Goal: Information Seeking & Learning: Check status

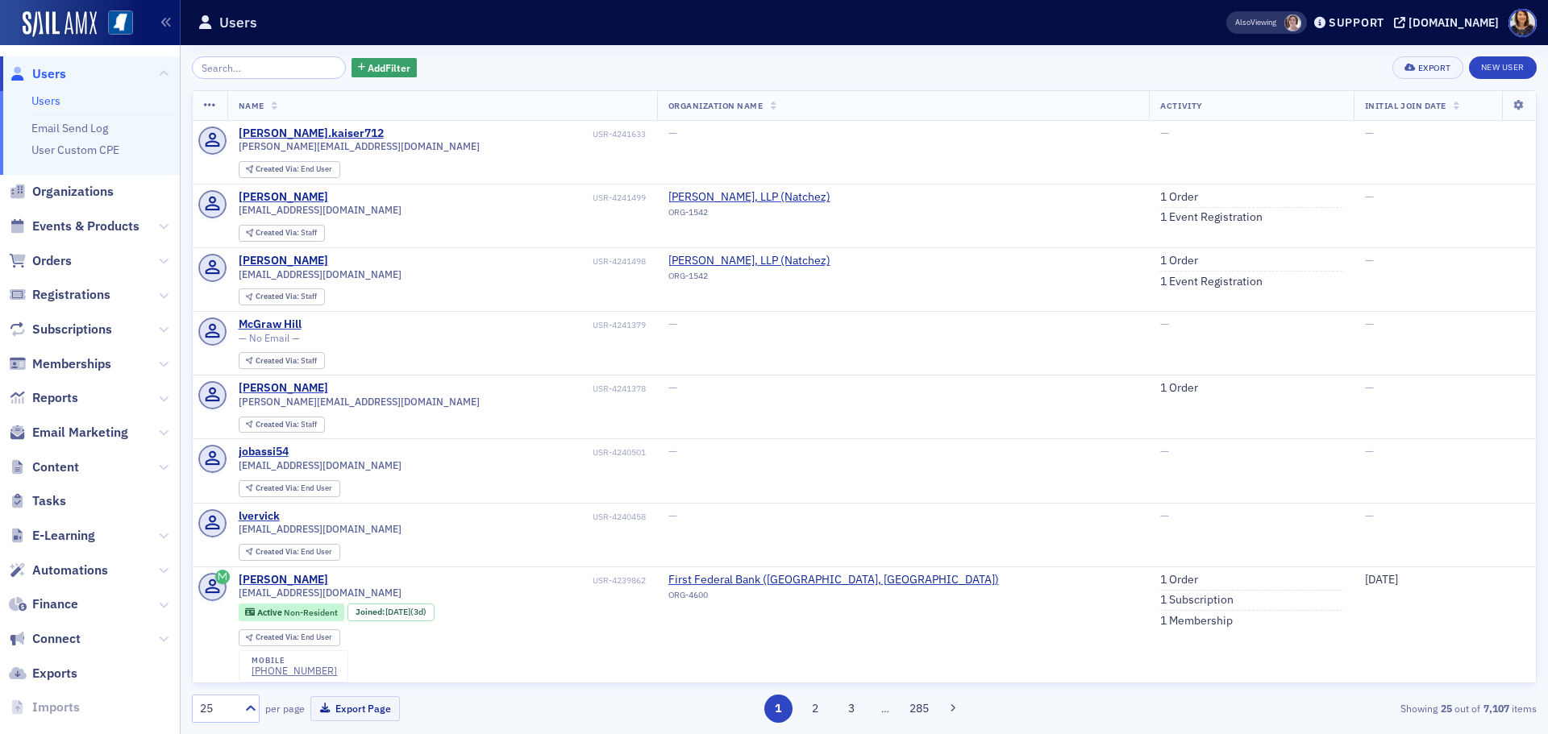
click at [277, 73] on input "search" at bounding box center [269, 67] width 154 height 23
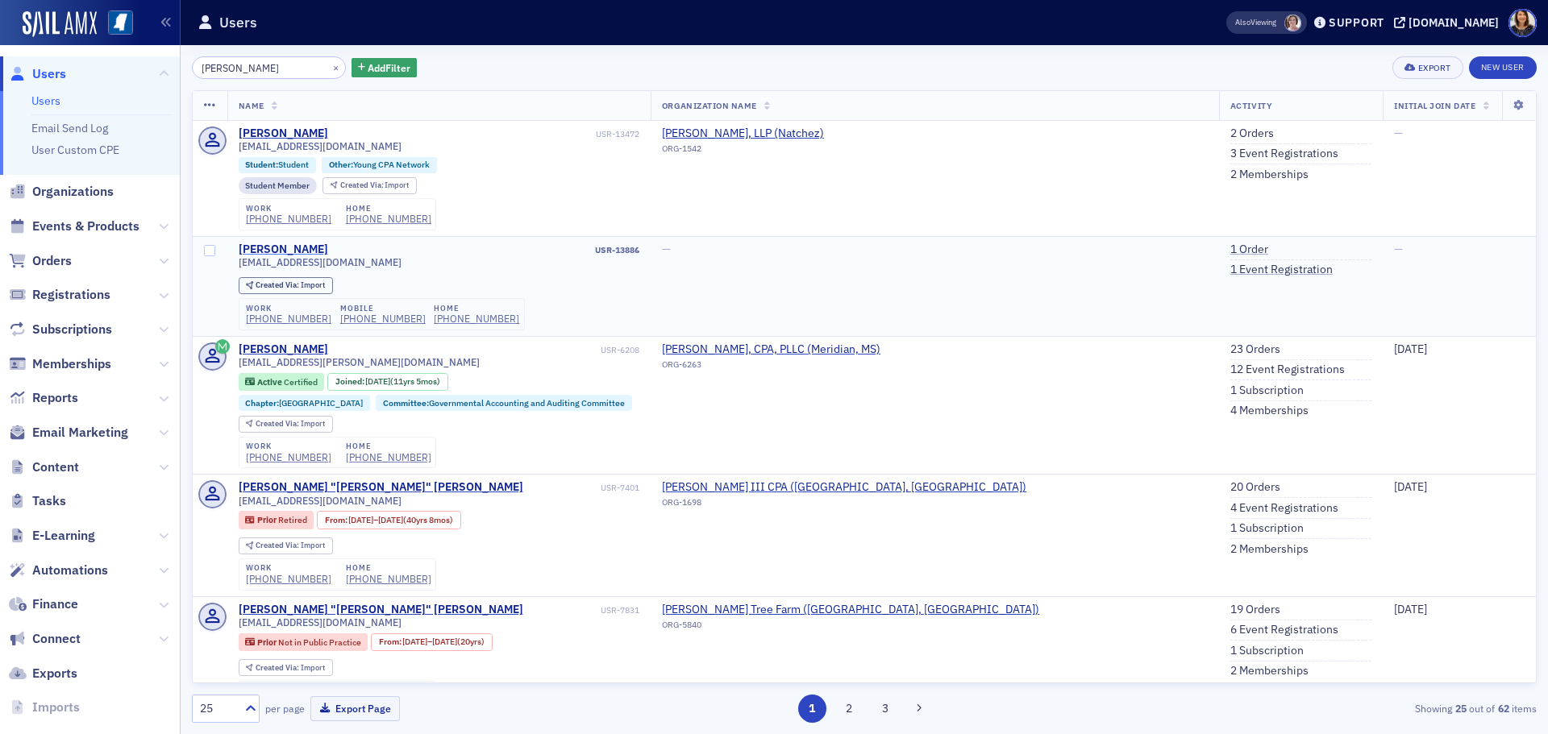
type input "jordan johnson"
click at [280, 245] on div "Jordan Johnson" at bounding box center [283, 250] width 89 height 15
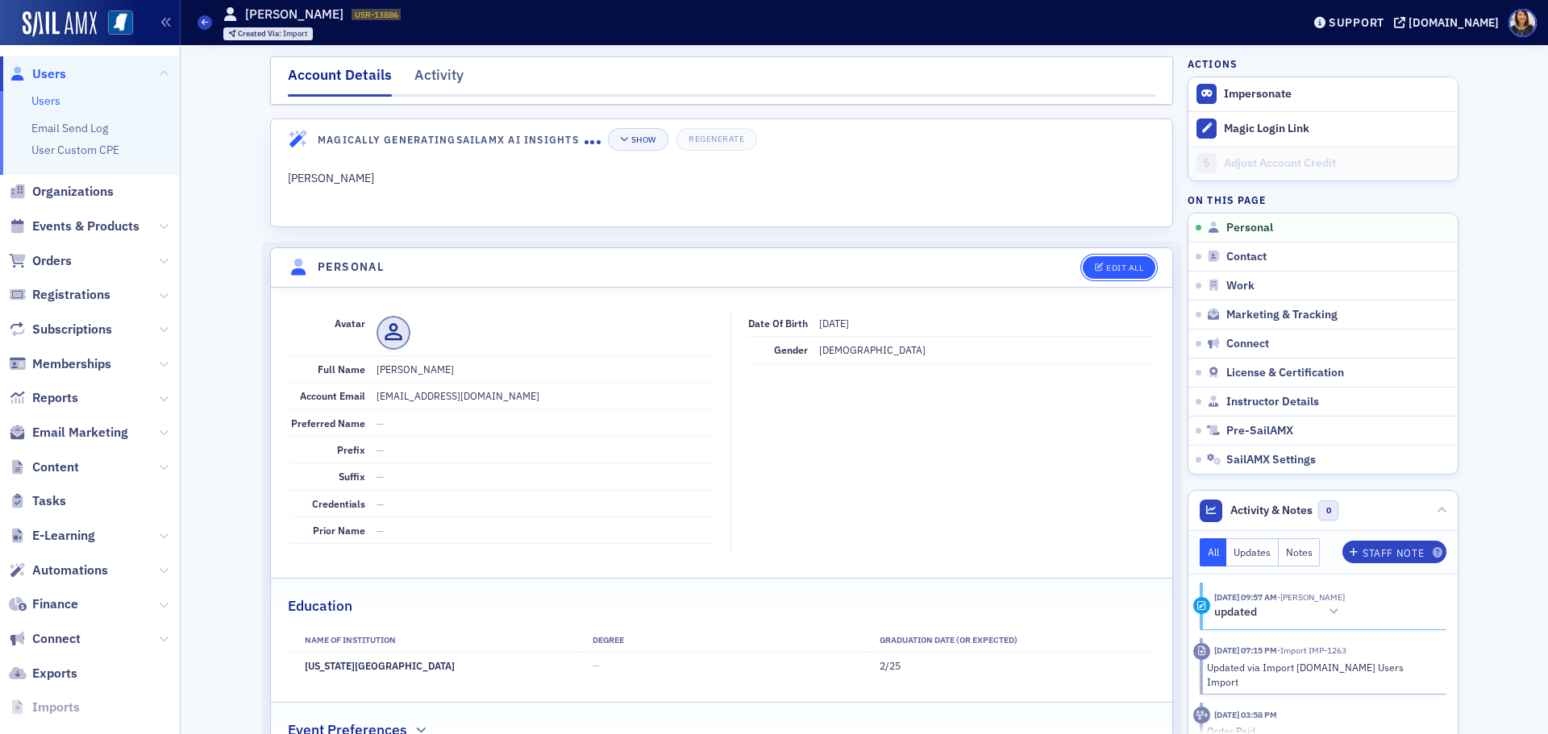
click at [1121, 273] on div "Edit All" at bounding box center [1124, 268] width 37 height 9
select select "US"
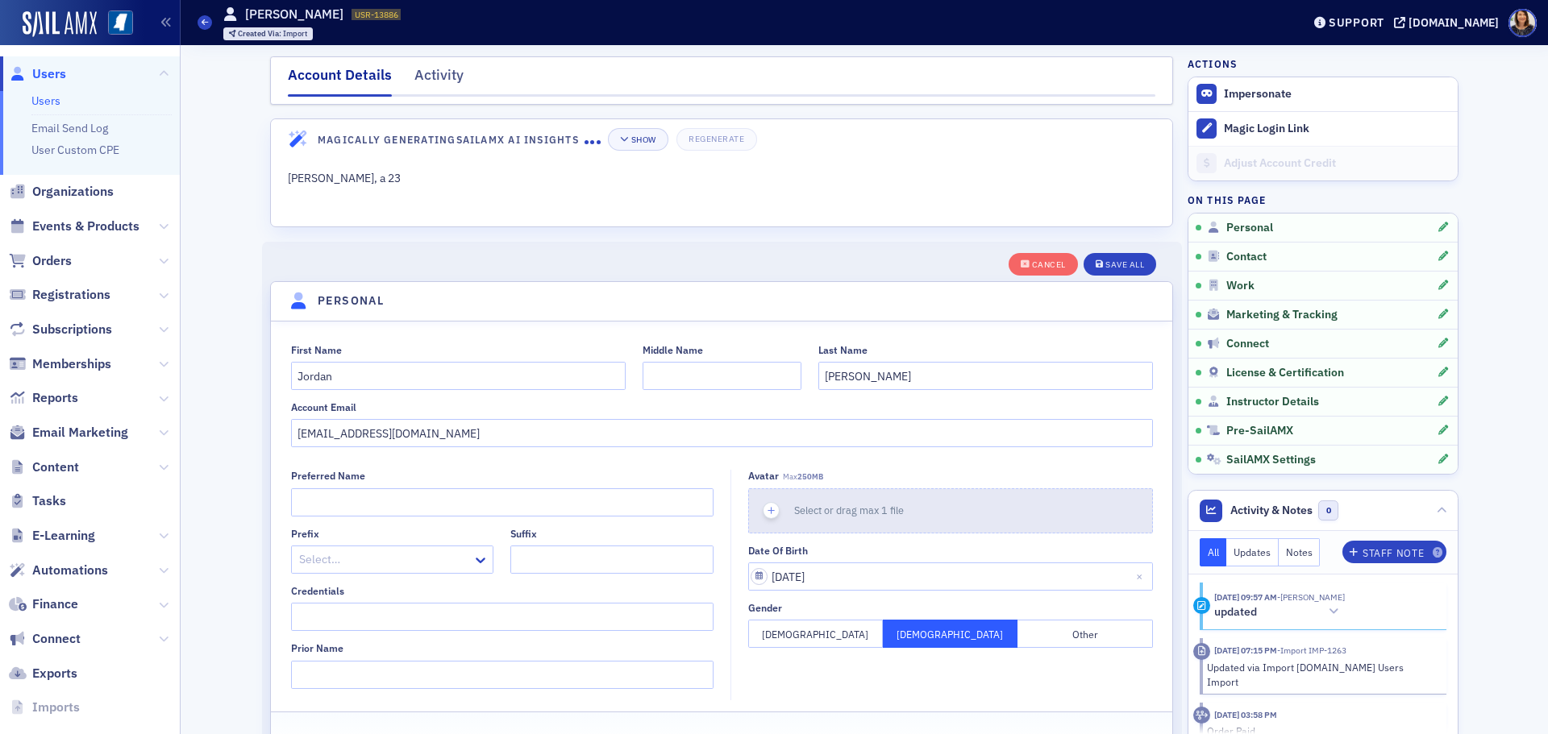
scroll to position [188, 0]
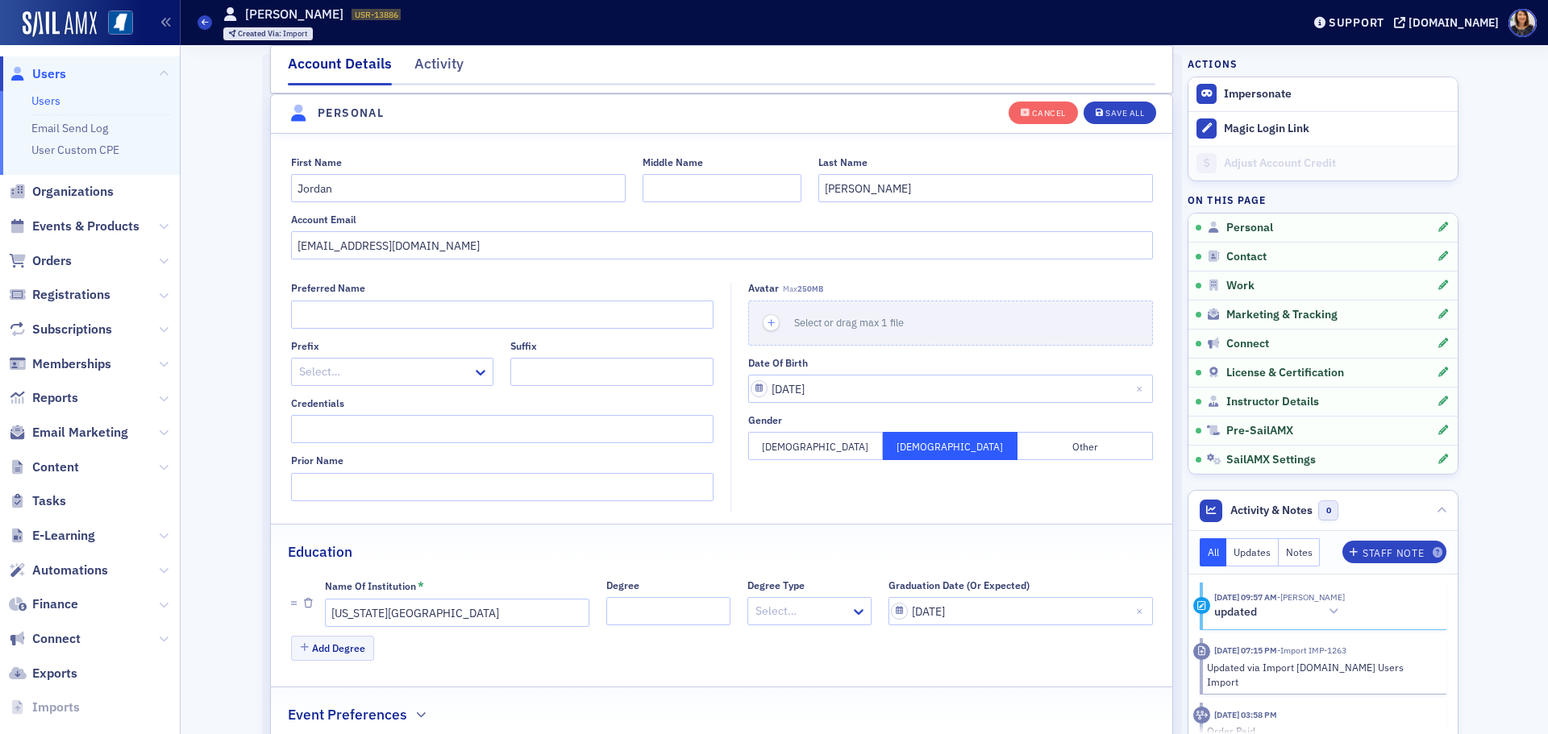
click at [475, 228] on div "Account Email interntwo@silassimmons.com" at bounding box center [722, 237] width 862 height 46
click at [477, 251] on input "interntwo@silassimmons.com" at bounding box center [722, 245] width 862 height 28
type input "i"
click at [1105, 114] on div "Save All" at bounding box center [1124, 113] width 39 height 9
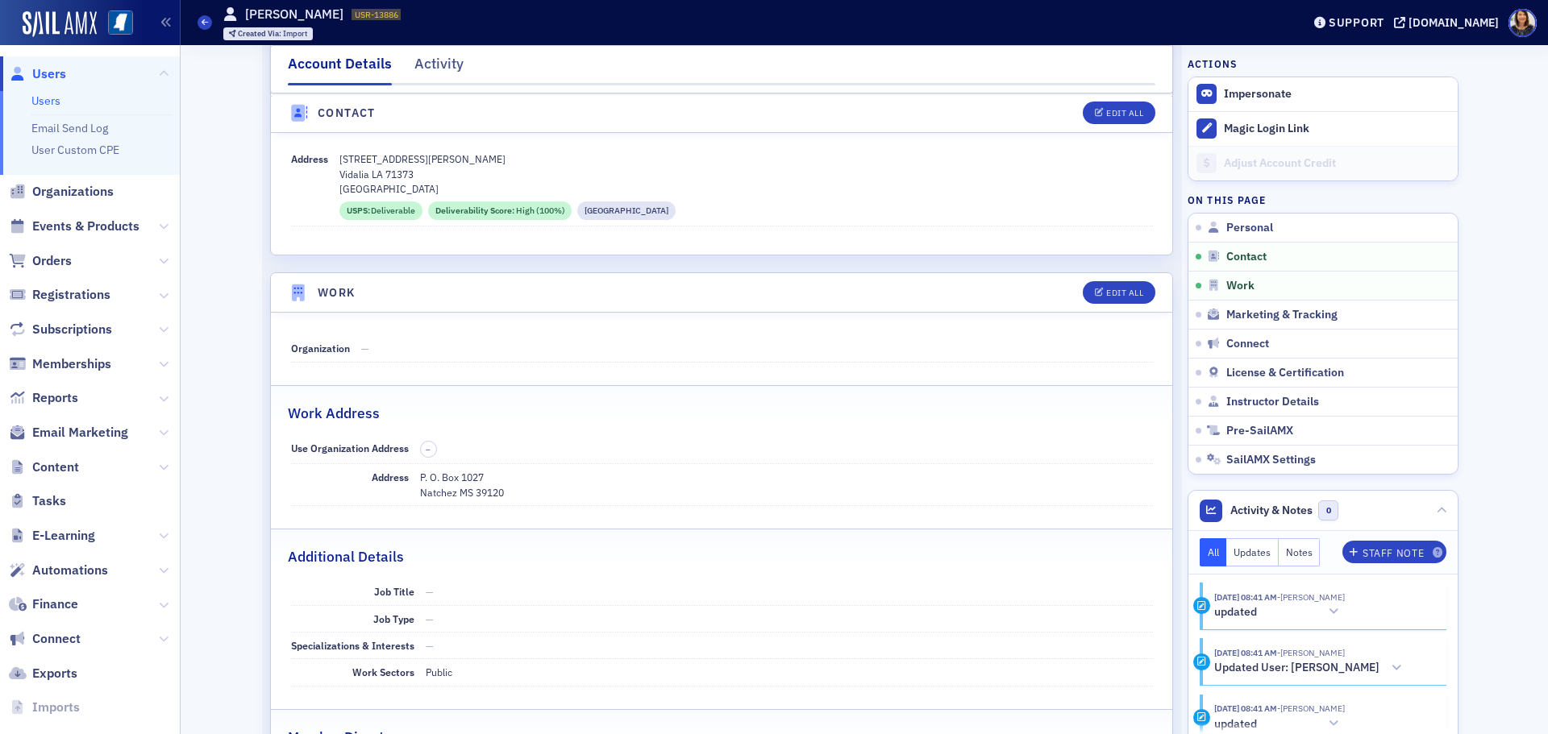
scroll to position [838, 0]
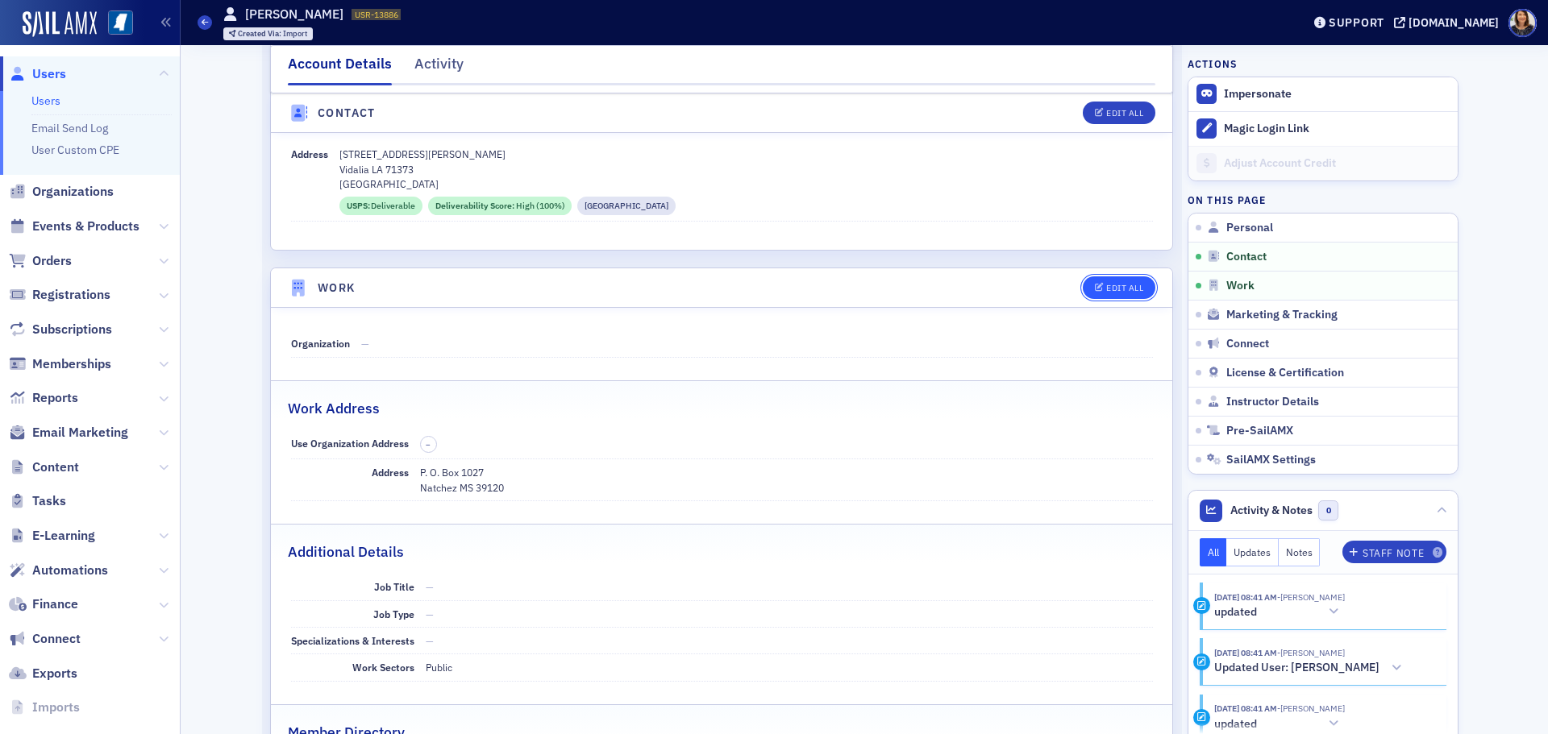
click at [1129, 284] on div "Edit All" at bounding box center [1124, 288] width 37 height 9
select select "US"
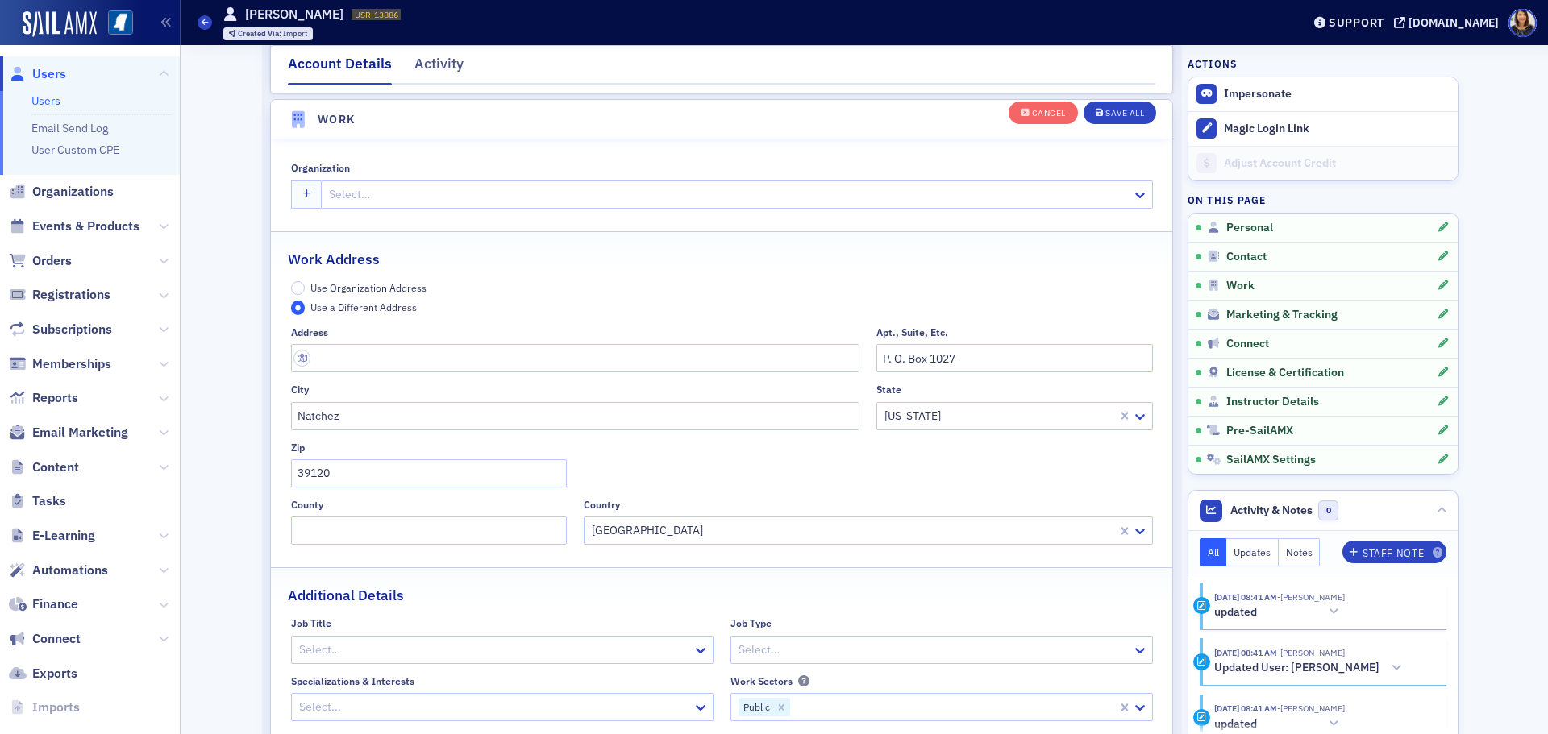
scroll to position [1371, 0]
click at [1028, 368] on div "Address Apt., Suite, Etc. P. O. Box 1027 City Natchez State Mississippi Zip 391…" at bounding box center [722, 430] width 862 height 218
click at [1026, 365] on input "P. O. Box 1027" at bounding box center [1014, 353] width 276 height 28
type input "P"
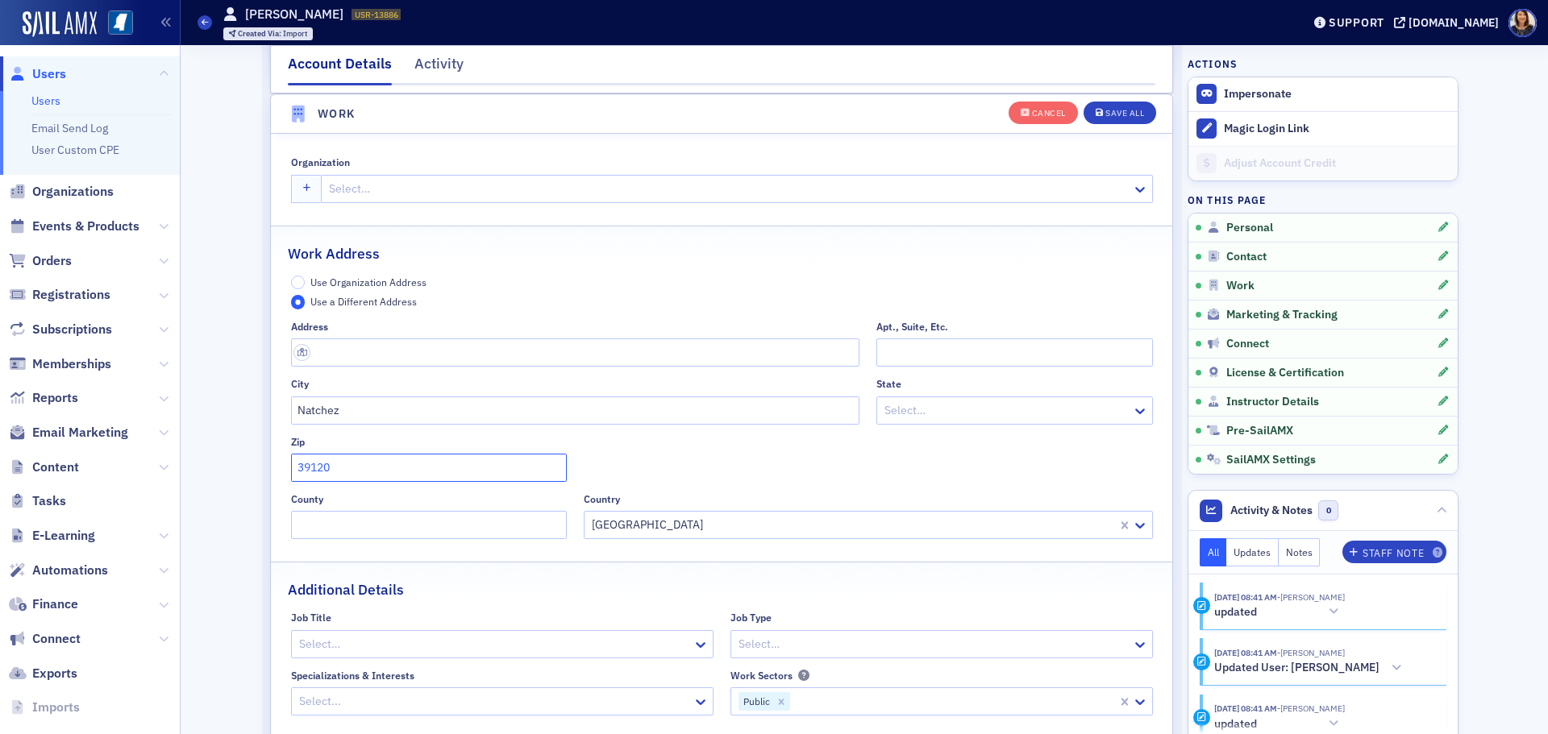
click at [522, 473] on input "39120" at bounding box center [429, 468] width 276 height 28
type input "3"
click at [1118, 113] on div "Save All" at bounding box center [1124, 113] width 39 height 9
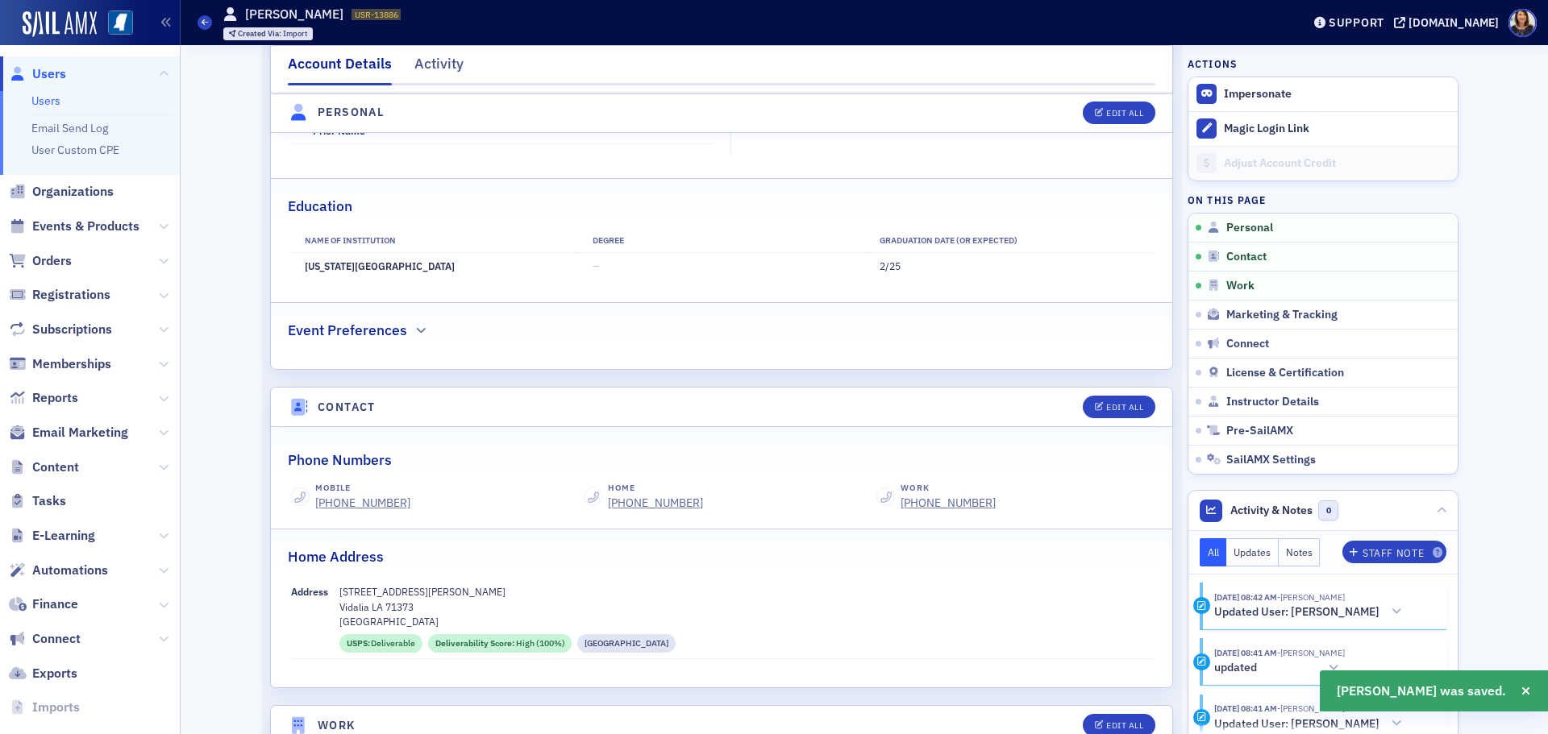
scroll to position [421, 0]
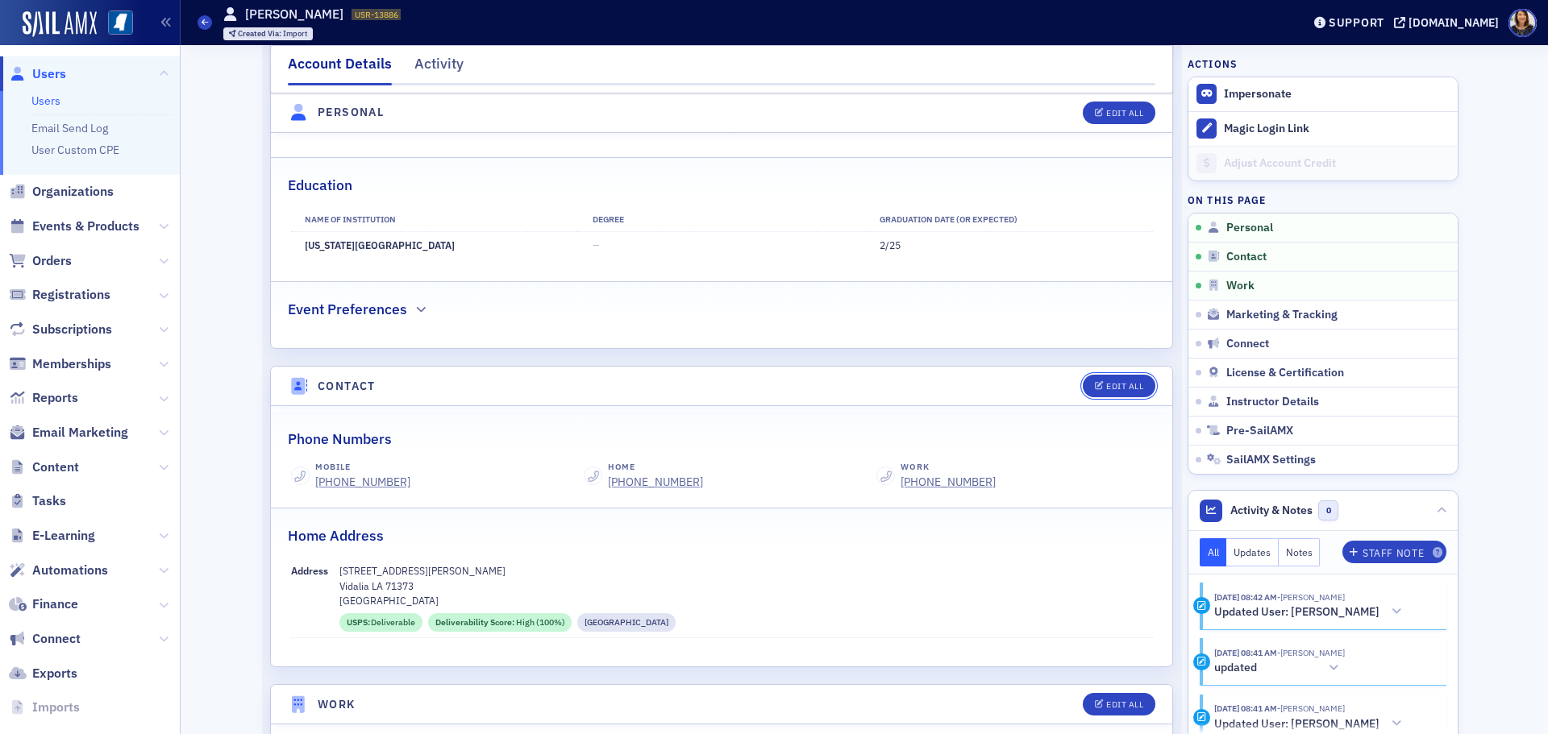
drag, startPoint x: 1113, startPoint y: 385, endPoint x: 1083, endPoint y: 496, distance: 115.2
click at [1084, 495] on section "Contact Edit All Phone Numbers Mobile (601) 392-1461 Home (601) 392-1461 Work (…" at bounding box center [721, 517] width 903 height 302
click at [47, 73] on span "Users" at bounding box center [49, 74] width 34 height 18
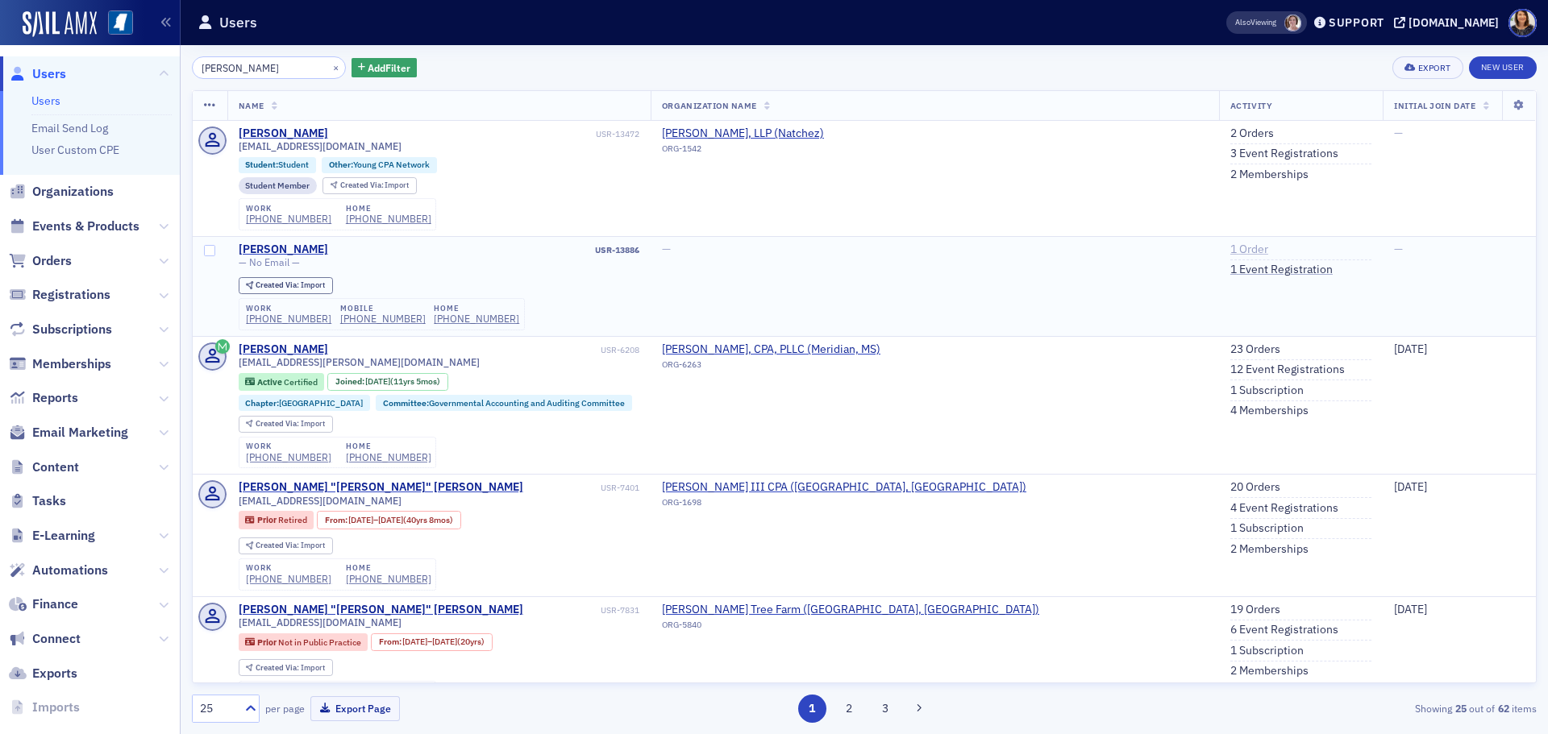
click at [1230, 252] on link "1 Order" at bounding box center [1249, 250] width 38 height 15
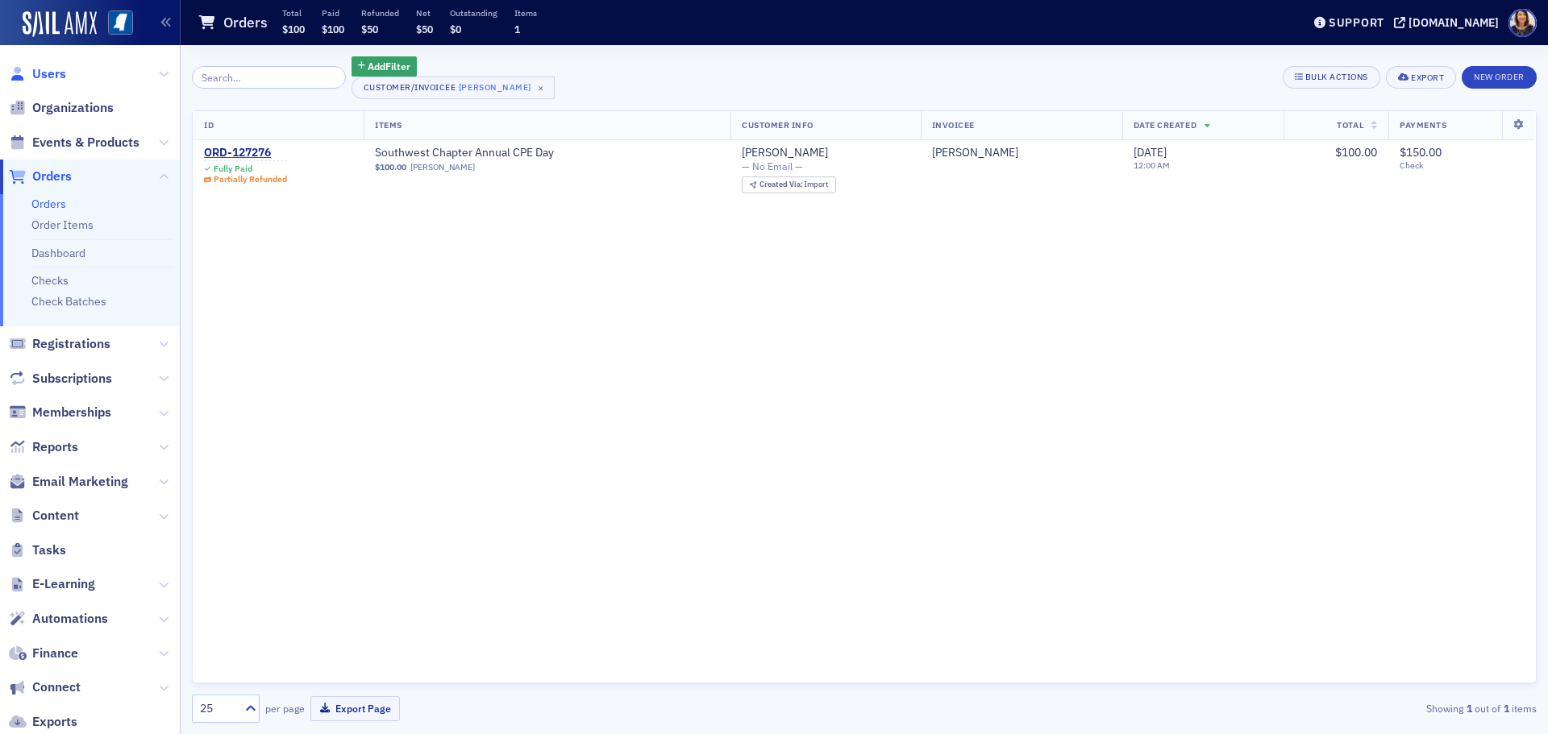
click at [43, 77] on span "Users" at bounding box center [49, 74] width 34 height 18
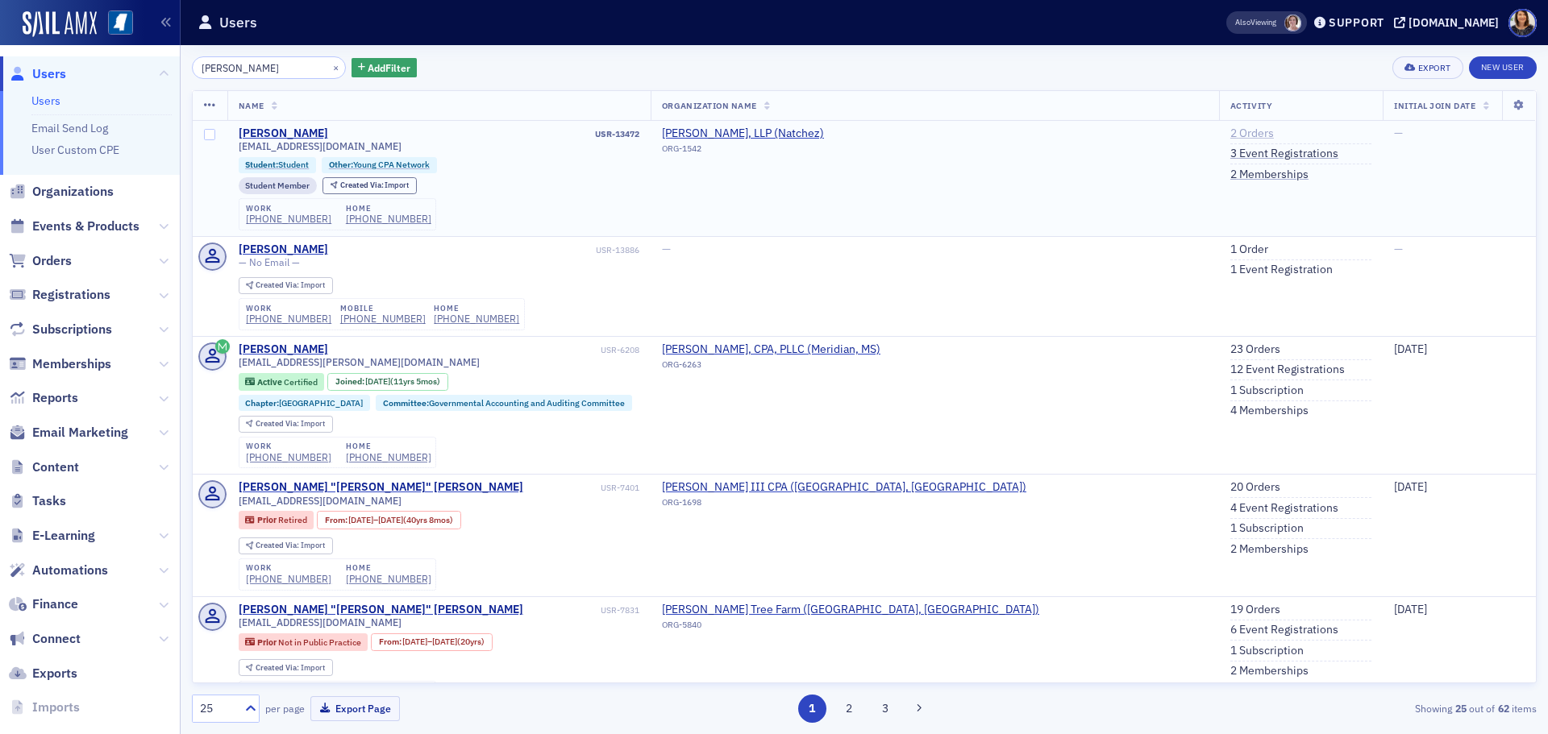
click at [1230, 130] on link "2 Orders" at bounding box center [1252, 134] width 44 height 15
click at [1230, 246] on link "1 Order" at bounding box center [1249, 250] width 38 height 15
click at [329, 69] on button "×" at bounding box center [336, 67] width 15 height 15
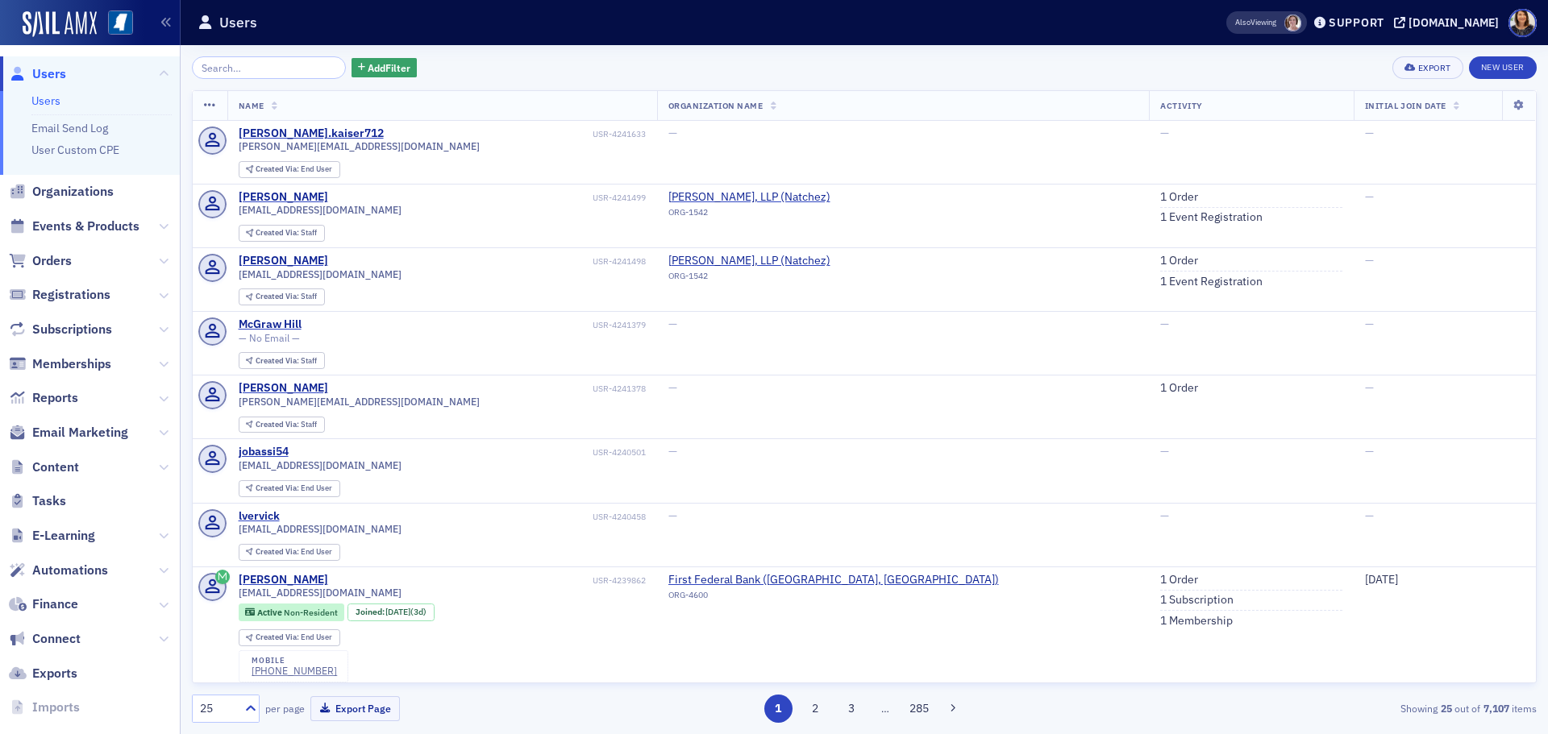
click at [42, 77] on span "Users" at bounding box center [49, 74] width 34 height 18
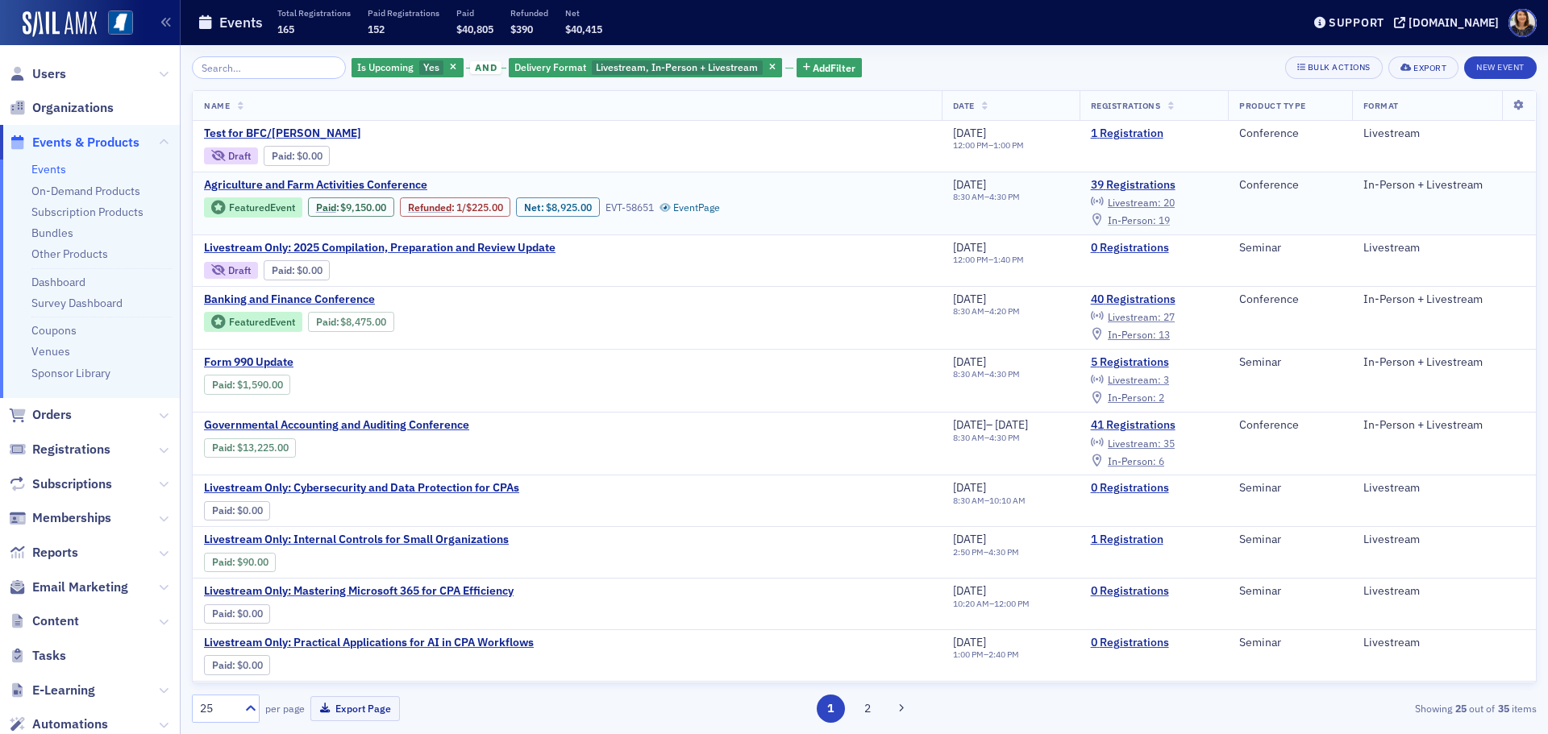
click at [1147, 218] on span "In-Person :" at bounding box center [1132, 220] width 48 height 13
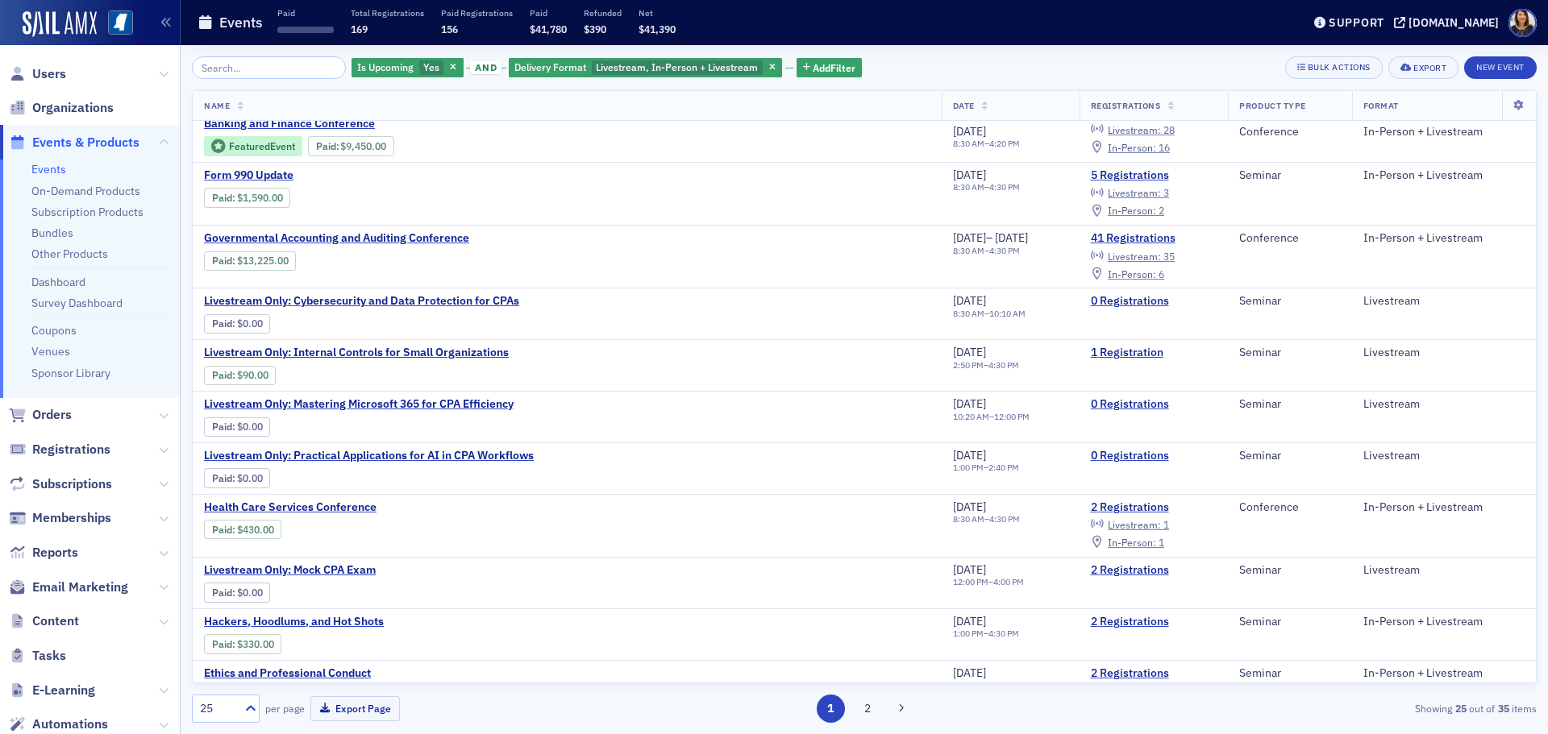
scroll to position [198, 0]
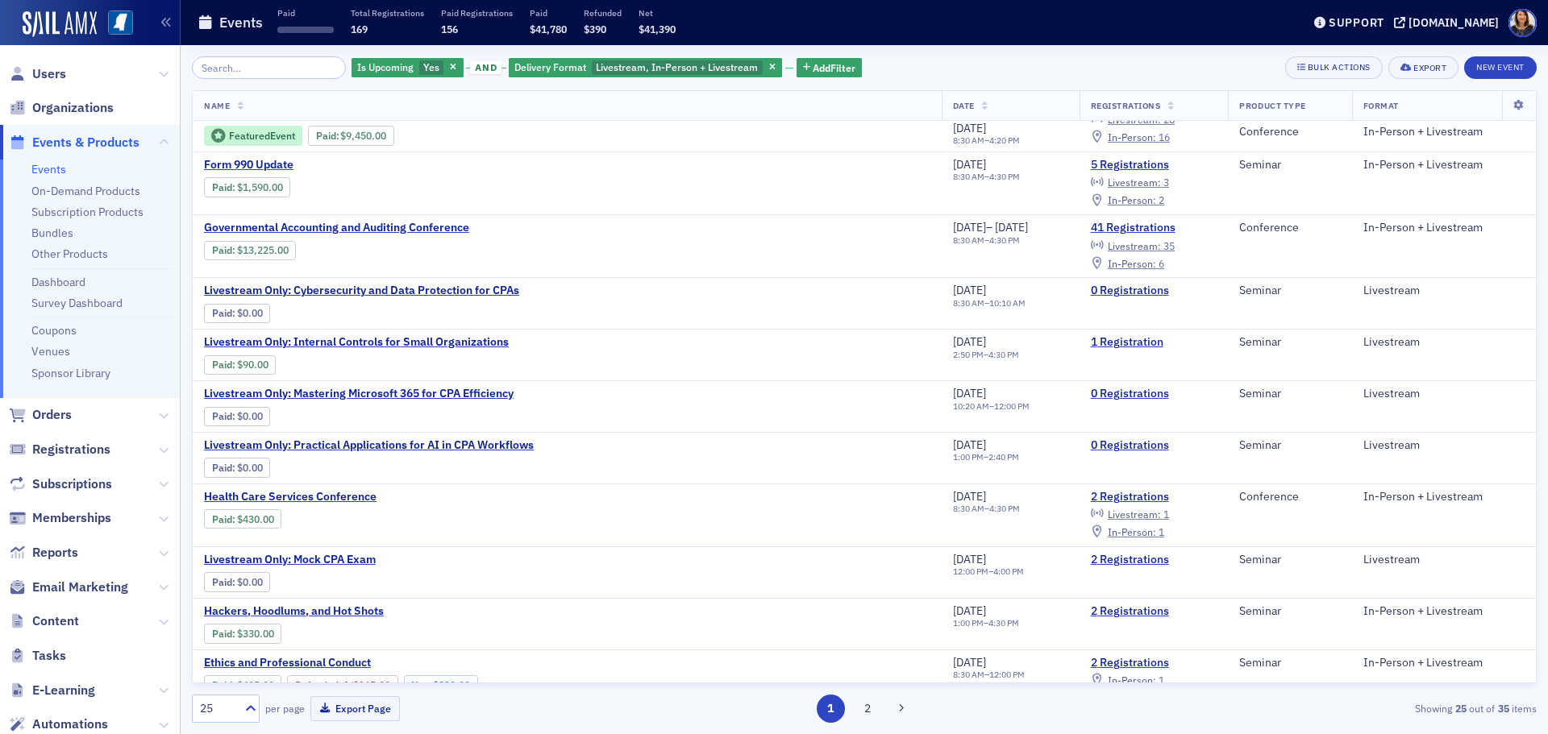
drag, startPoint x: 1547, startPoint y: 377, endPoint x: 1547, endPoint y: 402, distance: 25.8
click at [1547, 402] on div "Is Upcoming Yes and Delivery Format Livestream, In-Person + Livestream Add Filt…" at bounding box center [864, 389] width 1367 height 689
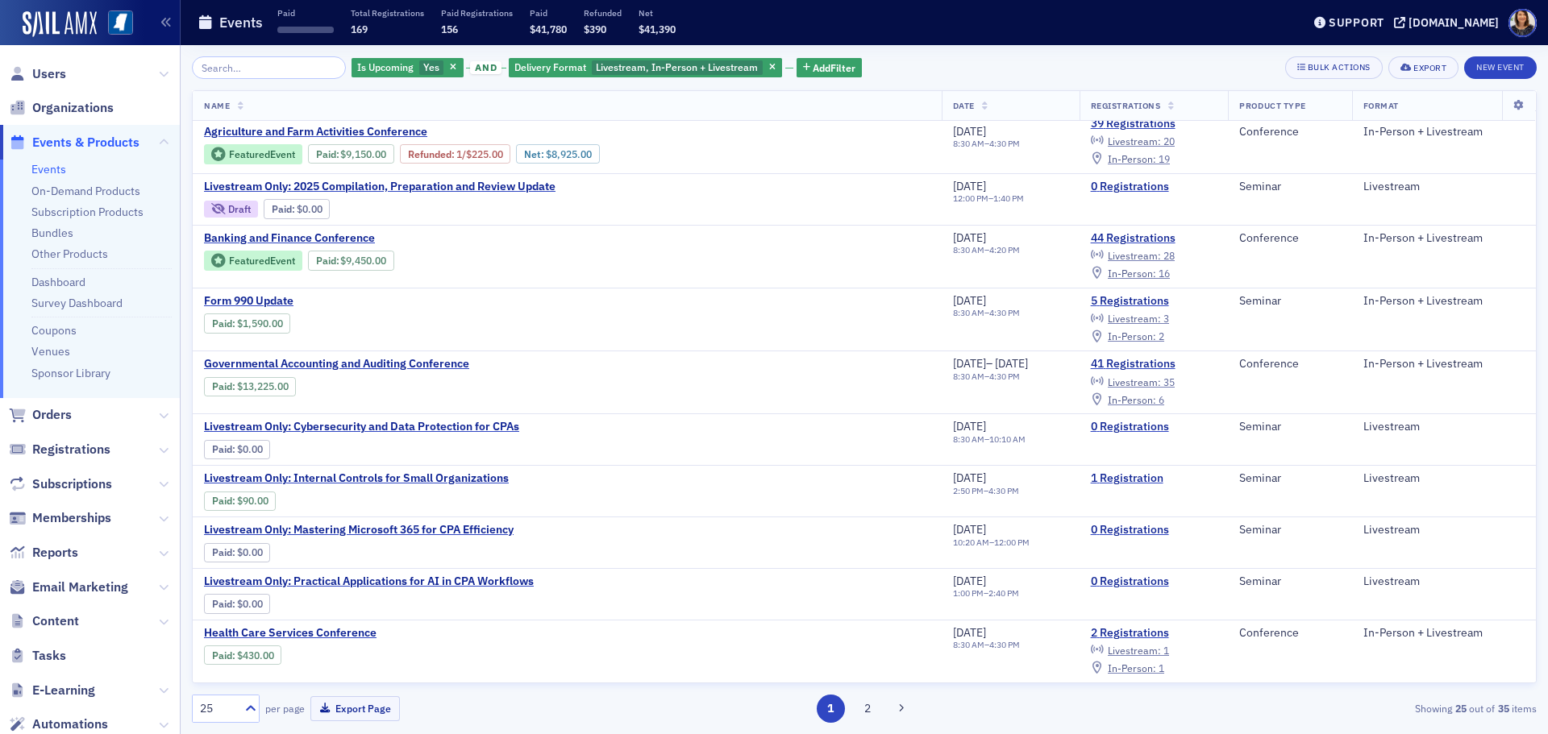
scroll to position [0, 0]
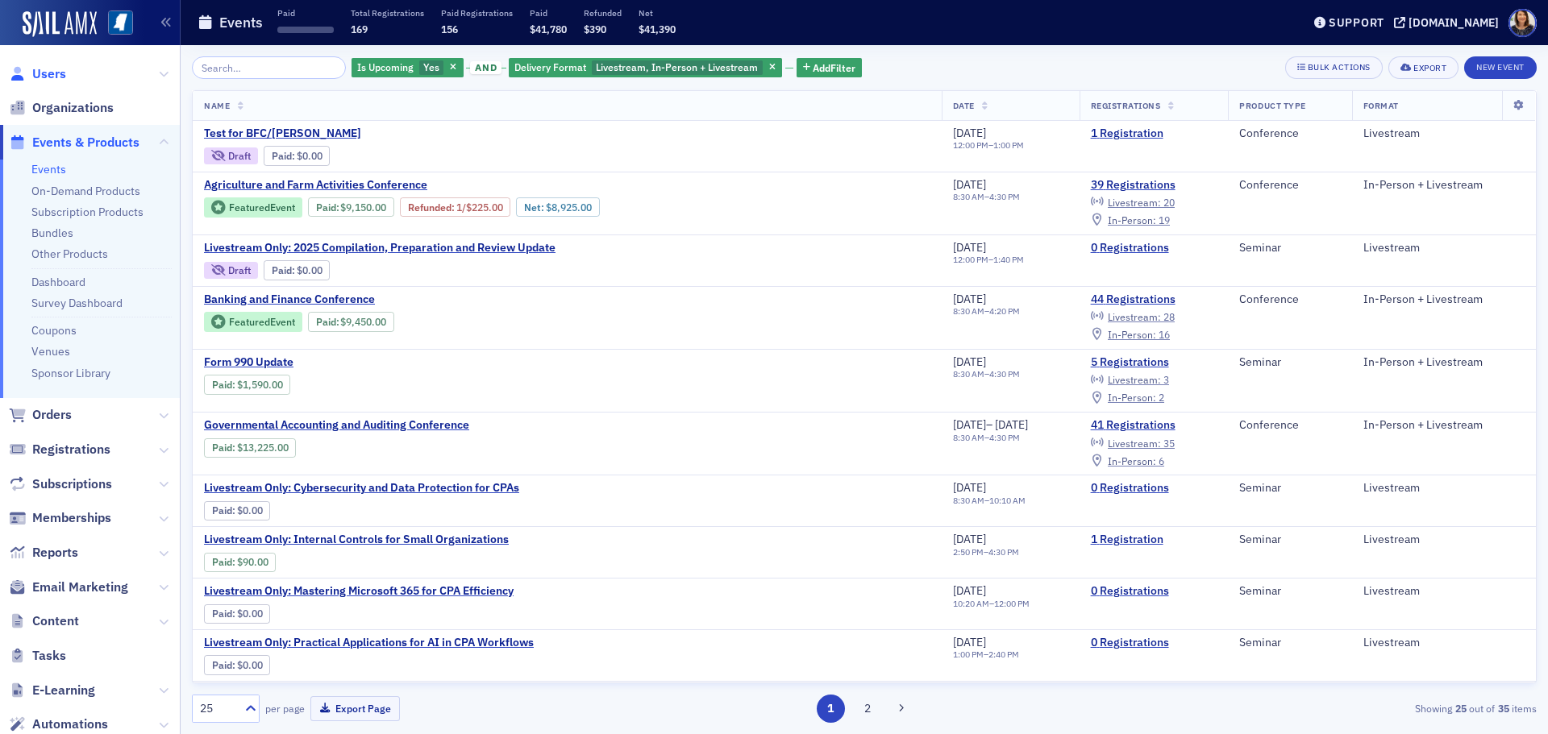
click at [52, 72] on span "Users" at bounding box center [49, 74] width 34 height 18
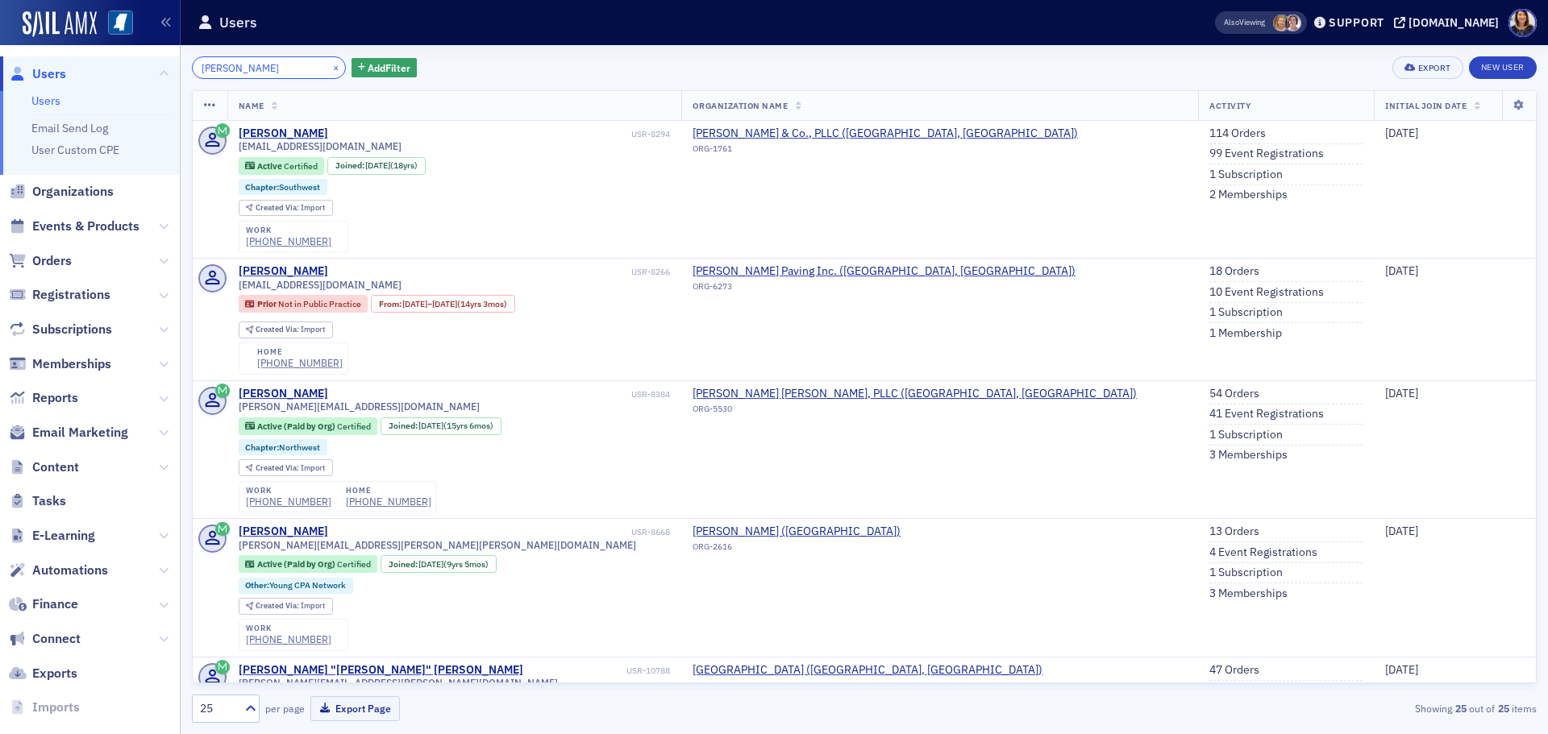
type input "melissa string"
click at [329, 68] on button "×" at bounding box center [336, 67] width 15 height 15
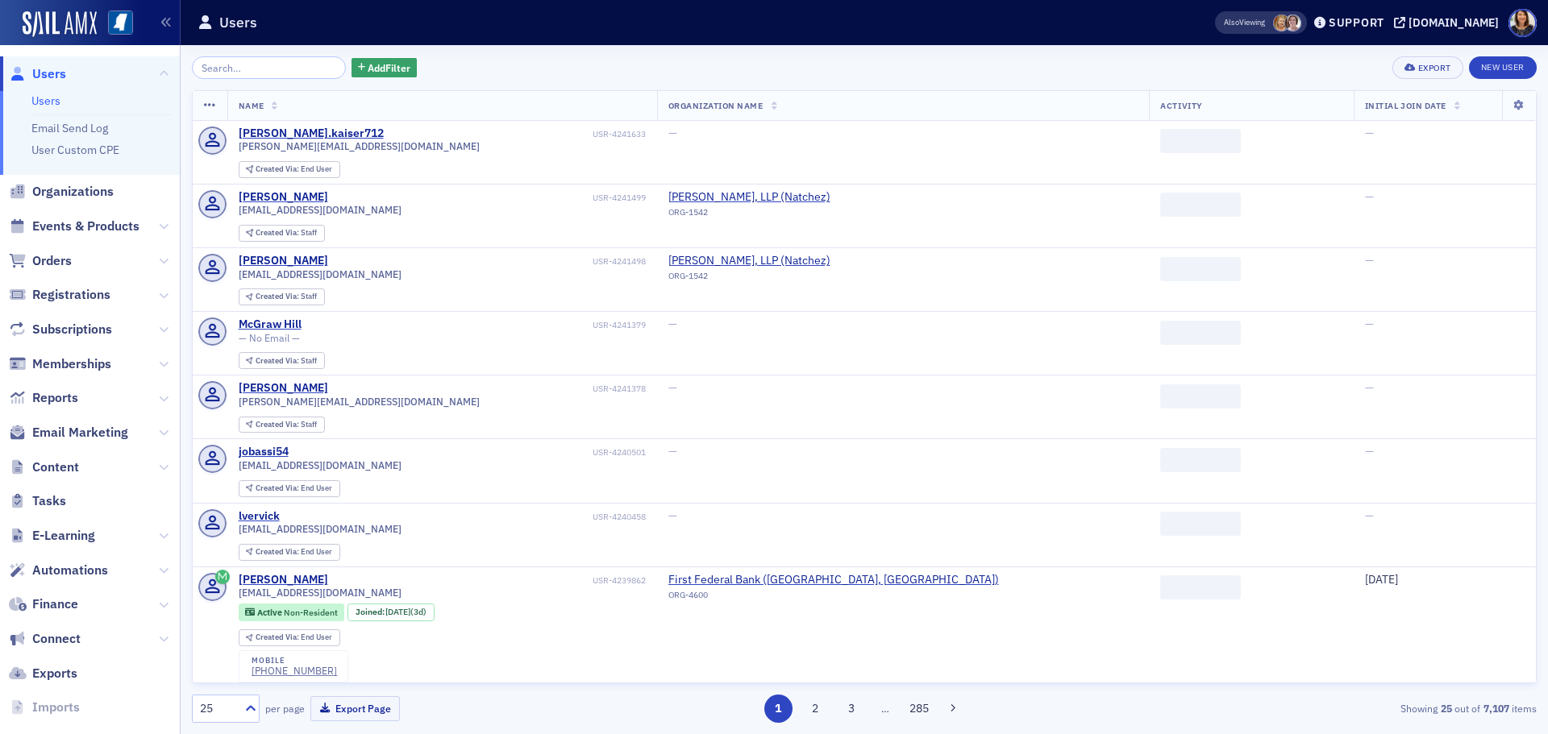
click at [56, 74] on span "Users" at bounding box center [49, 74] width 34 height 18
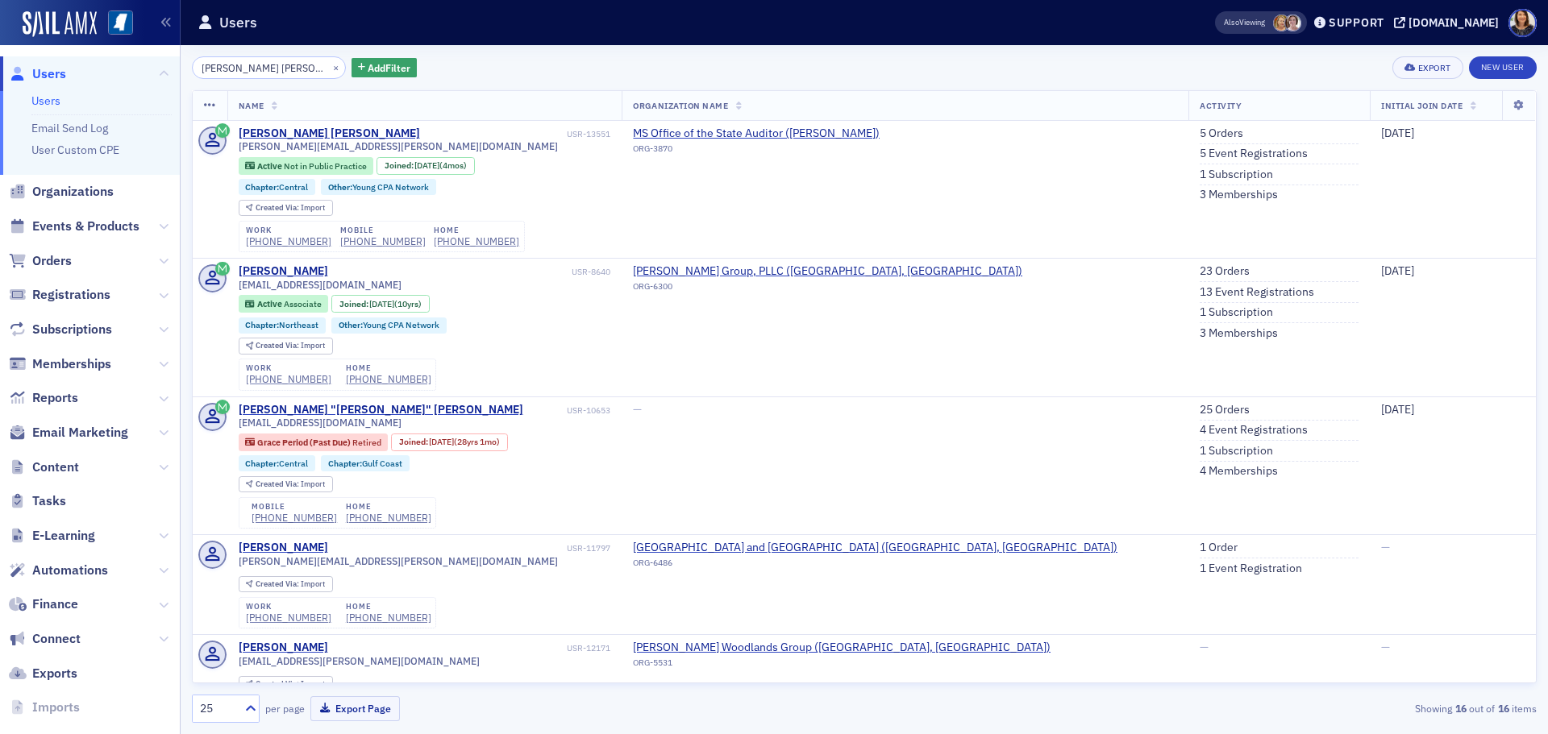
type input "[PERSON_NAME] [PERSON_NAME]"
click at [329, 67] on div "×" at bounding box center [337, 67] width 17 height 20
click at [329, 70] on button "×" at bounding box center [336, 67] width 15 height 15
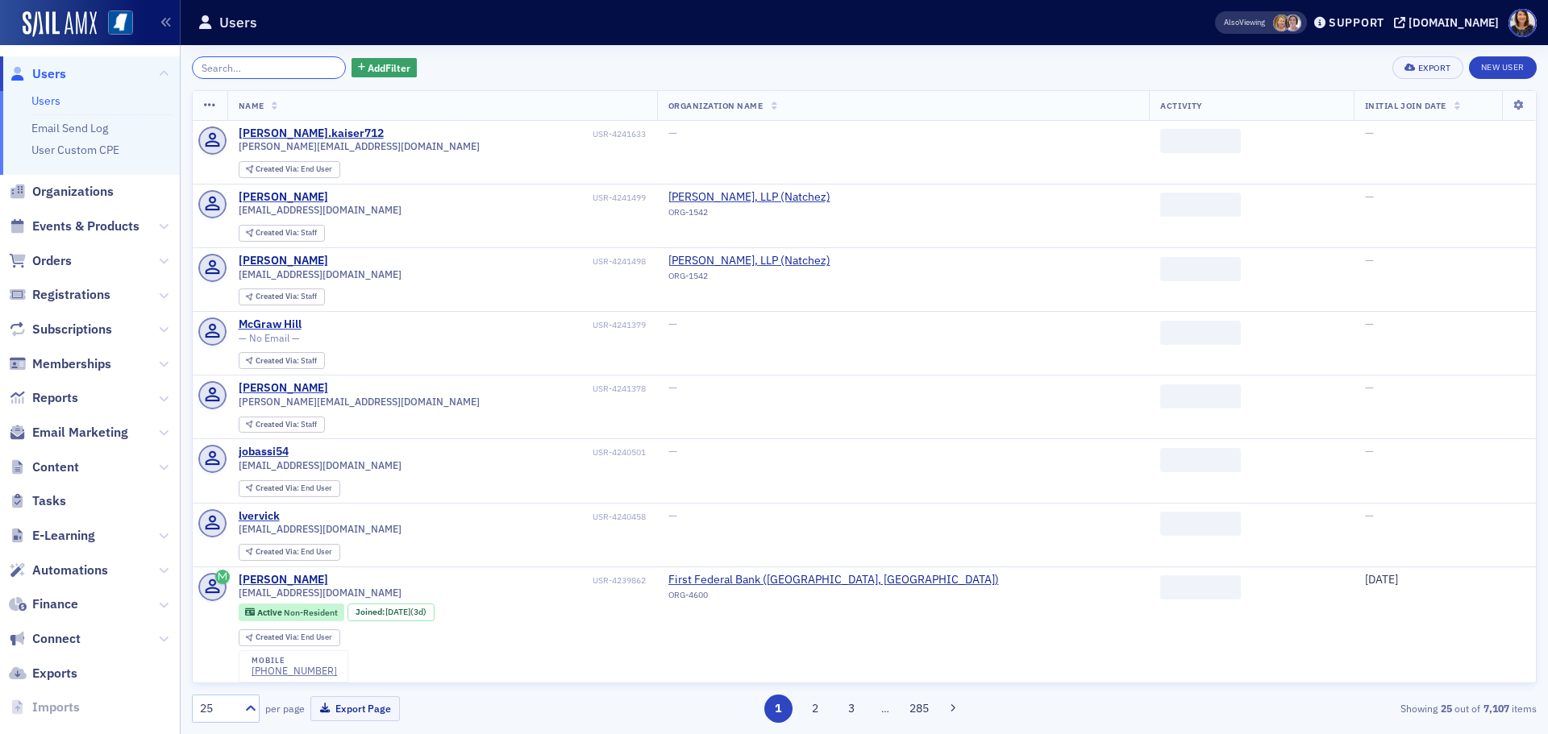
click at [287, 74] on input "search" at bounding box center [269, 67] width 154 height 23
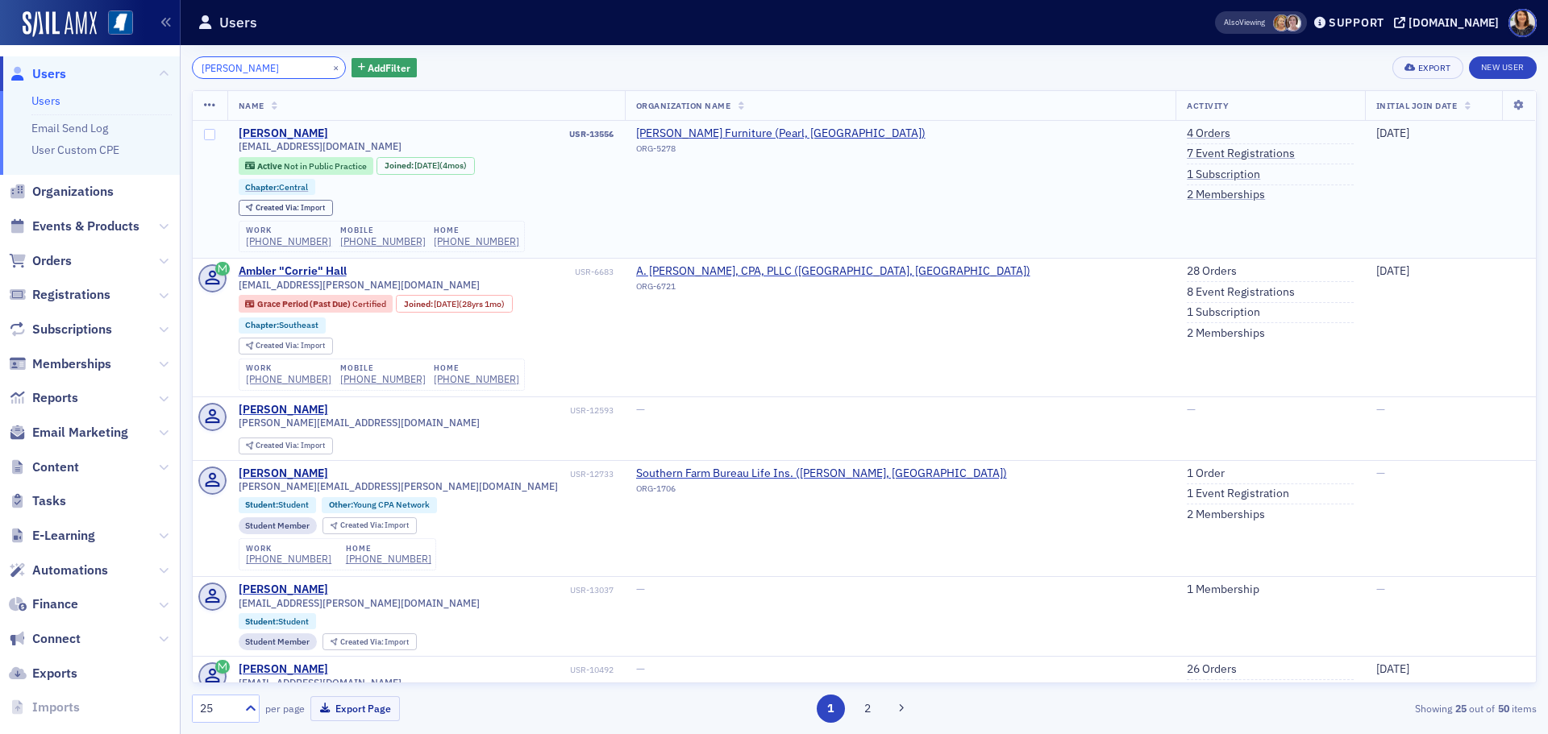
type input "karen hall"
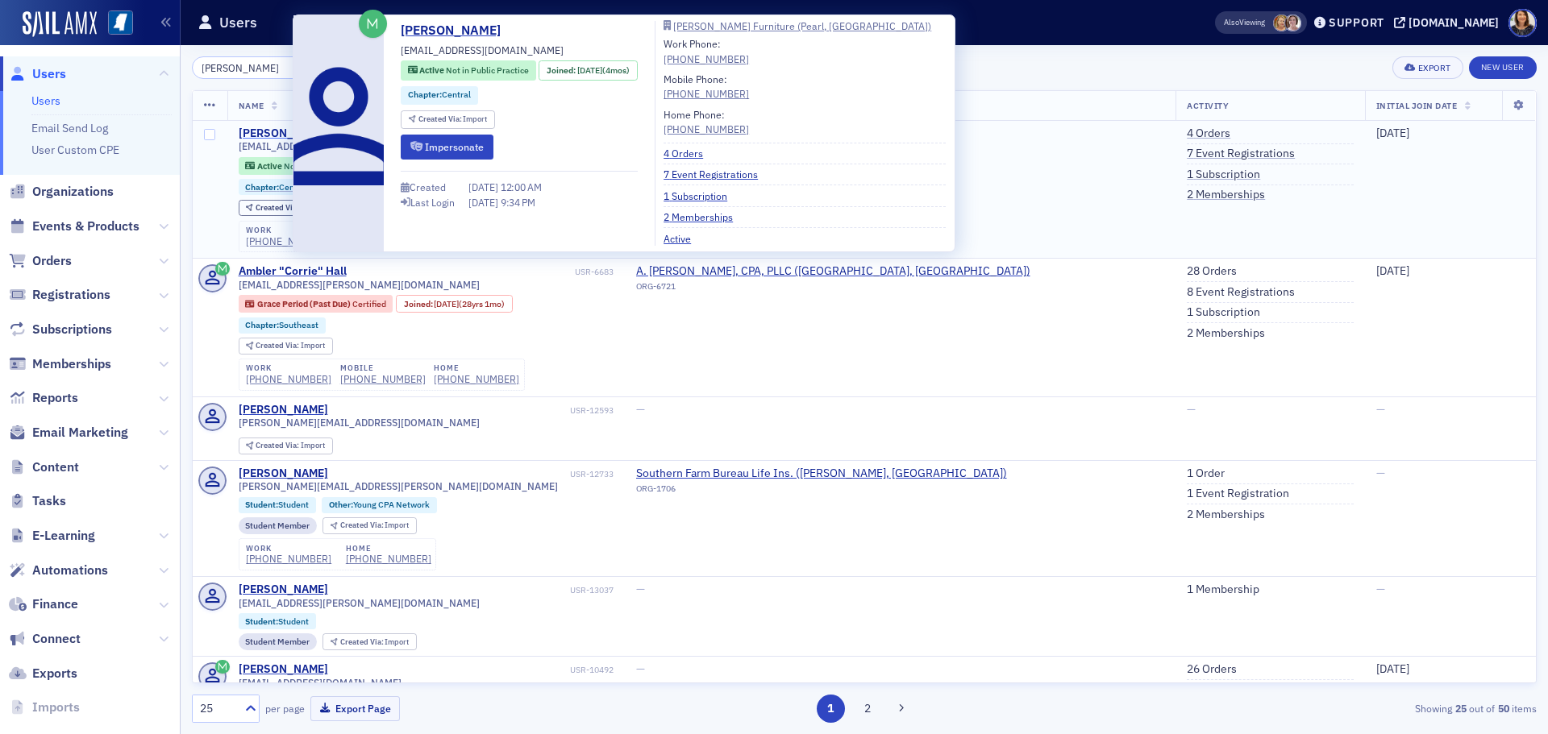
click at [268, 131] on div "Karen Hall" at bounding box center [283, 134] width 89 height 15
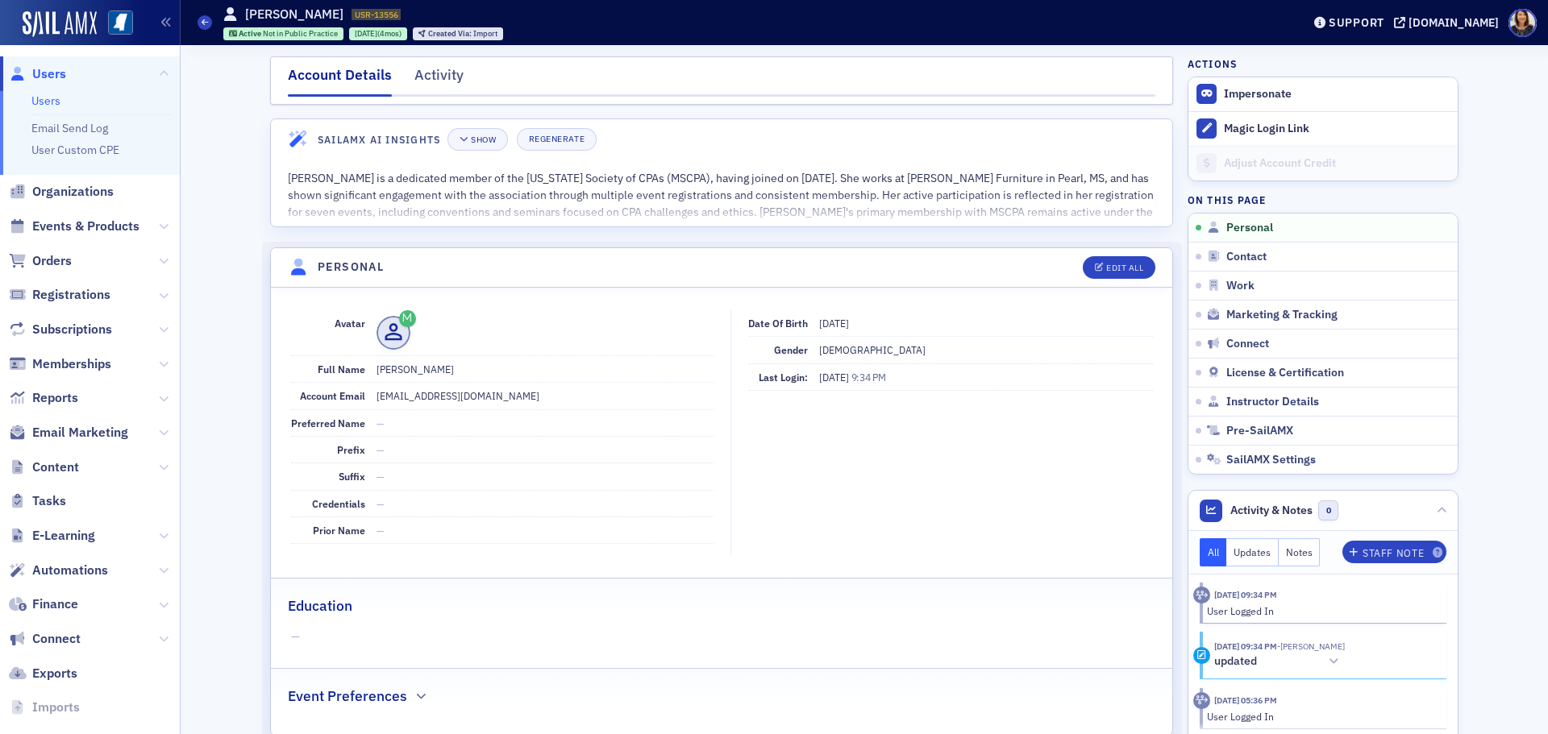
click at [64, 76] on span "Users" at bounding box center [49, 74] width 34 height 18
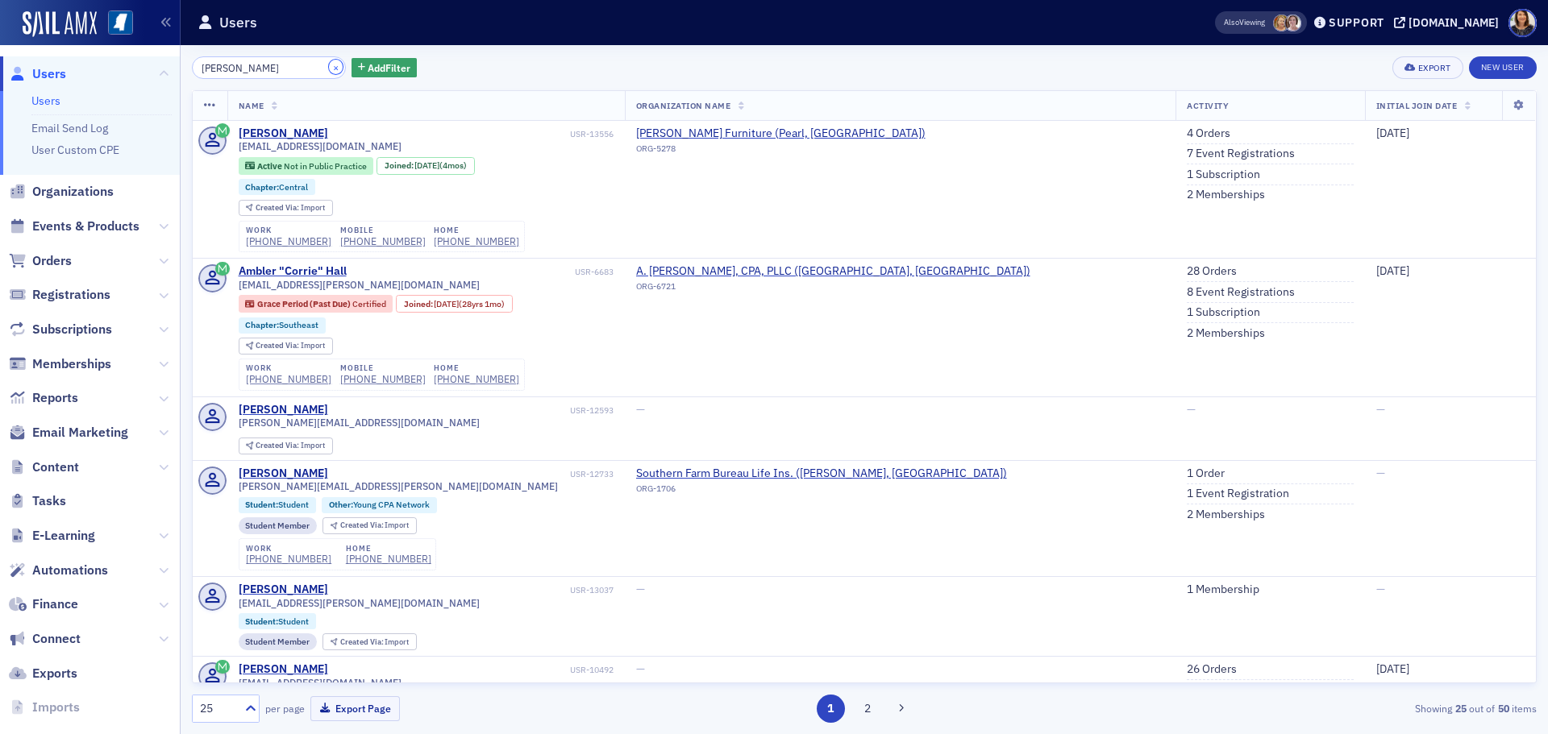
click at [329, 68] on button "×" at bounding box center [336, 67] width 15 height 15
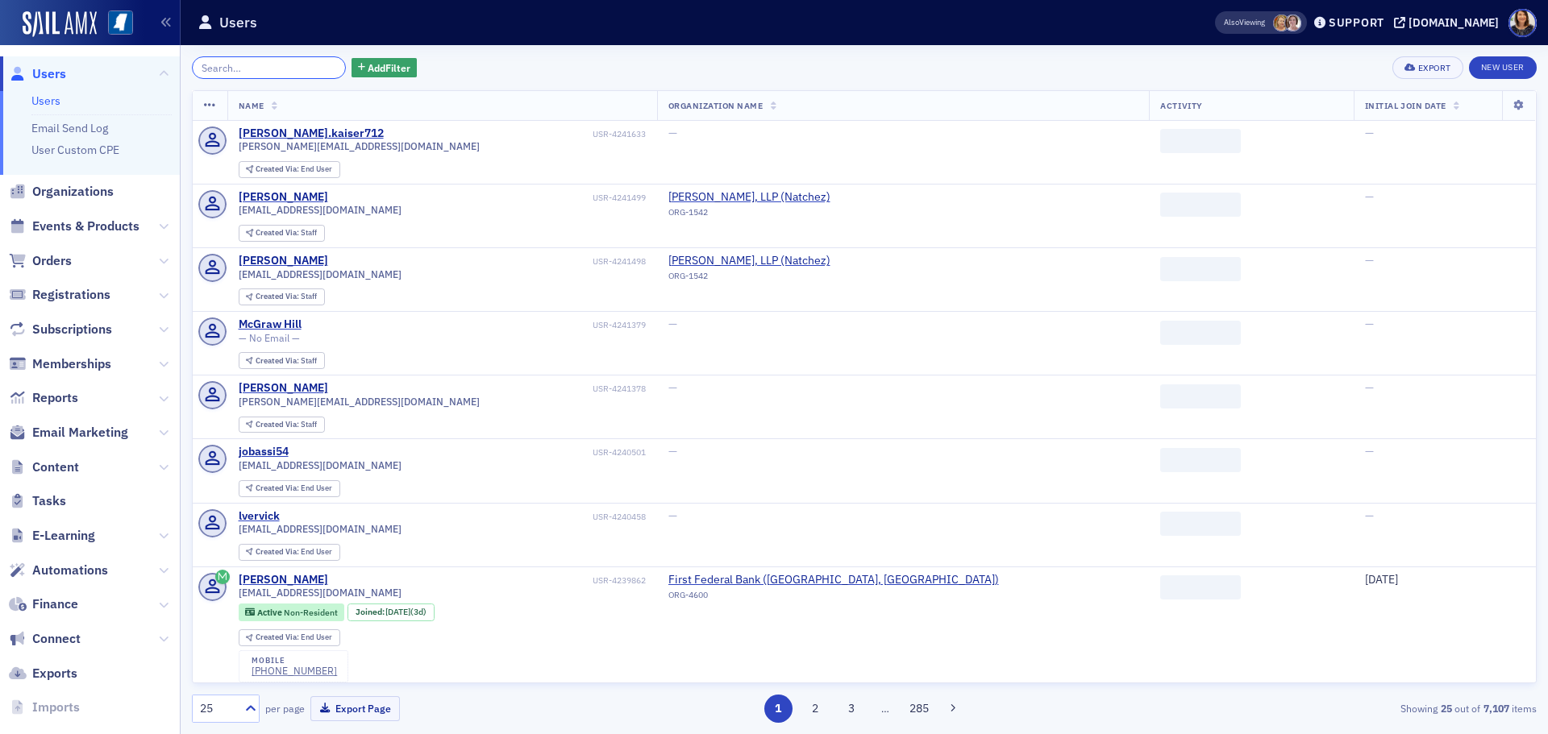
click at [300, 66] on input "search" at bounding box center [269, 67] width 154 height 23
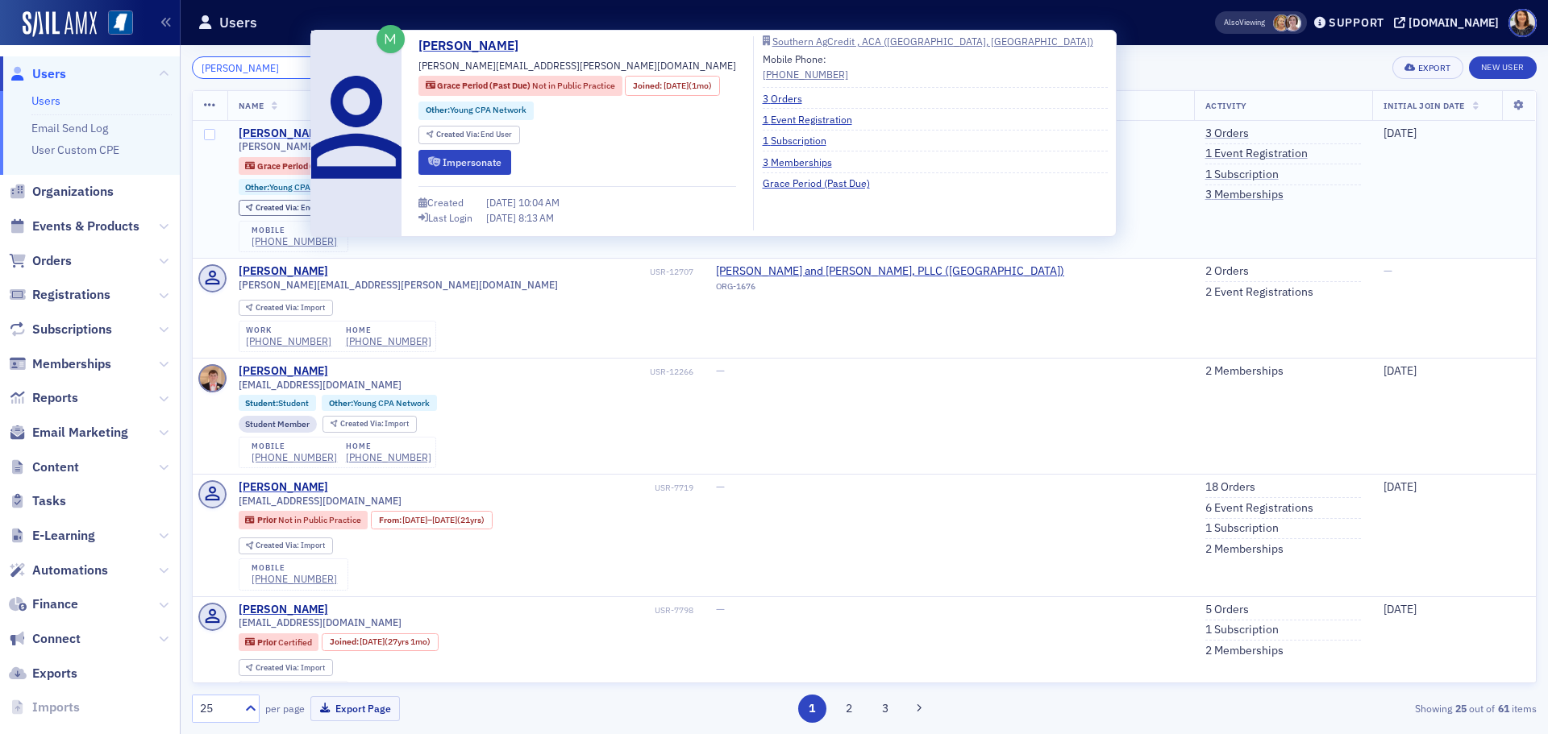
type input "[PERSON_NAME]"
click at [284, 130] on div "[PERSON_NAME]" at bounding box center [283, 134] width 89 height 15
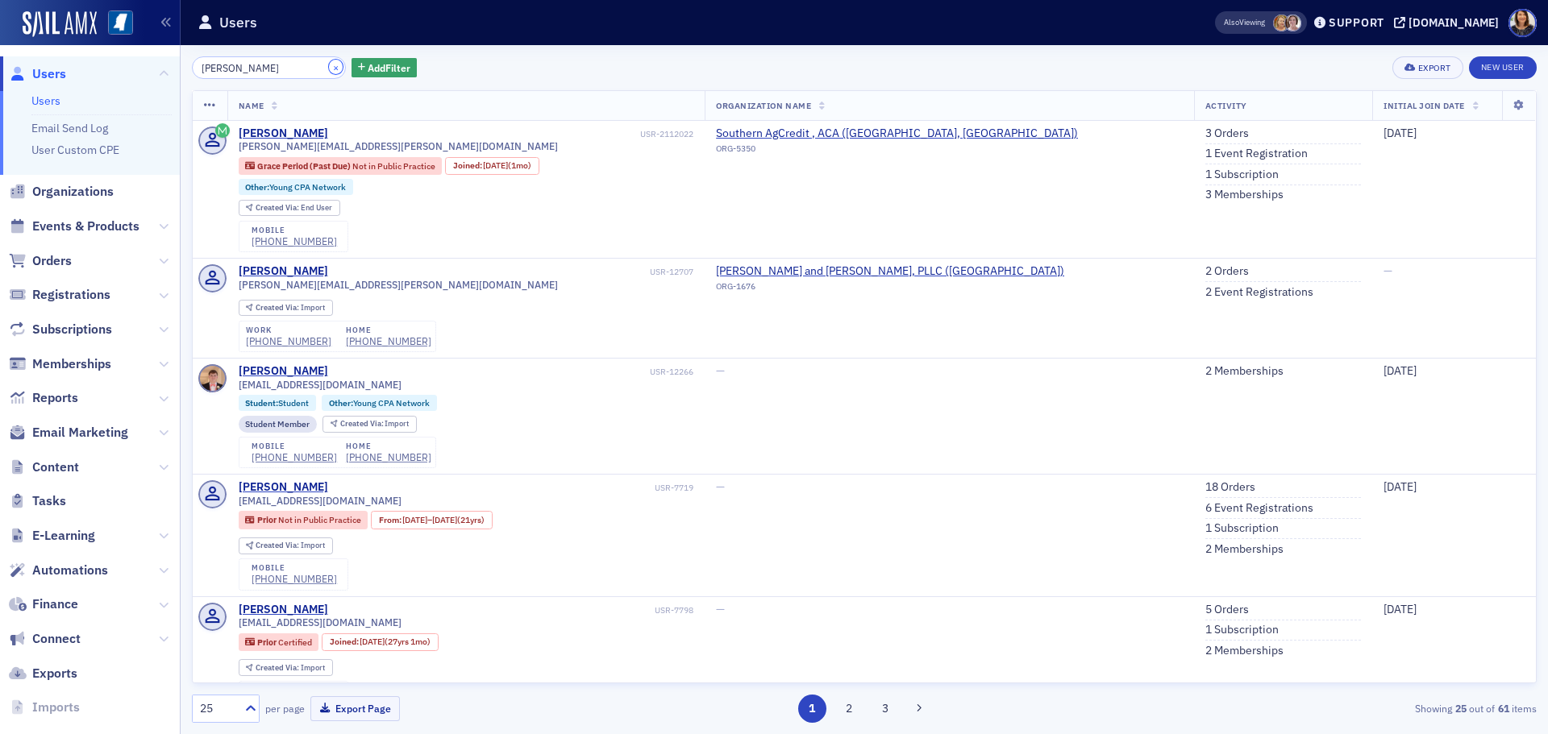
click at [329, 69] on button "×" at bounding box center [336, 67] width 15 height 15
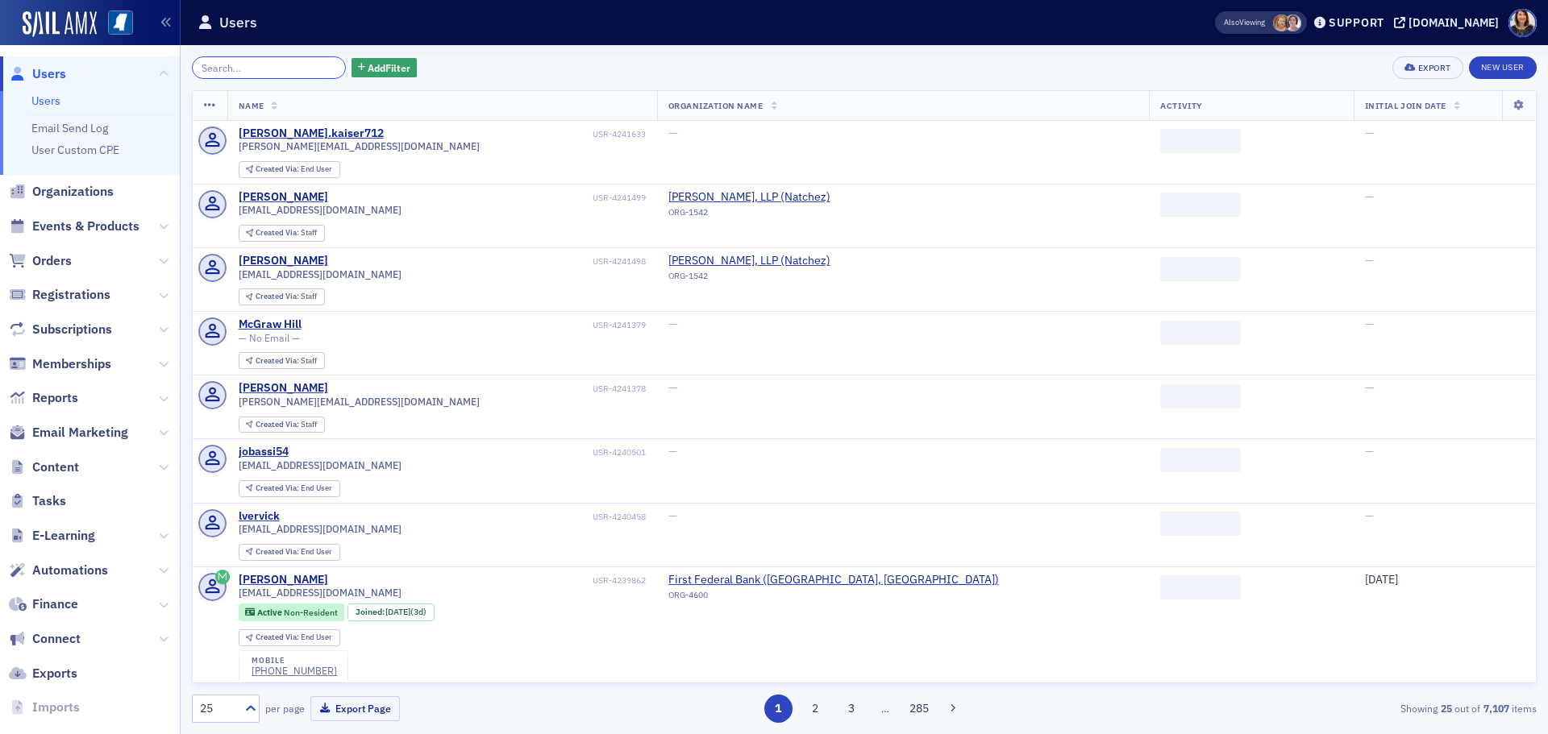
click at [308, 66] on input "search" at bounding box center [269, 67] width 154 height 23
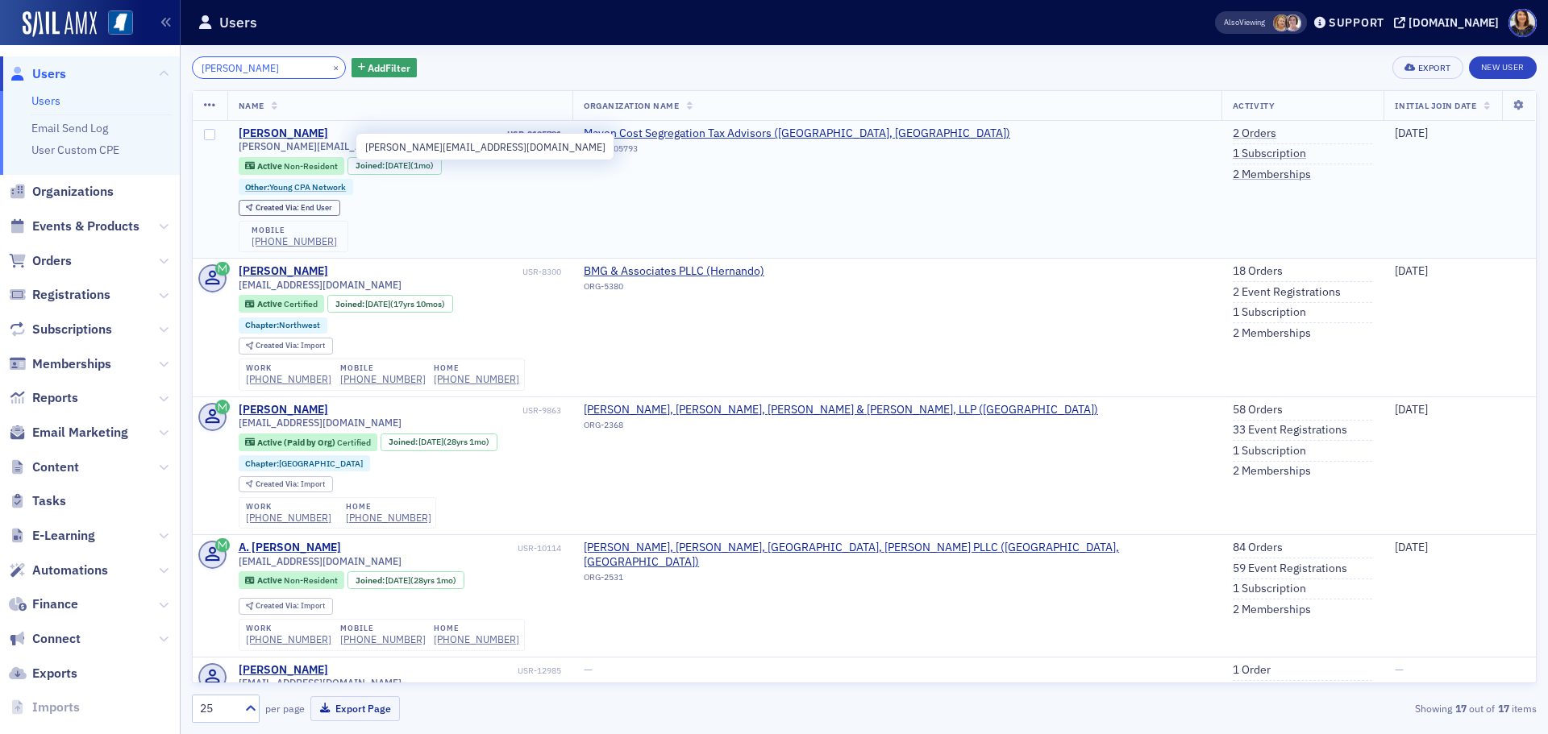
type input "sean graham"
click at [282, 141] on span "sean@mavencostseg.com" at bounding box center [359, 146] width 241 height 12
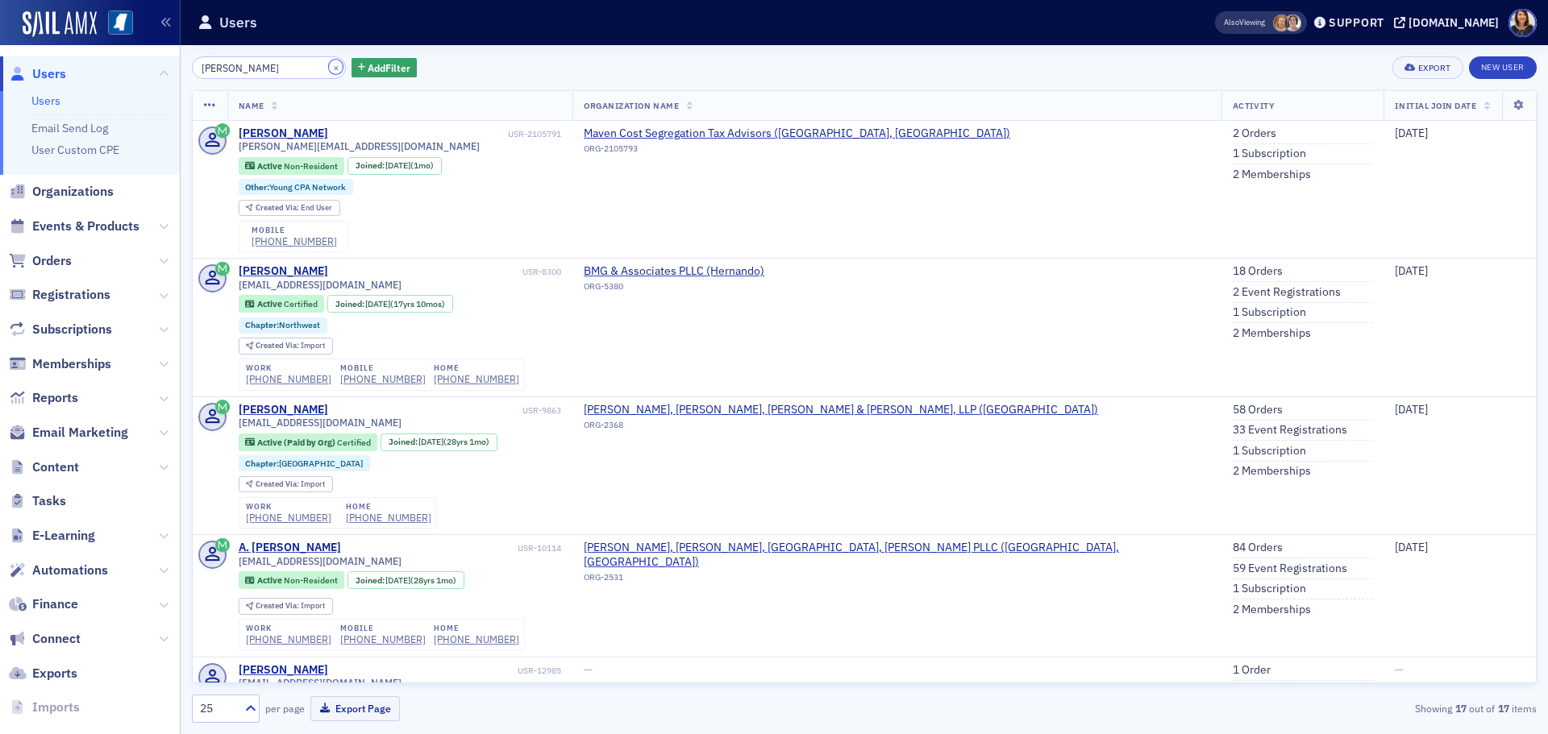
click at [329, 68] on button "×" at bounding box center [336, 67] width 15 height 15
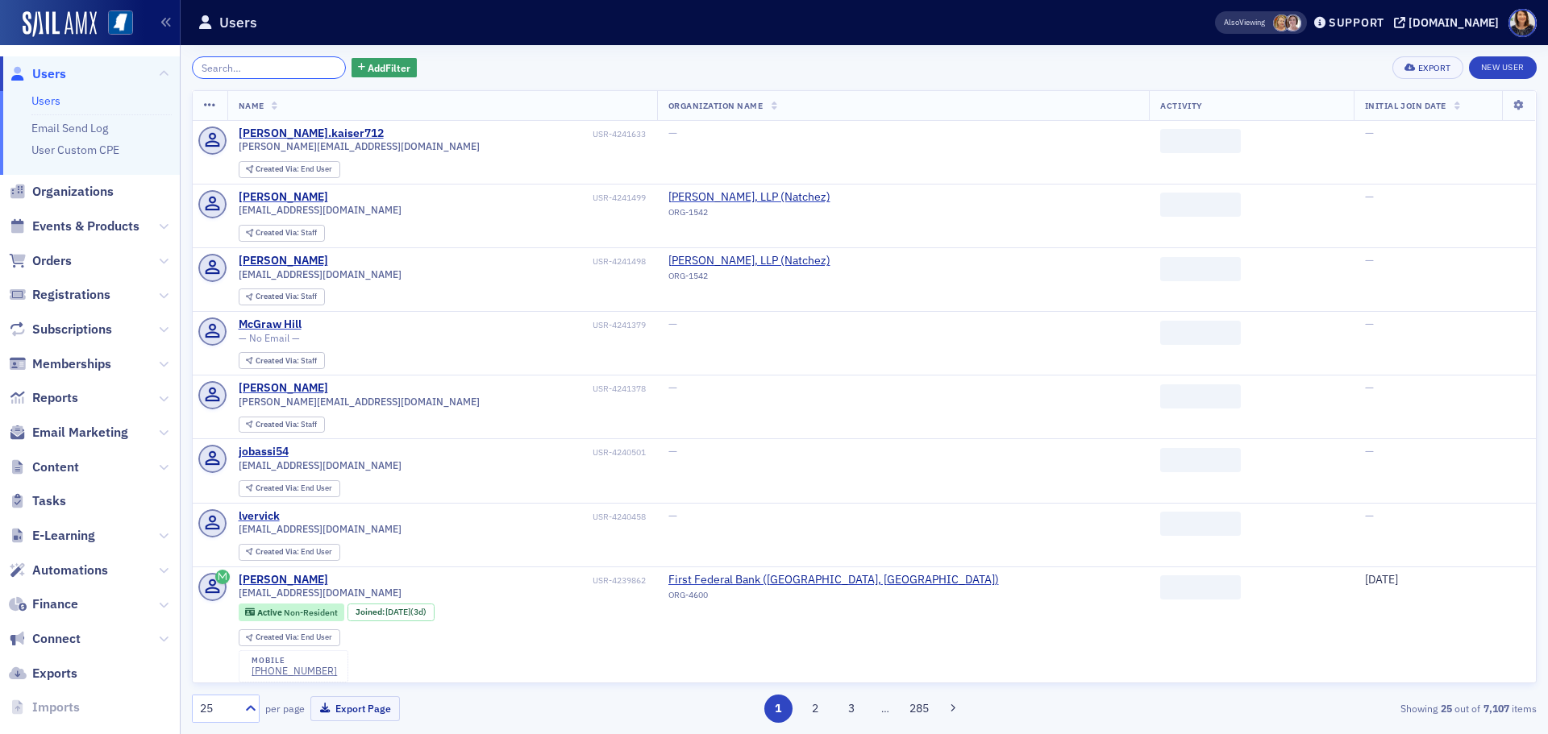
click at [293, 68] on input "search" at bounding box center [269, 67] width 154 height 23
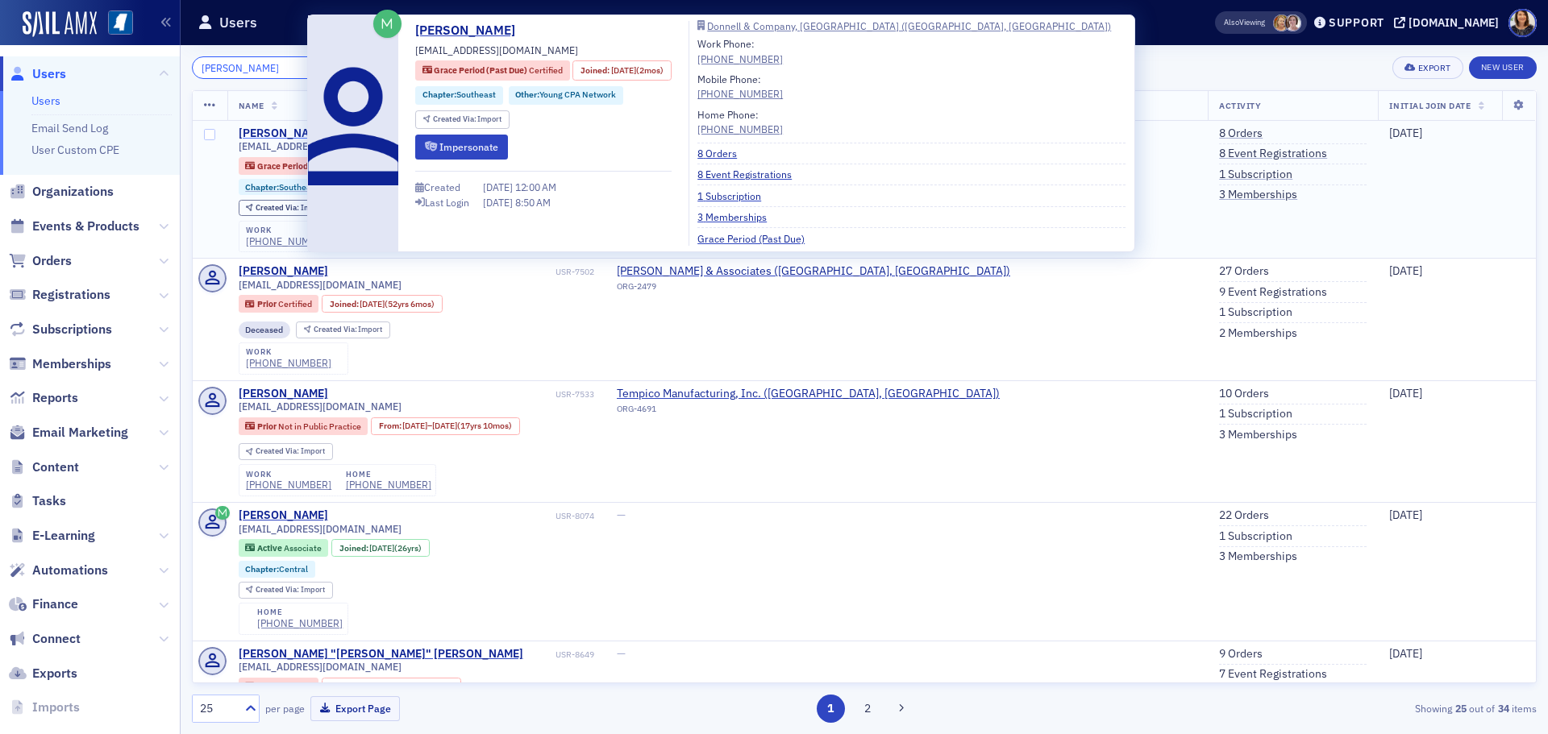
type input "[PERSON_NAME]"
click at [290, 132] on div "[PERSON_NAME]" at bounding box center [283, 134] width 89 height 15
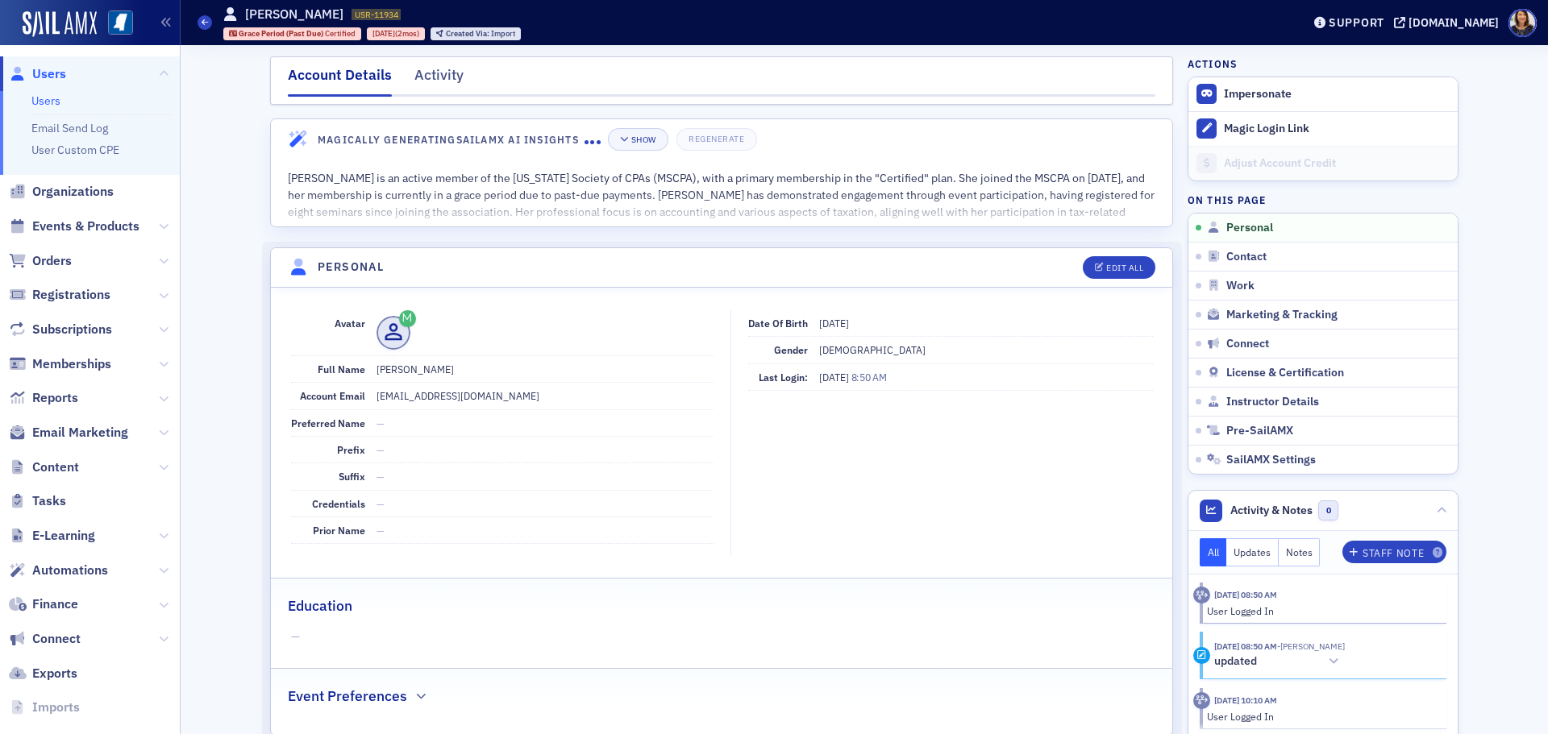
click at [52, 81] on span "Users" at bounding box center [49, 74] width 34 height 18
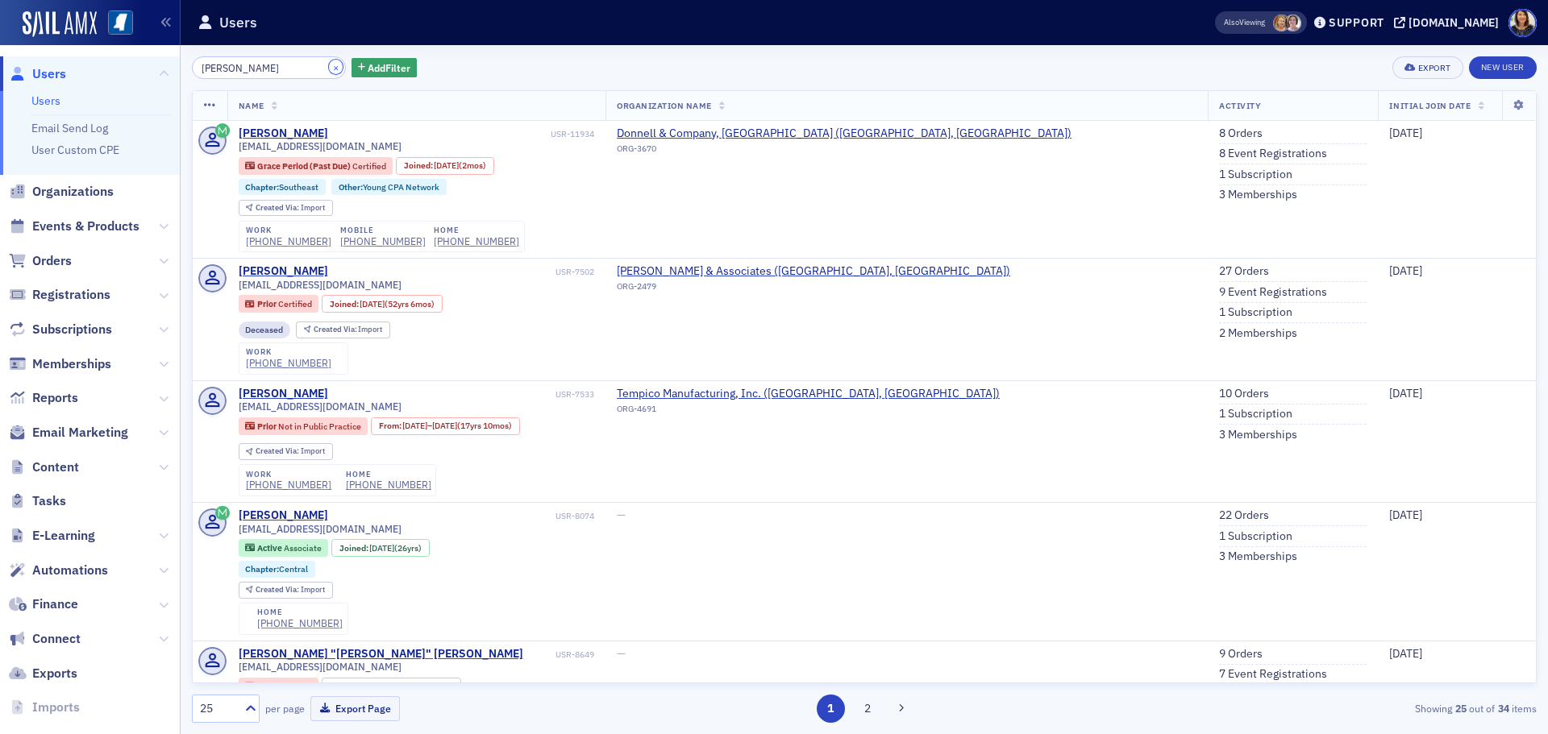
click at [329, 64] on button "×" at bounding box center [336, 67] width 15 height 15
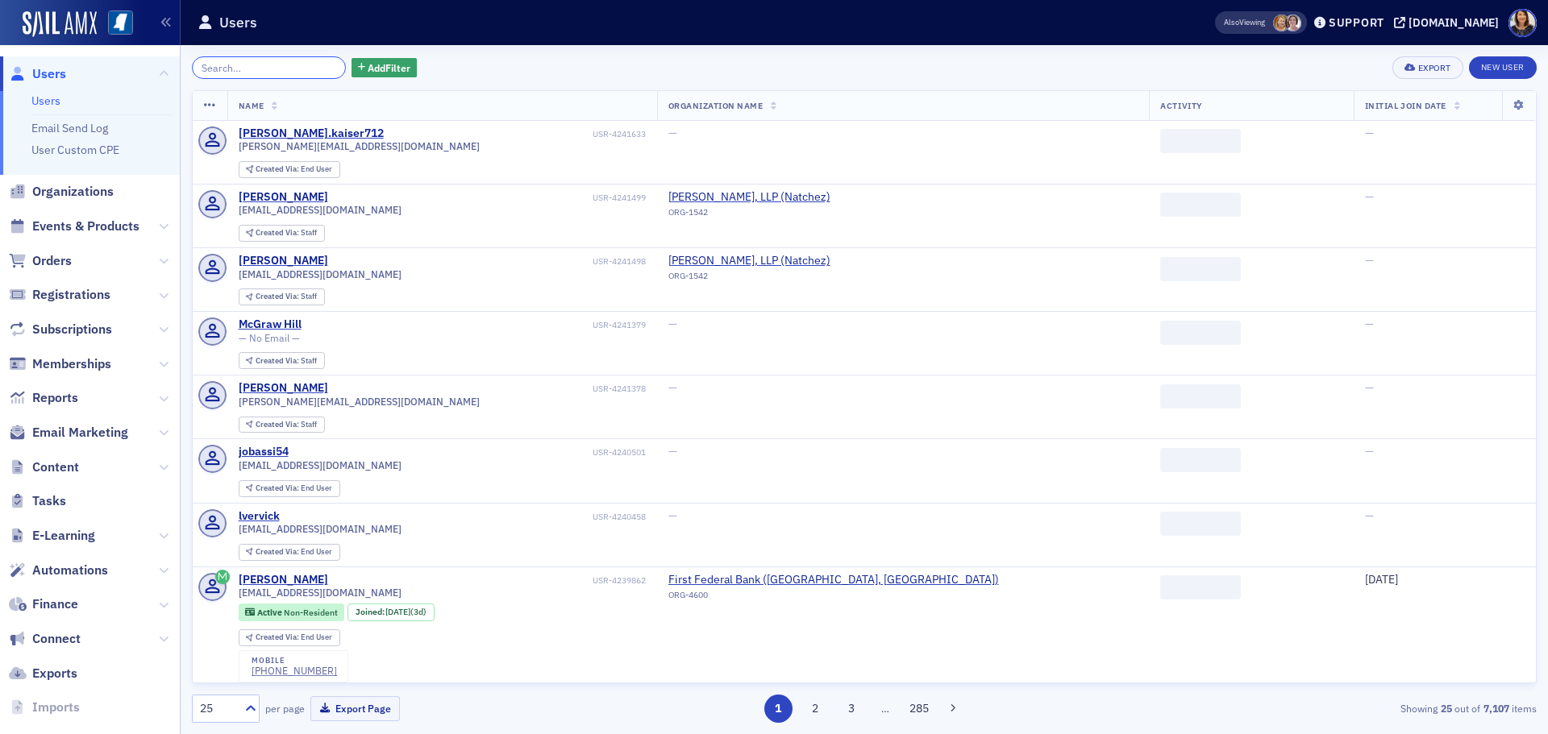
click at [279, 68] on input "search" at bounding box center [269, 67] width 154 height 23
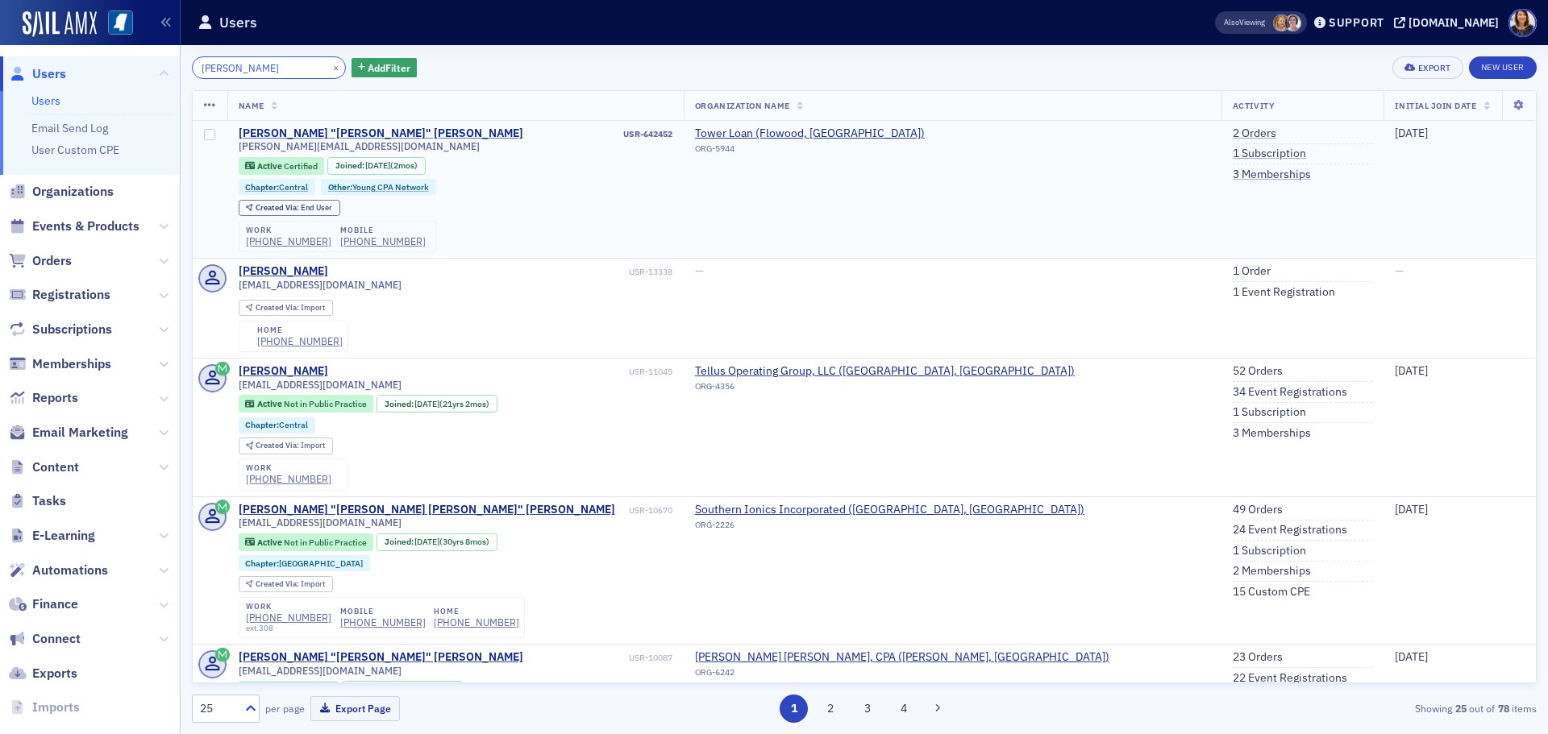
type input "richard briggs"
click at [307, 131] on div "Richard "Clint" Briggs" at bounding box center [381, 134] width 285 height 15
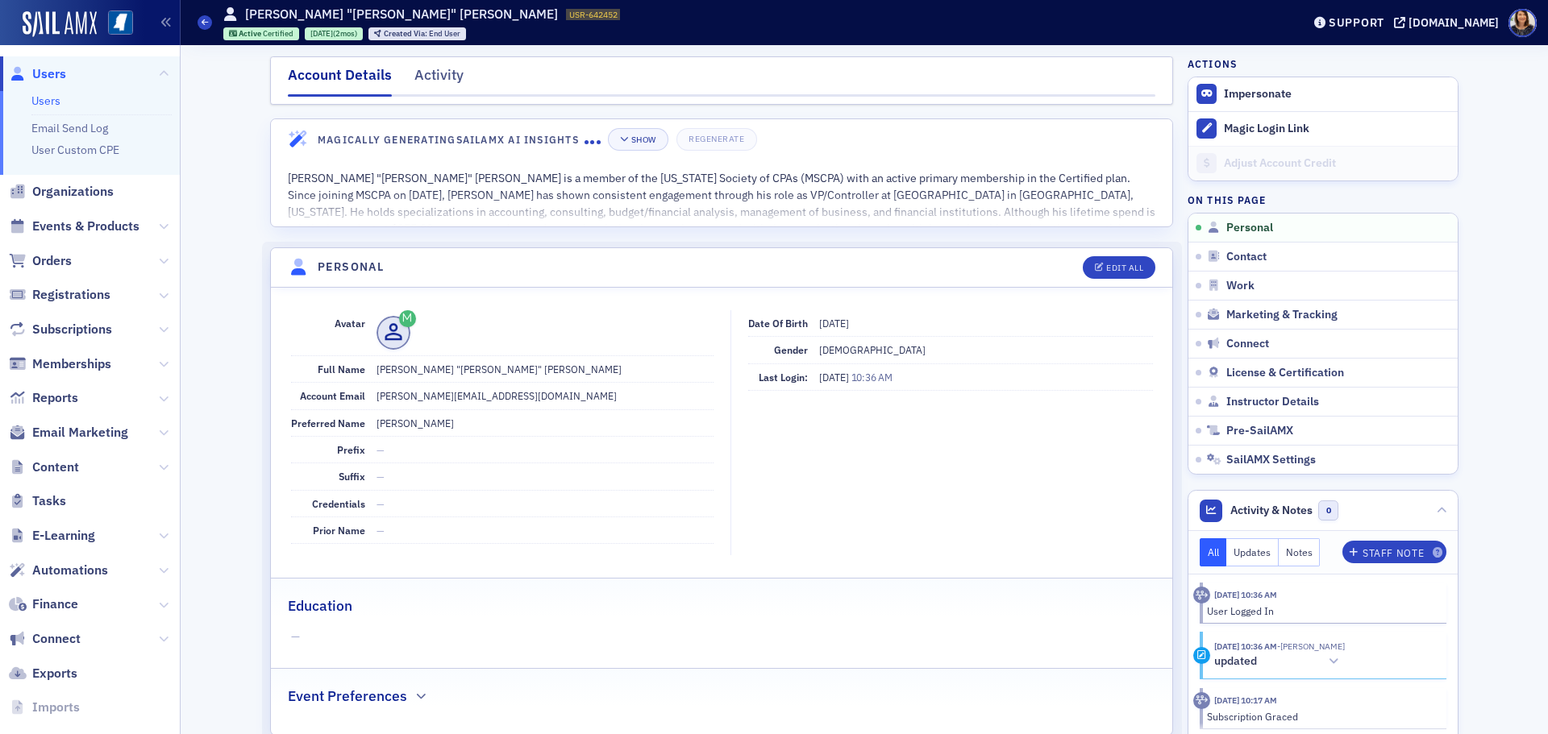
click at [32, 76] on span "Users" at bounding box center [49, 74] width 34 height 18
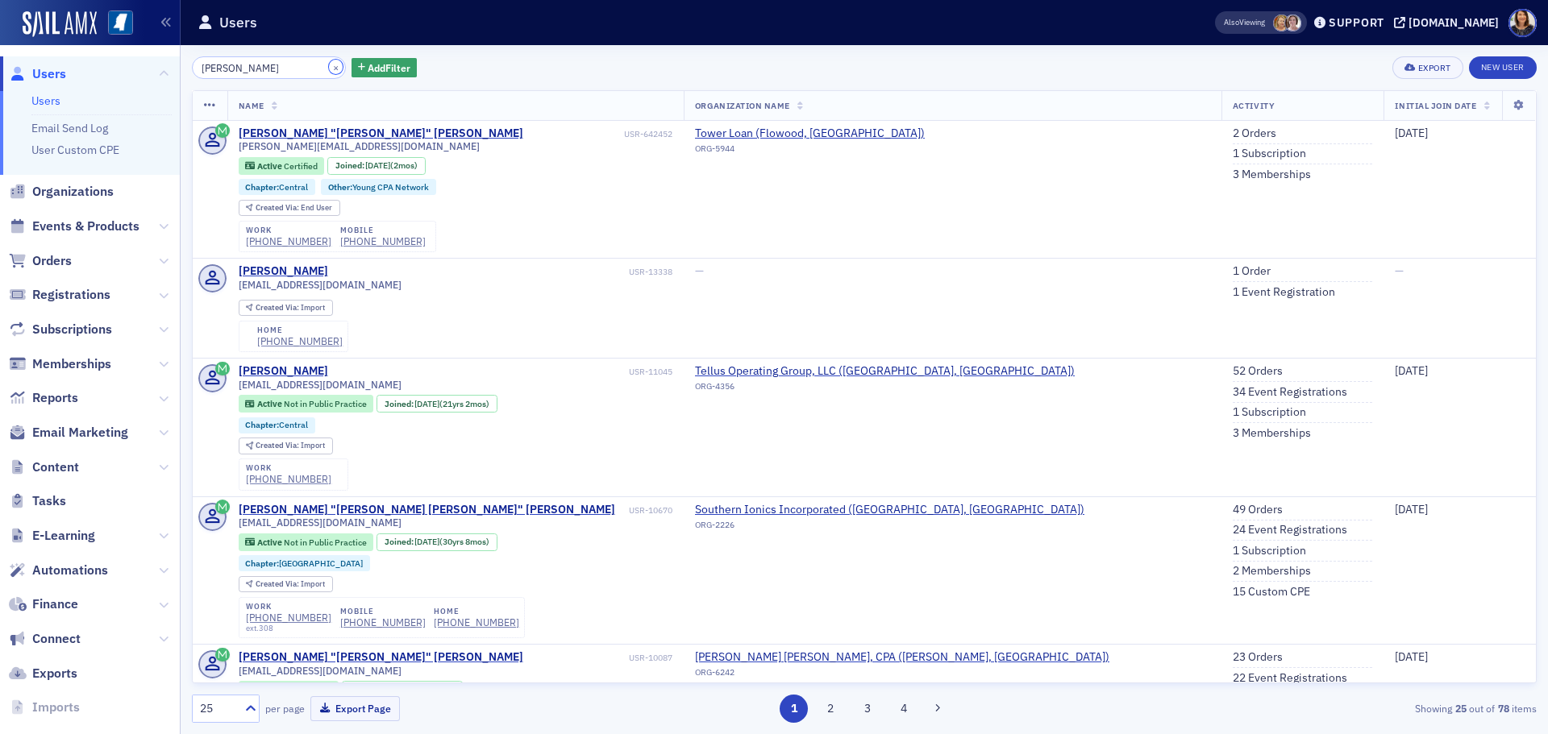
click at [329, 67] on button "×" at bounding box center [336, 67] width 15 height 15
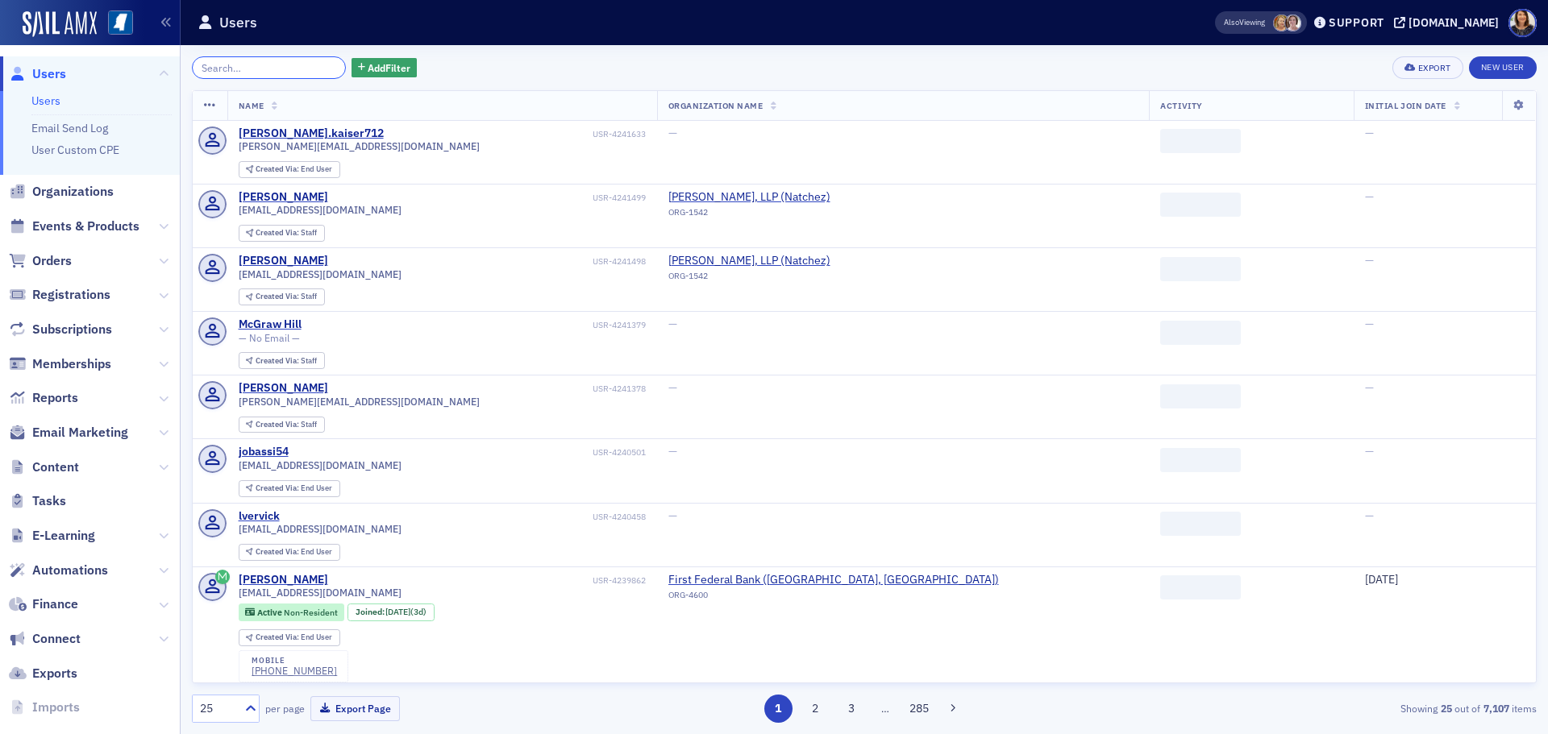
click at [285, 69] on input "search" at bounding box center [269, 67] width 154 height 23
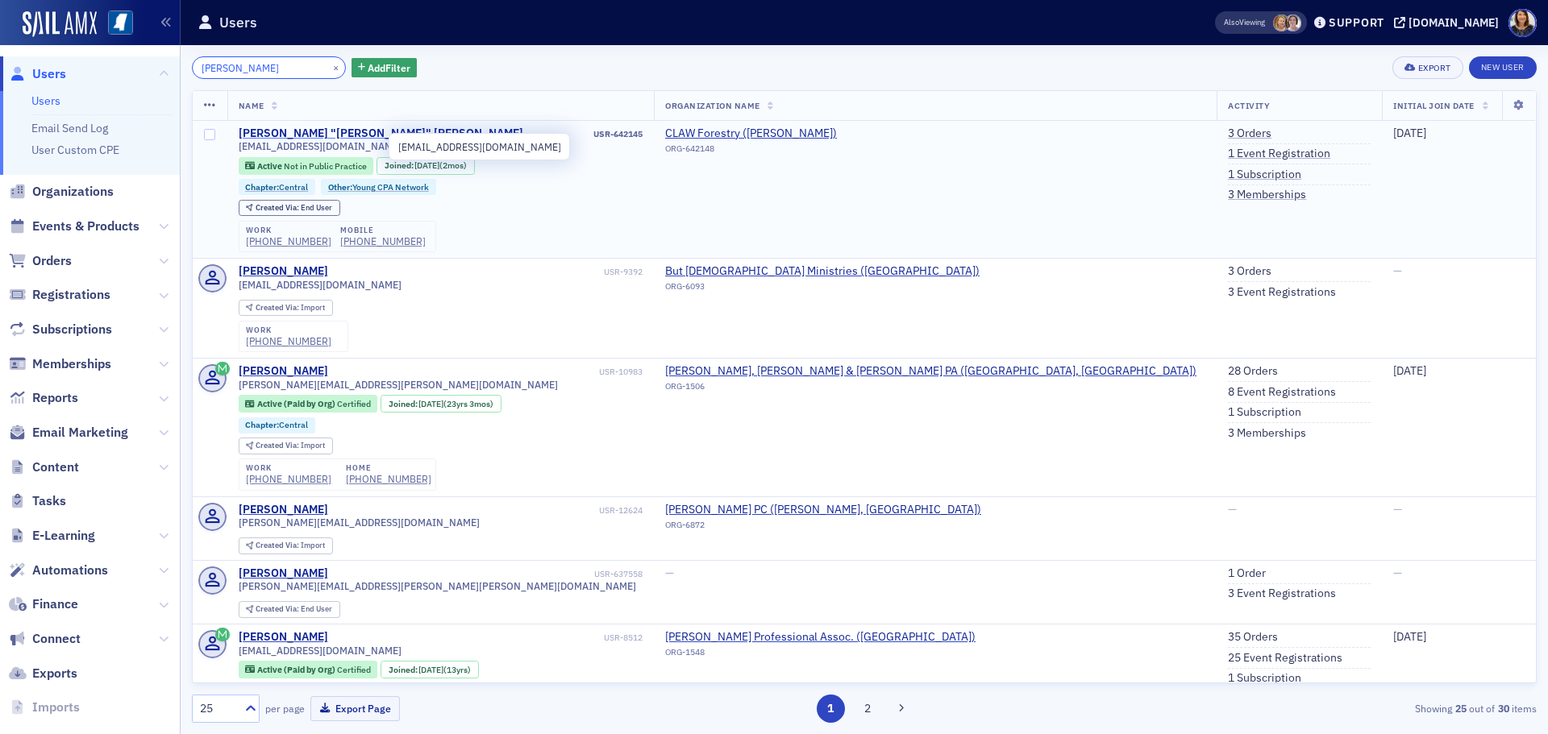
type input "matthew humphreys"
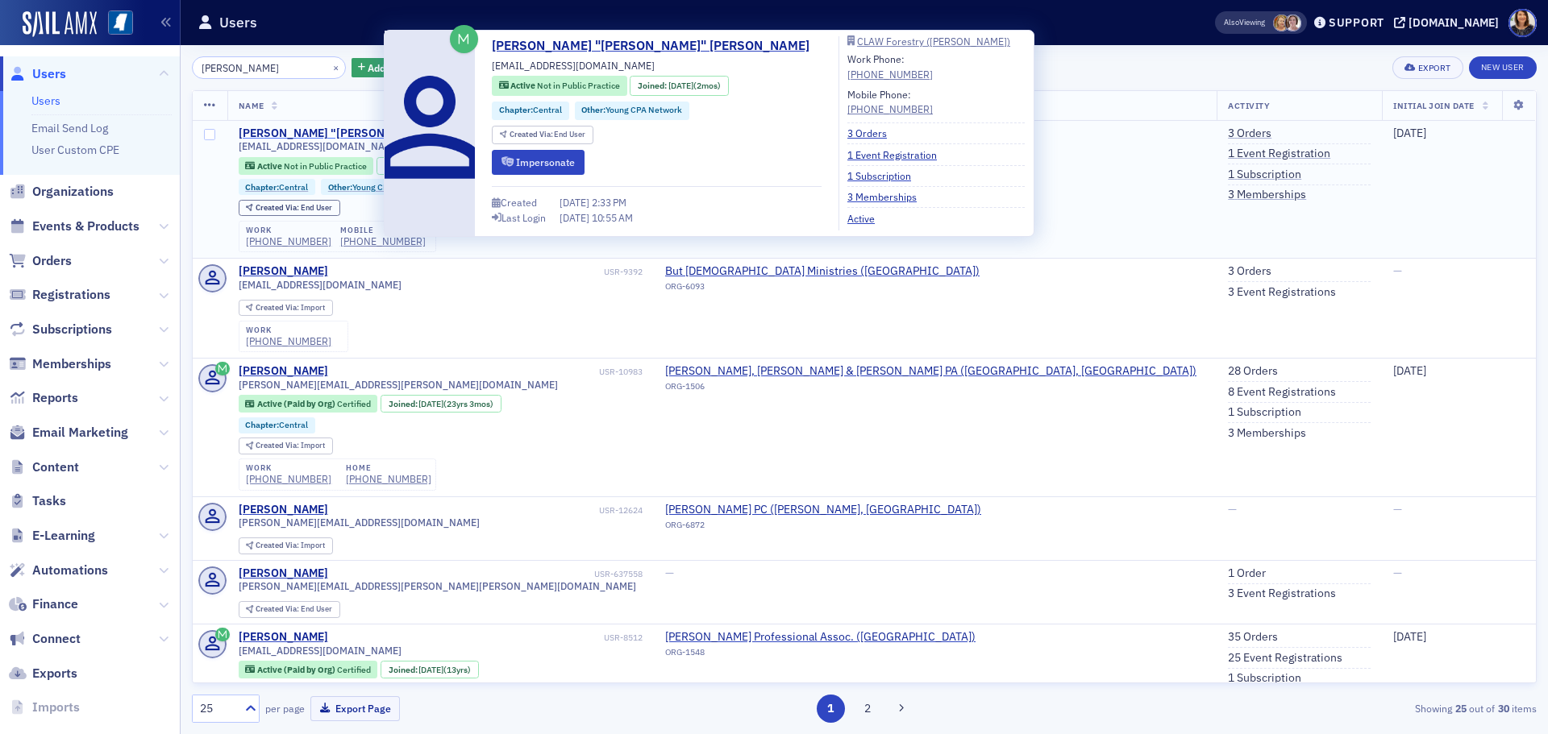
click at [312, 135] on div "Matthew "Matt" Humphreys" at bounding box center [381, 134] width 285 height 15
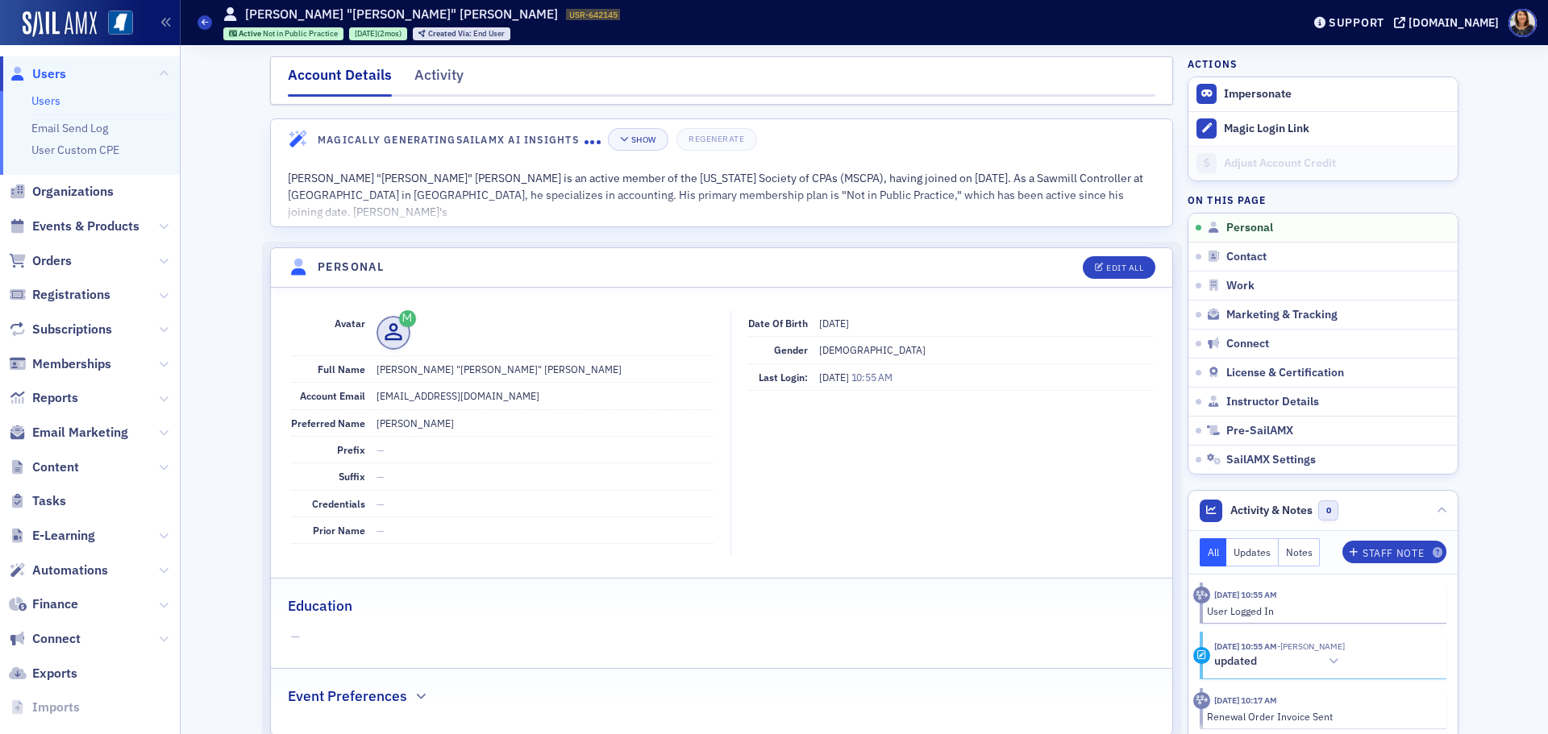
click at [32, 80] on span "Users" at bounding box center [49, 74] width 34 height 18
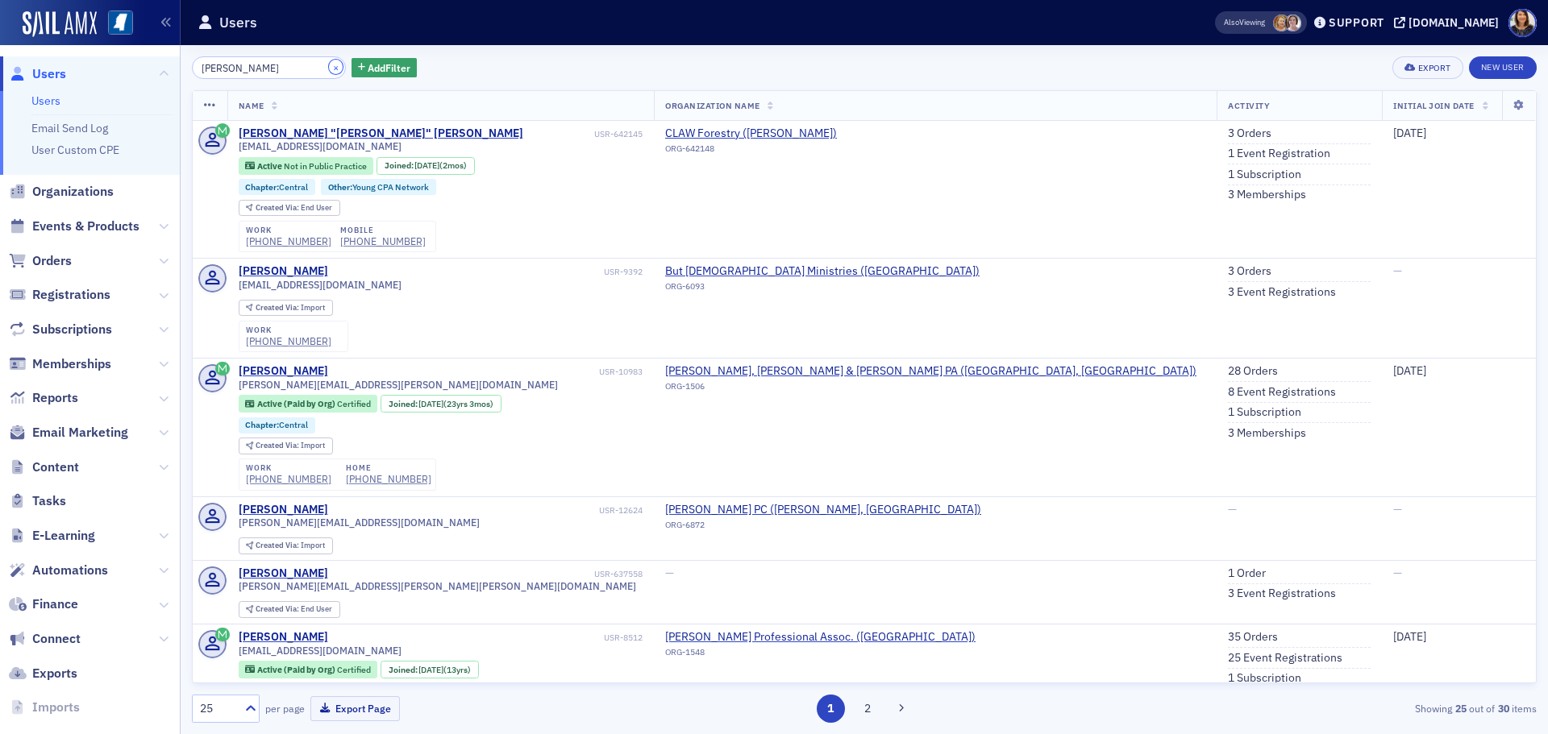
click at [329, 68] on button "×" at bounding box center [336, 67] width 15 height 15
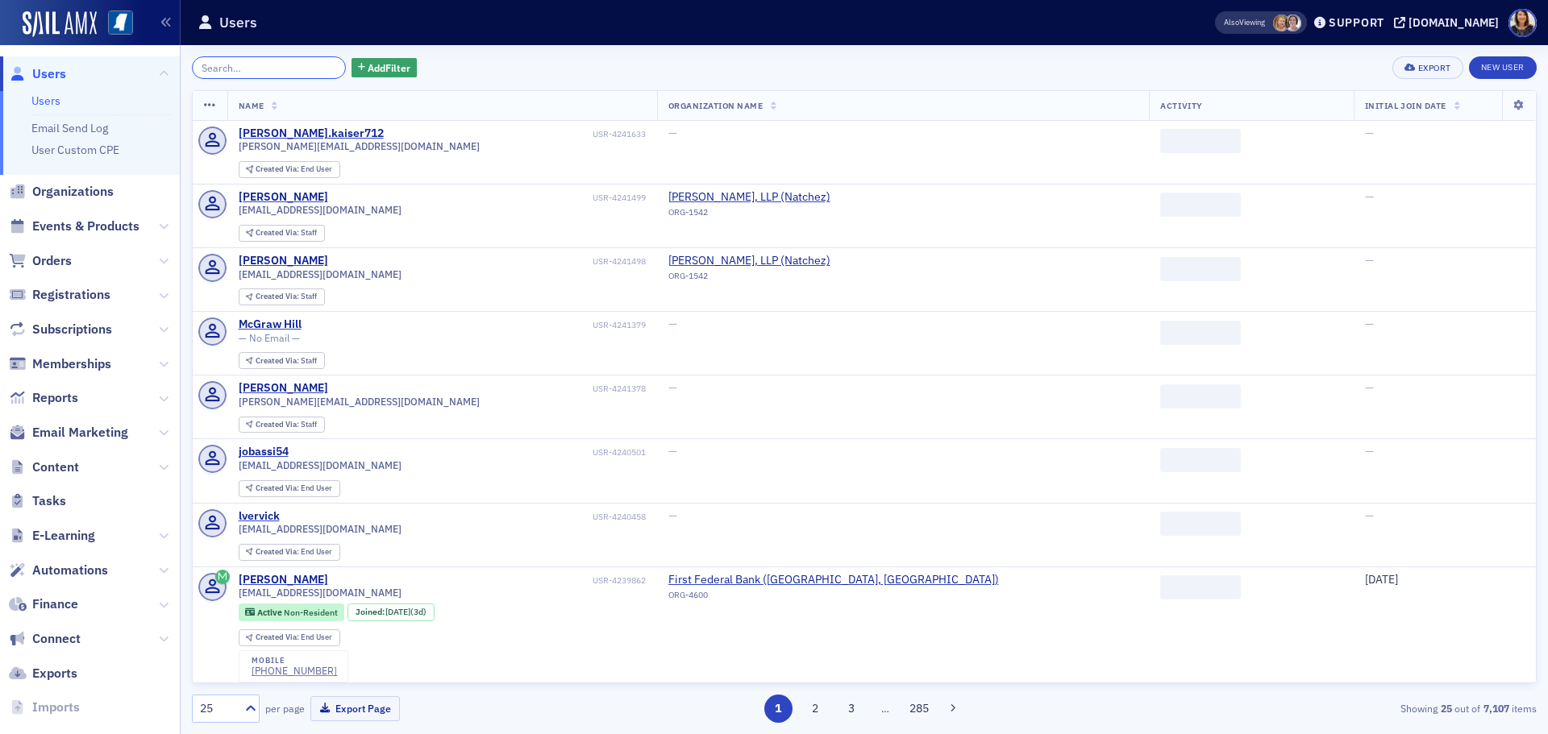
click at [294, 69] on input "search" at bounding box center [269, 67] width 154 height 23
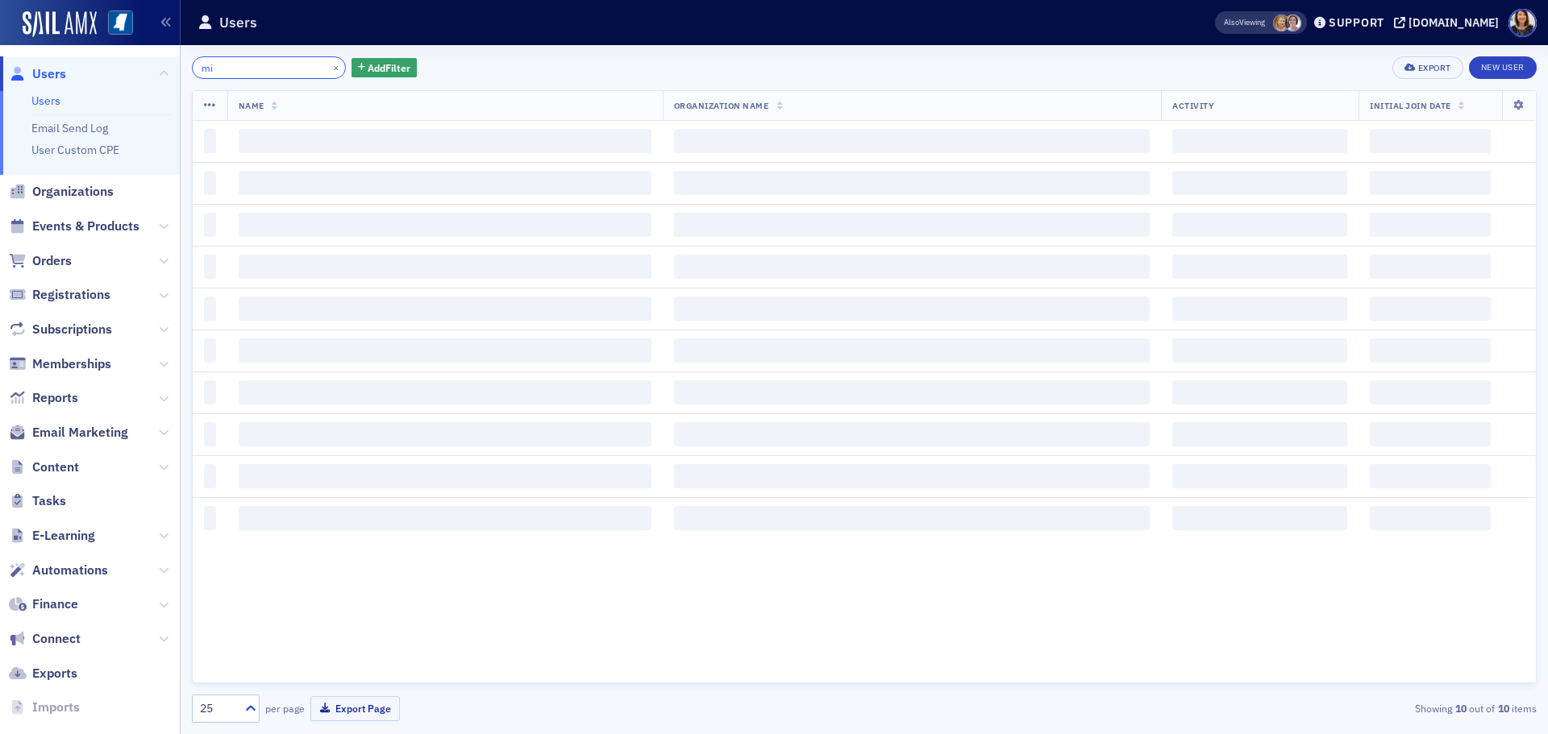
type input "m"
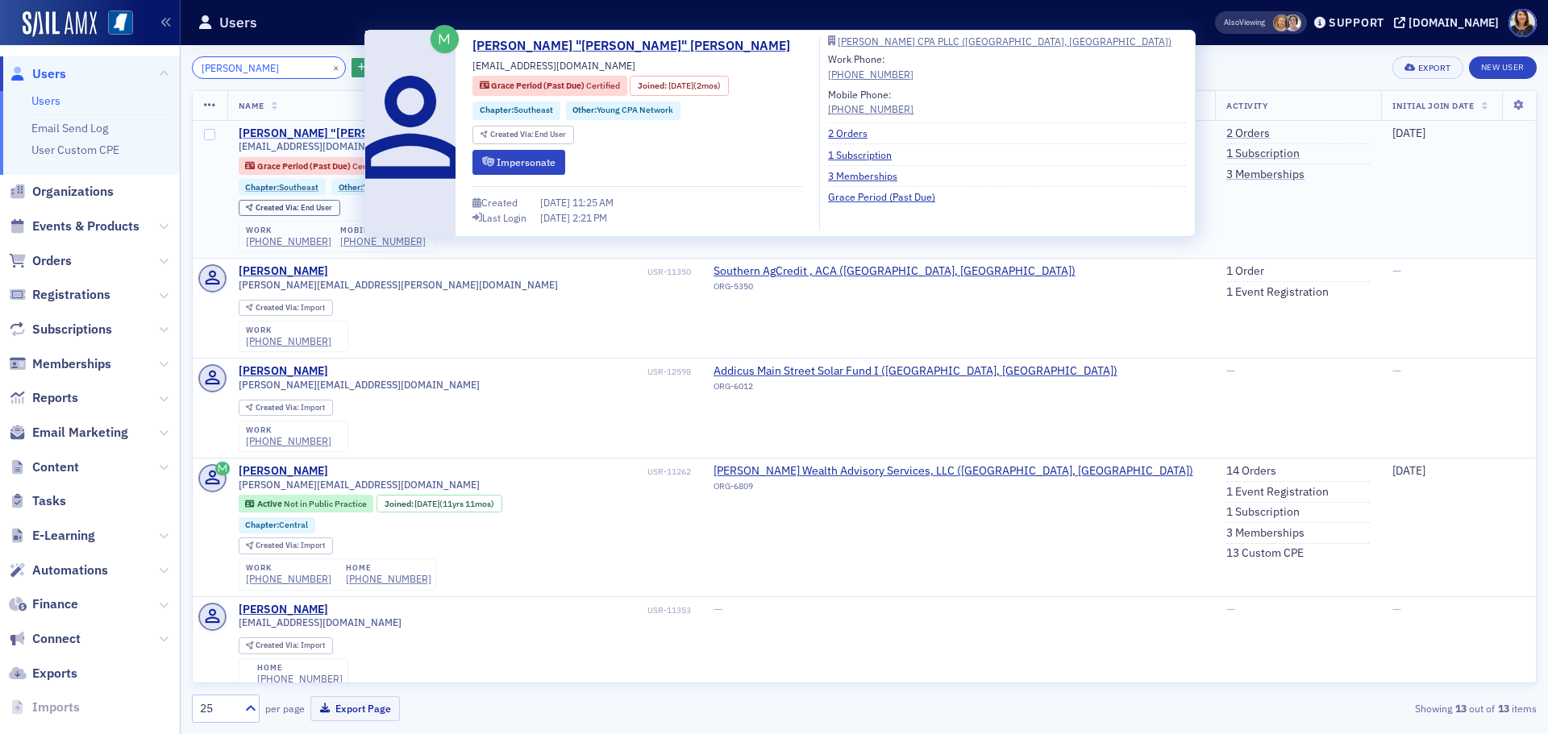
type input "nicholas chesser"
click at [323, 130] on div "Nicholas "Nick" Chesser" at bounding box center [381, 134] width 285 height 15
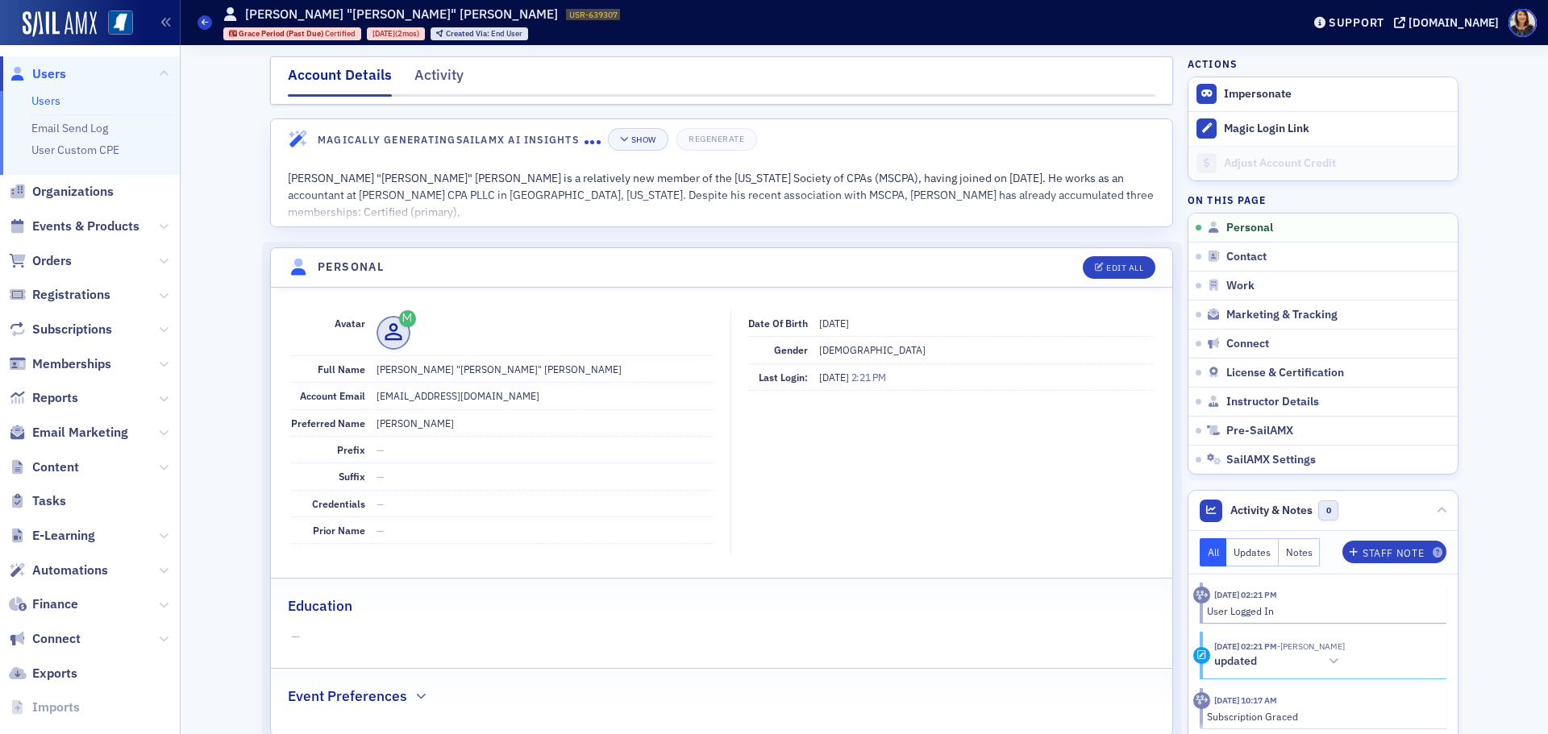
click at [23, 65] on link "Users" at bounding box center [37, 74] width 57 height 18
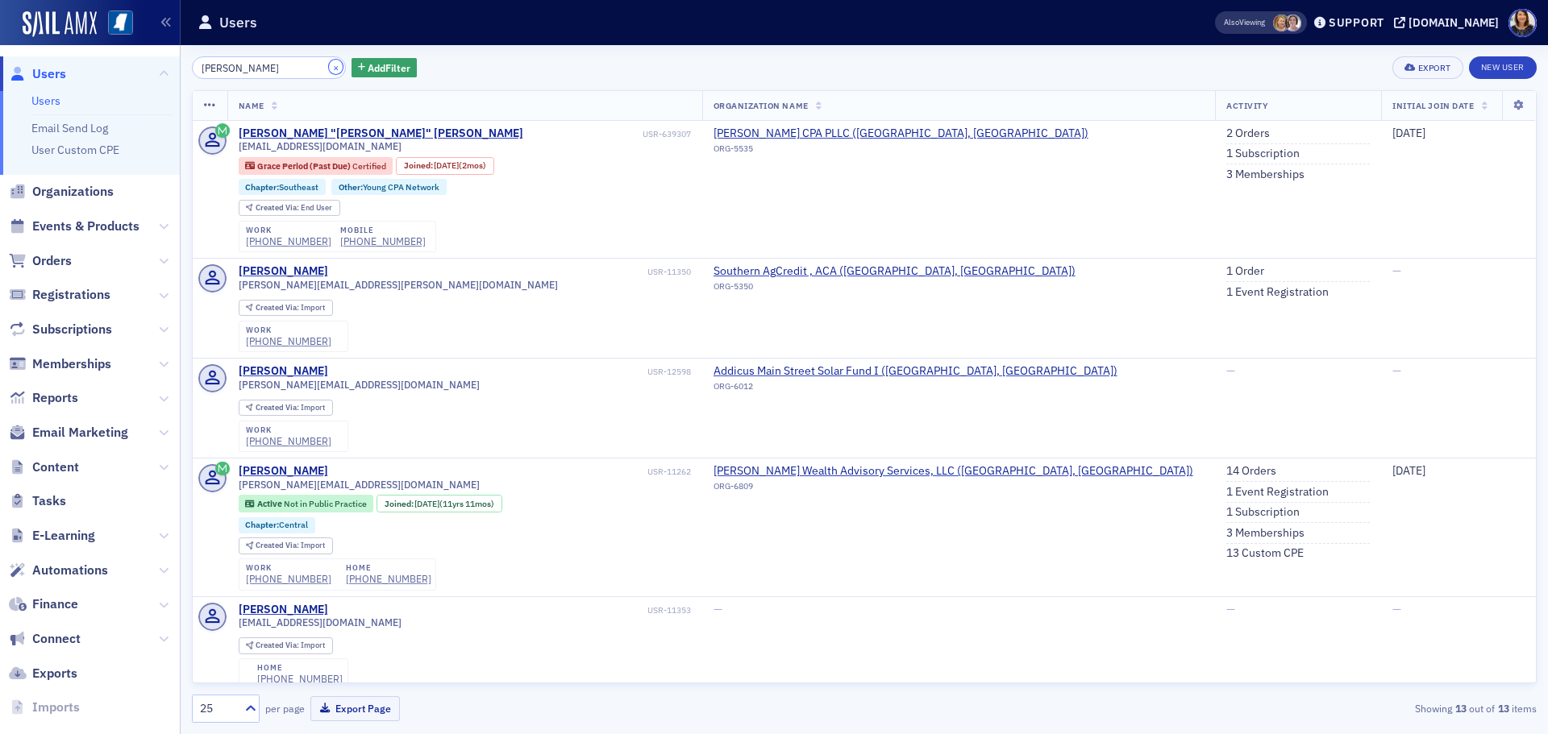
click at [329, 64] on button "×" at bounding box center [336, 67] width 15 height 15
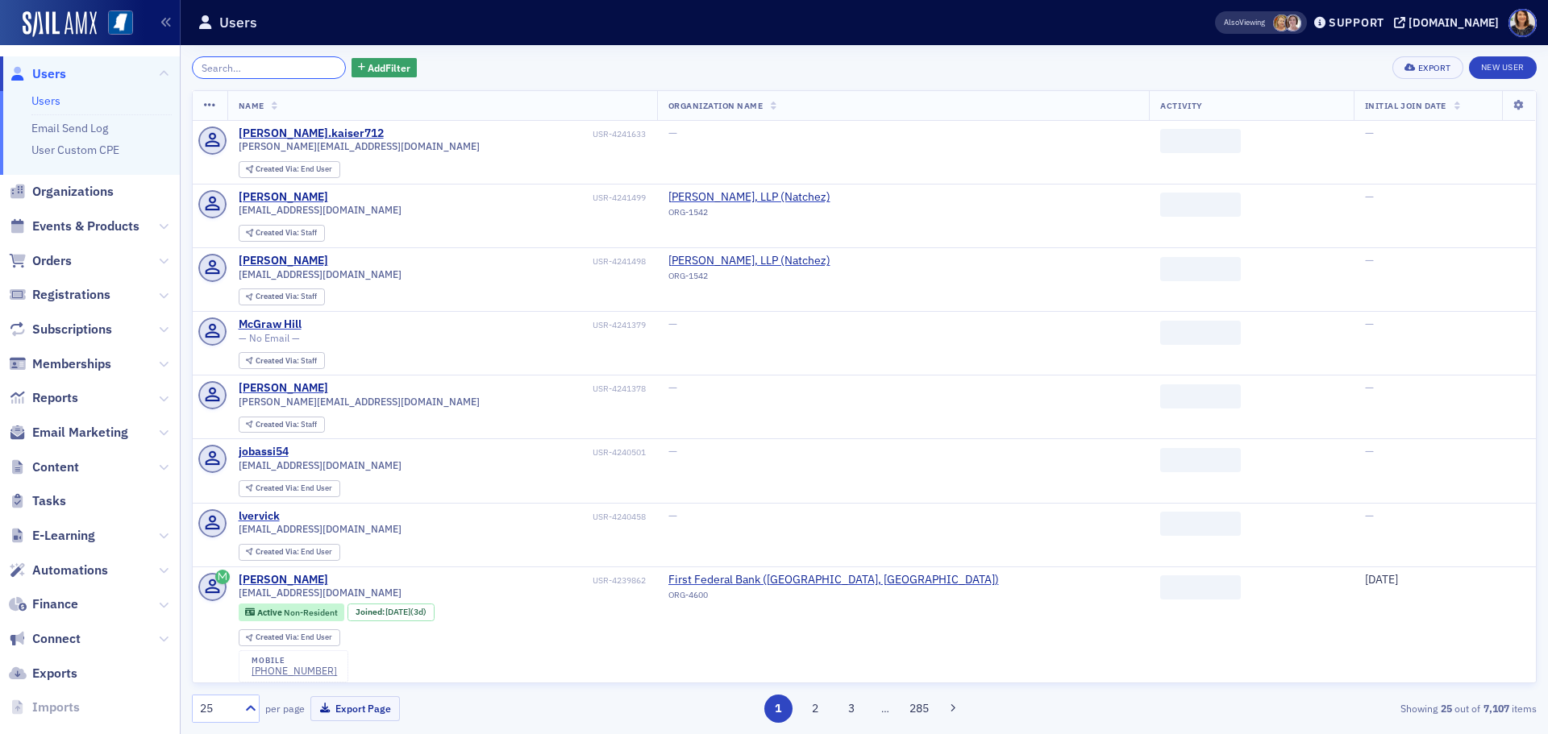
click at [295, 68] on input "search" at bounding box center [269, 67] width 154 height 23
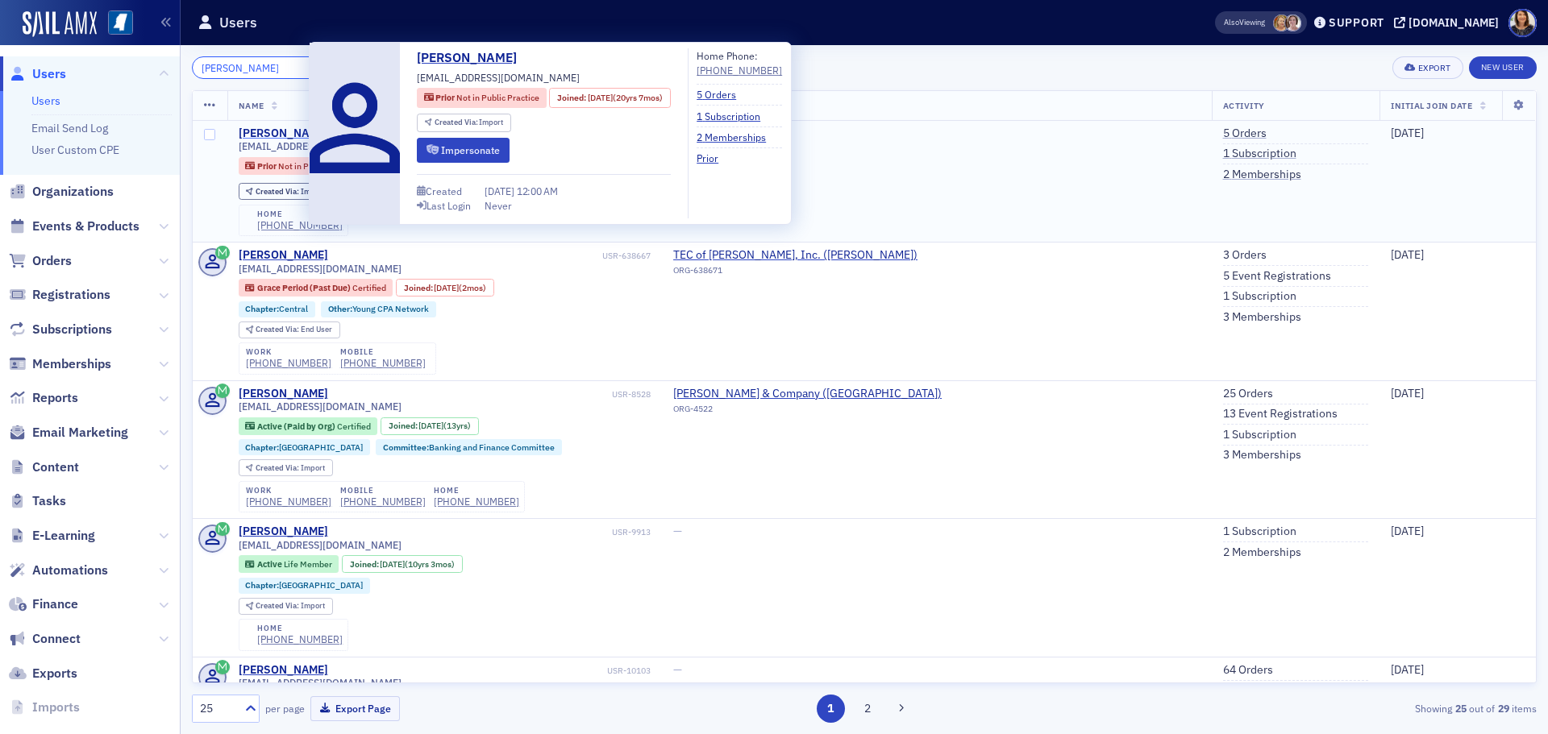
type input "kerri watkins"
click at [286, 131] on div "Kerri Watkins" at bounding box center [283, 134] width 89 height 15
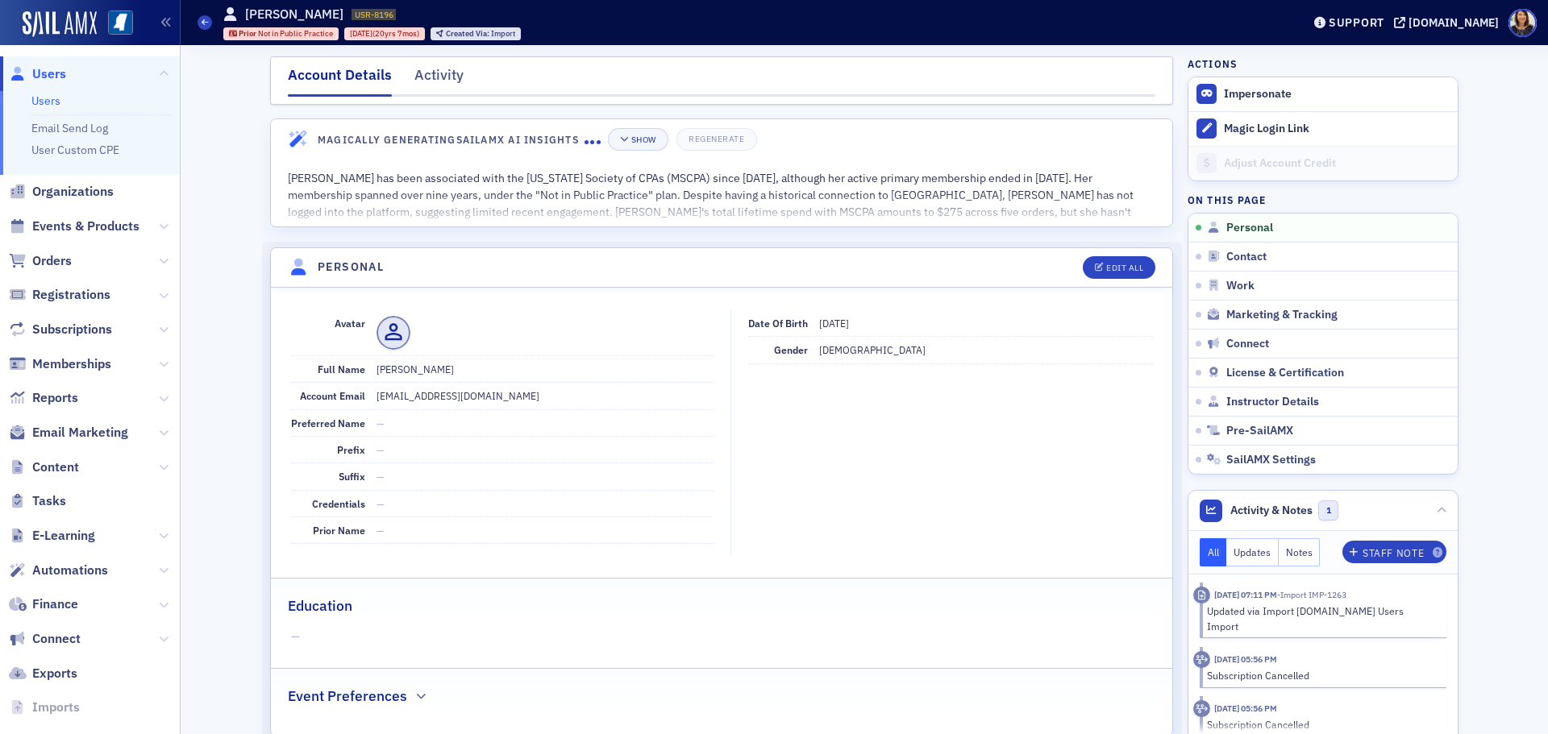
click at [48, 72] on span "Users" at bounding box center [49, 74] width 34 height 18
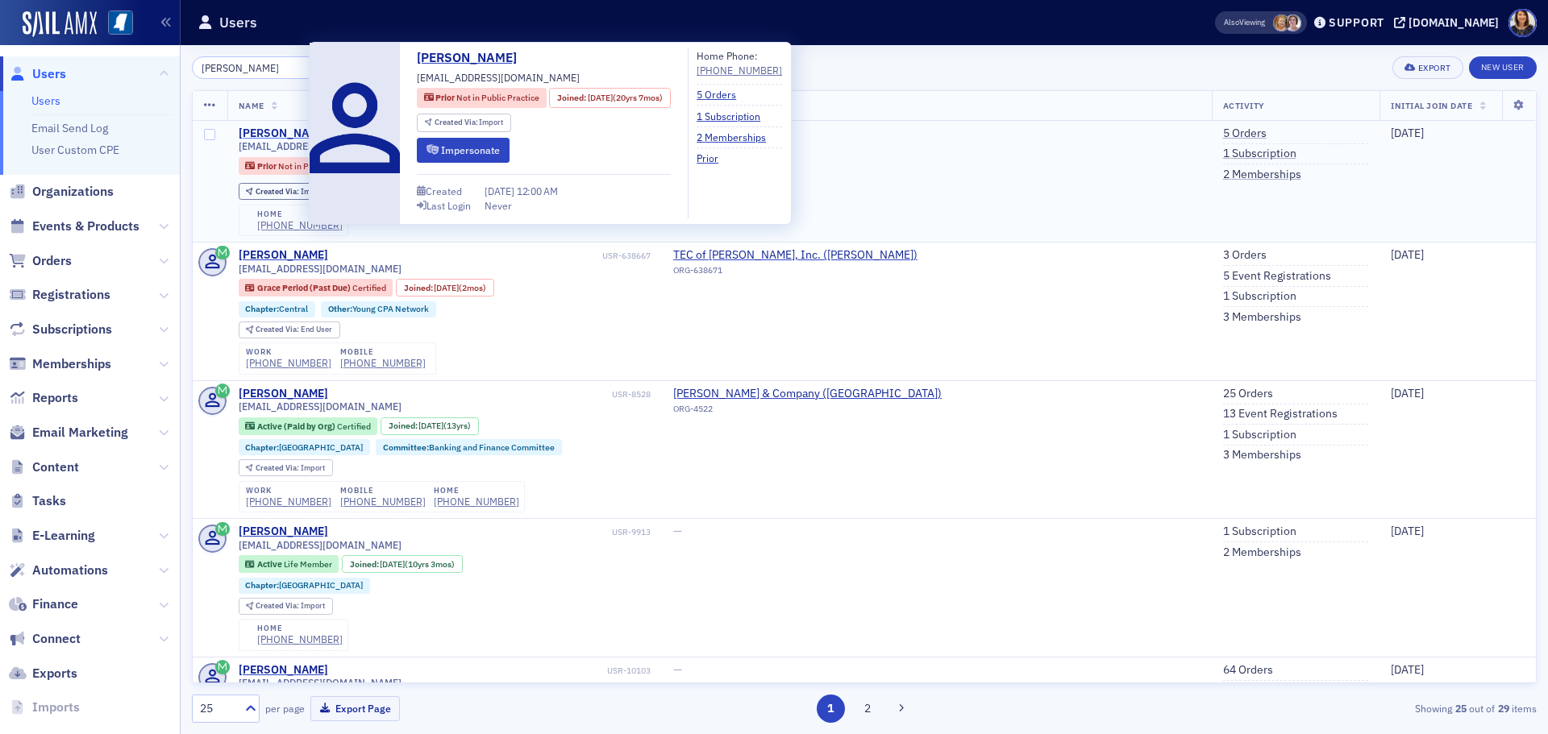
click at [268, 134] on div "Kerri Watkins" at bounding box center [283, 134] width 89 height 15
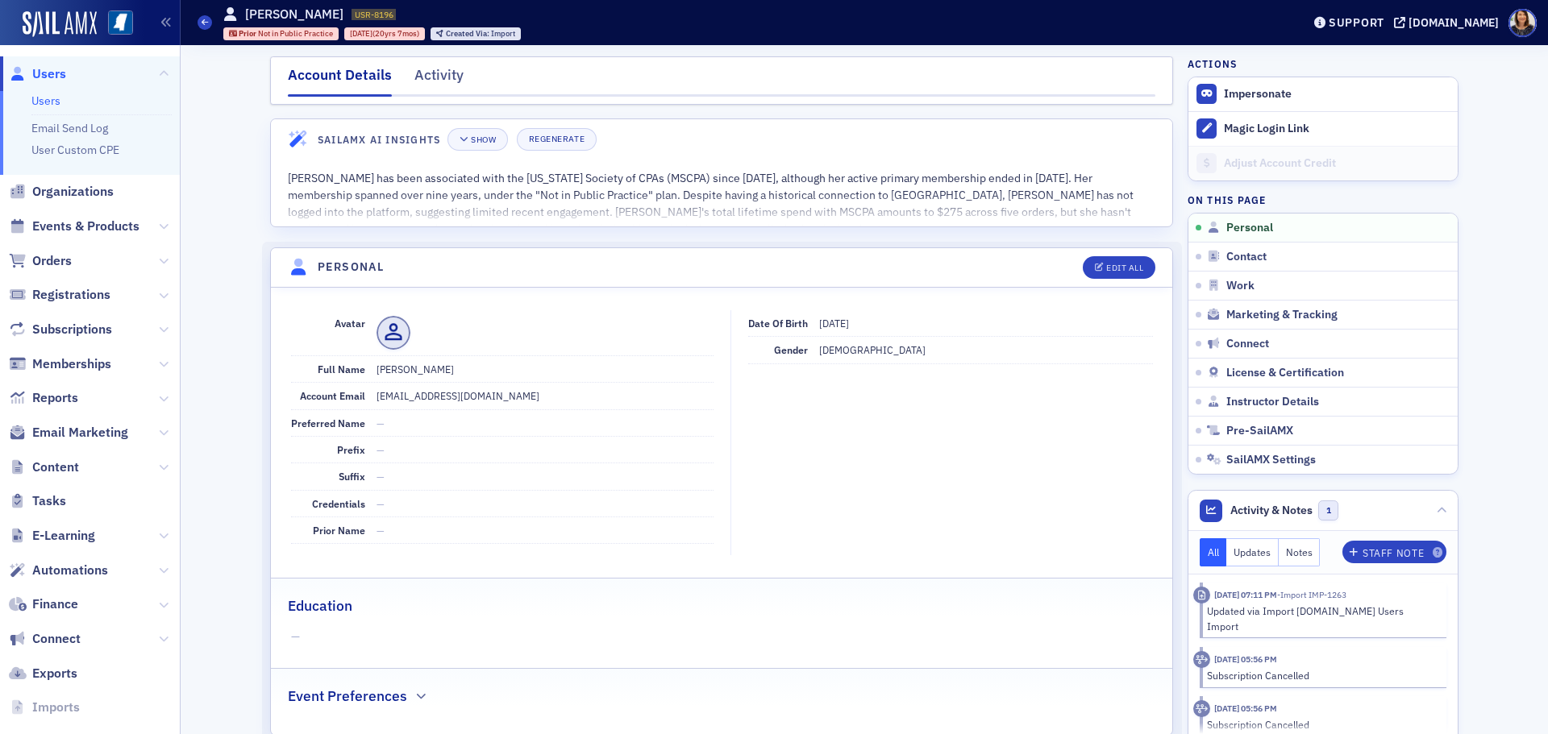
drag, startPoint x: 33, startPoint y: 0, endPoint x: 897, endPoint y: 550, distance: 1024.4
click at [887, 560] on fieldset "Avatar Full Name Kerri Watkins Account Email kpwatkinscpa@yahoo.com Preferred N…" at bounding box center [721, 430] width 901 height 274
drag, startPoint x: 44, startPoint y: 2, endPoint x: 547, endPoint y: 278, distance: 573.4
click at [547, 278] on header "Personal Edit All" at bounding box center [721, 268] width 901 height 40
click at [46, 74] on span "Users" at bounding box center [49, 74] width 34 height 18
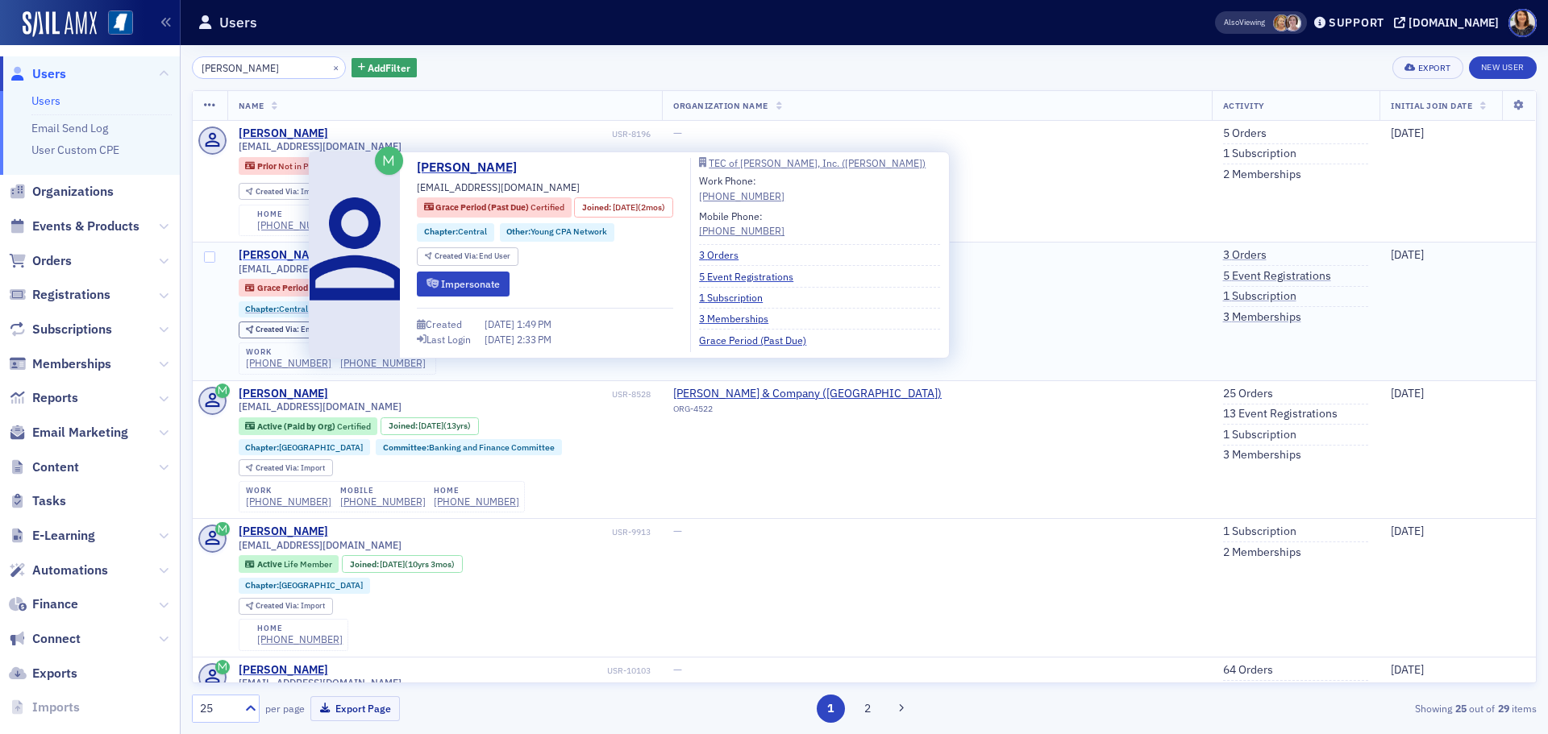
click at [276, 252] on div "Kerri Watkins" at bounding box center [283, 255] width 89 height 15
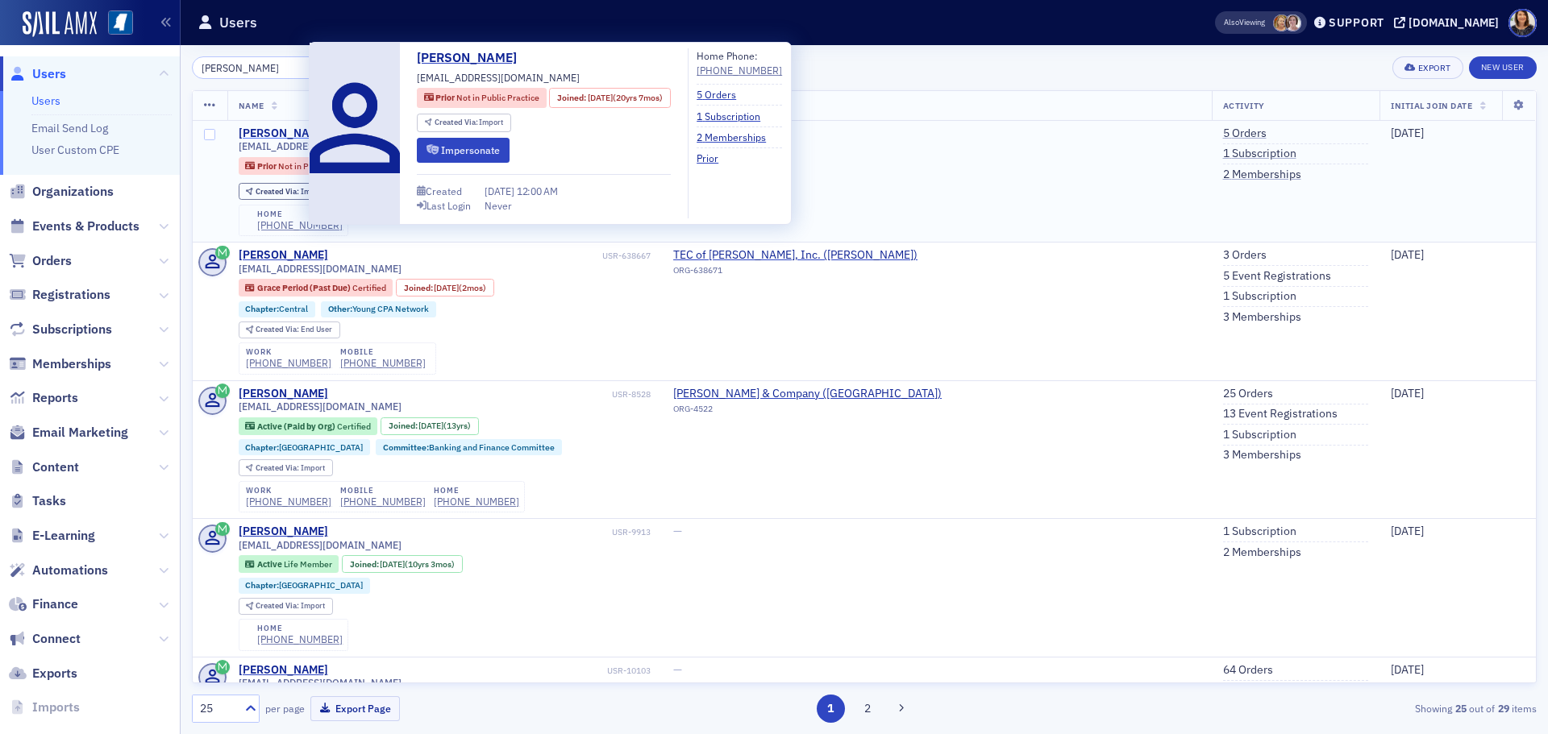
click at [284, 135] on div "Kerri Watkins" at bounding box center [283, 134] width 89 height 15
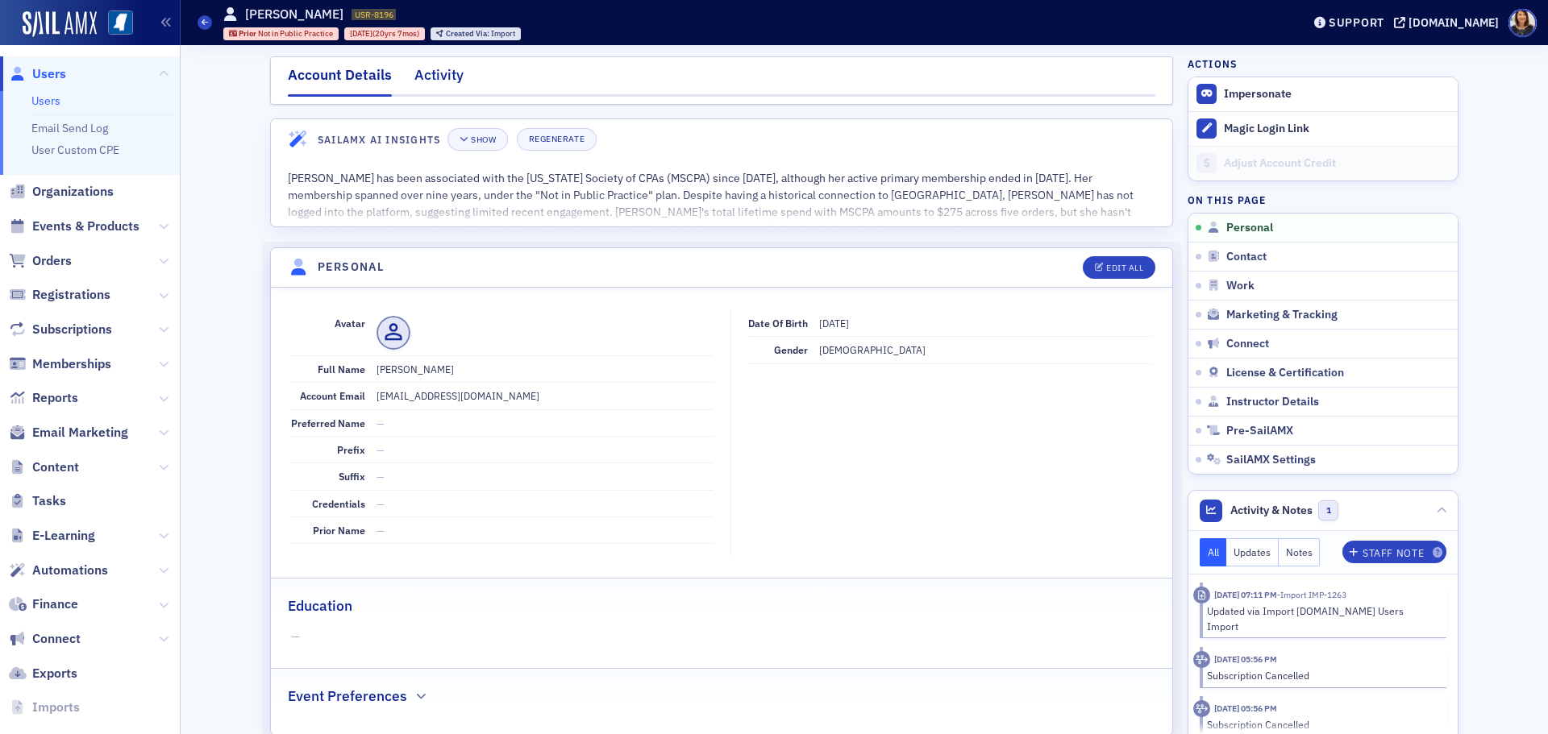
click at [420, 77] on div "Activity" at bounding box center [438, 79] width 49 height 30
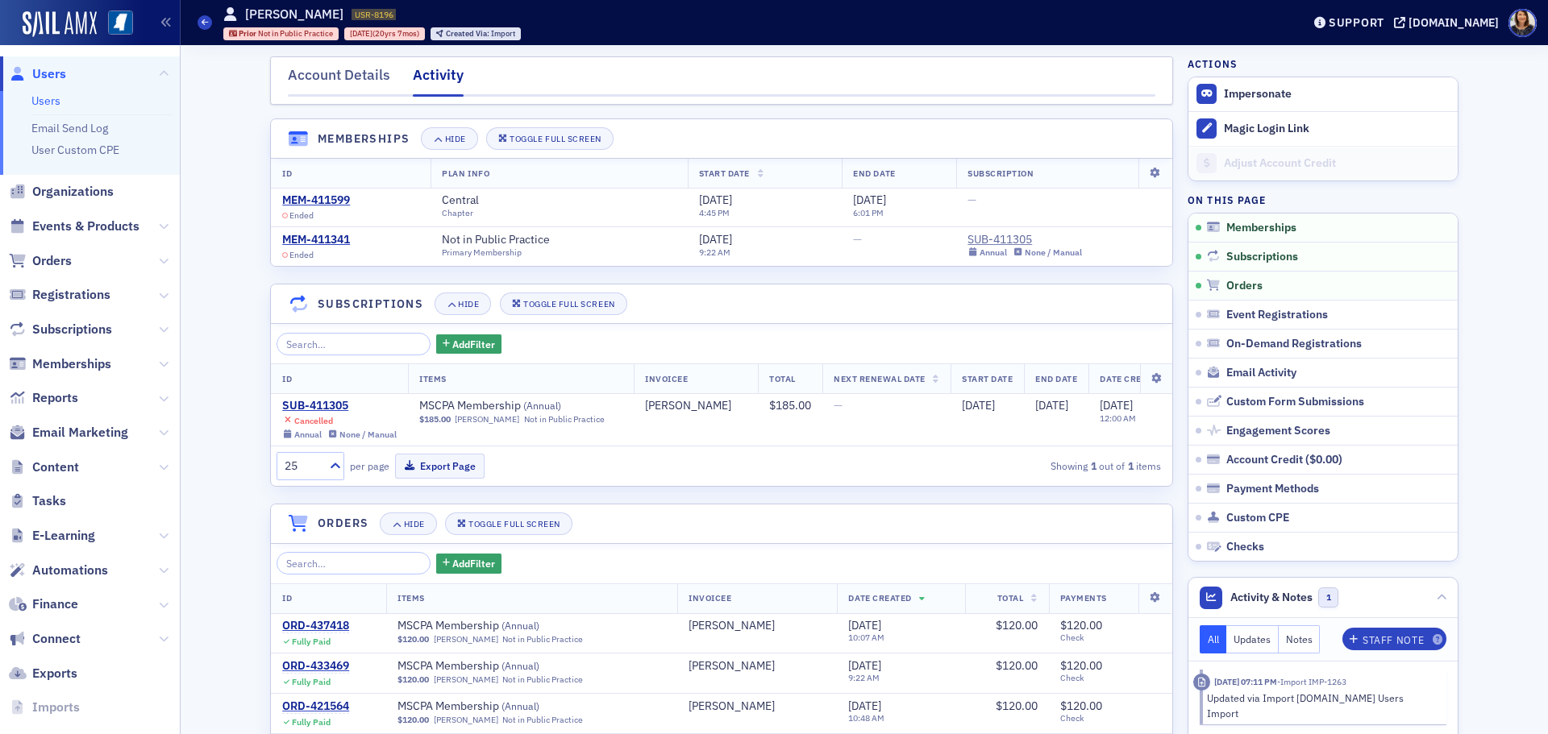
click at [48, 75] on span "Users" at bounding box center [49, 74] width 34 height 18
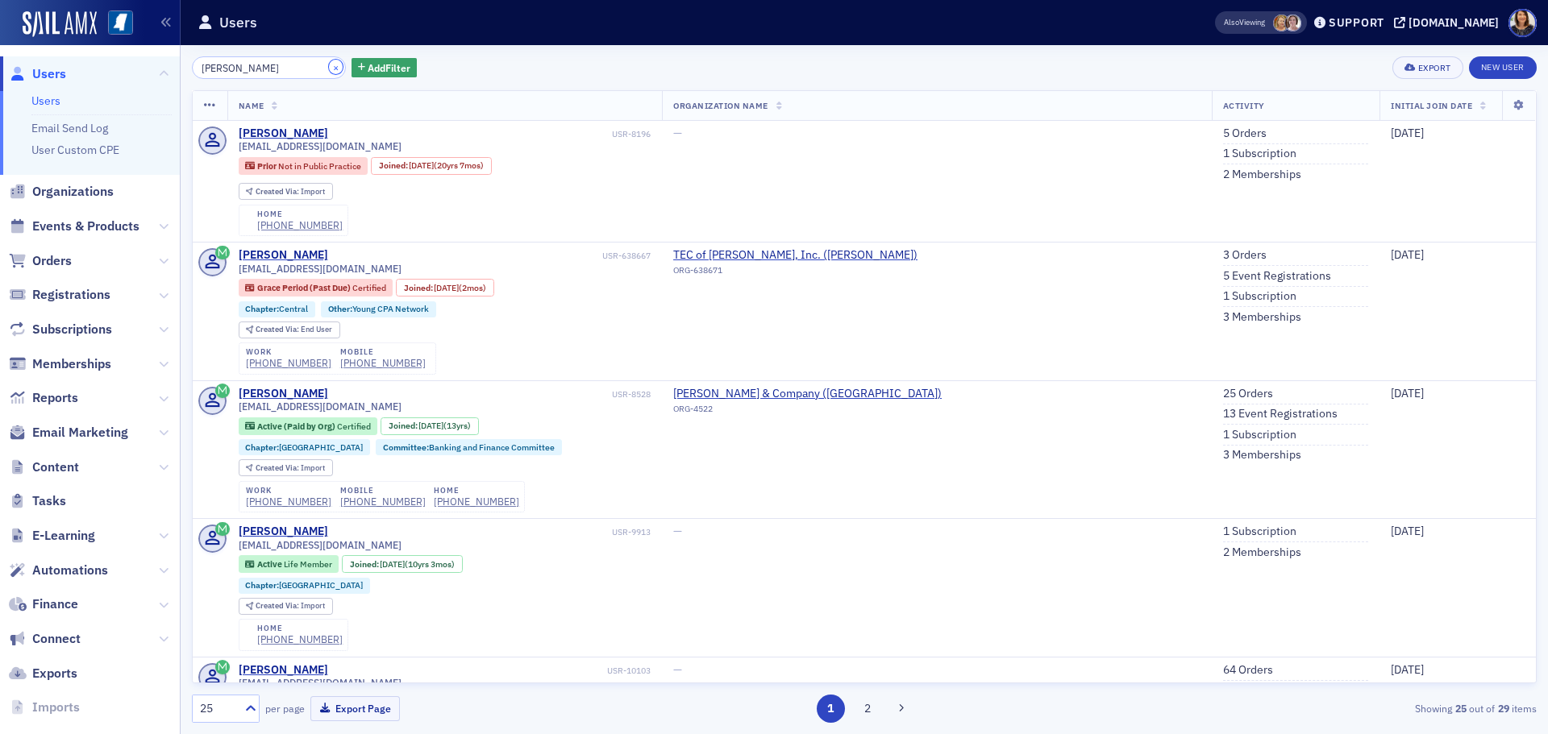
click at [329, 69] on button "×" at bounding box center [336, 67] width 15 height 15
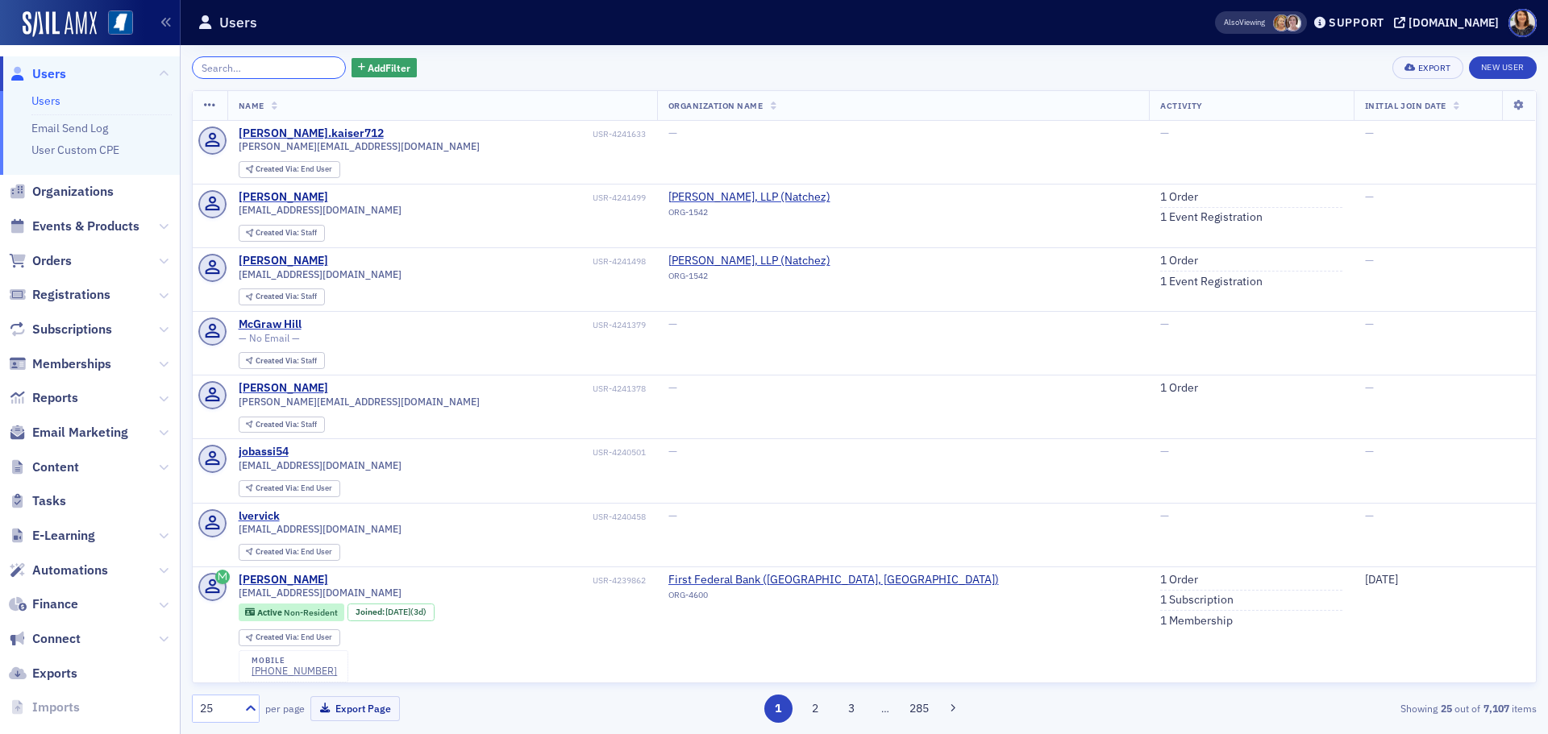
click at [290, 69] on input "search" at bounding box center [269, 67] width 154 height 23
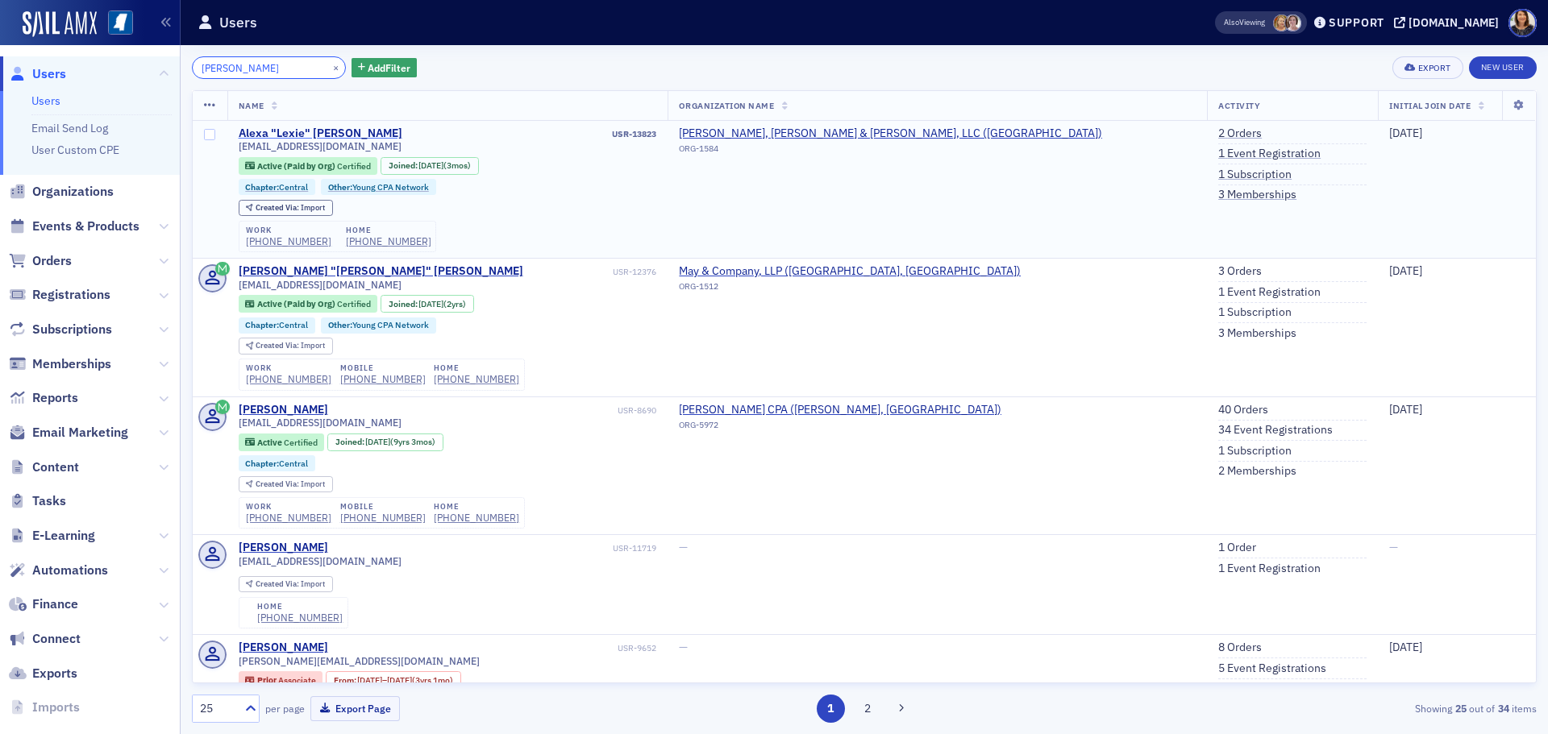
type input "alexa turner"
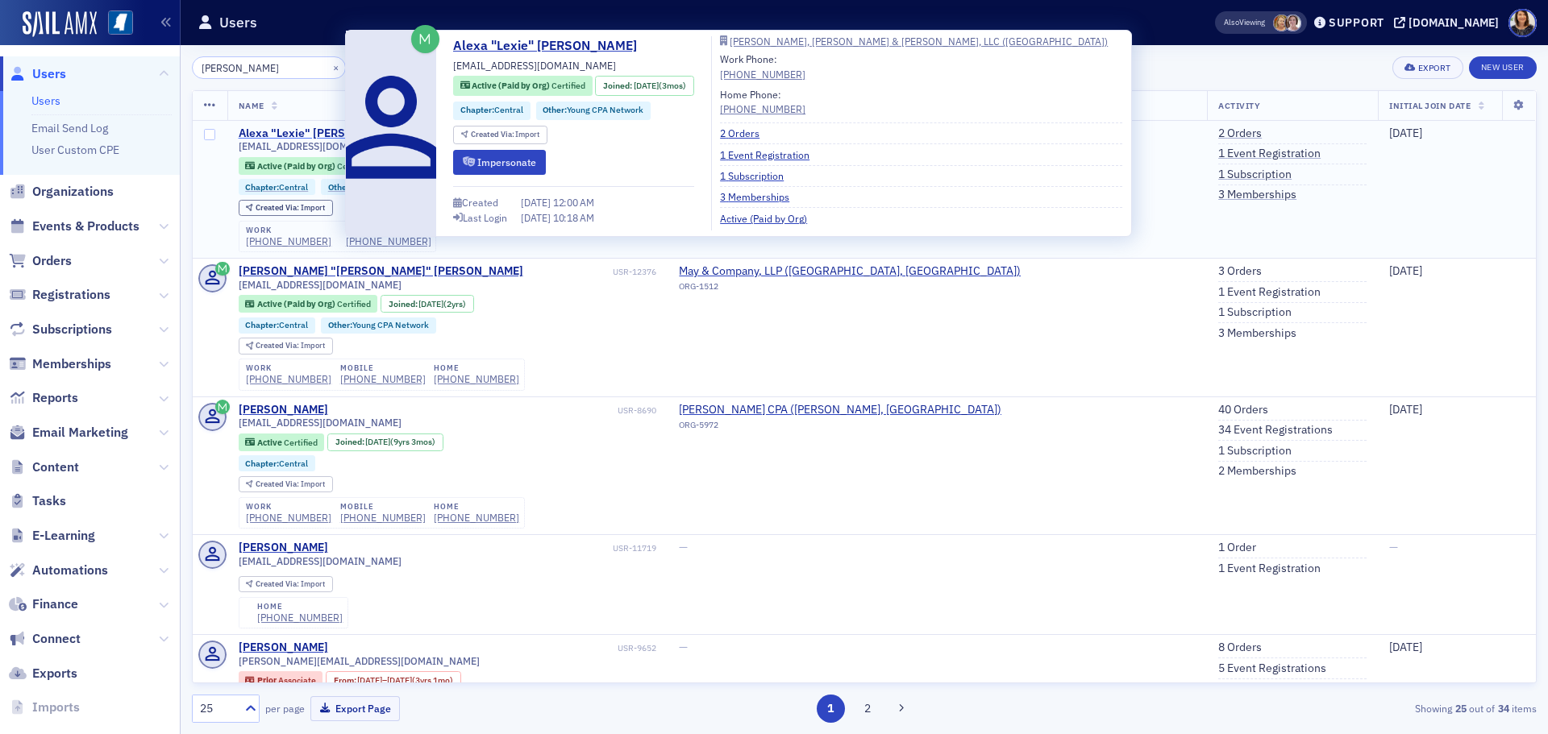
click at [306, 131] on div "Alexa "Lexie" Turner" at bounding box center [321, 134] width 164 height 15
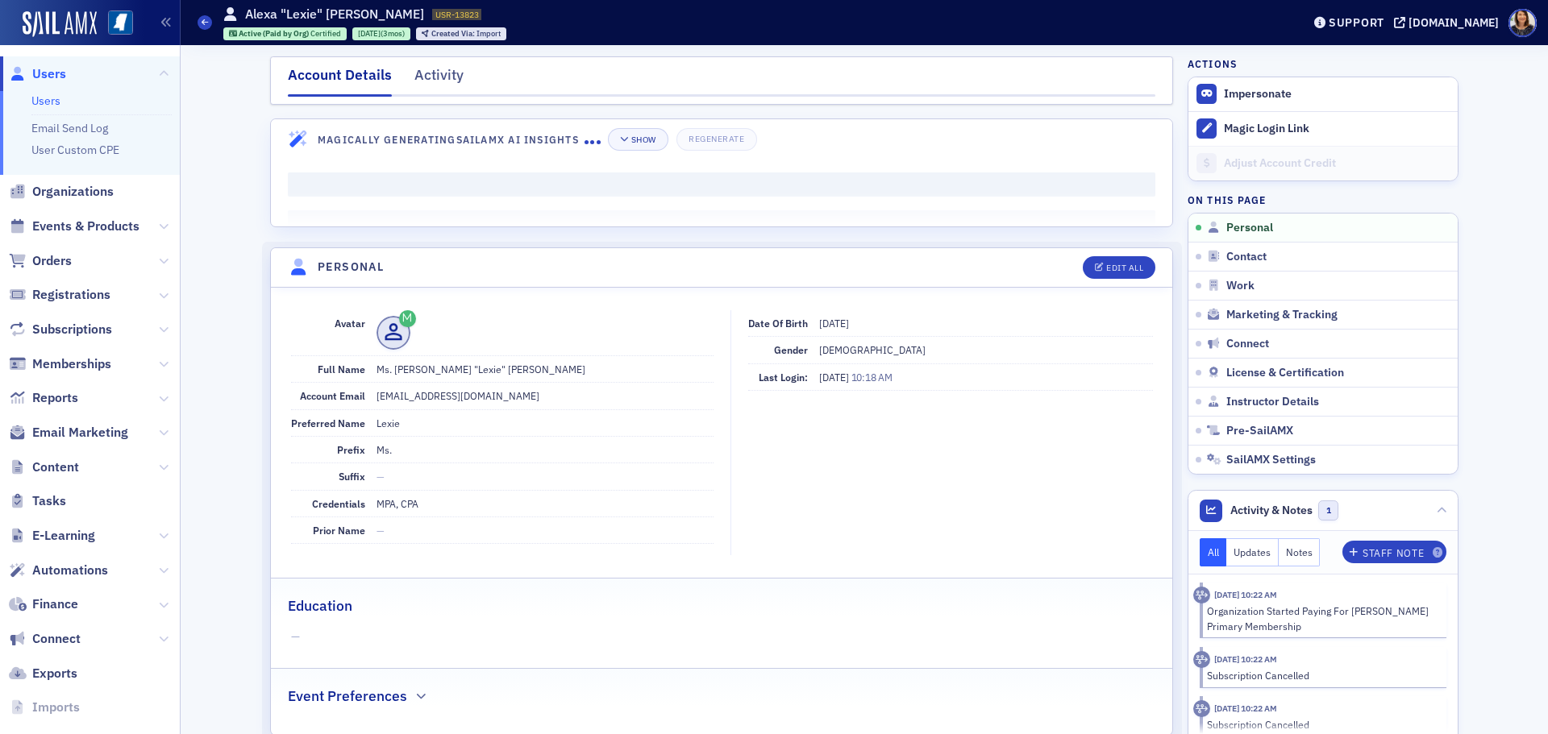
click at [44, 71] on span "Users" at bounding box center [49, 74] width 34 height 18
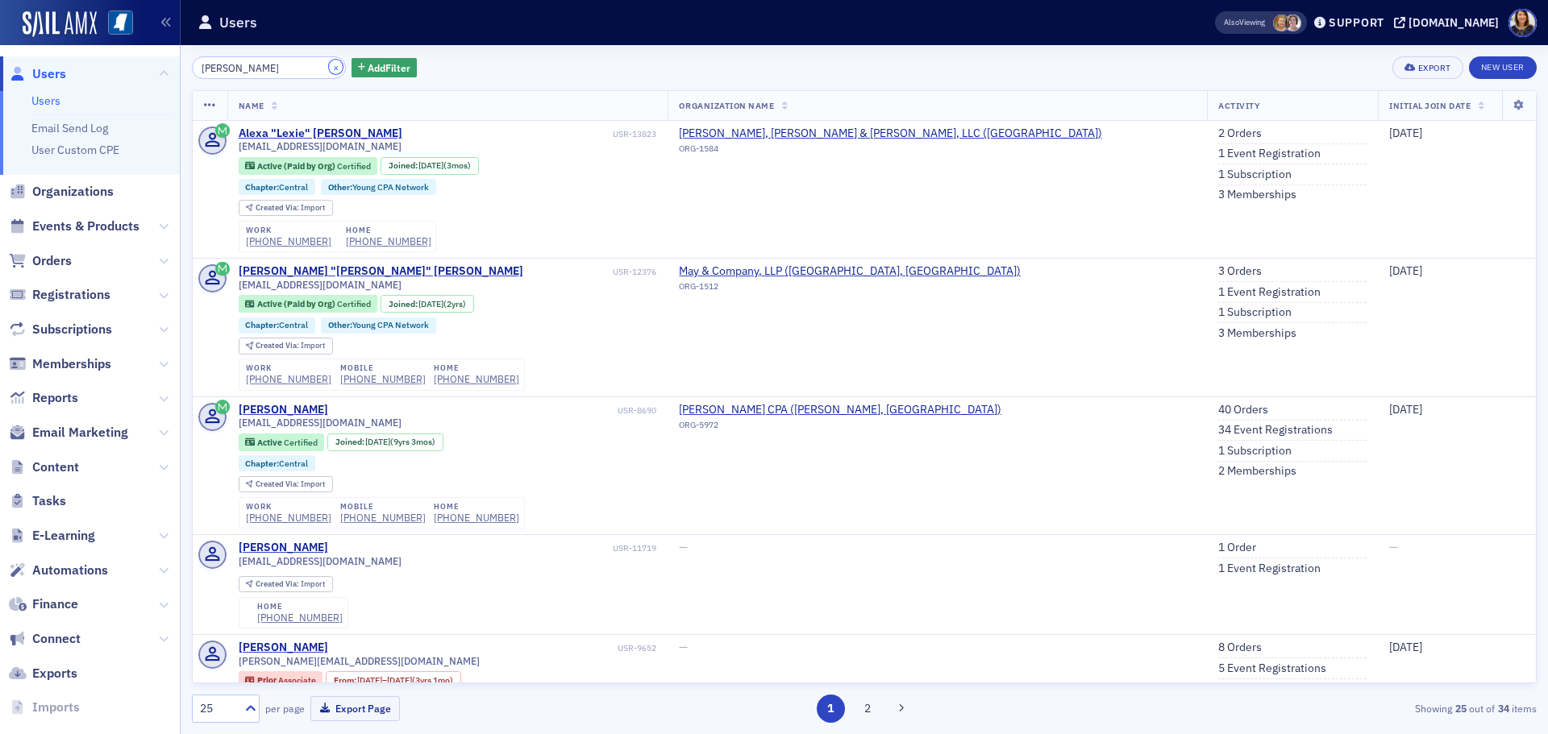
click at [329, 69] on button "×" at bounding box center [336, 67] width 15 height 15
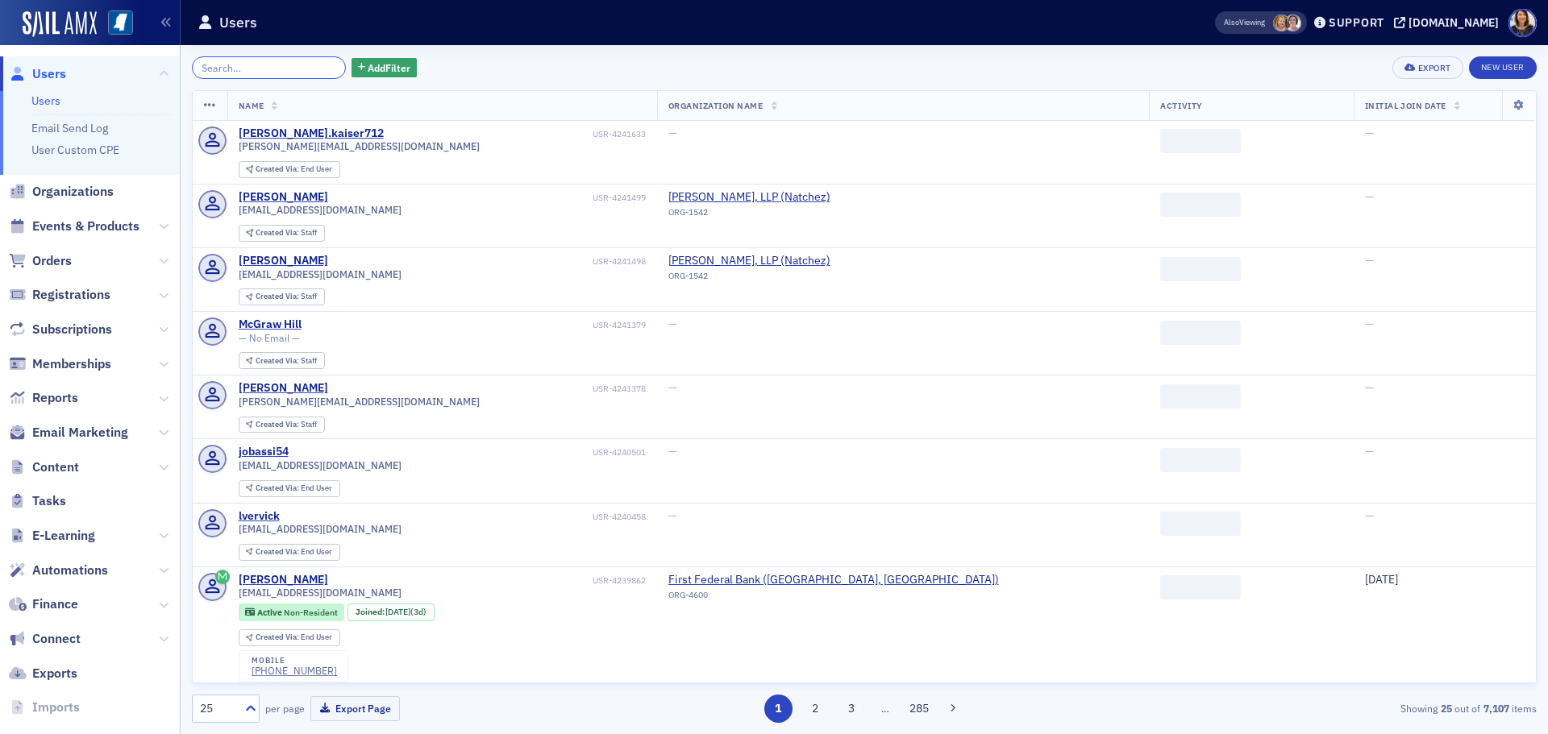
click at [281, 76] on input "search" at bounding box center [269, 67] width 154 height 23
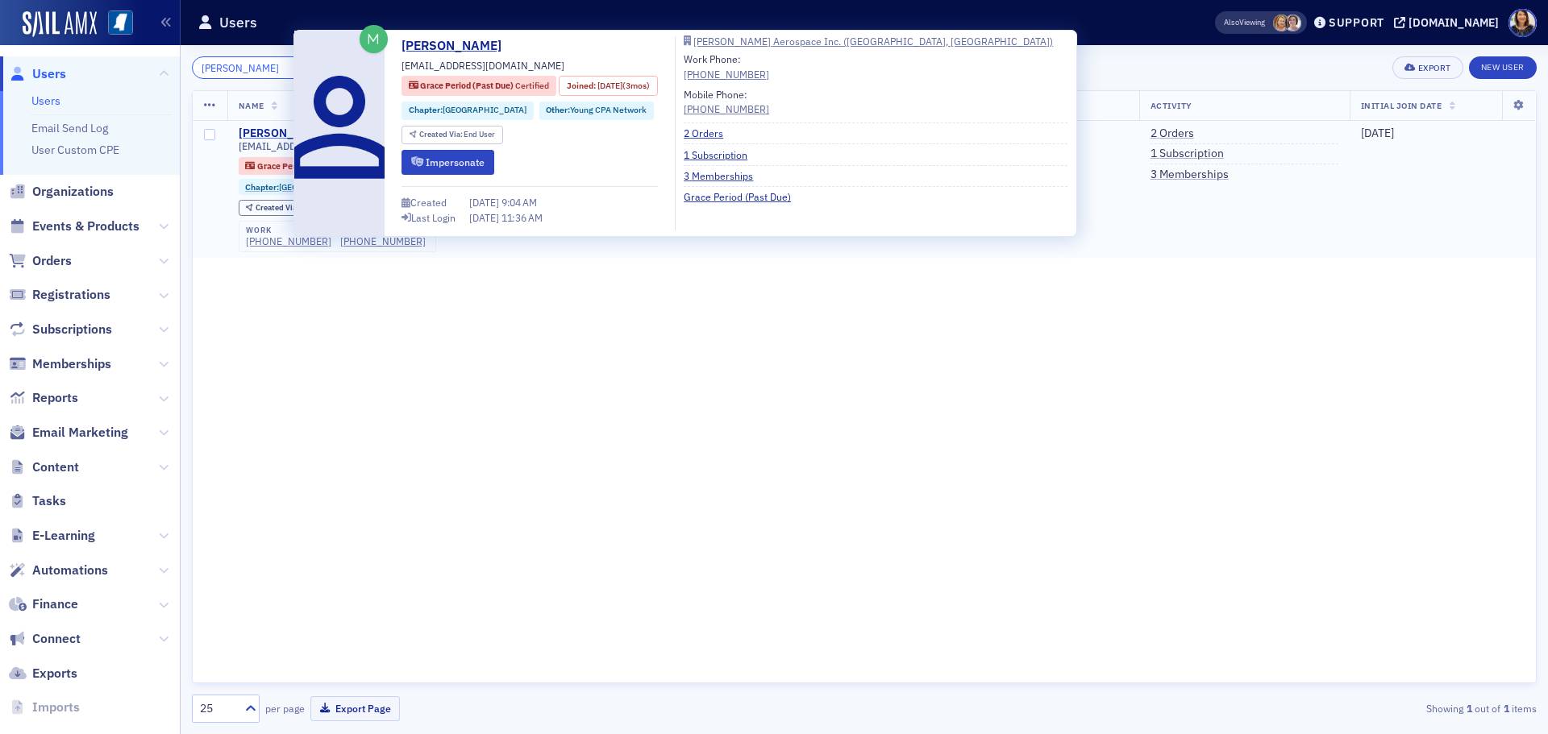
type input "shilpi sahi"
click at [256, 131] on div "Shilpi Sahi" at bounding box center [283, 134] width 89 height 15
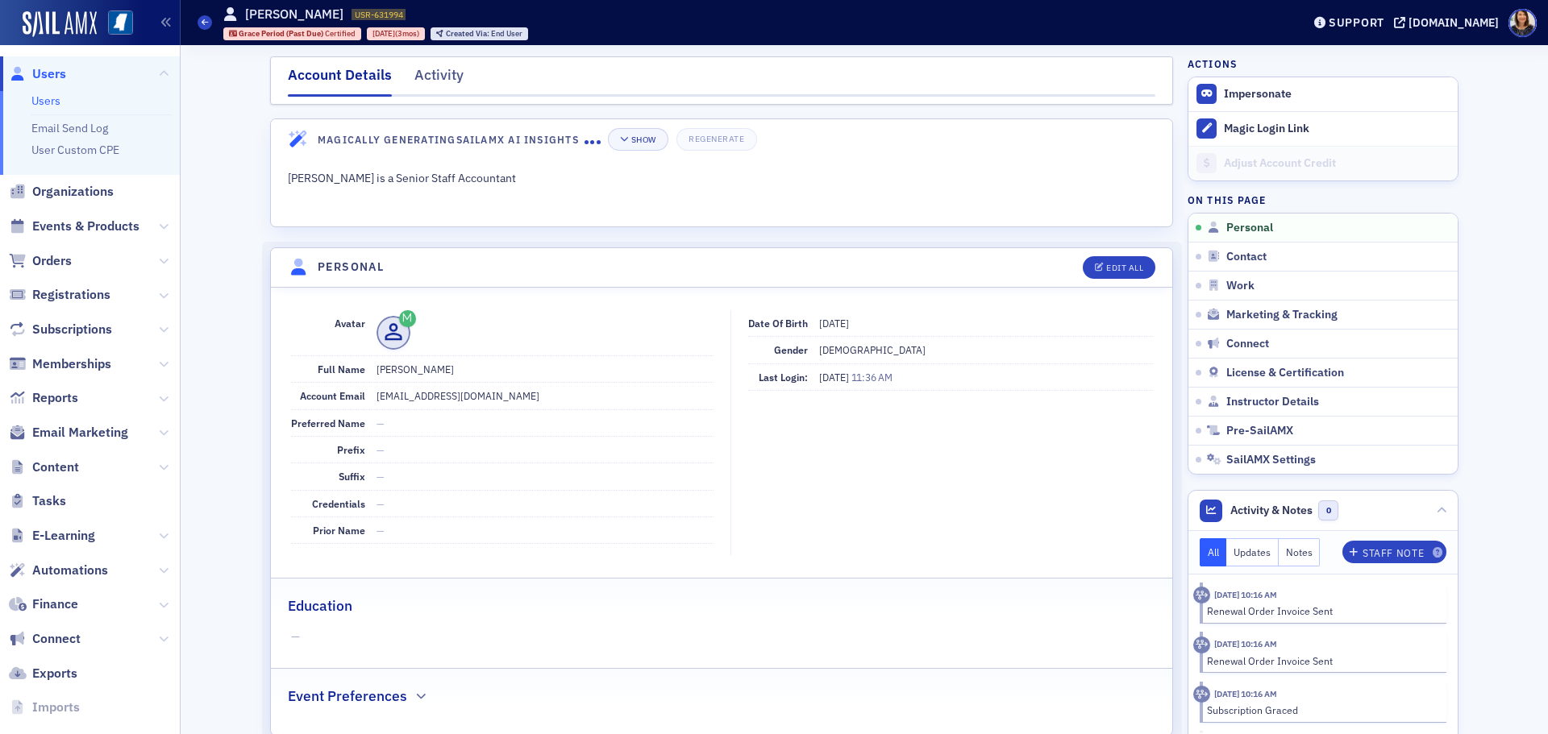
click at [43, 67] on span "Users" at bounding box center [49, 74] width 34 height 18
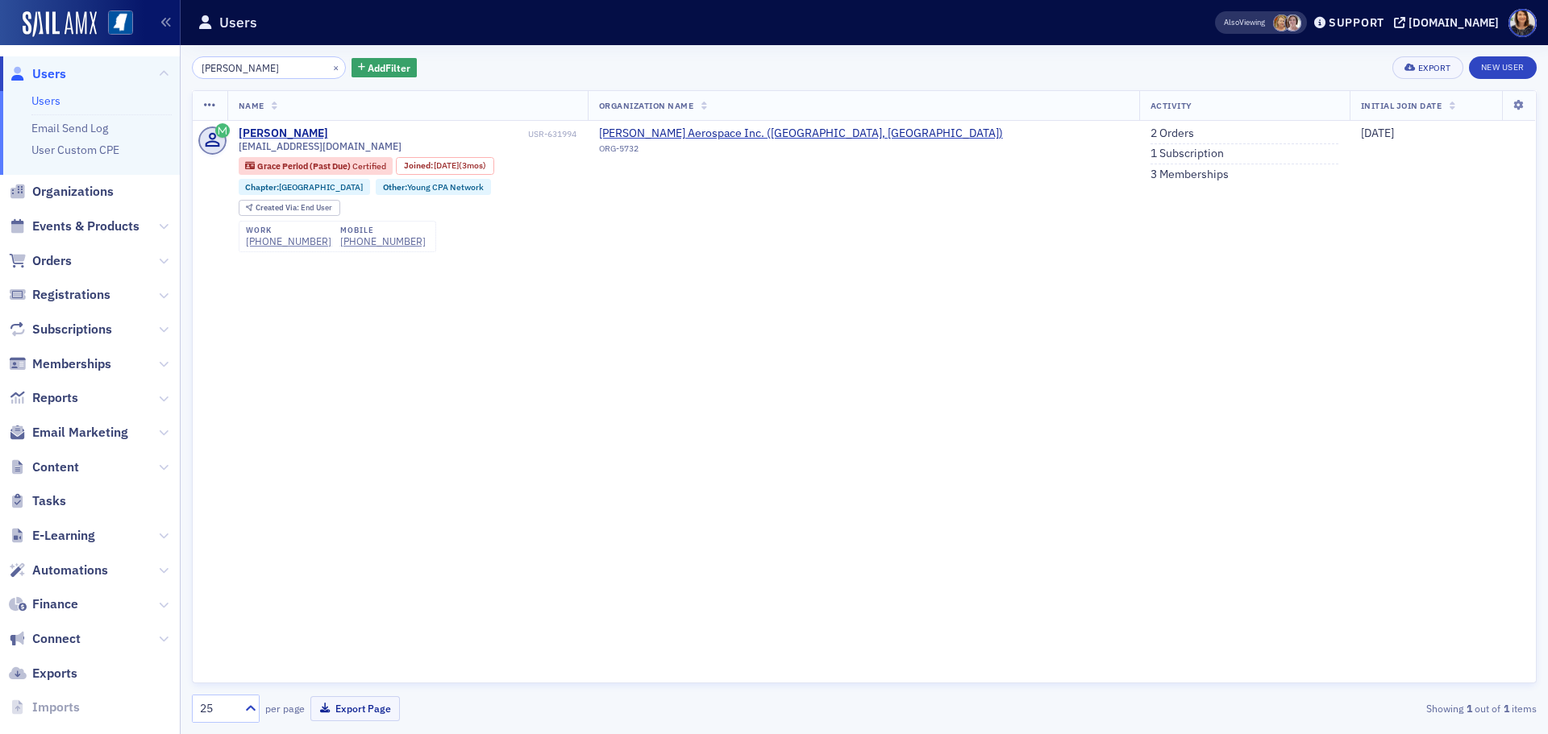
click at [23, 72] on icon at bounding box center [18, 74] width 18 height 15
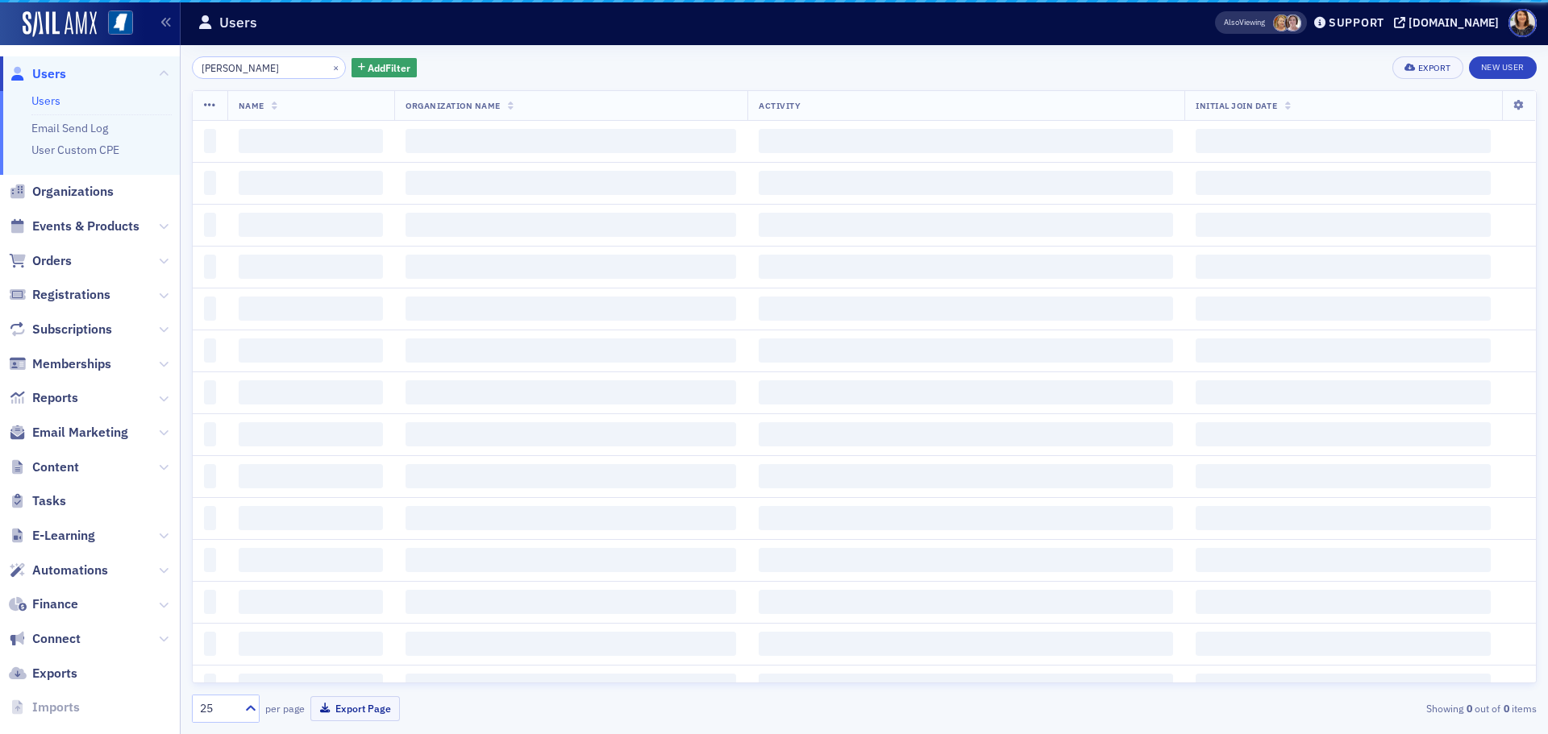
click at [318, 83] on div "shilpi sahi × Add Filter Export New User Name Organization Name Activity Initia…" at bounding box center [864, 389] width 1345 height 667
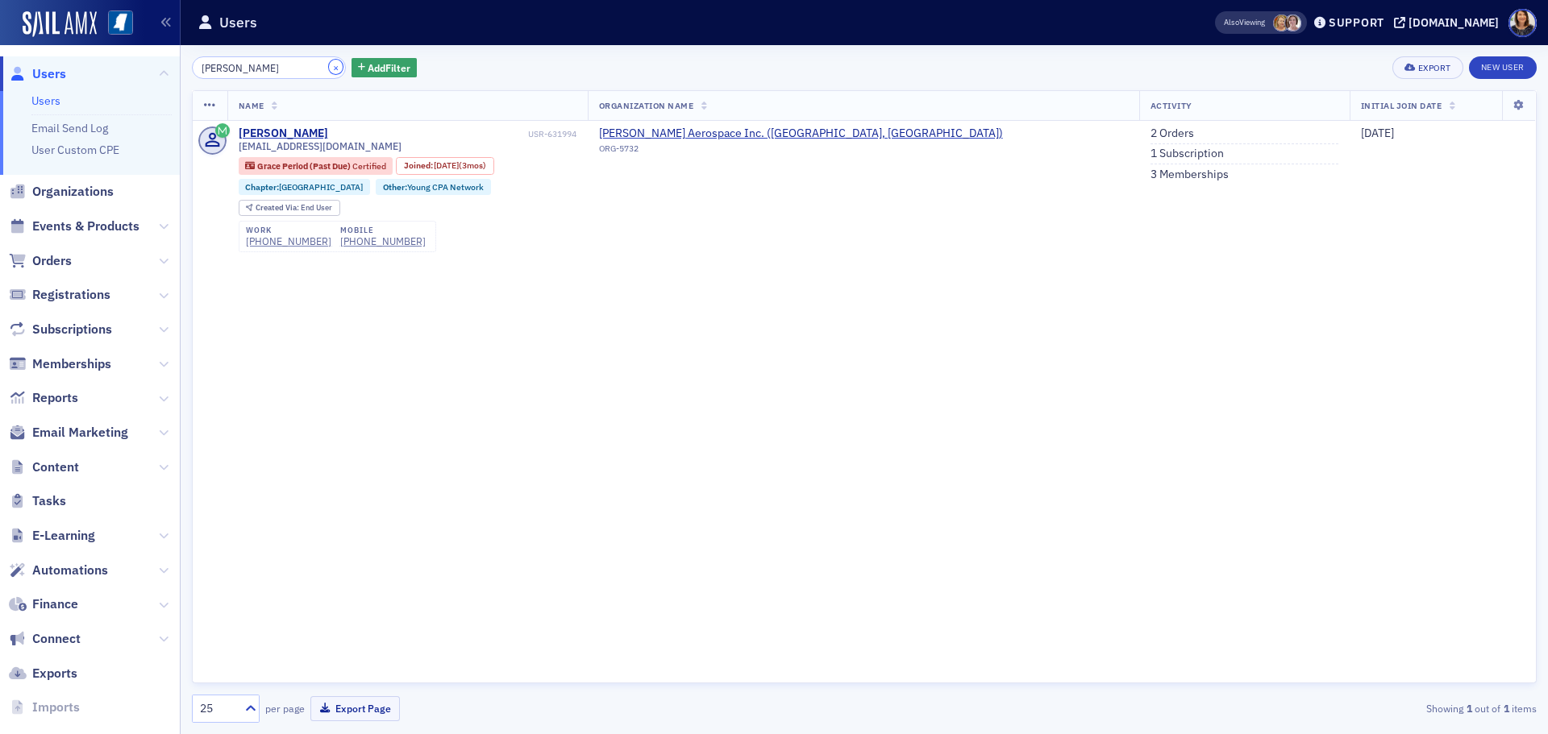
click at [329, 74] on button "×" at bounding box center [336, 67] width 15 height 15
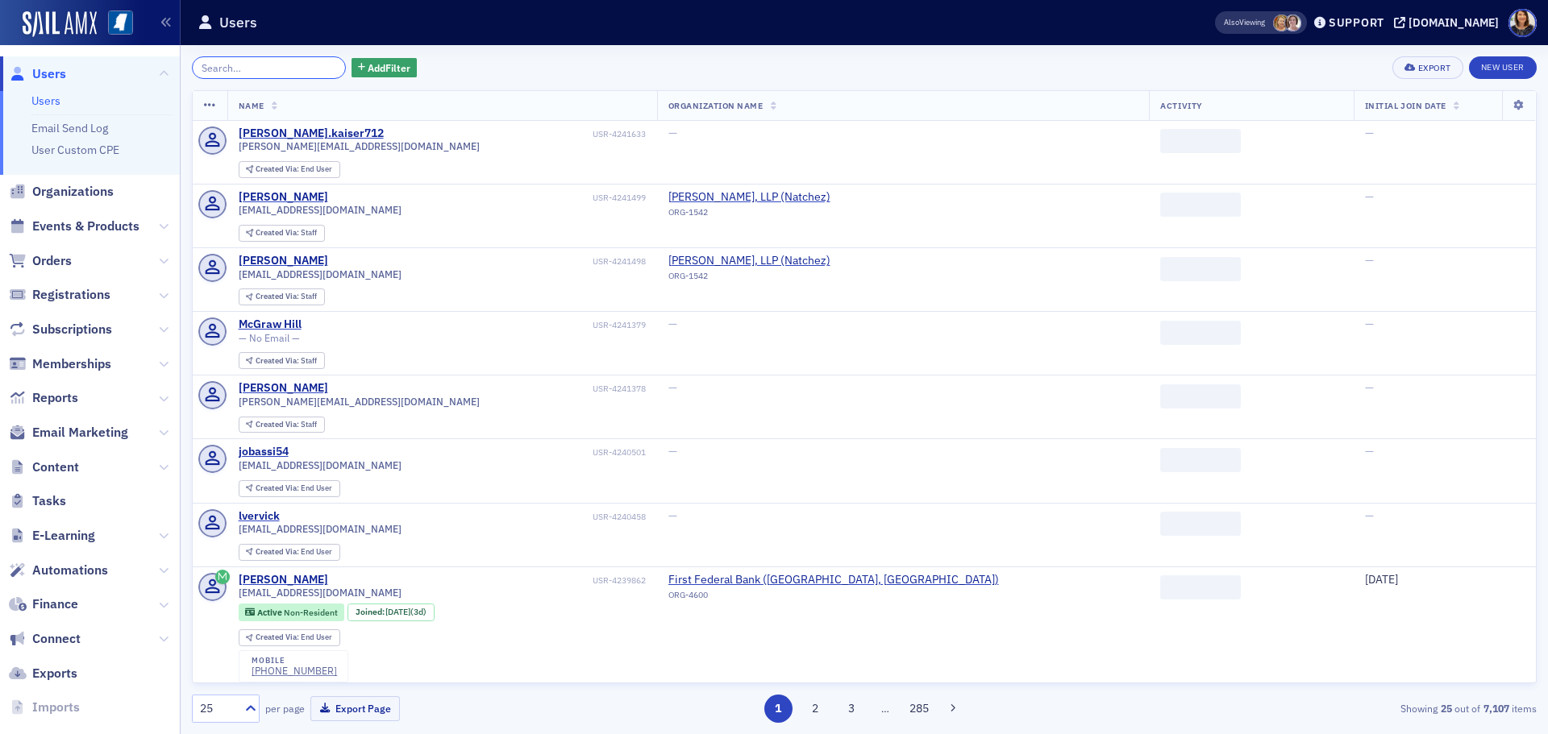
click at [285, 77] on input "search" at bounding box center [269, 67] width 154 height 23
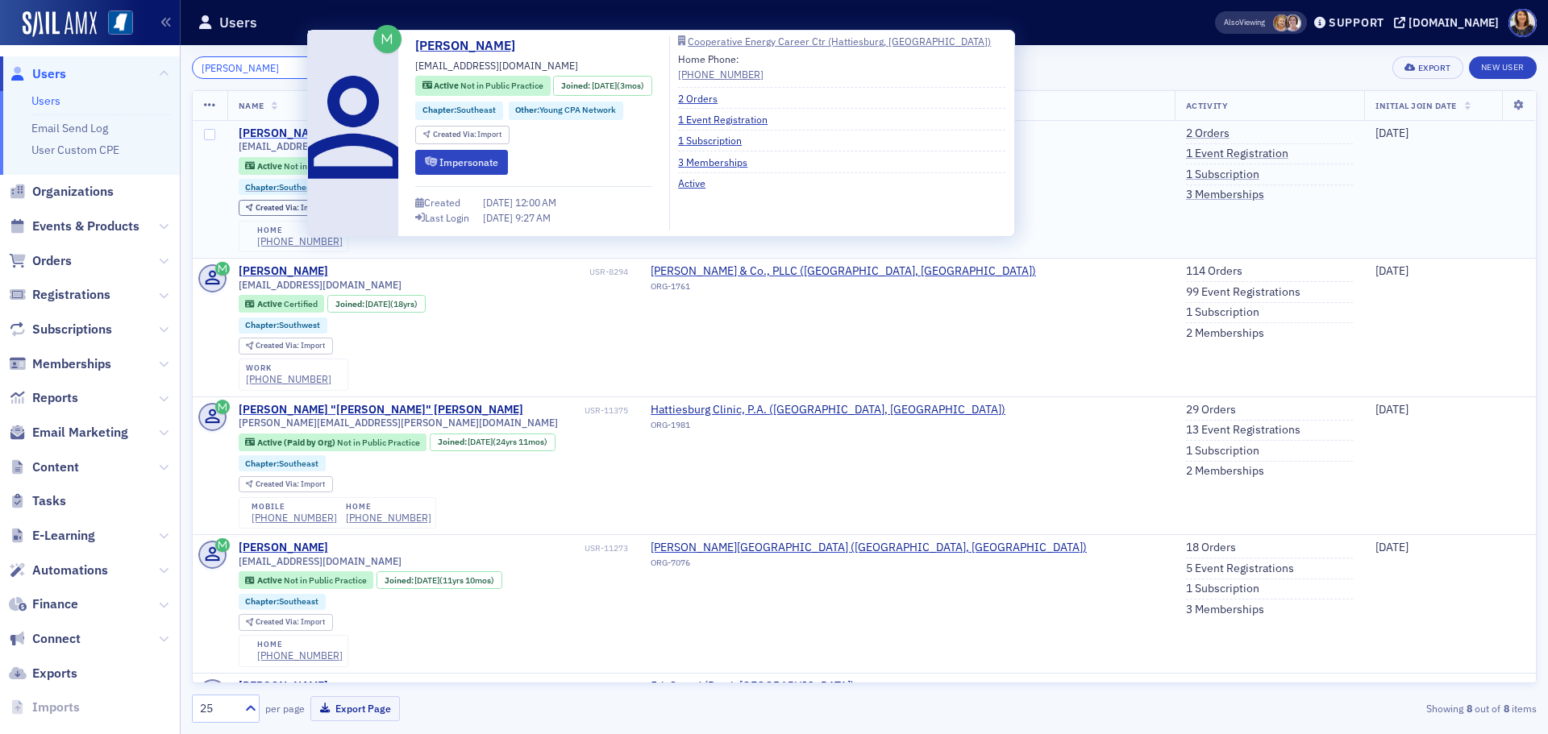
type input "glen stringer"
click at [283, 133] on div "Glen Stringer" at bounding box center [283, 134] width 89 height 15
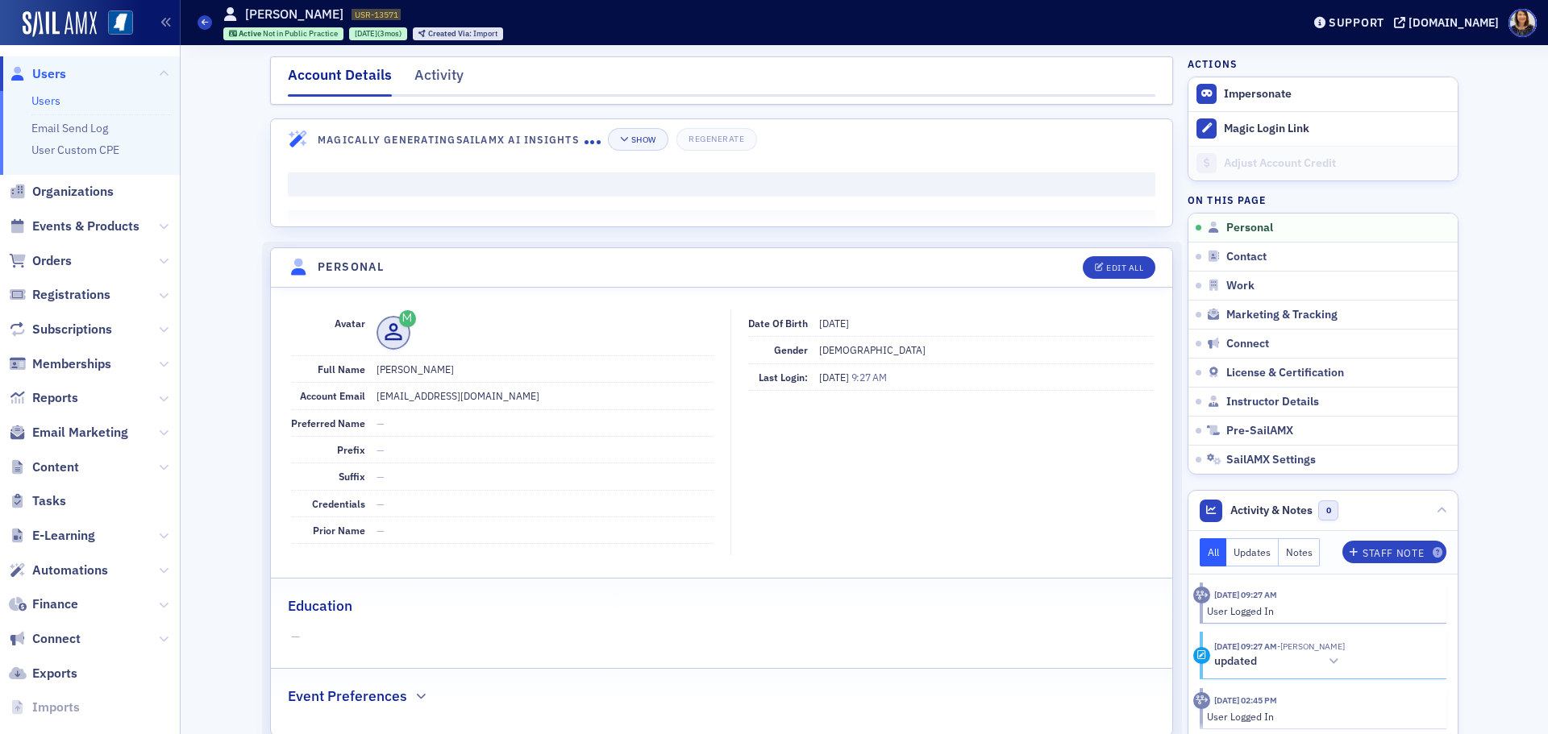
click at [52, 76] on span "Users" at bounding box center [49, 74] width 34 height 18
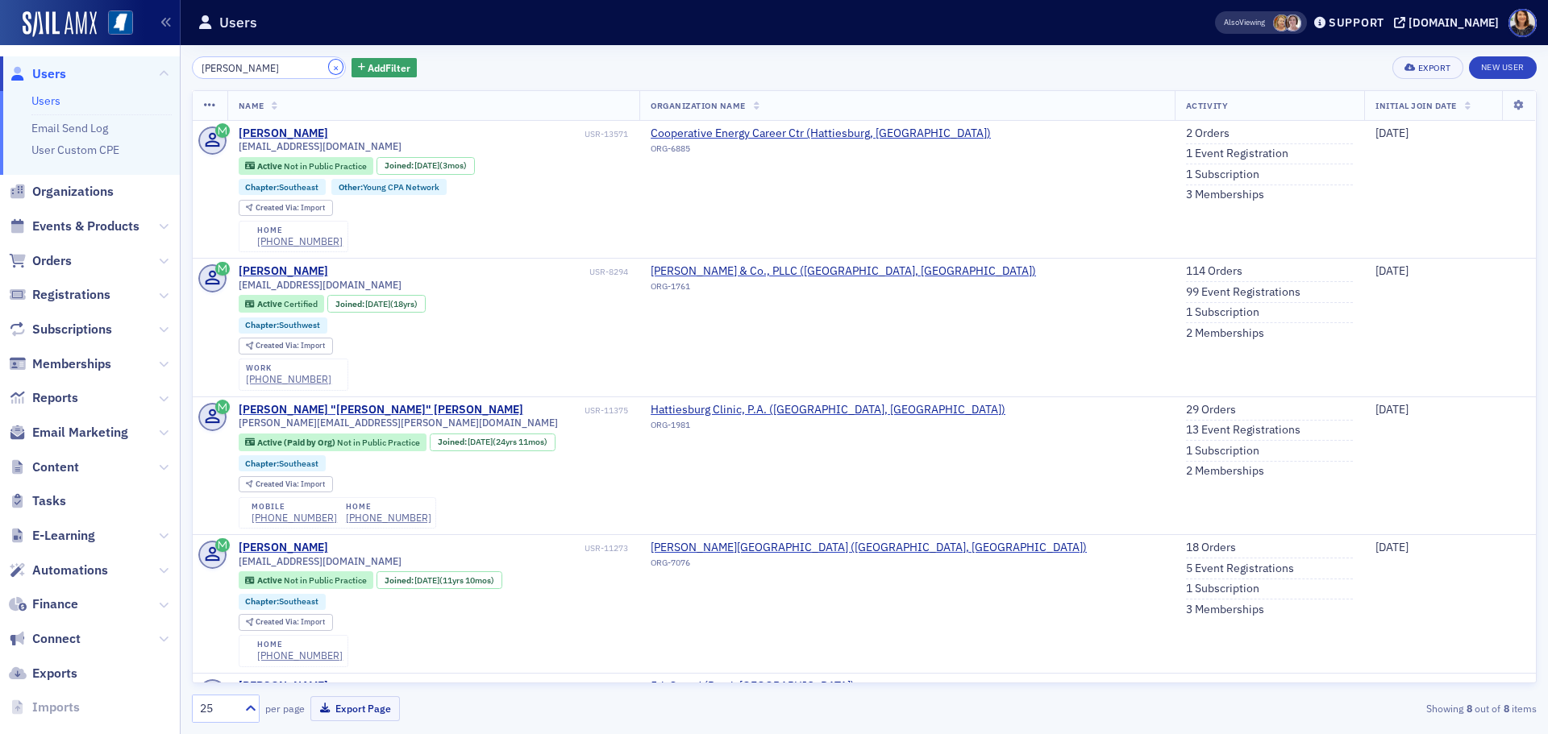
click at [329, 68] on button "×" at bounding box center [336, 67] width 15 height 15
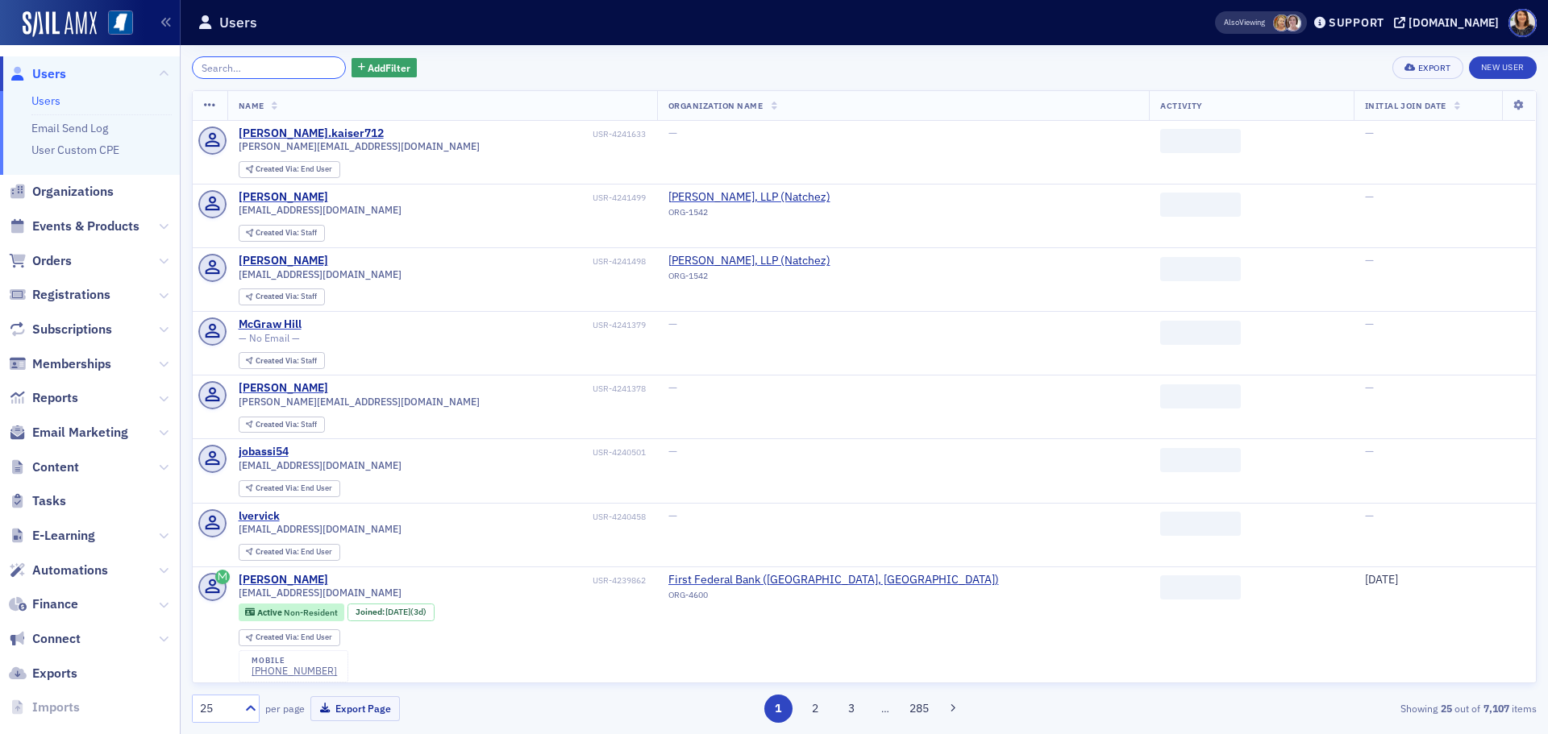
click at [314, 69] on input "search" at bounding box center [269, 67] width 154 height 23
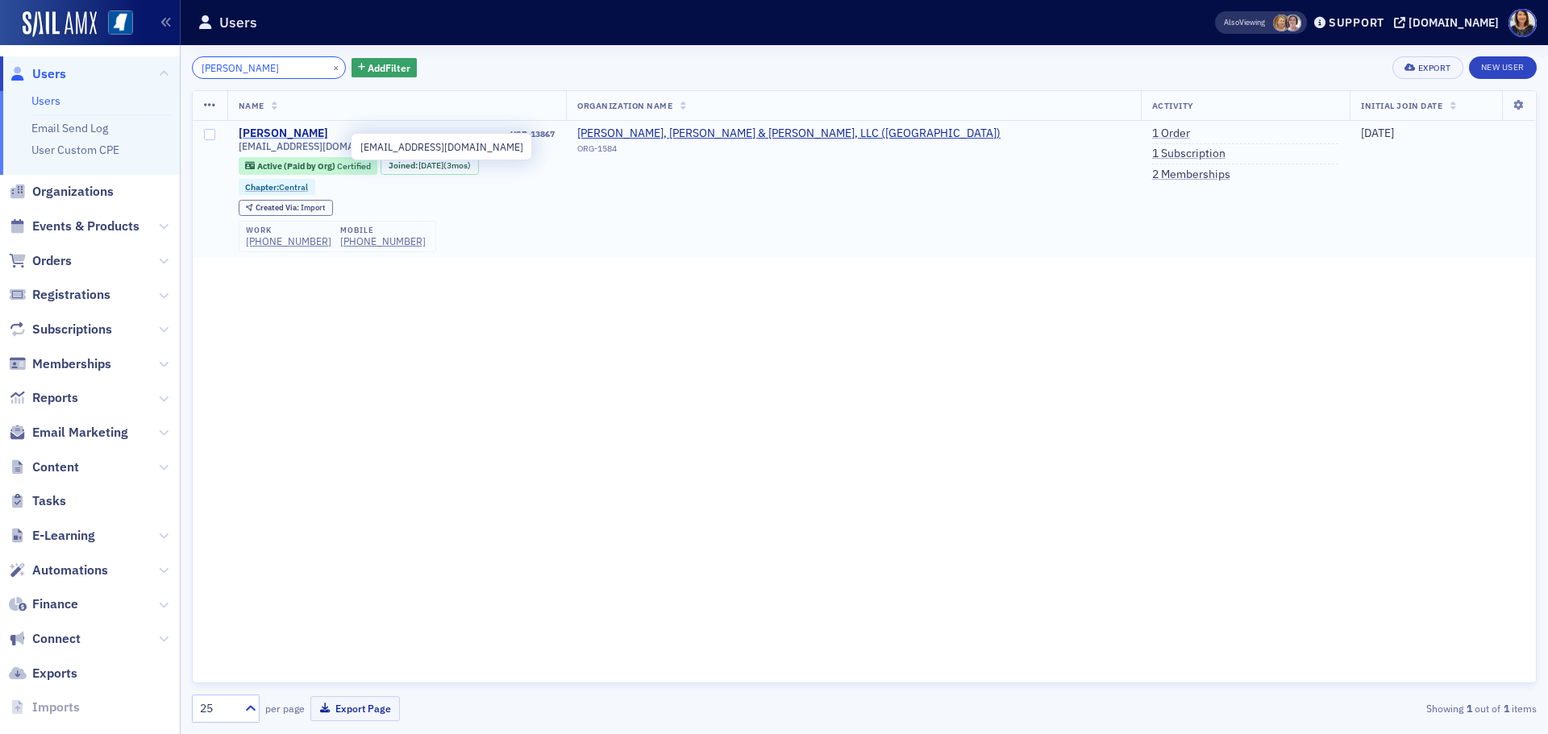
type input "francois houde"
click at [289, 130] on div "Francois Houde" at bounding box center [283, 134] width 89 height 15
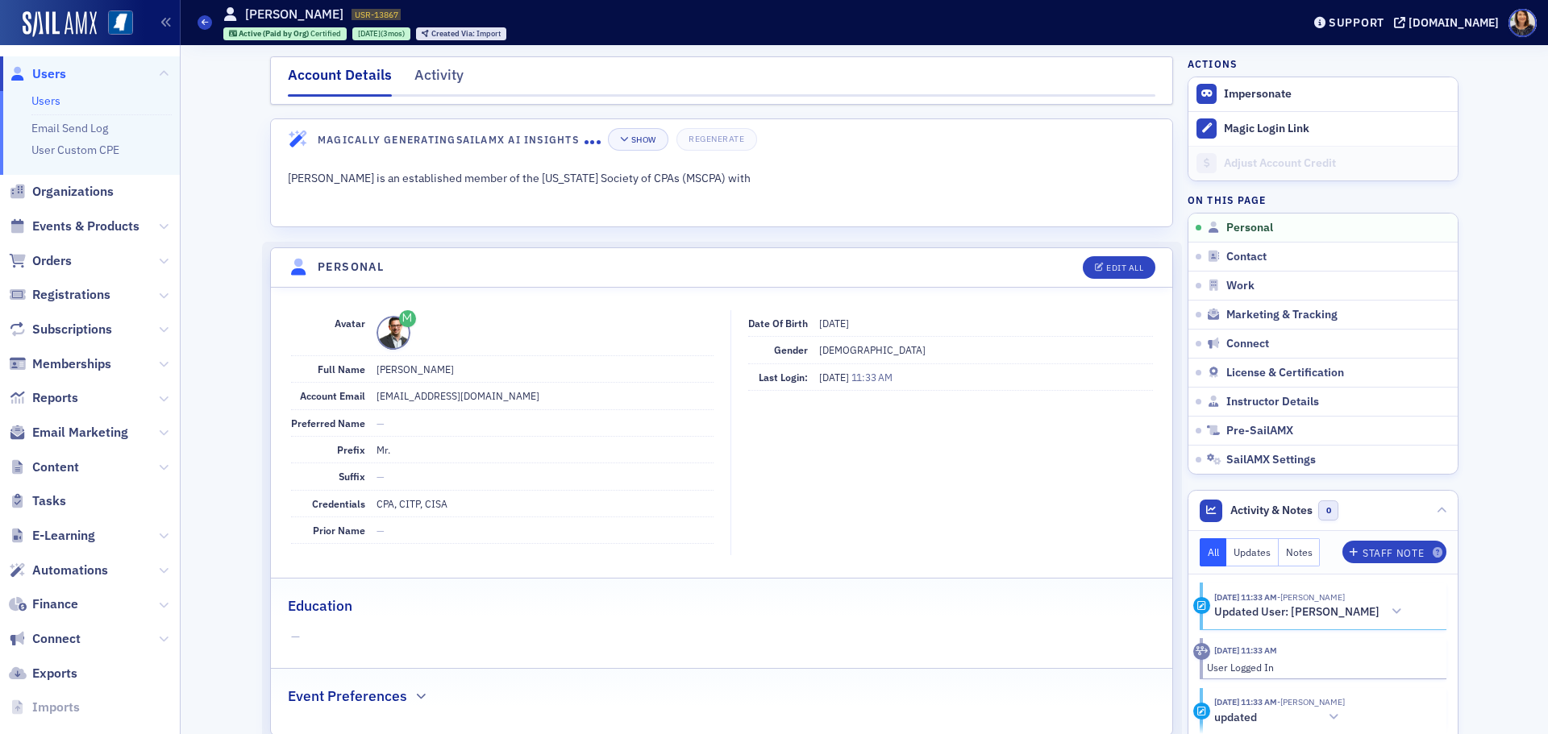
click at [52, 75] on span "Users" at bounding box center [49, 74] width 34 height 18
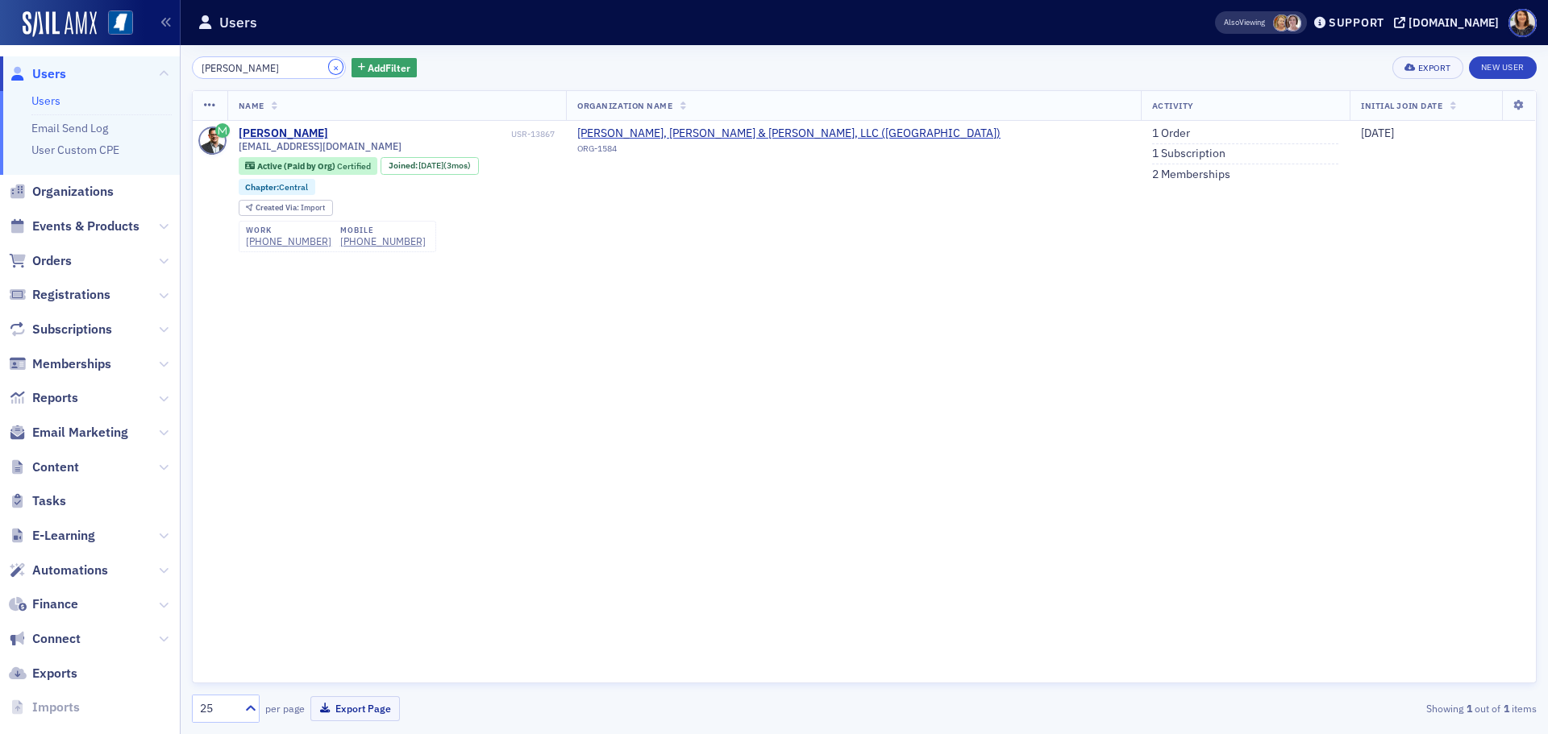
click at [329, 64] on button "×" at bounding box center [336, 67] width 15 height 15
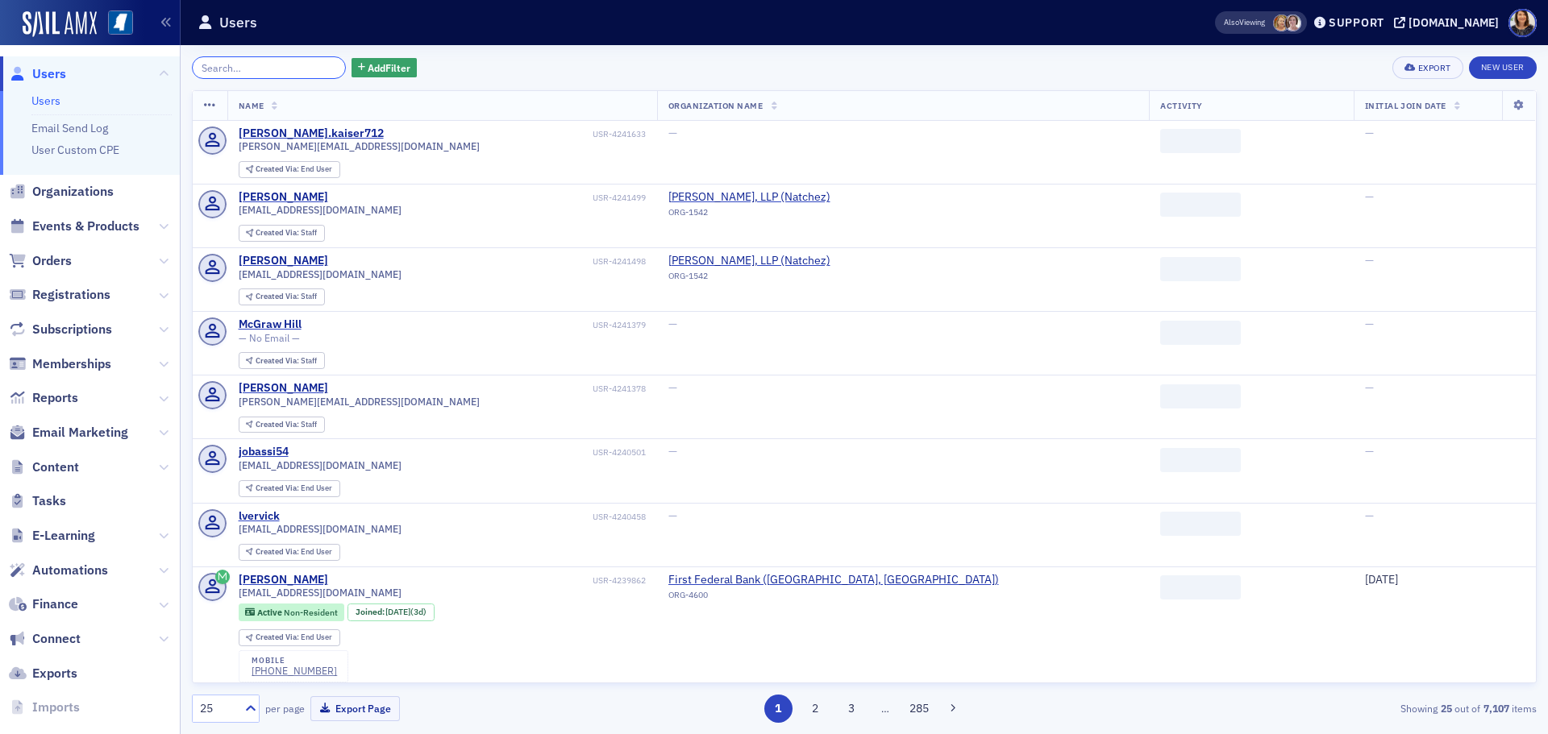
click at [282, 73] on input "search" at bounding box center [269, 67] width 154 height 23
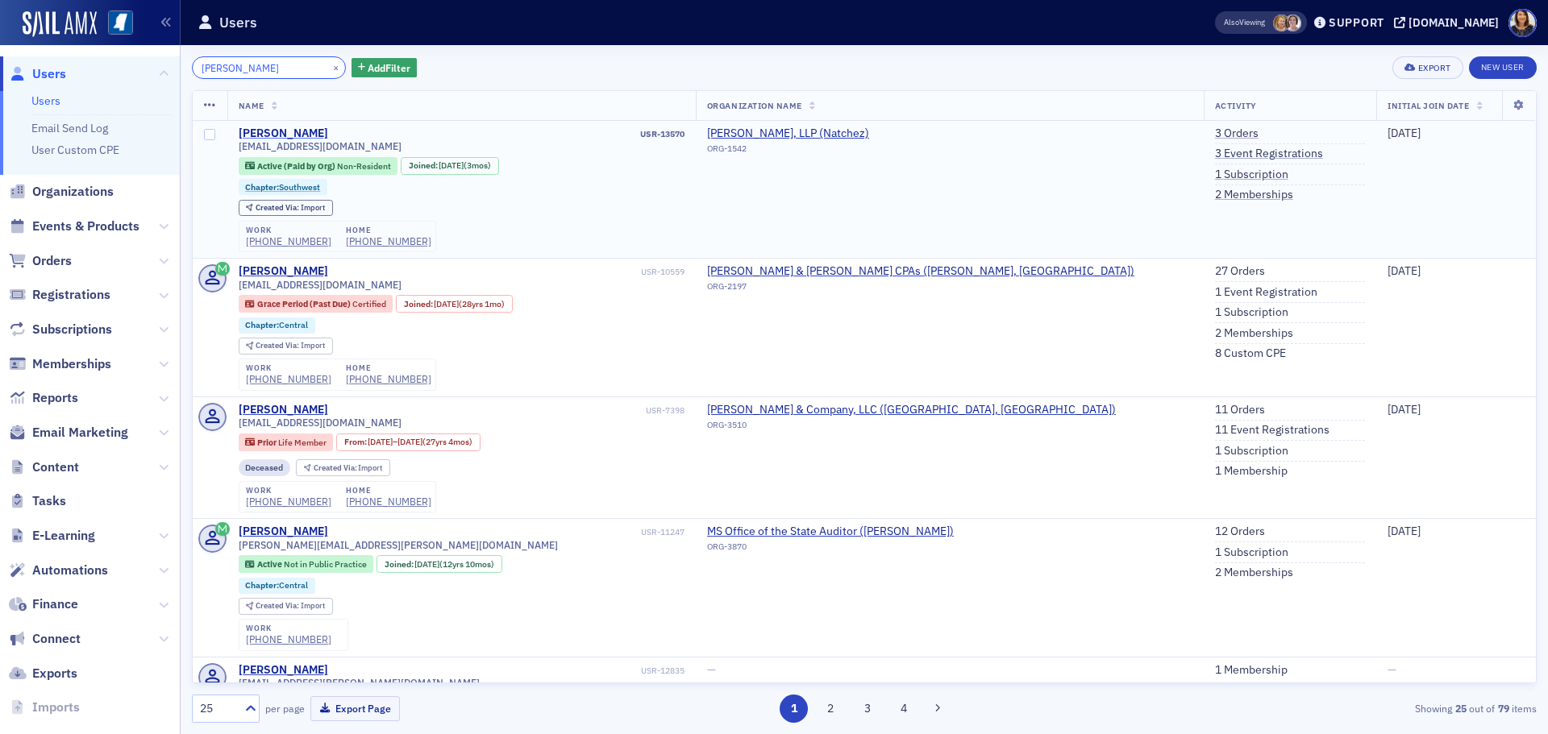
type input "kay miller"
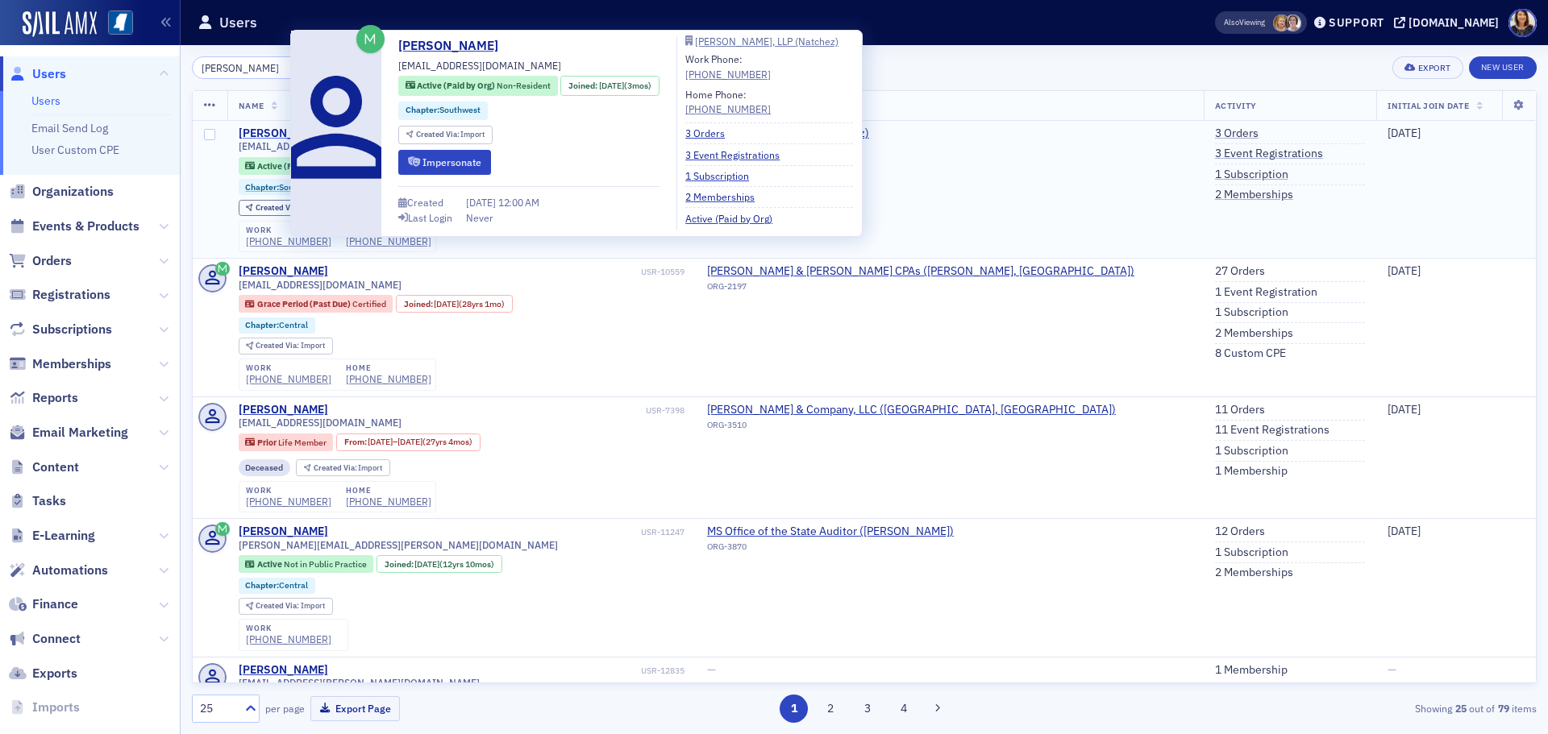
click at [267, 132] on div "Kay Miller" at bounding box center [283, 134] width 89 height 15
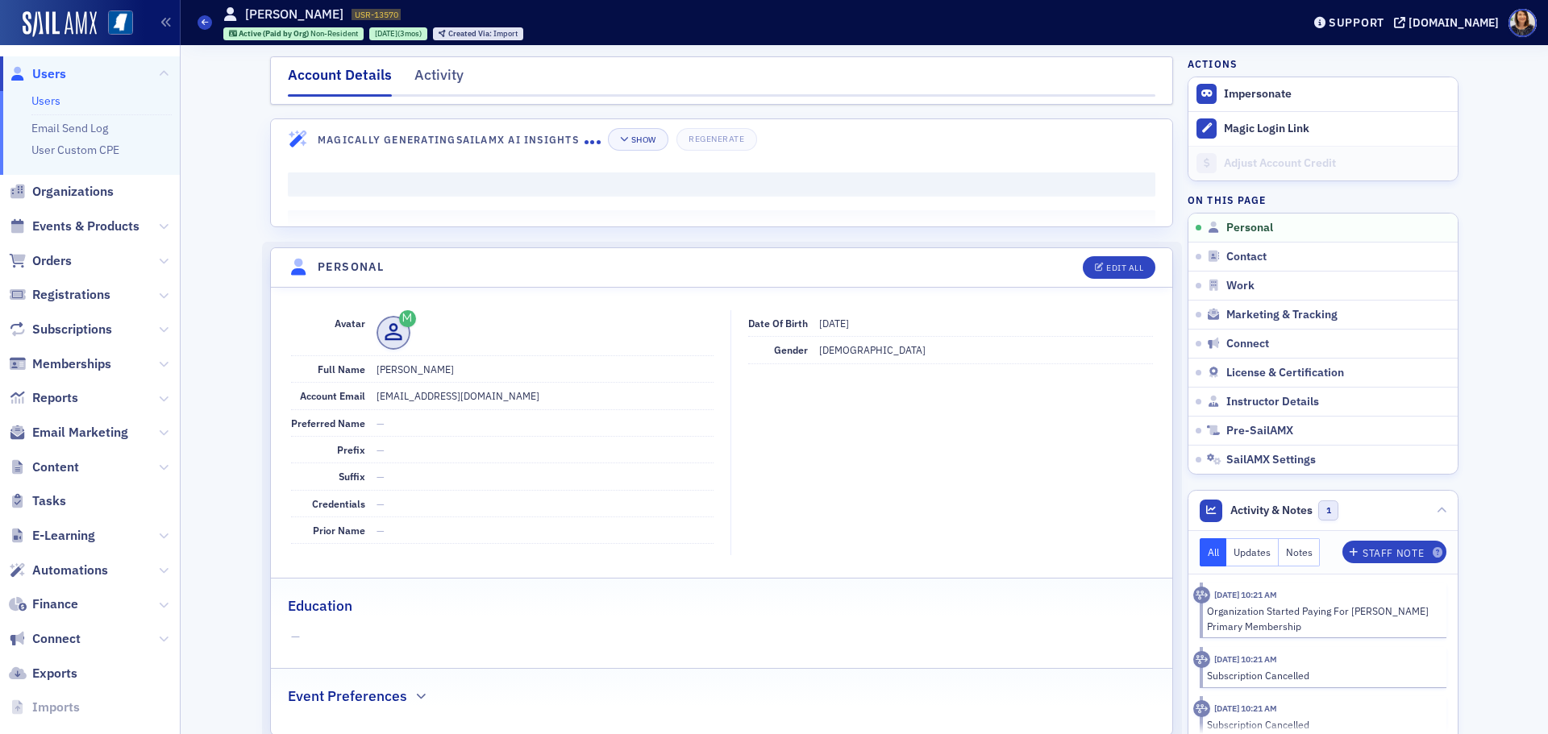
click at [50, 73] on span "Users" at bounding box center [49, 74] width 34 height 18
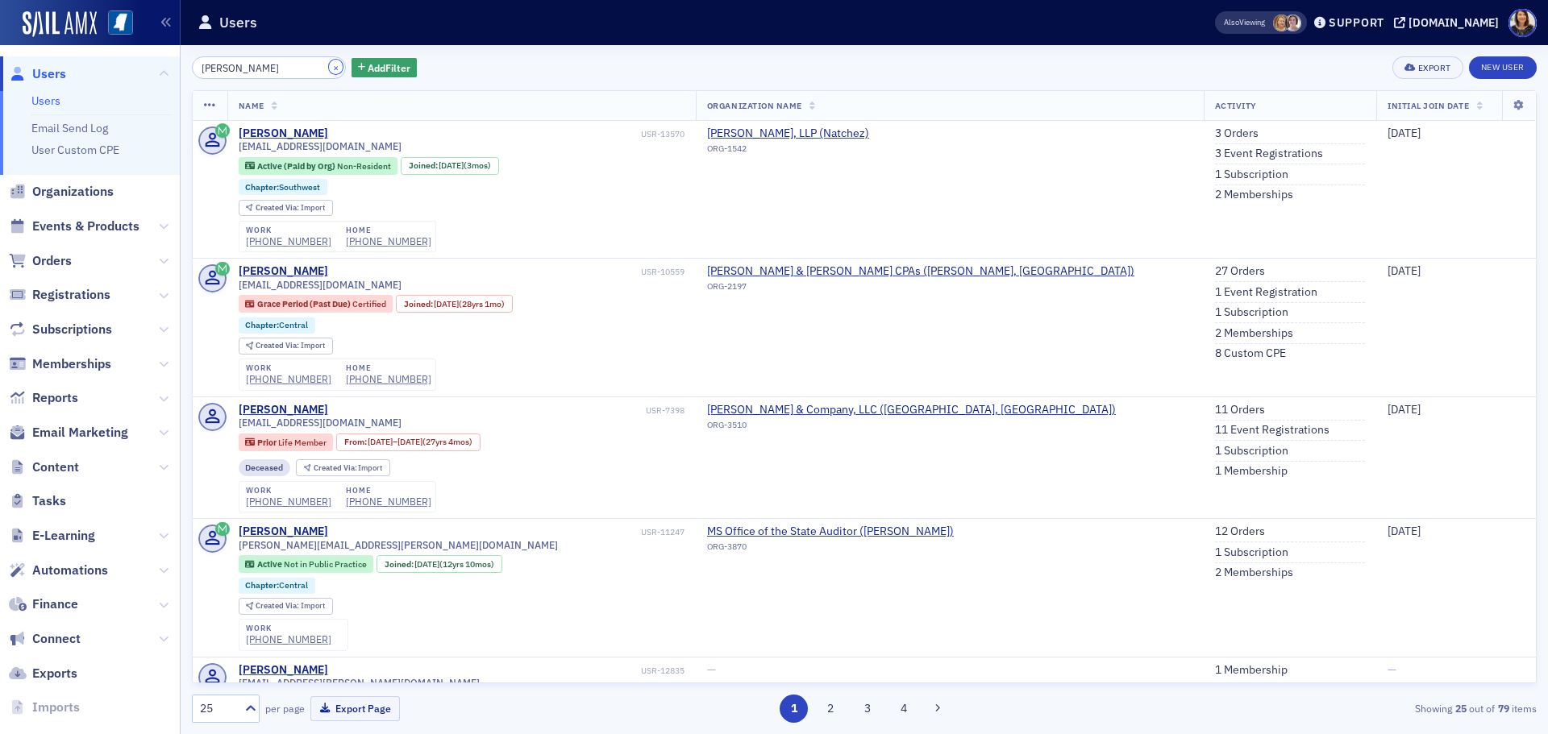
click at [329, 69] on button "×" at bounding box center [336, 67] width 15 height 15
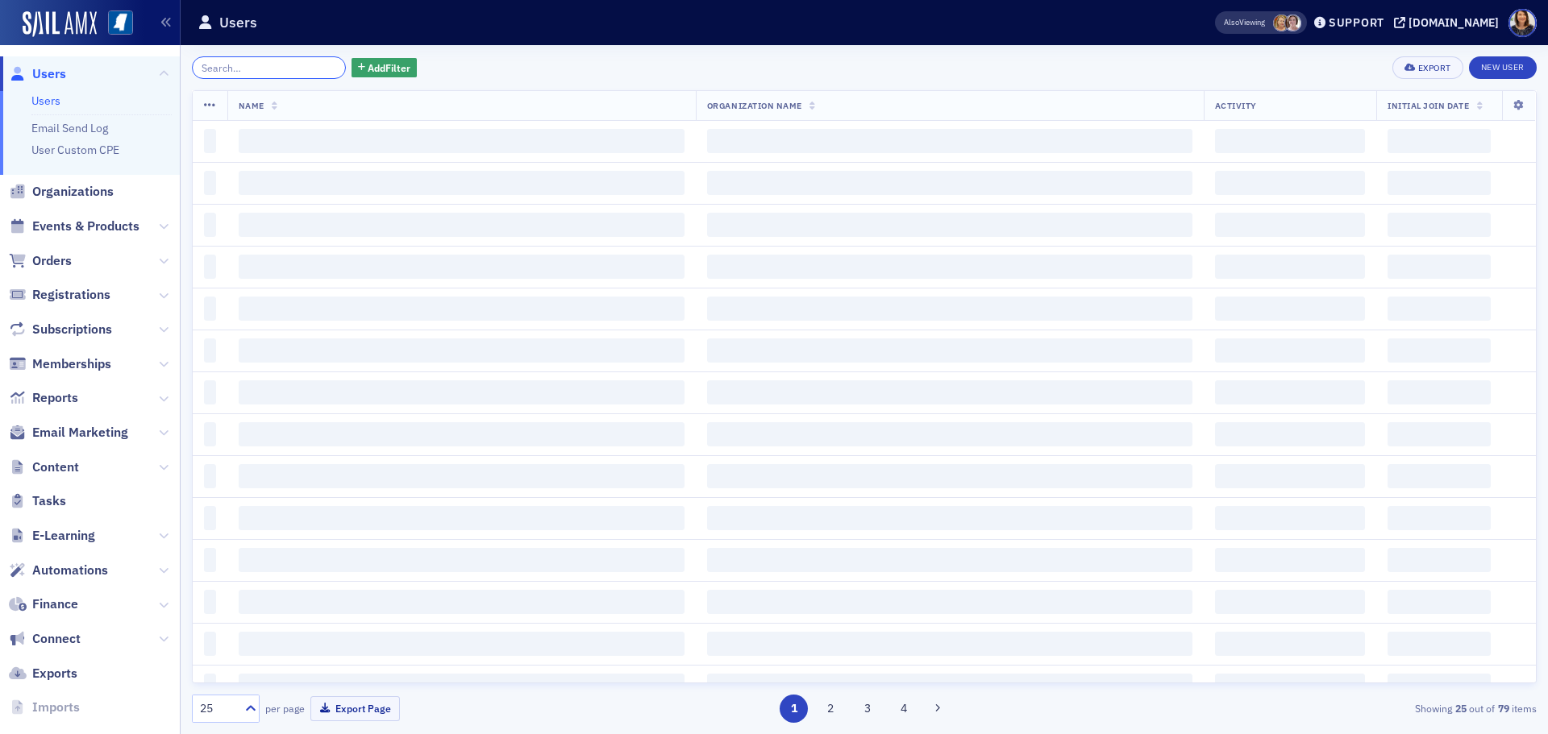
click at [273, 69] on input "search" at bounding box center [269, 67] width 154 height 23
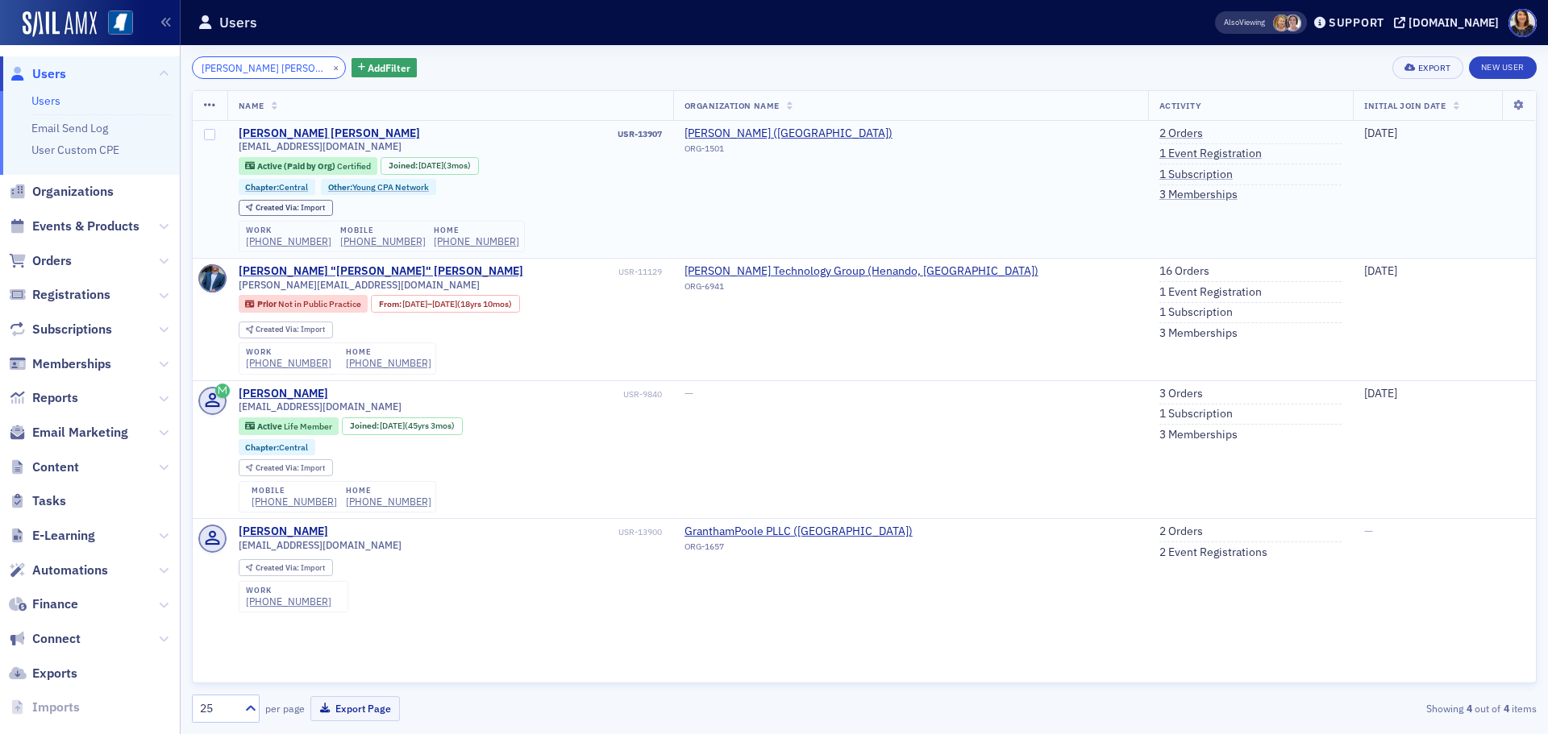
type input "niland skinner"
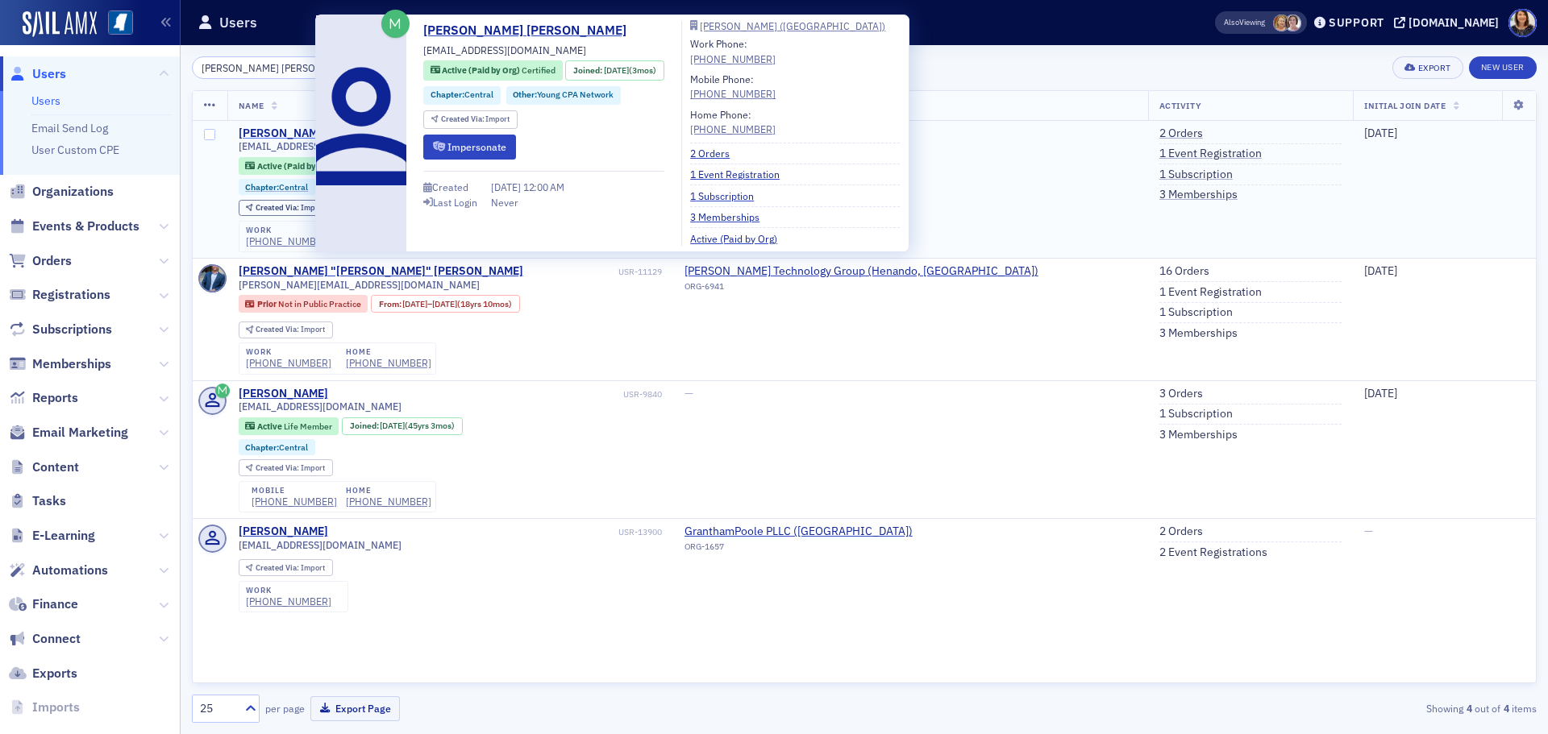
click at [277, 130] on div "Niland Skinner" at bounding box center [329, 134] width 181 height 15
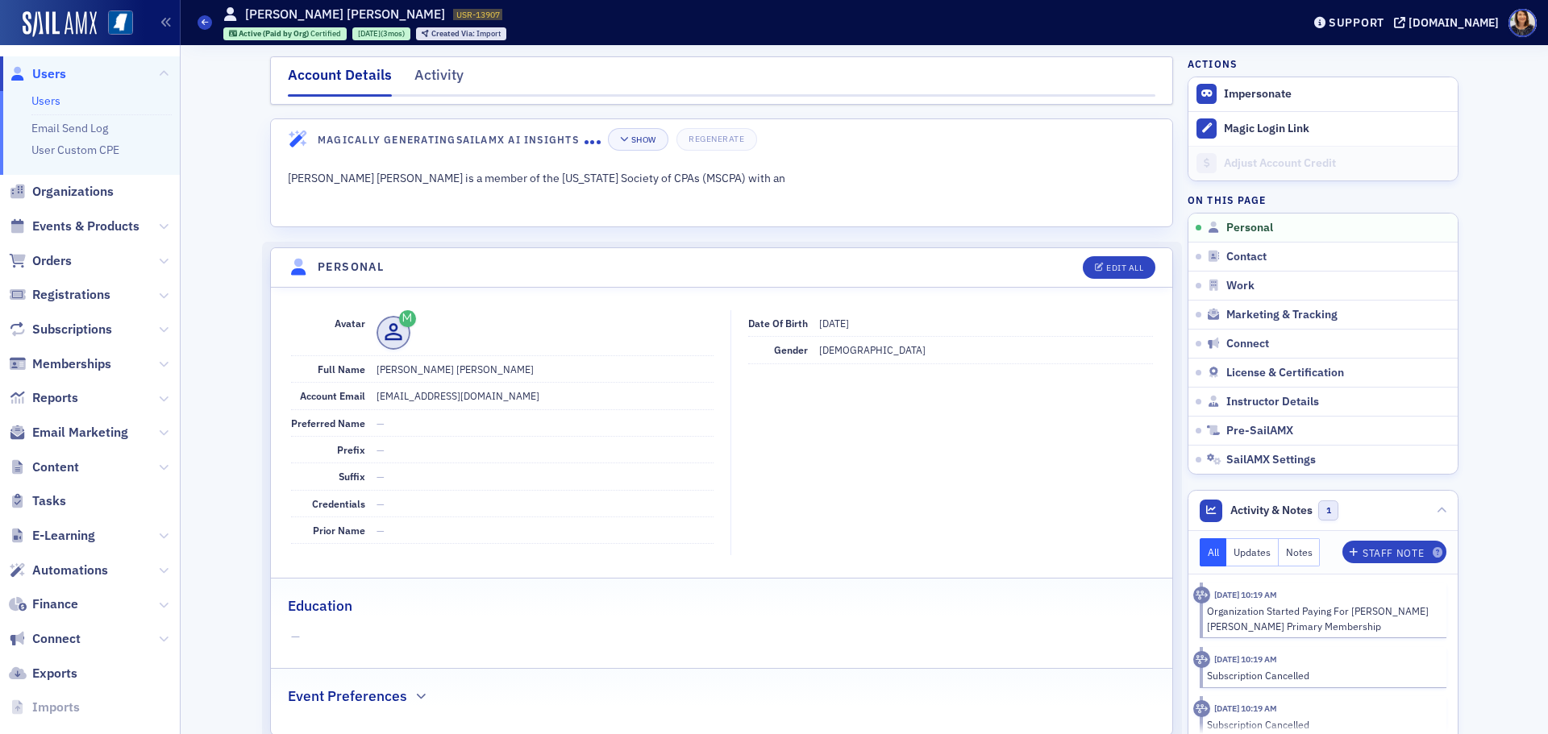
click at [45, 76] on span "Users" at bounding box center [49, 74] width 34 height 18
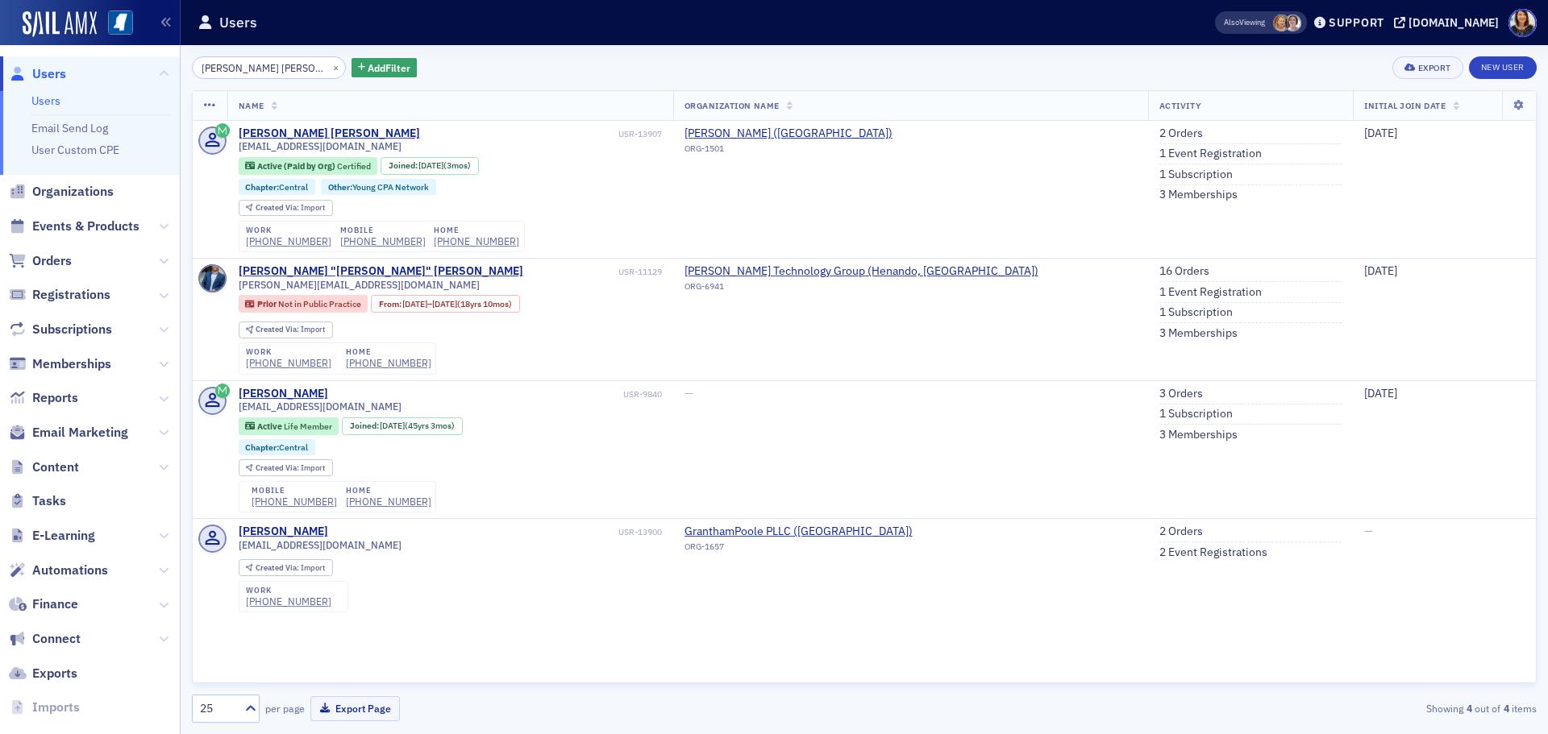
click at [329, 71] on div "×" at bounding box center [337, 67] width 17 height 20
click at [329, 69] on button "×" at bounding box center [336, 67] width 15 height 15
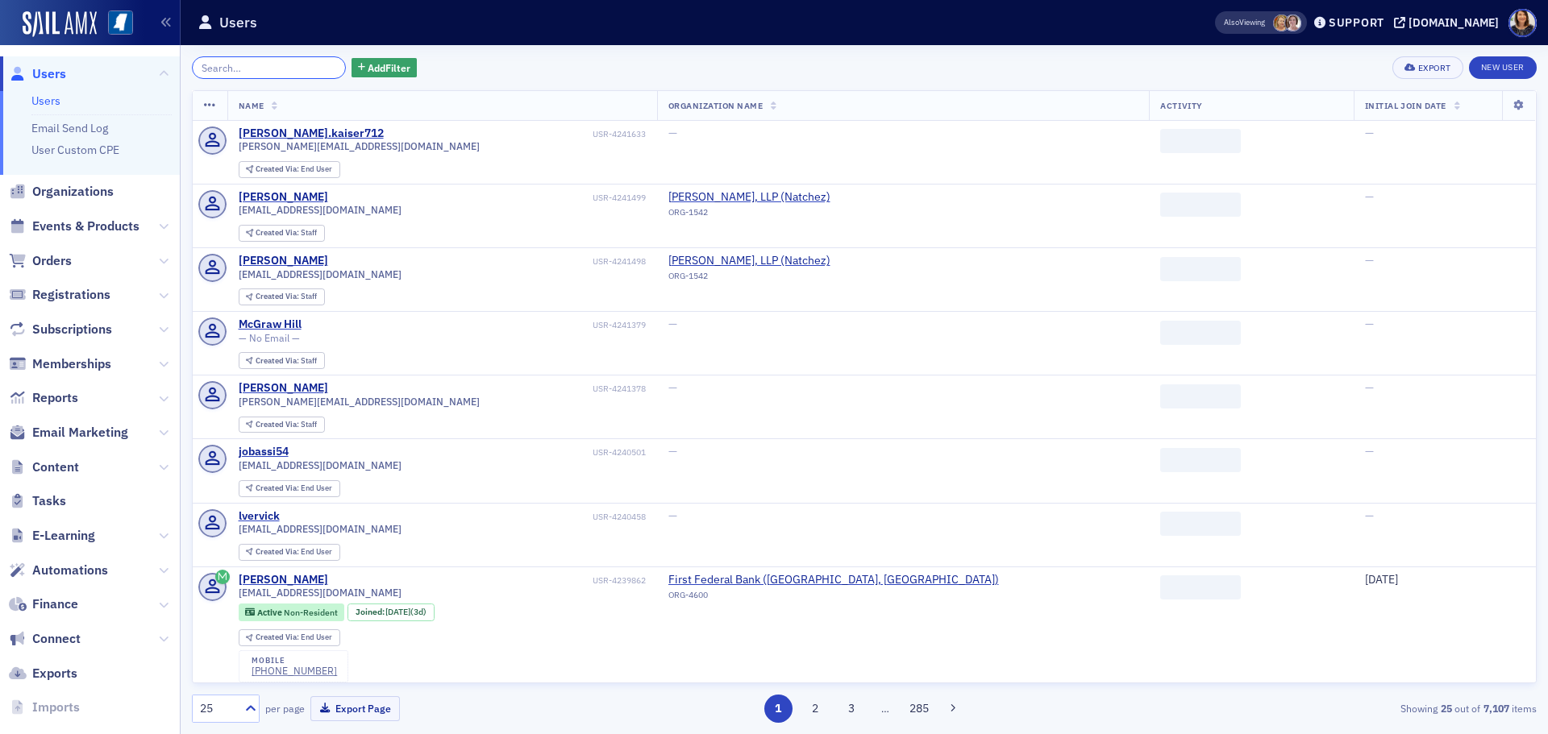
click at [298, 61] on input "search" at bounding box center [269, 67] width 154 height 23
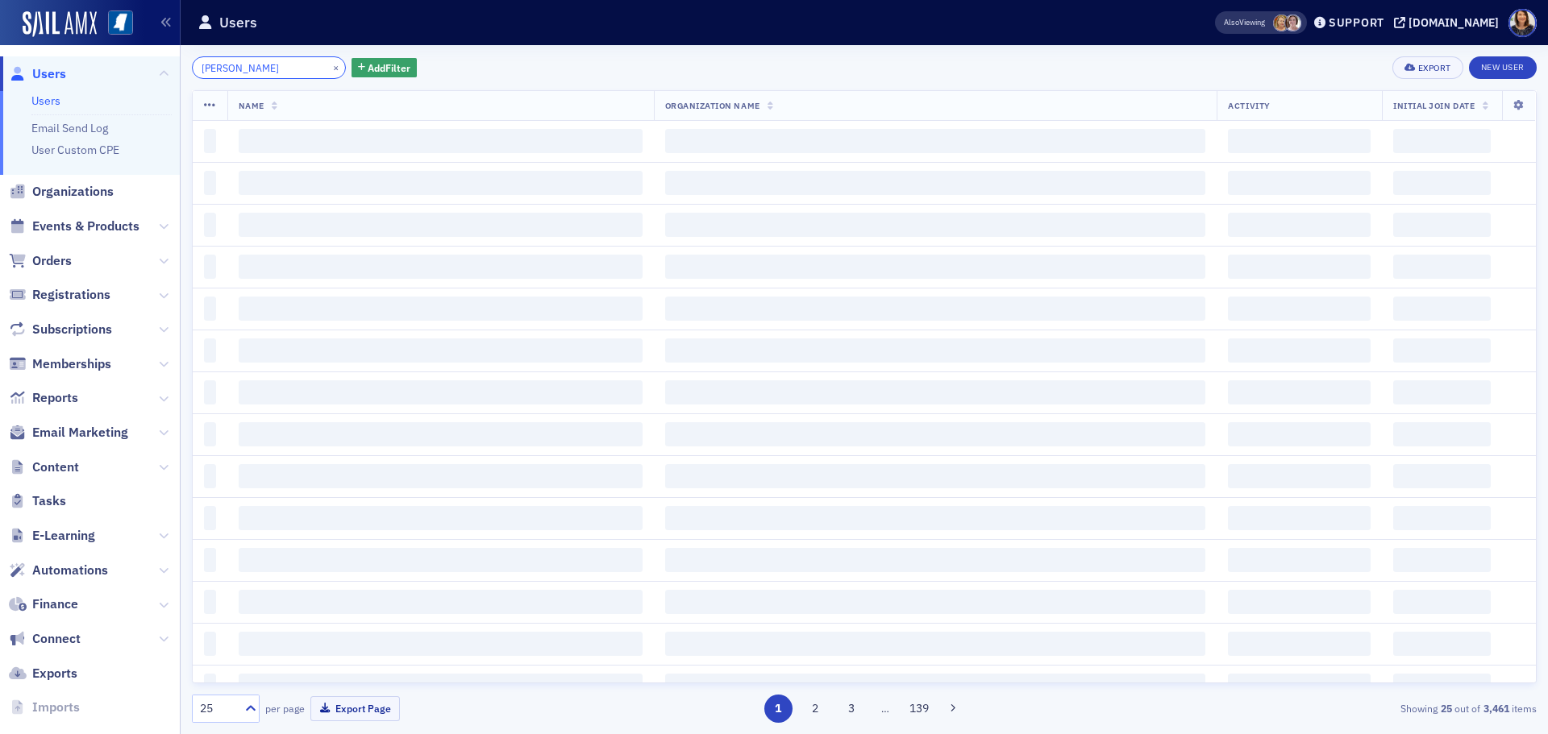
type input "brandon all"
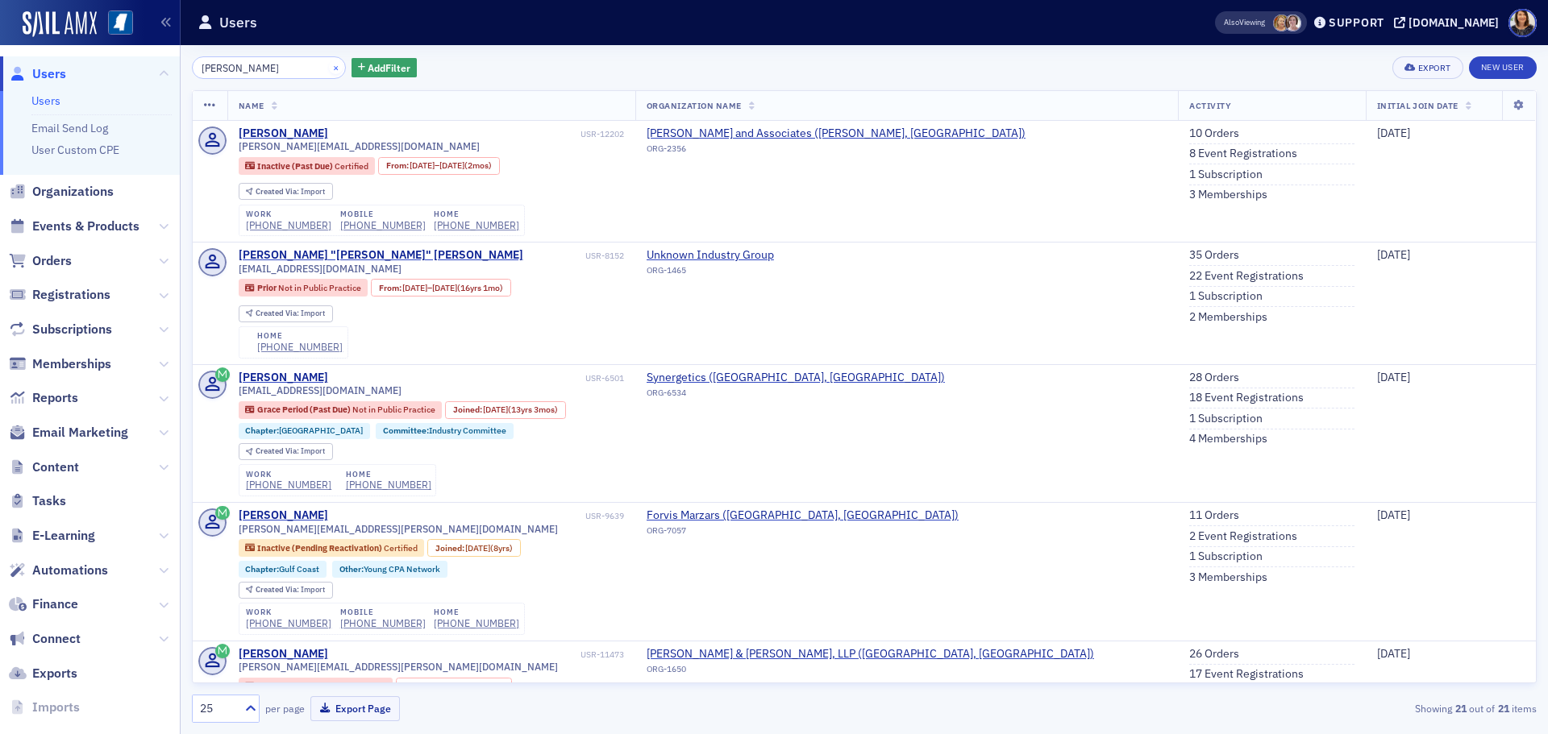
type input "[PERSON_NAME]"
click at [329, 66] on button "×" at bounding box center [336, 67] width 15 height 15
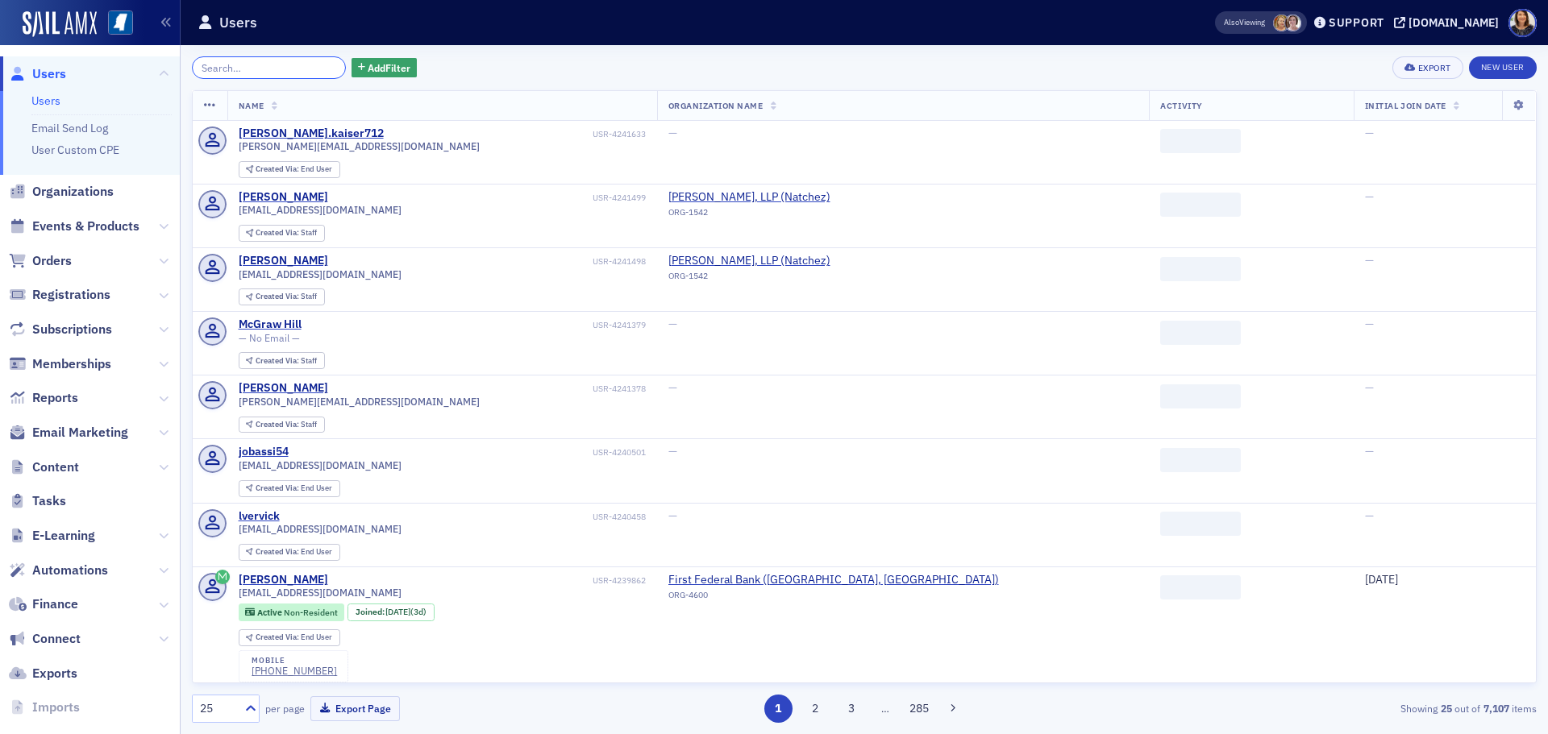
click at [277, 72] on input "search" at bounding box center [269, 67] width 154 height 23
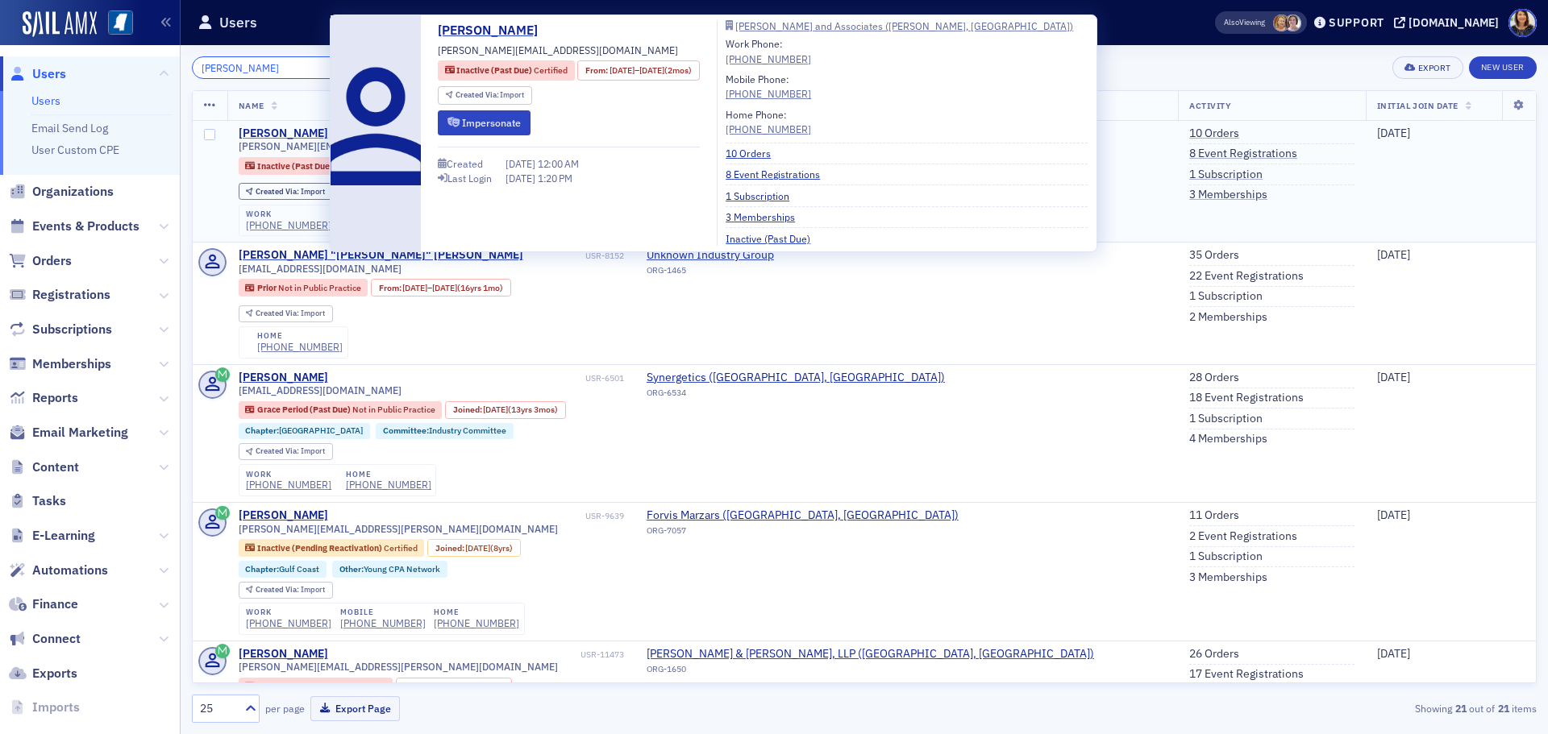
type input "brandon alldread"
click at [284, 131] on div "Brandon Alldread" at bounding box center [283, 134] width 89 height 15
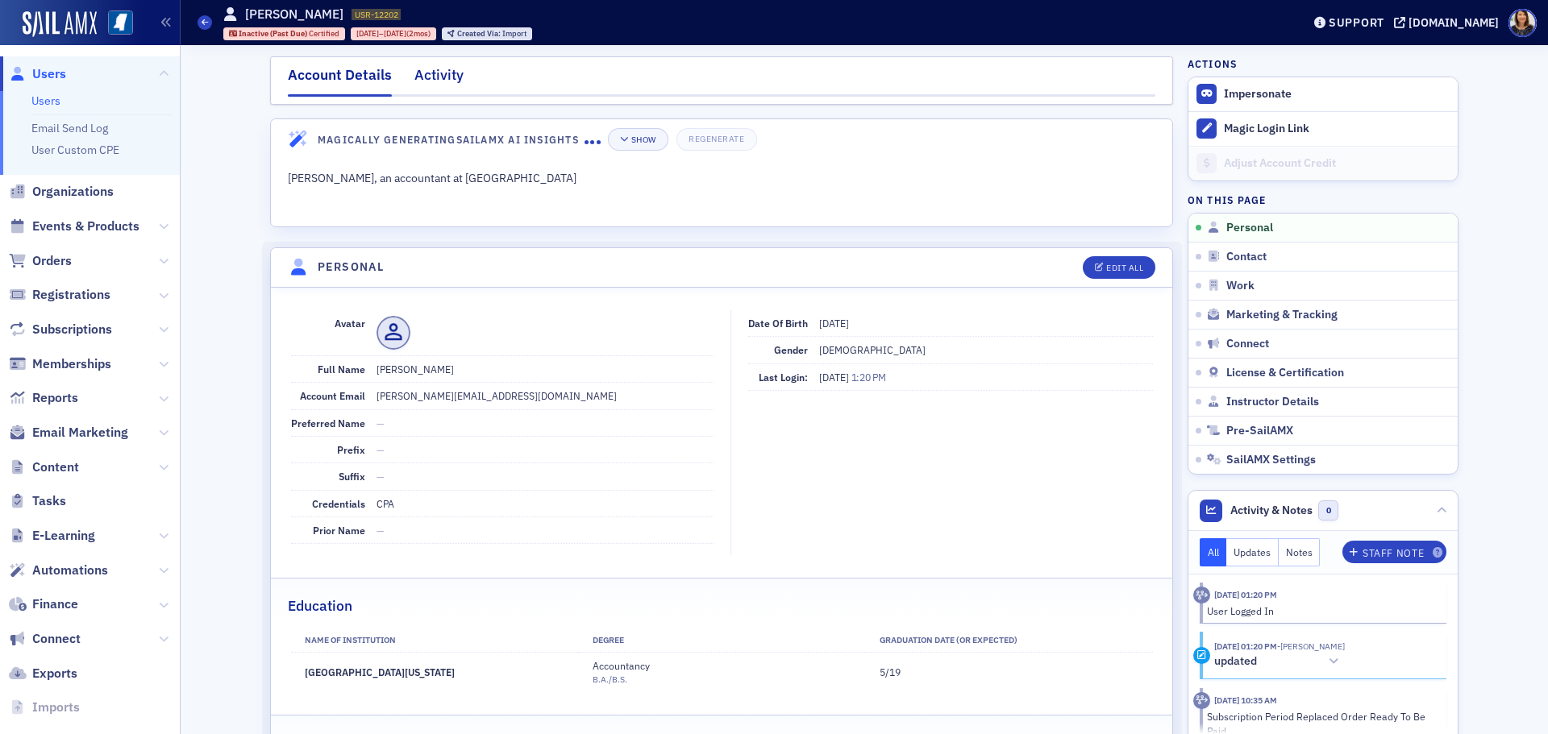
click at [433, 72] on div "Activity" at bounding box center [438, 79] width 49 height 30
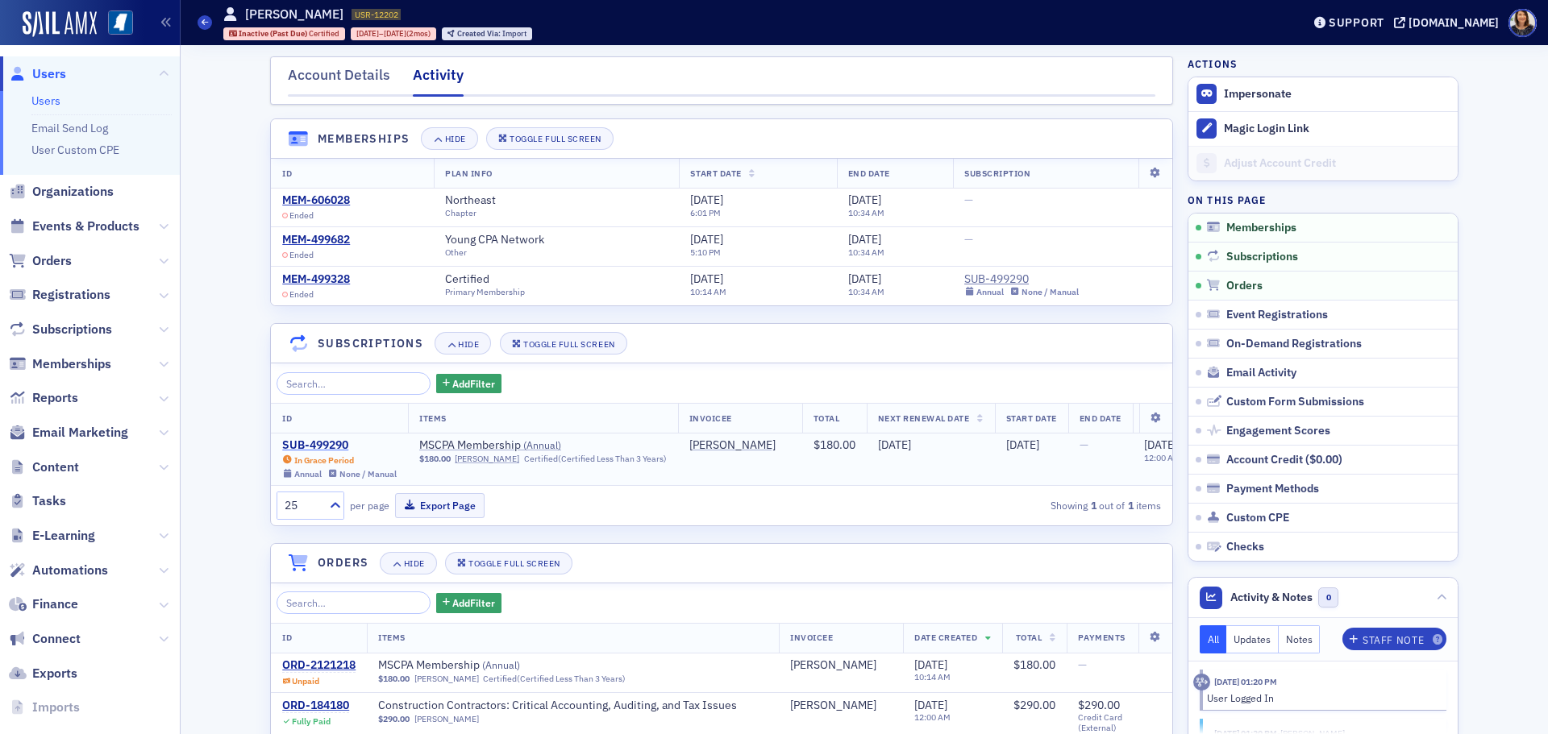
click at [314, 443] on div "SUB-499290" at bounding box center [339, 446] width 114 height 15
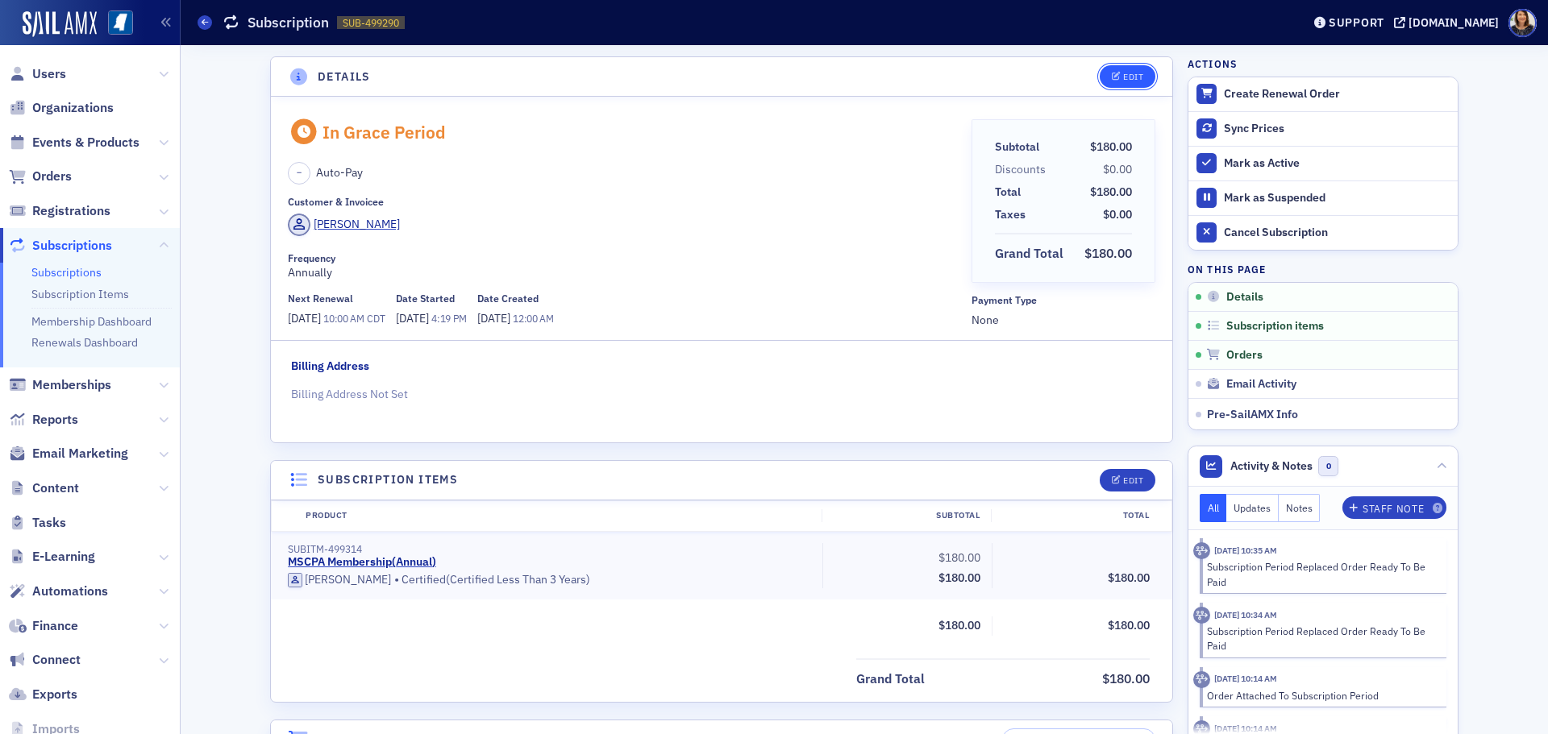
click at [1125, 81] on div "Edit" at bounding box center [1133, 77] width 20 height 9
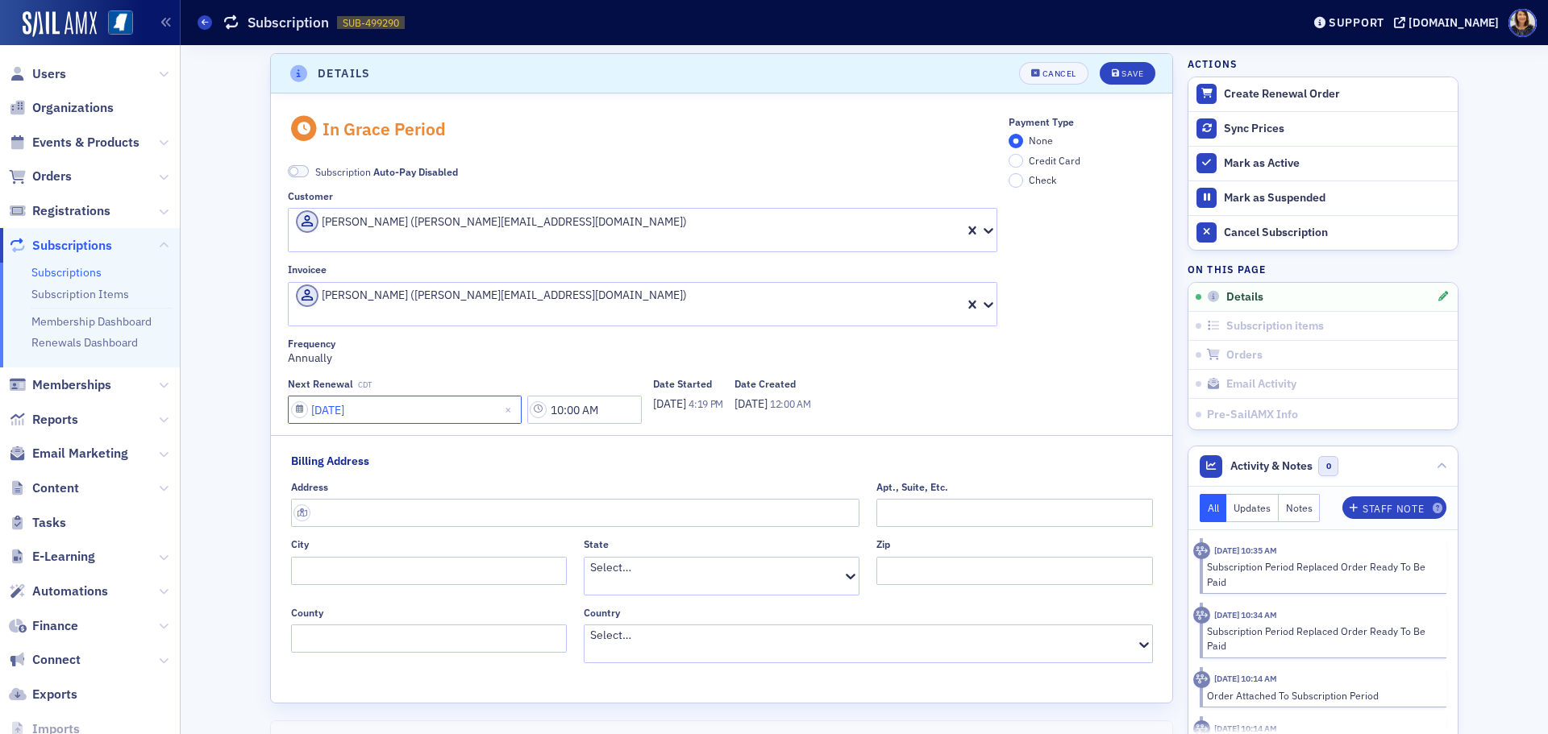
click at [340, 396] on input "07/01/2026" at bounding box center [405, 410] width 234 height 28
select select "6"
select select "2026"
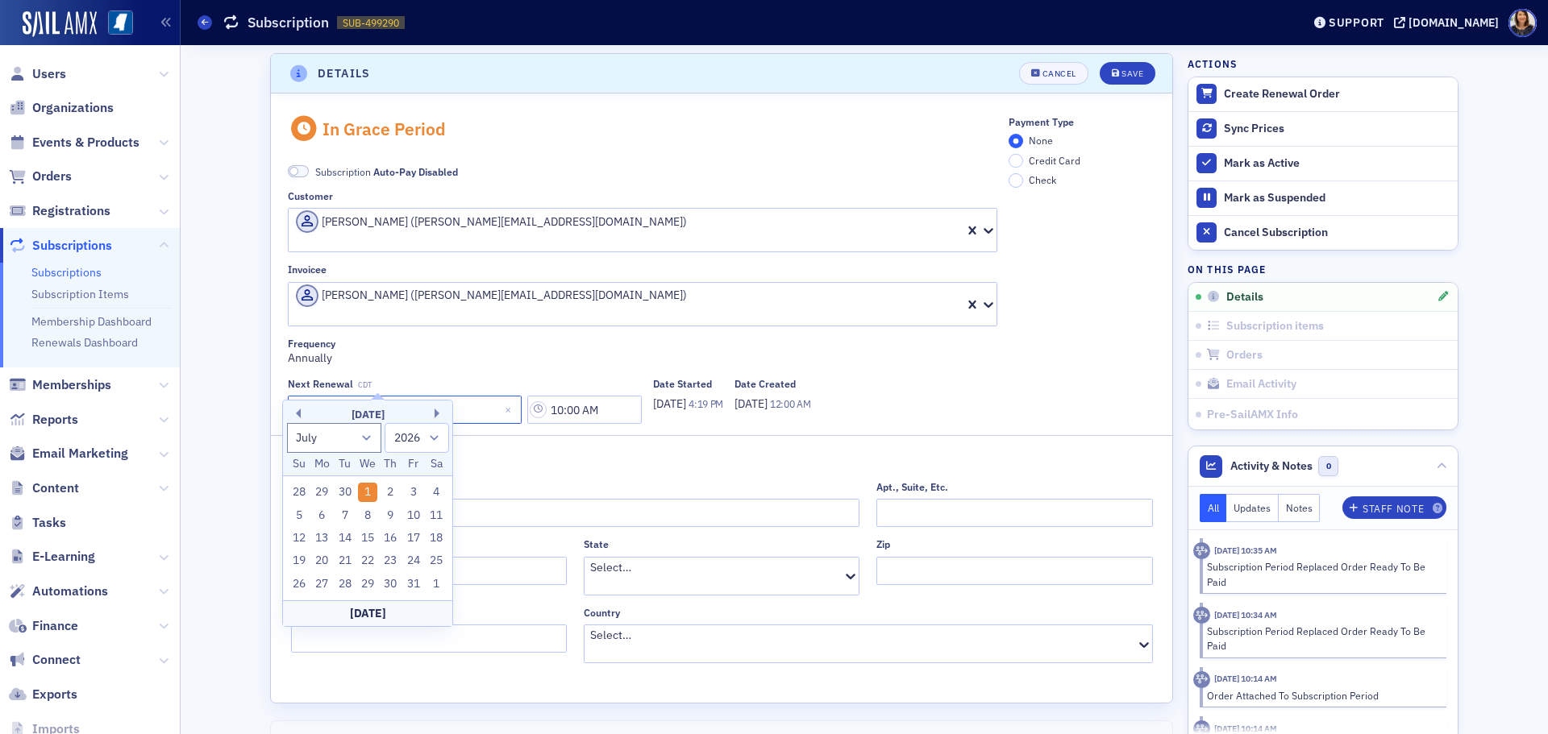
click at [334, 396] on input "07/01/2026" at bounding box center [405, 410] width 234 height 28
type input "07/02/2026"
click at [1136, 69] on div "Save" at bounding box center [1132, 73] width 22 height 9
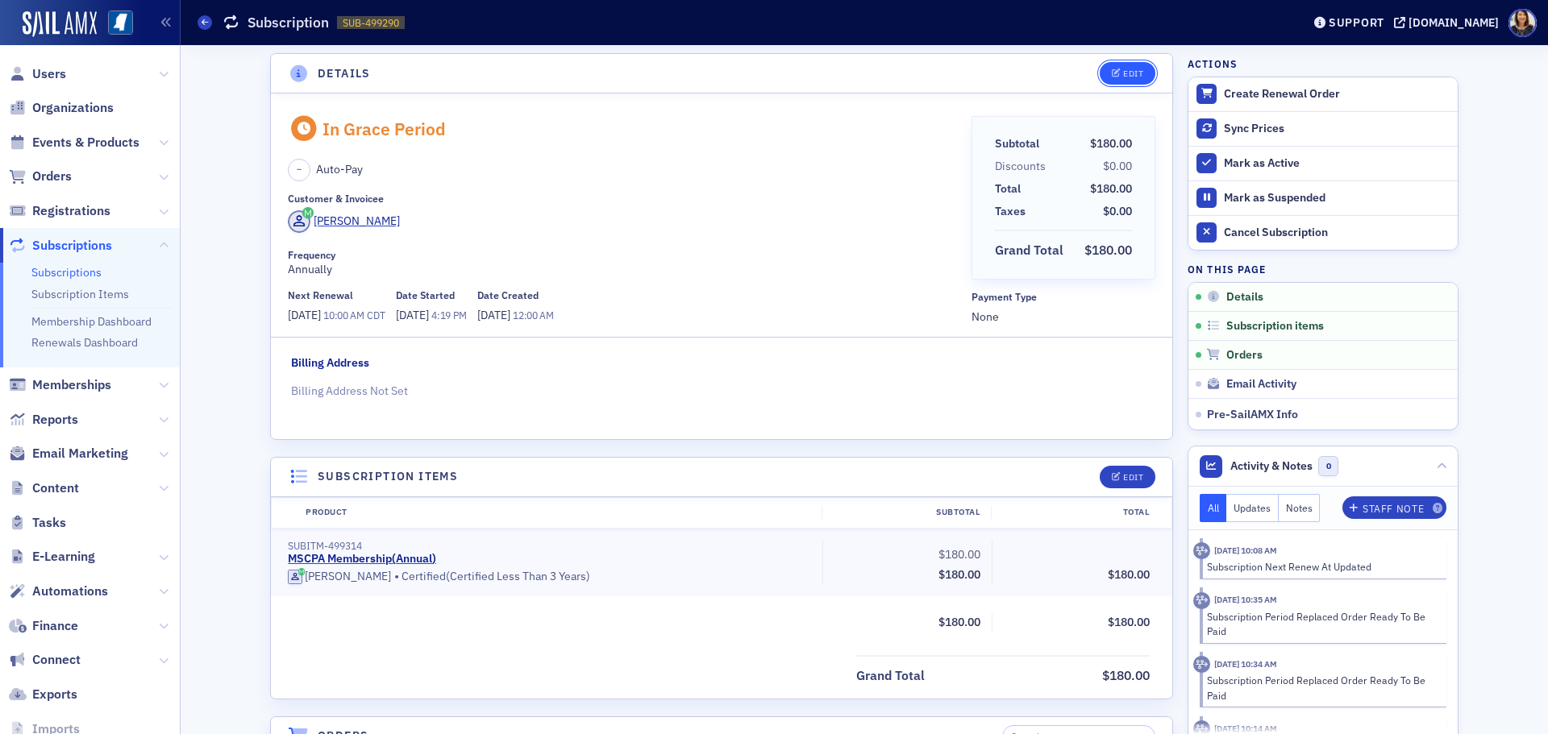
click at [1123, 66] on button "Edit" at bounding box center [1128, 73] width 56 height 23
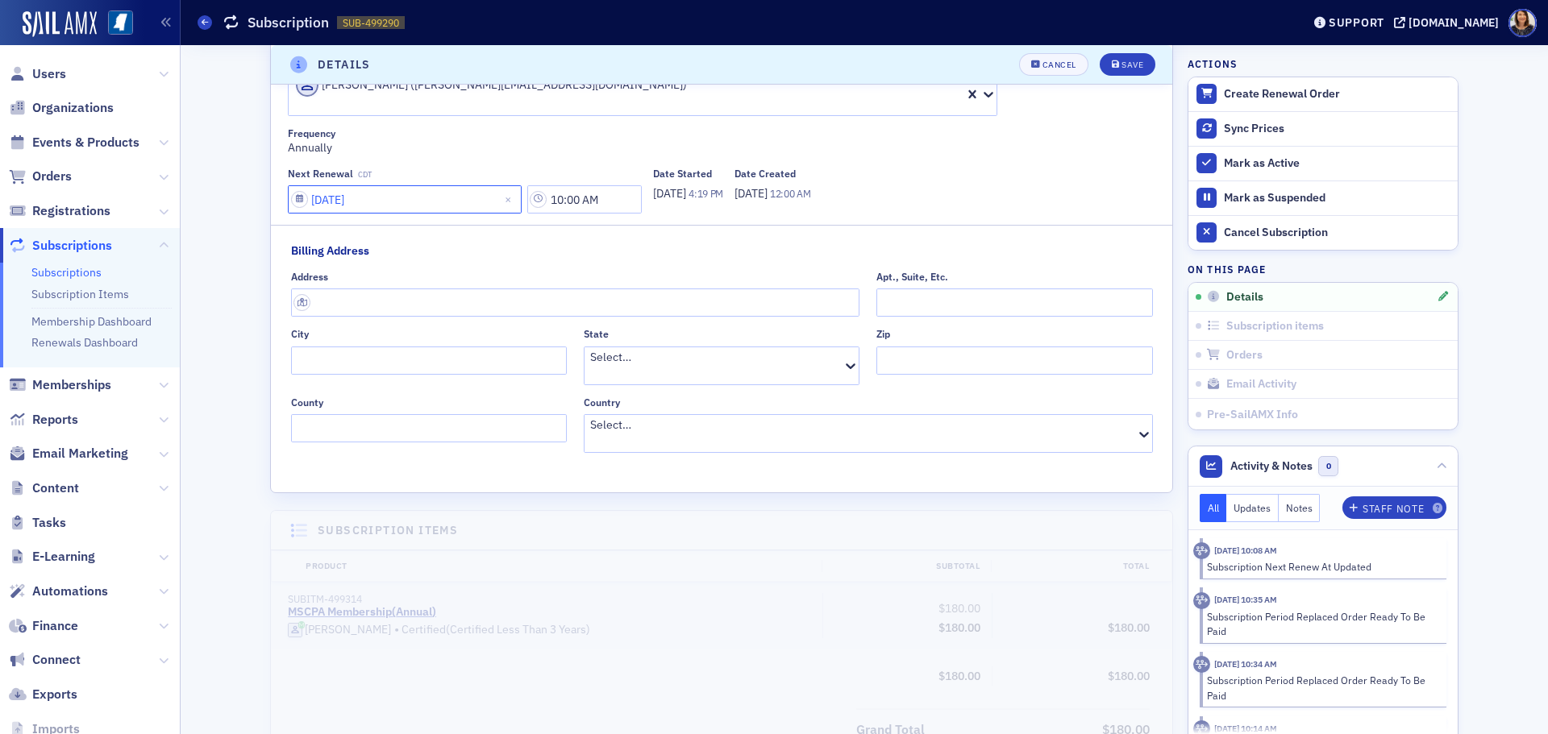
click at [335, 185] on input "07/02/2026" at bounding box center [405, 199] width 234 height 28
select select "6"
select select "2026"
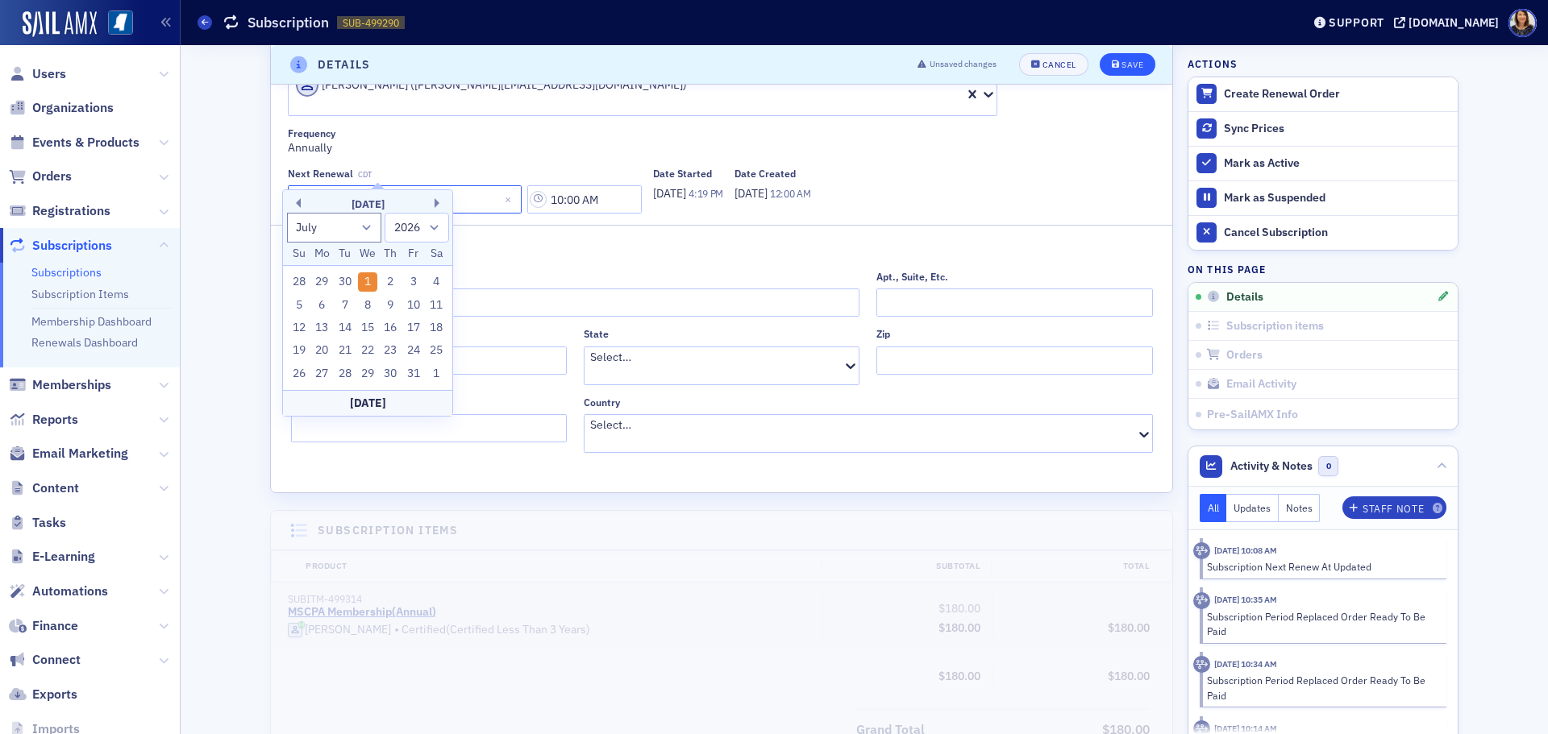
type input "07/01/2026"
click at [1132, 66] on div "Save" at bounding box center [1132, 64] width 22 height 9
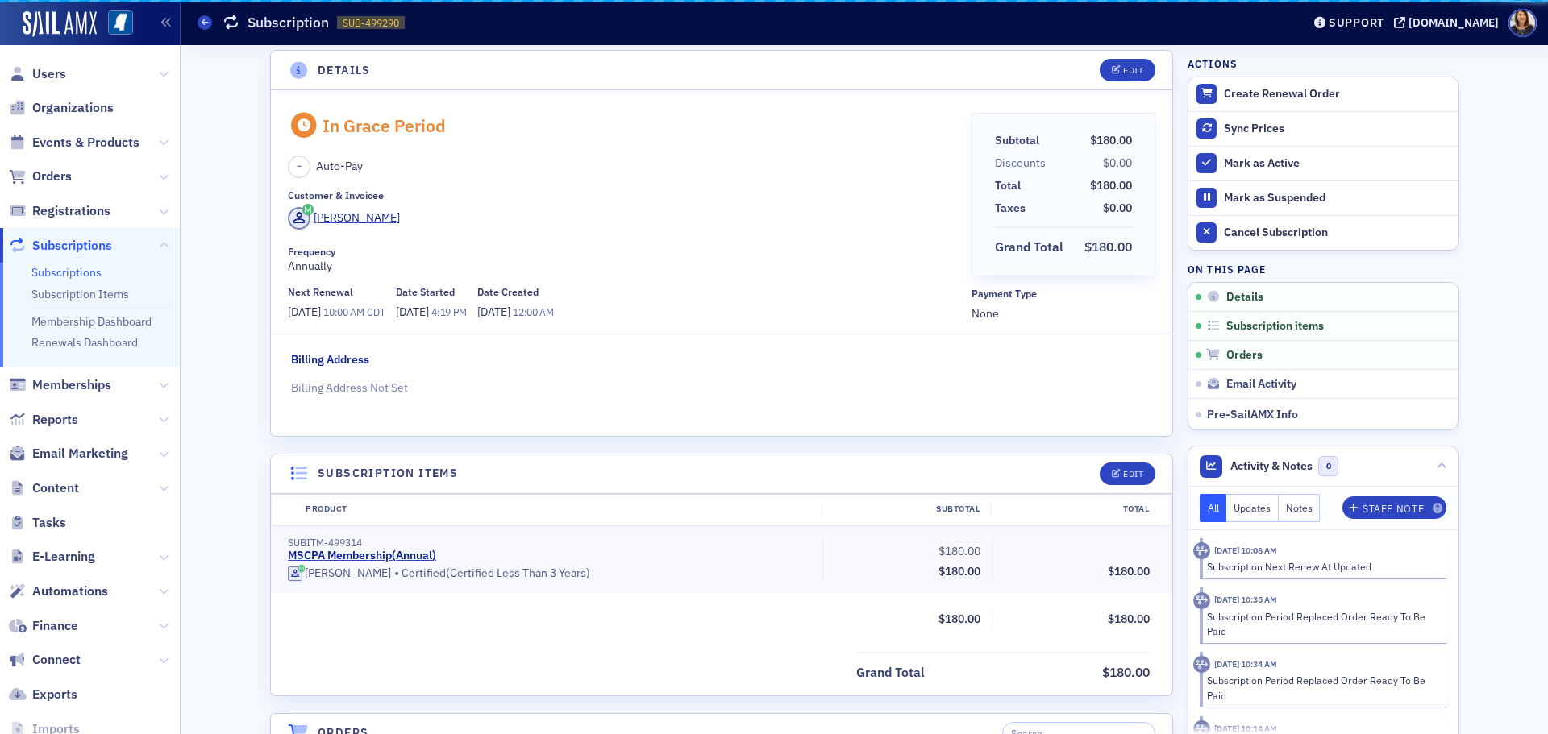
scroll to position [3, 0]
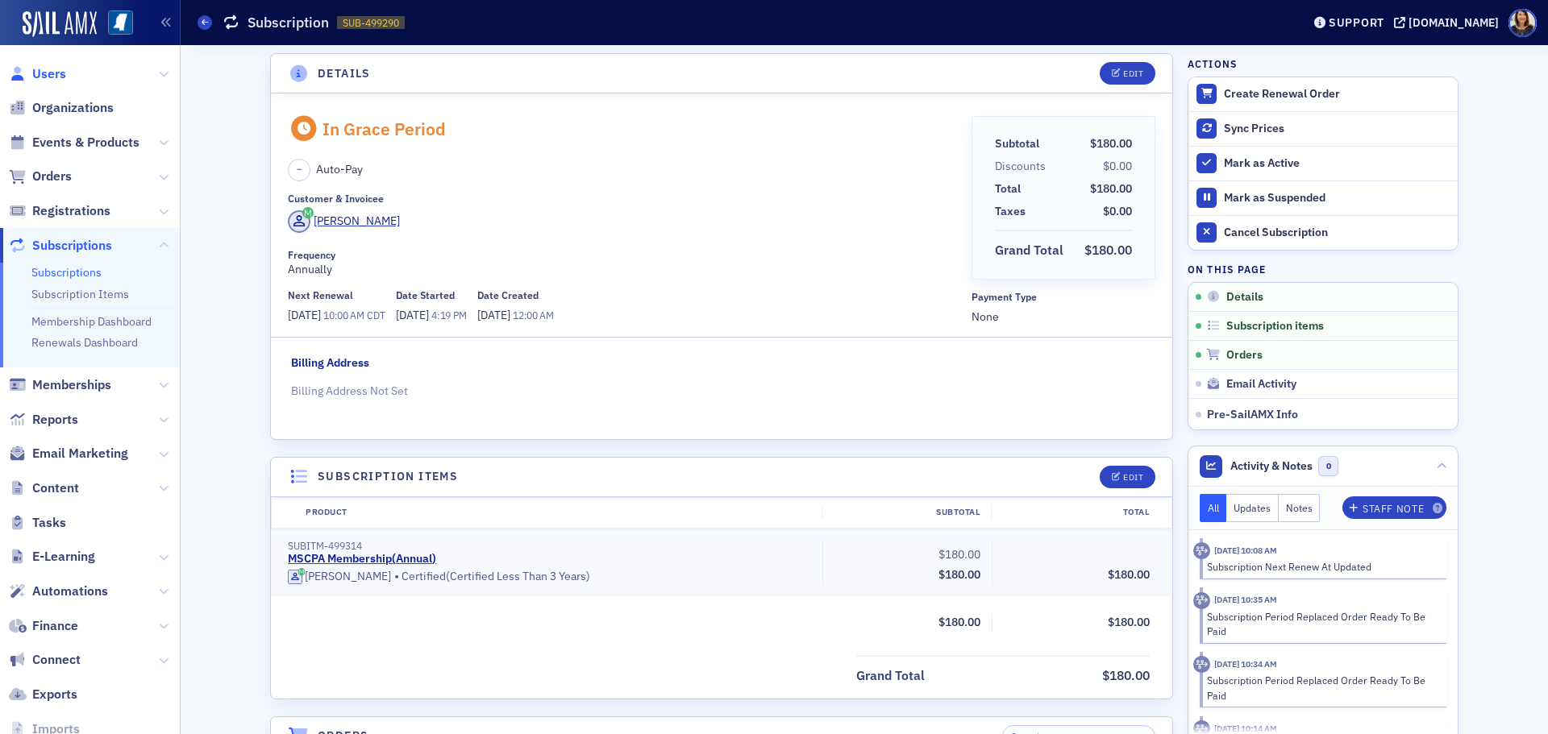
click at [49, 76] on span "Users" at bounding box center [49, 74] width 34 height 18
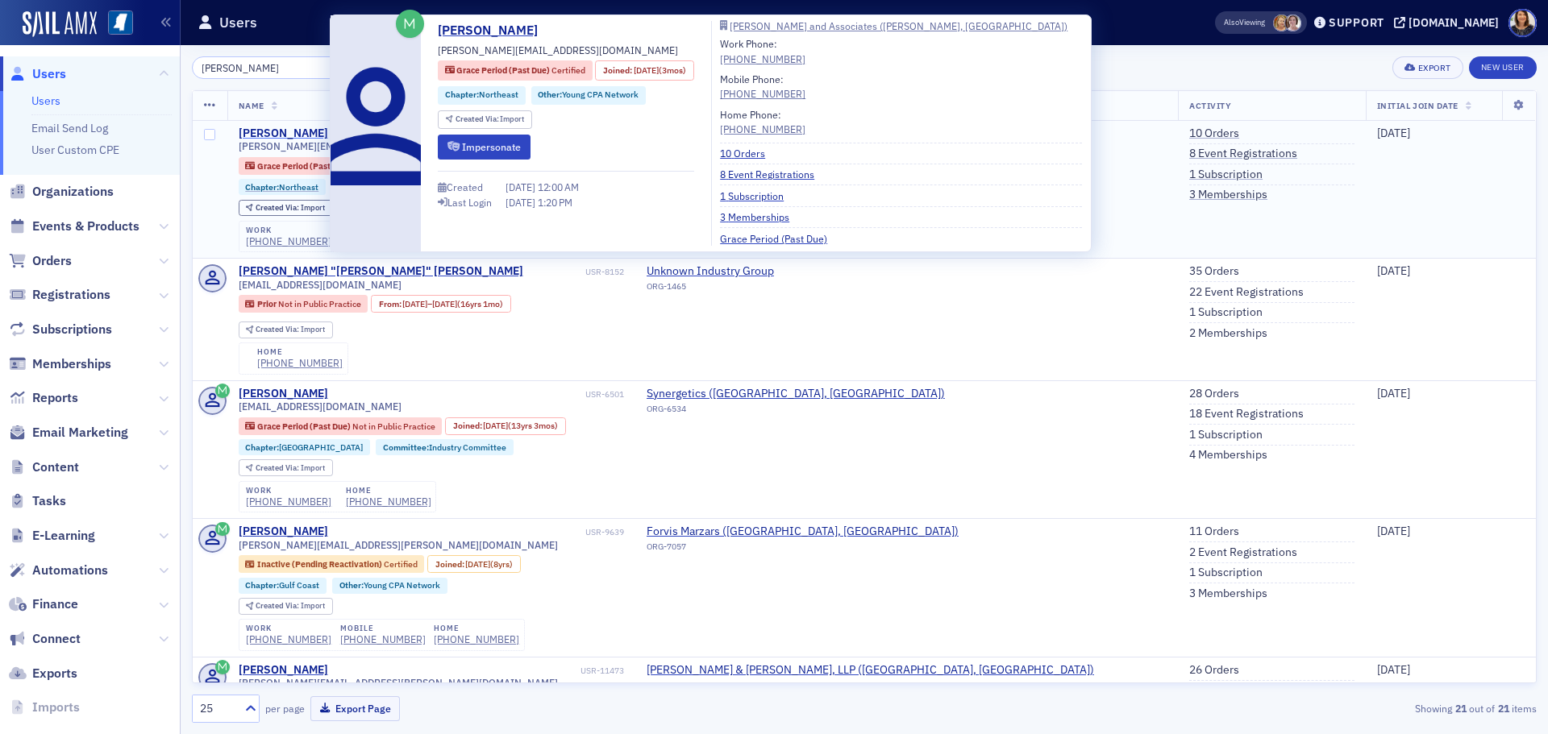
click at [320, 135] on div "Brandon Alldread" at bounding box center [283, 134] width 89 height 15
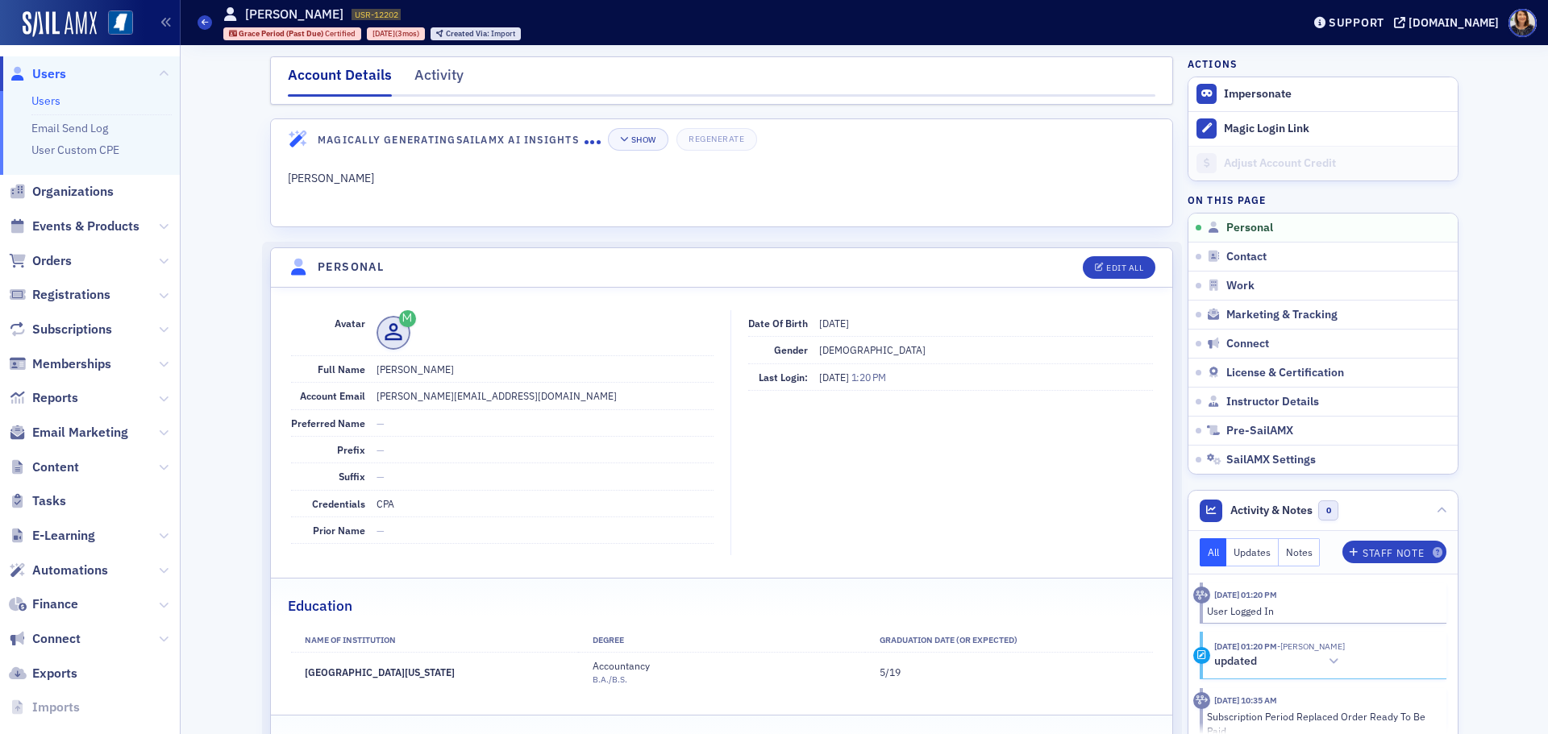
click at [35, 80] on span "Users" at bounding box center [49, 74] width 34 height 18
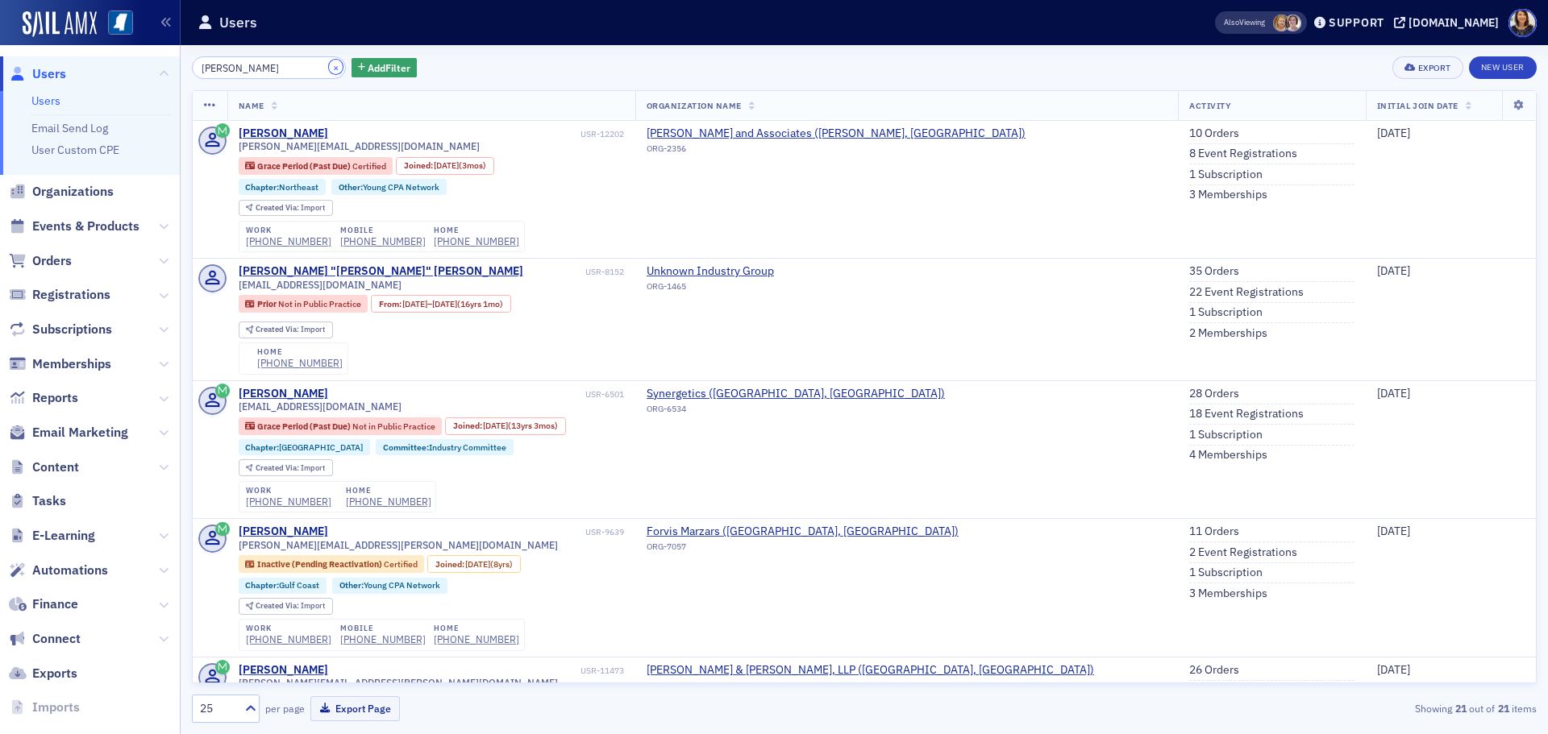
click at [329, 66] on button "×" at bounding box center [336, 67] width 15 height 15
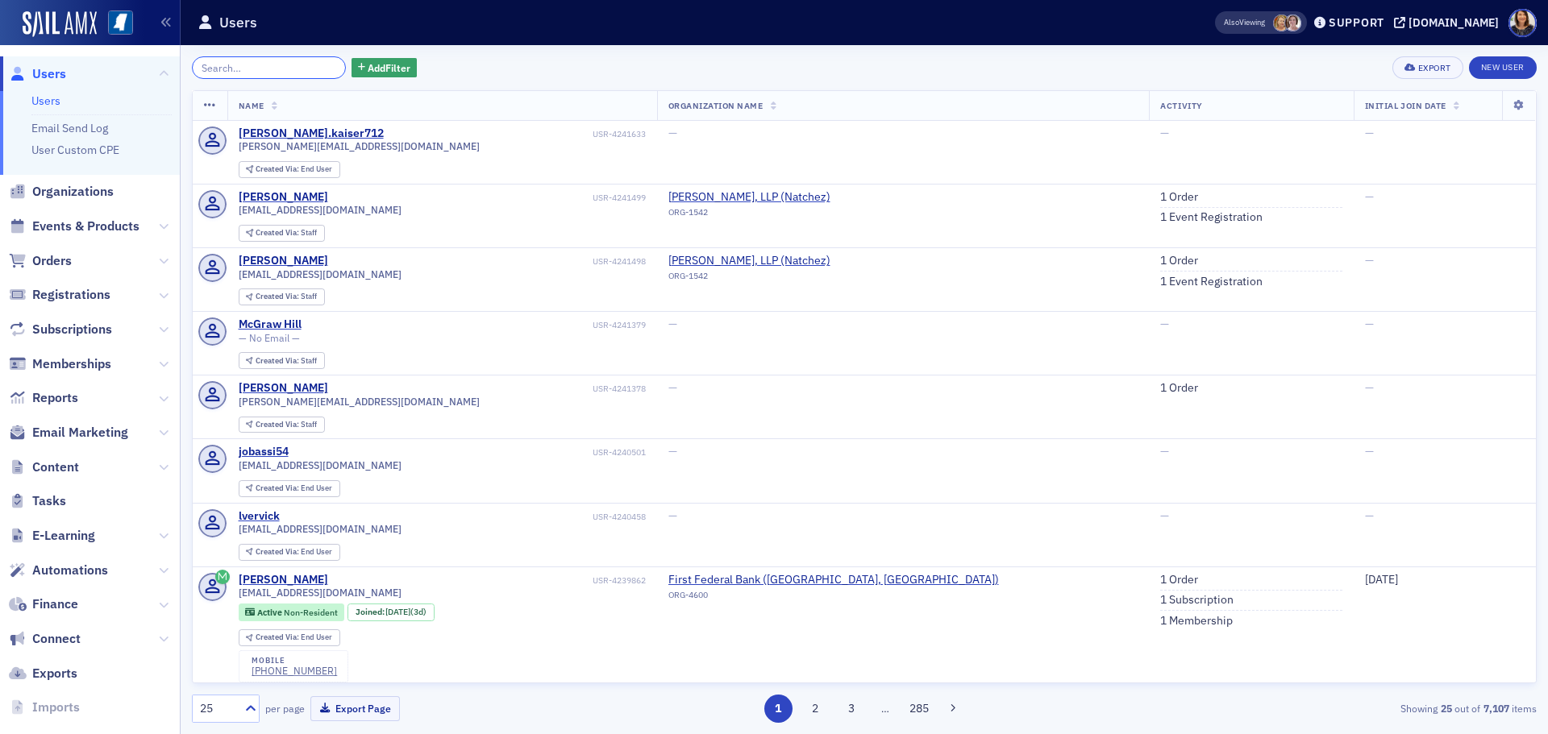
click at [259, 60] on input "search" at bounding box center [269, 67] width 154 height 23
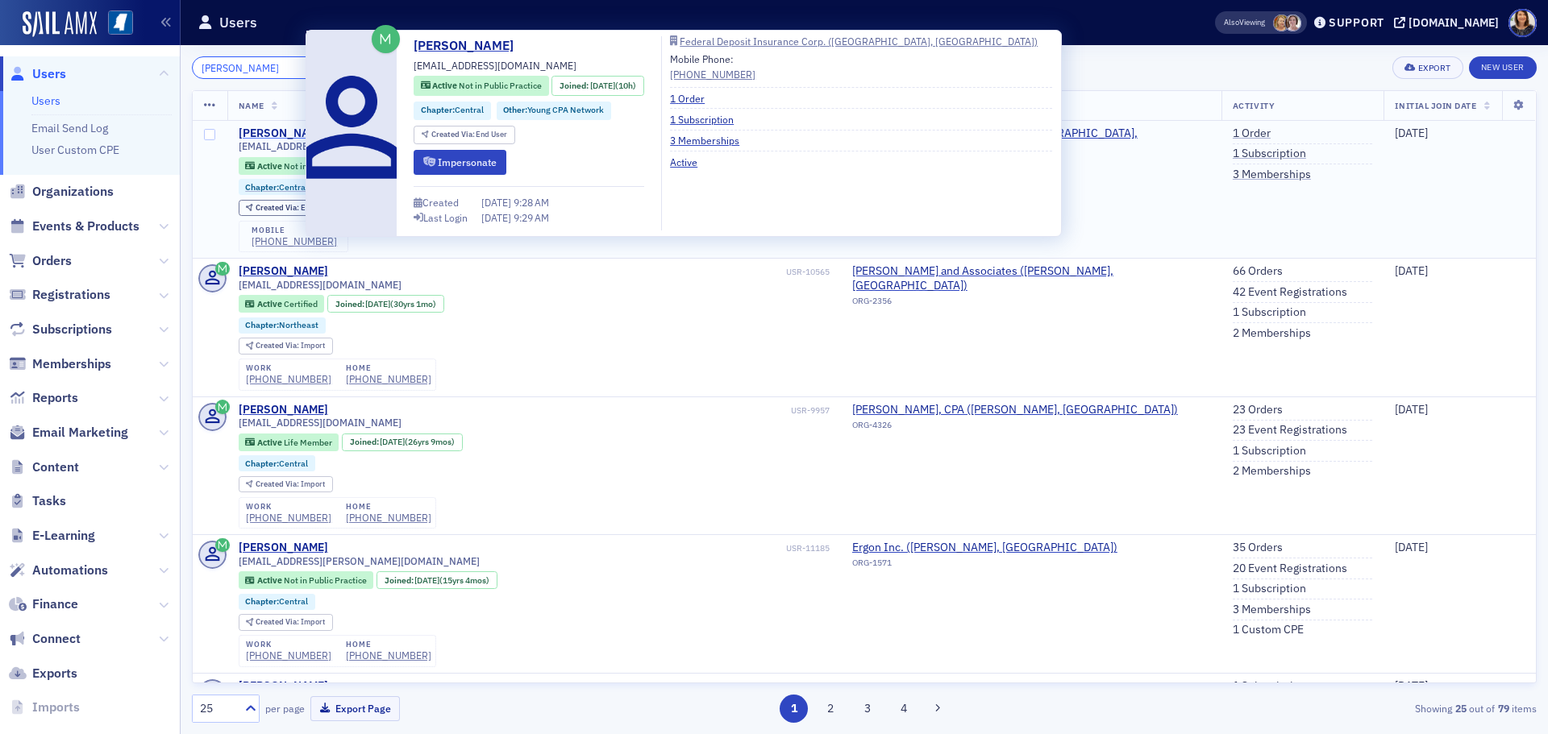
type input "lauren davis"
click at [277, 130] on div "Lauren Davis" at bounding box center [283, 134] width 89 height 15
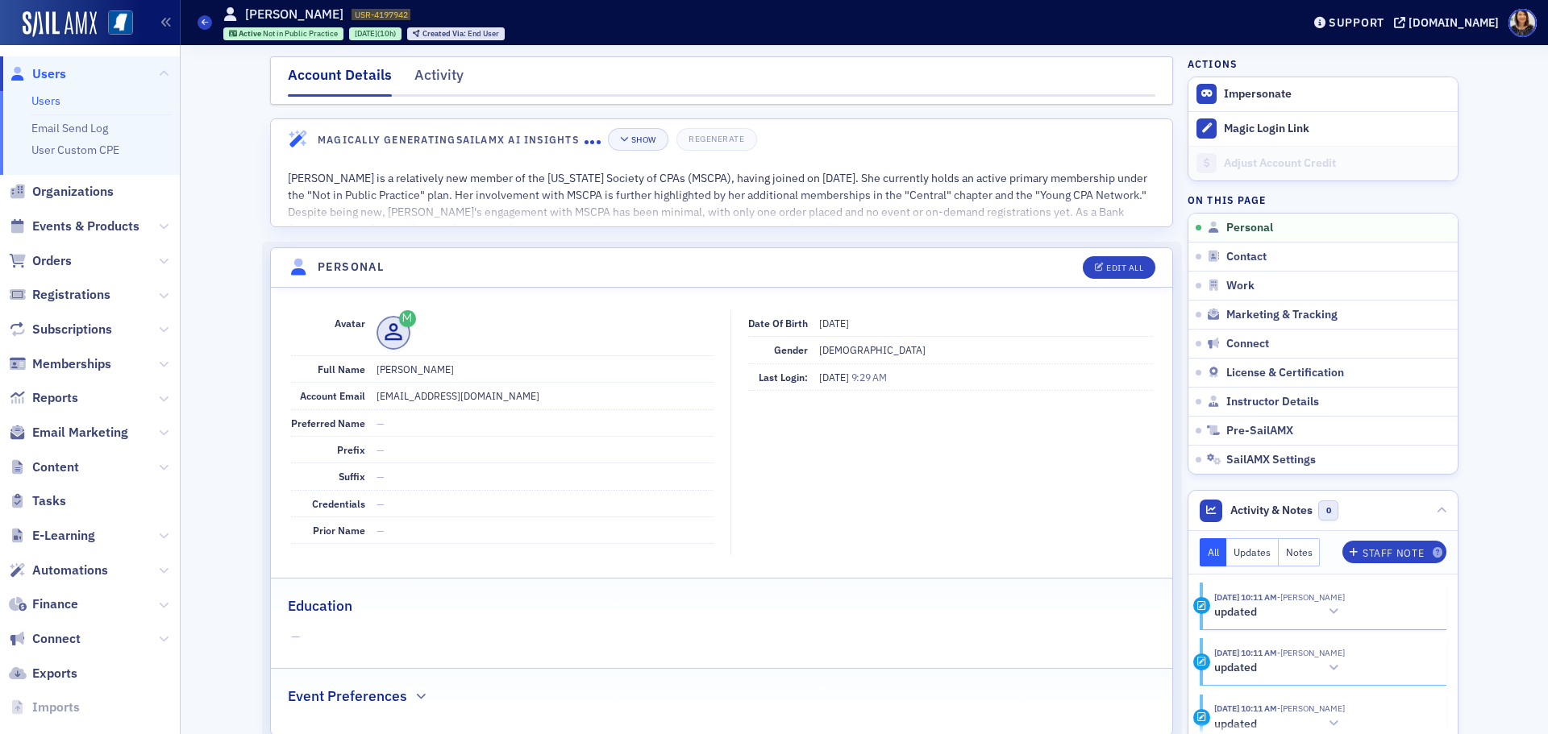
click at [54, 69] on span "Users" at bounding box center [49, 74] width 34 height 18
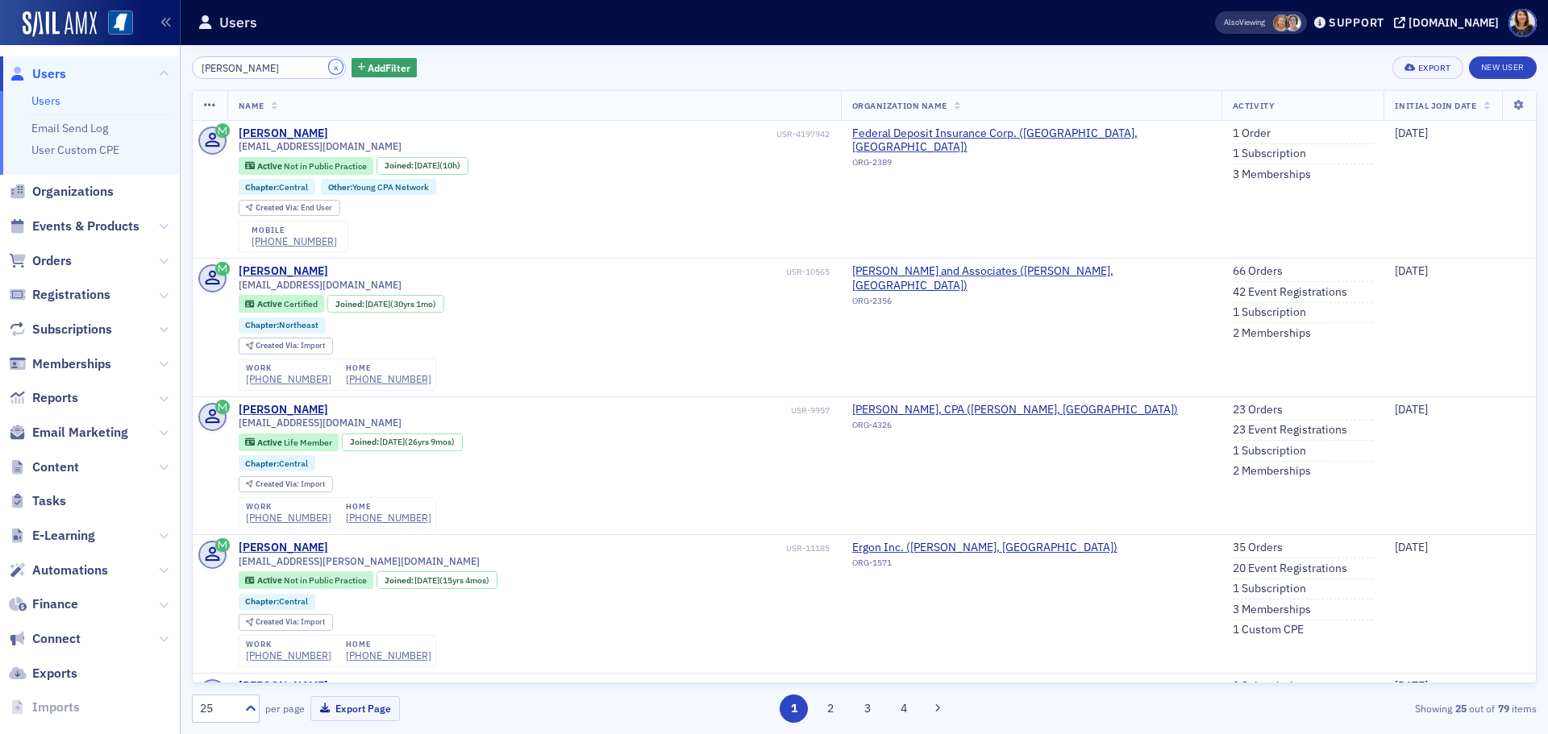
click at [329, 69] on button "×" at bounding box center [336, 67] width 15 height 15
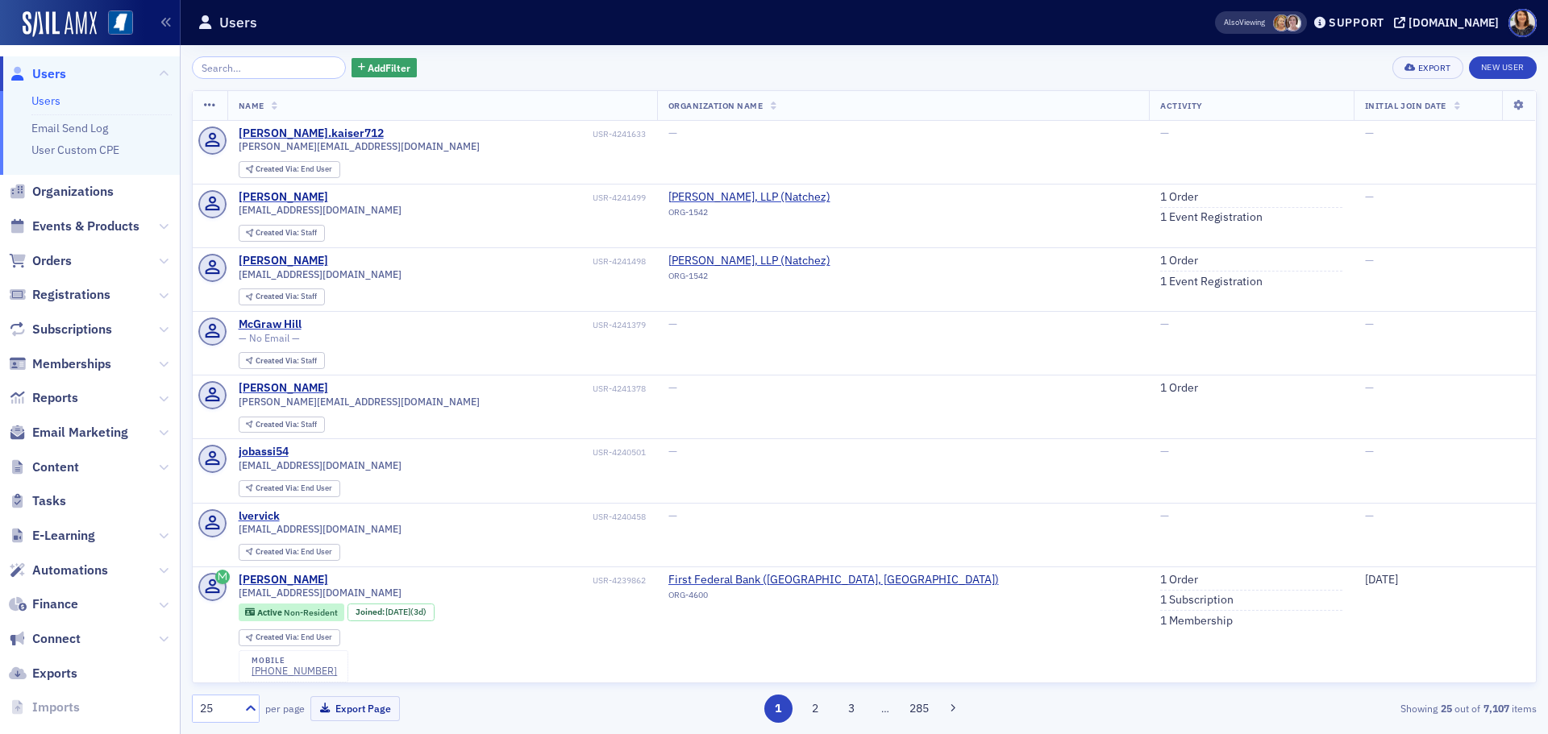
click at [48, 72] on span "Users" at bounding box center [49, 74] width 34 height 18
click at [285, 71] on input "search" at bounding box center [269, 67] width 154 height 23
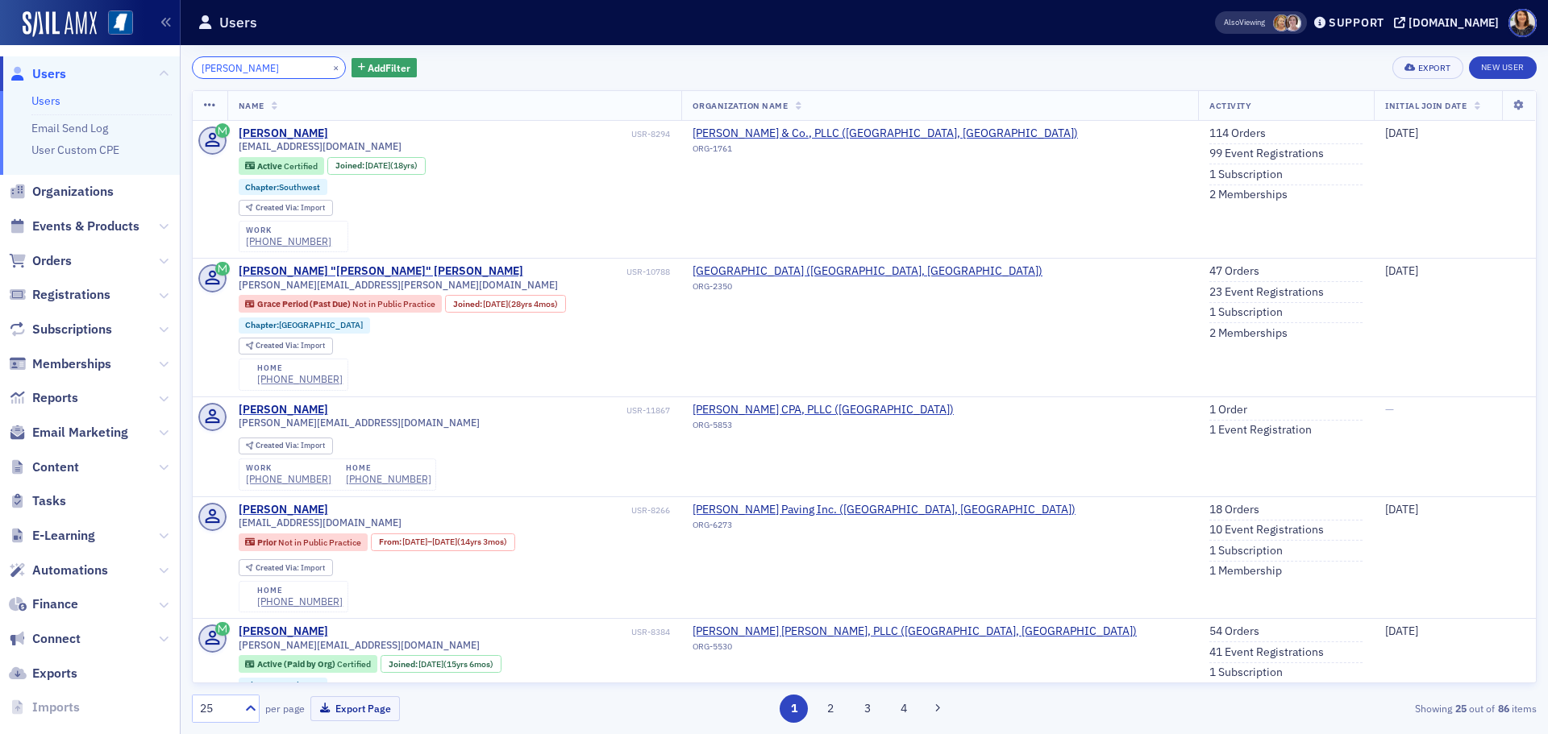
type input "melissa str"
click at [1072, 74] on div "melissa str × Add Filter Export New User" at bounding box center [864, 67] width 1345 height 23
click at [329, 66] on button "×" at bounding box center [336, 67] width 15 height 15
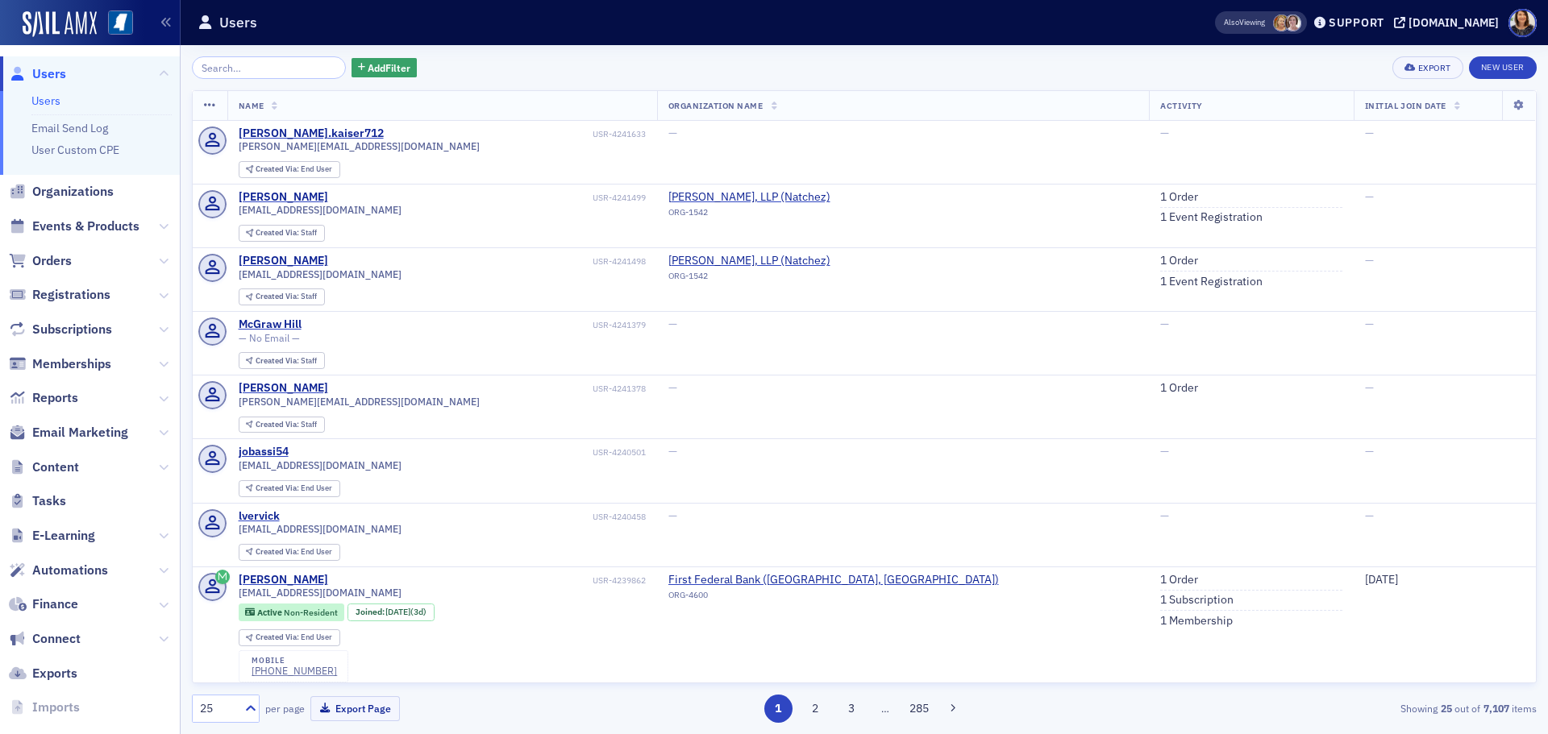
click at [544, 69] on div "Add Filter Export New User" at bounding box center [864, 67] width 1345 height 23
click at [268, 71] on input "search" at bounding box center [269, 67] width 154 height 23
click at [227, 67] on input "search" at bounding box center [269, 67] width 154 height 23
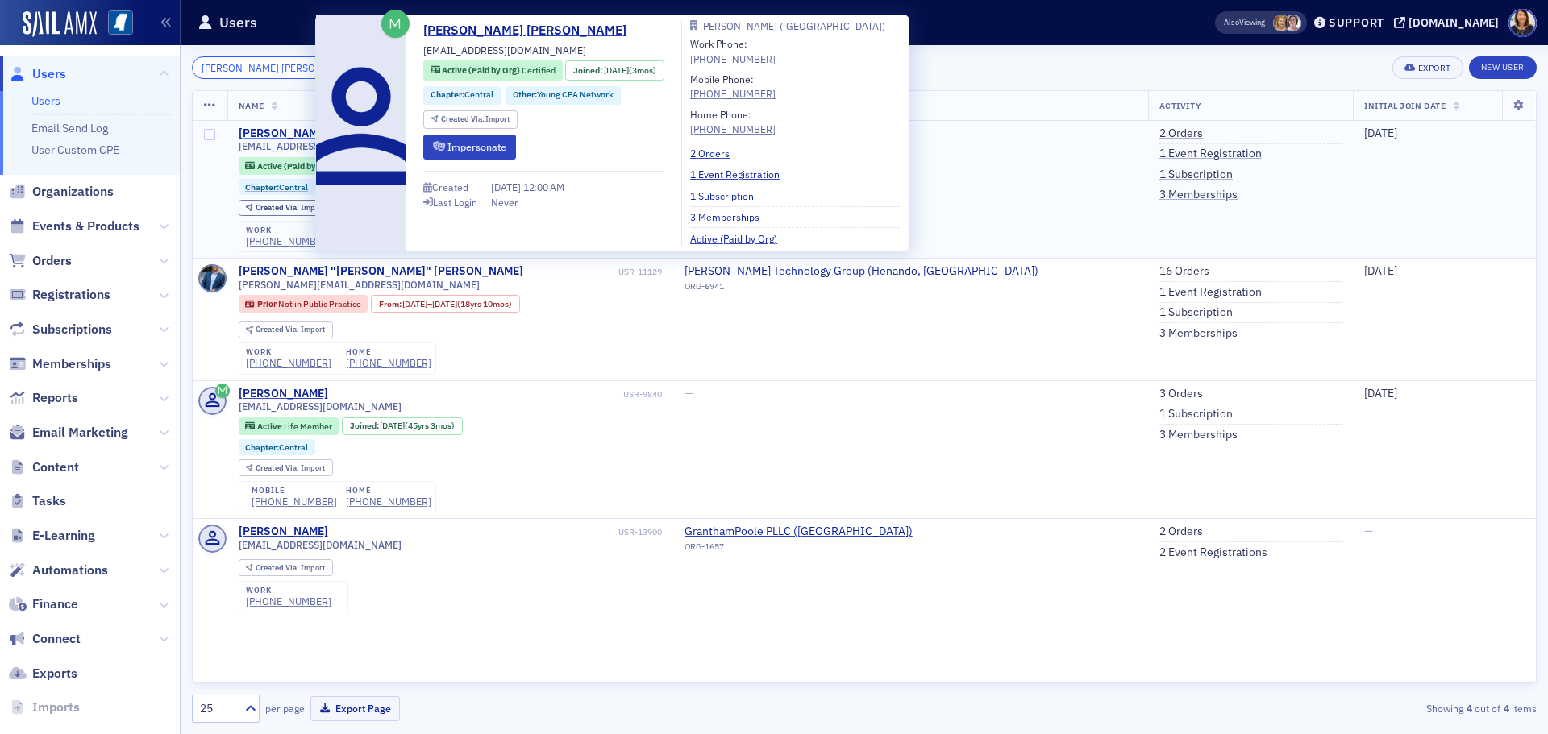
type input "niland skinner"
click at [279, 131] on div "Niland Skinner" at bounding box center [329, 134] width 181 height 15
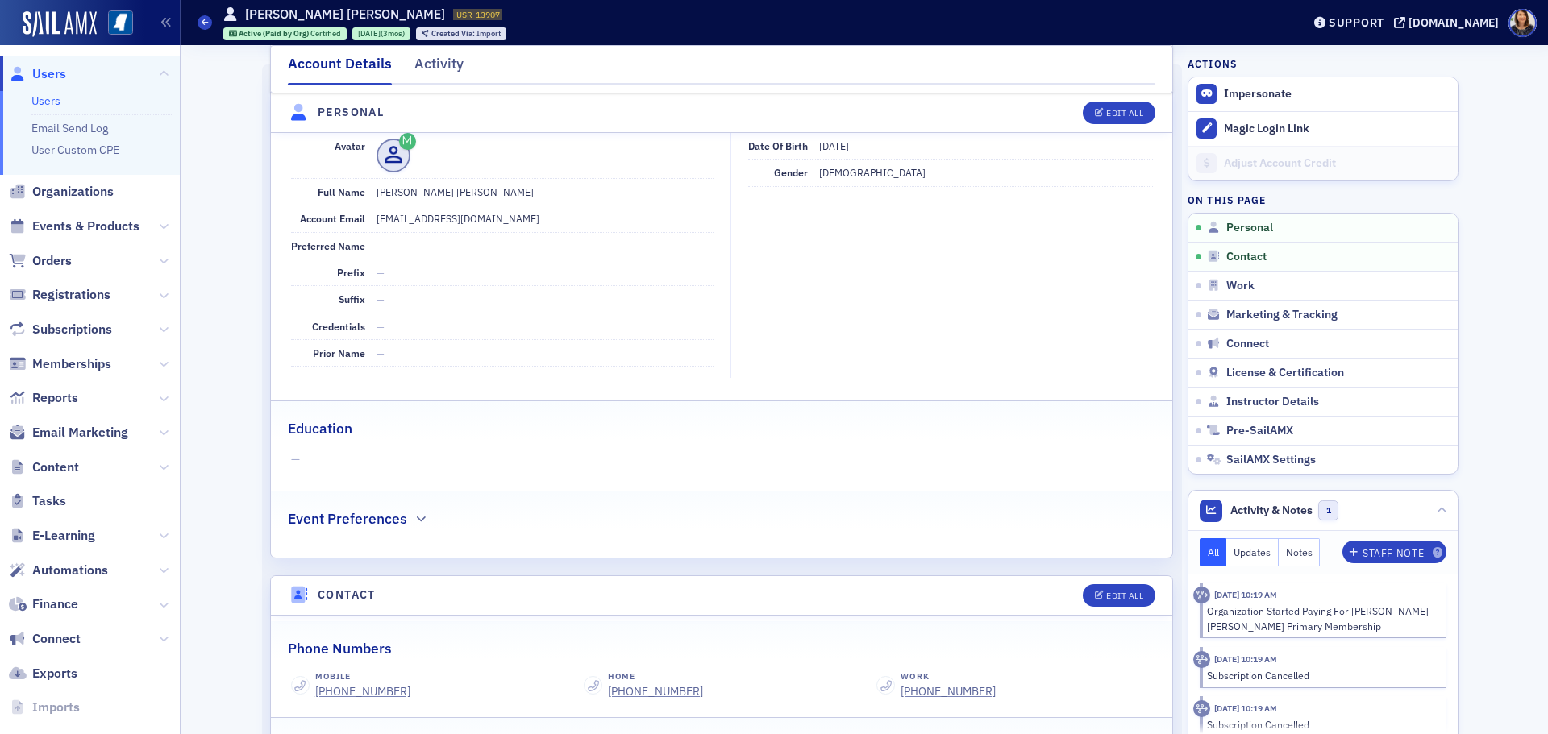
scroll to position [147, 0]
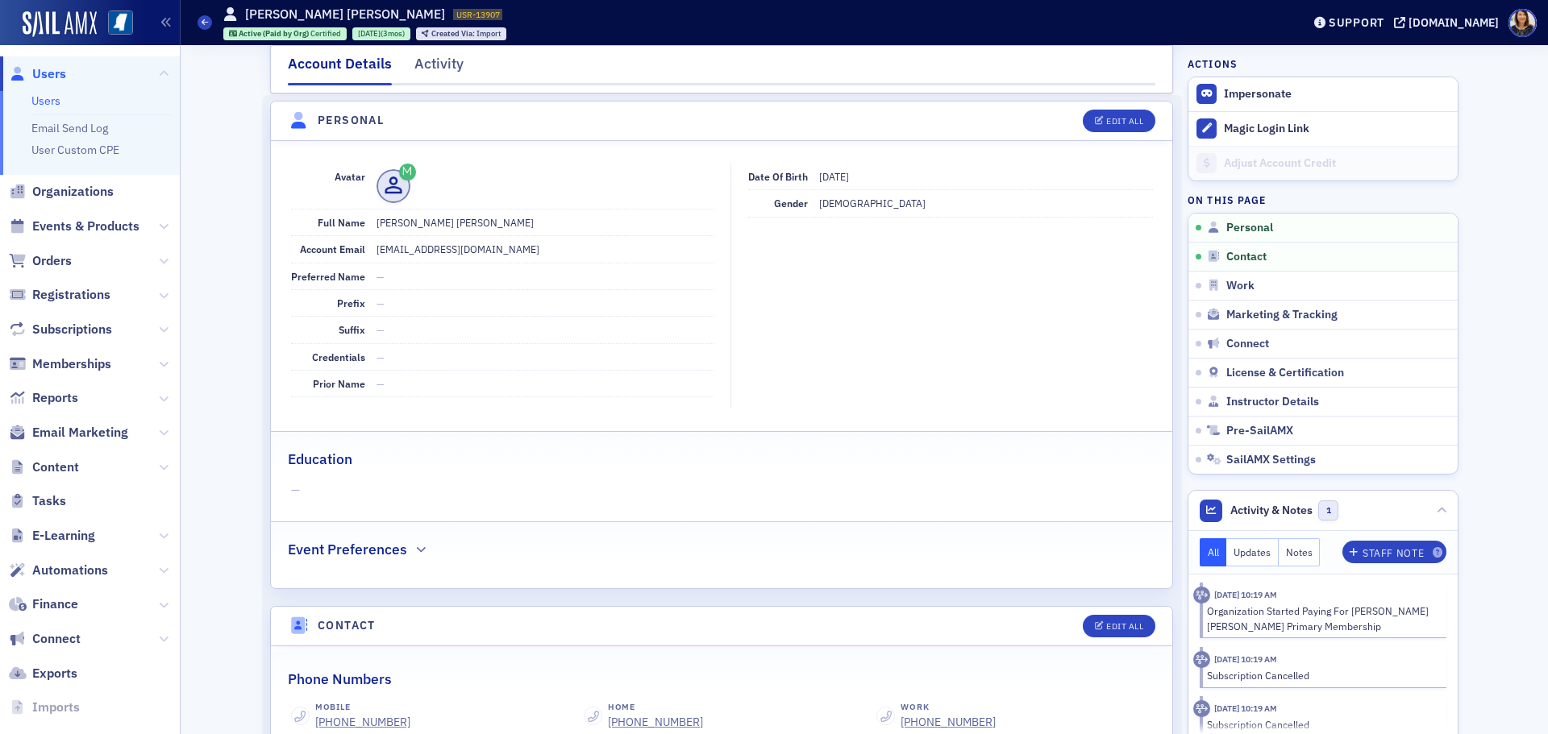
click at [54, 68] on span "Users" at bounding box center [49, 74] width 34 height 18
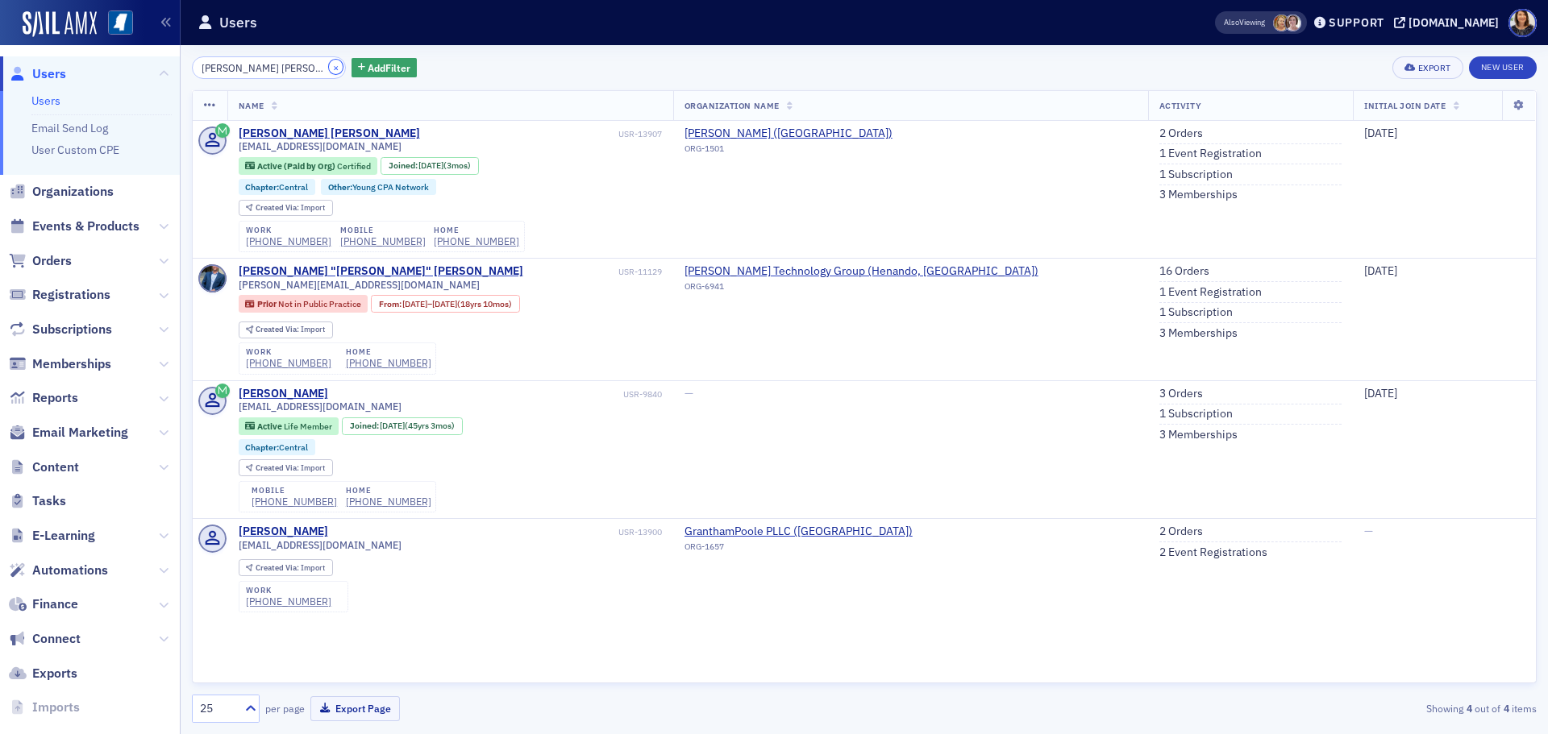
click at [329, 67] on button "×" at bounding box center [336, 67] width 15 height 15
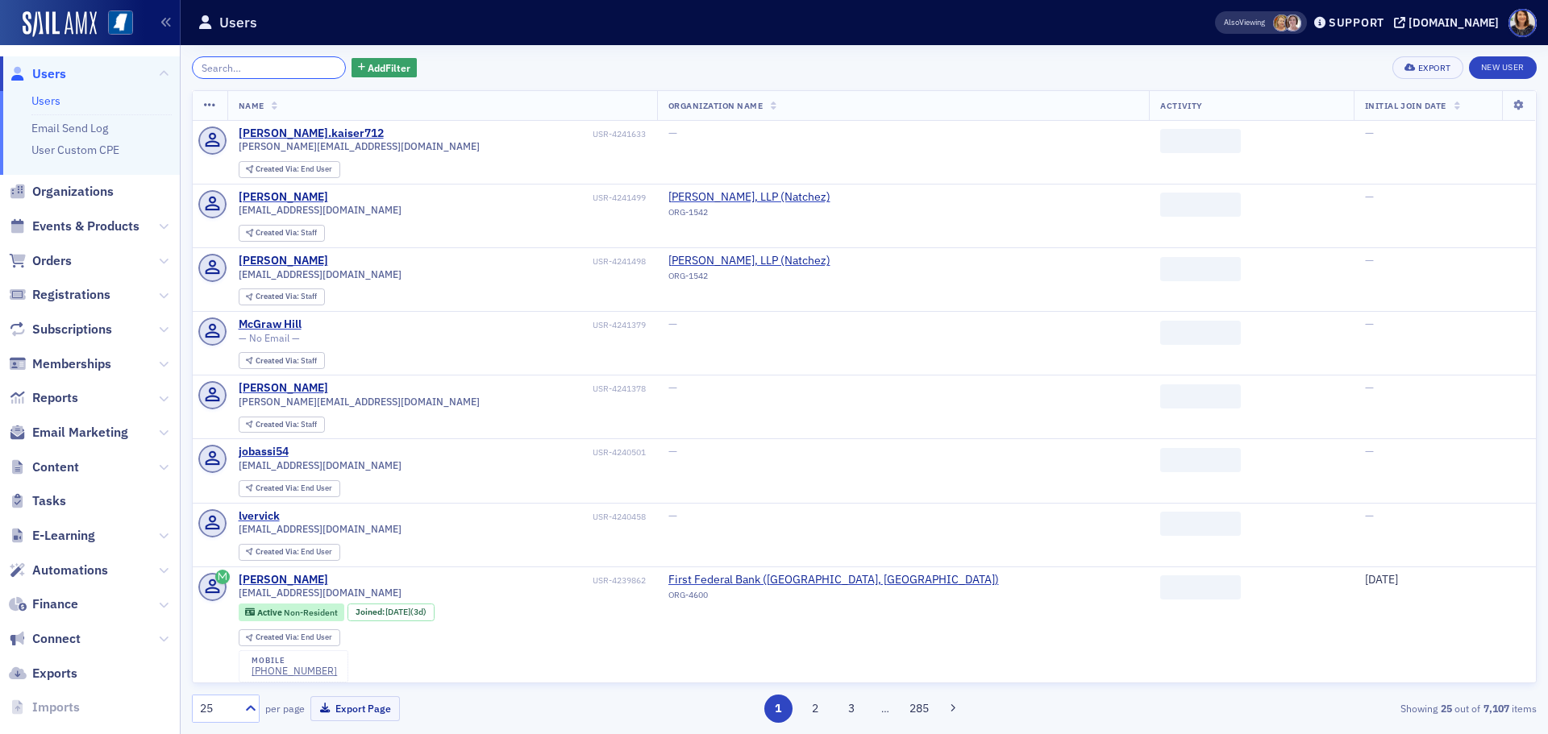
click at [314, 65] on input "search" at bounding box center [269, 67] width 154 height 23
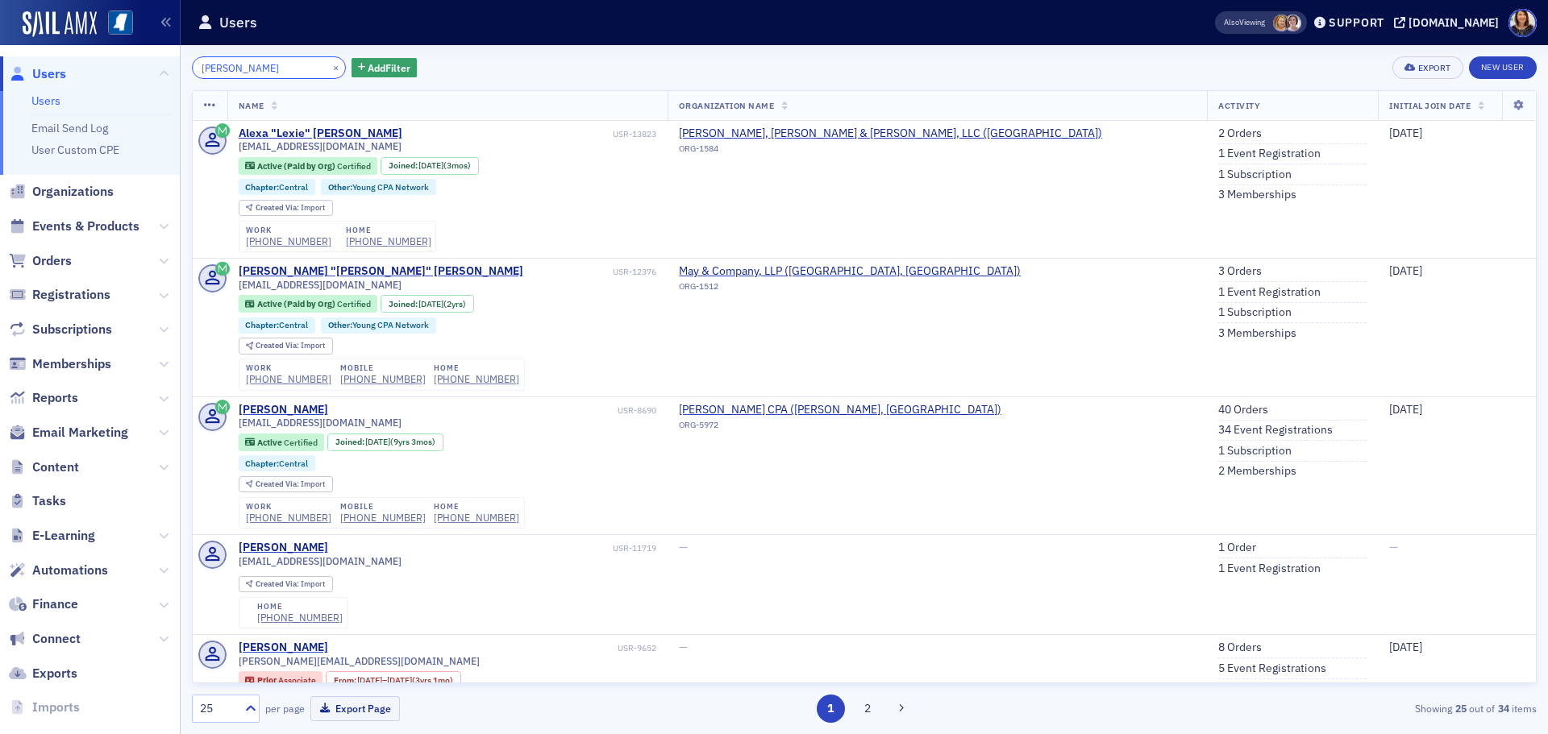
type input "Alexa turner"
click at [329, 60] on div "×" at bounding box center [337, 67] width 17 height 20
click at [329, 63] on button "×" at bounding box center [336, 67] width 15 height 15
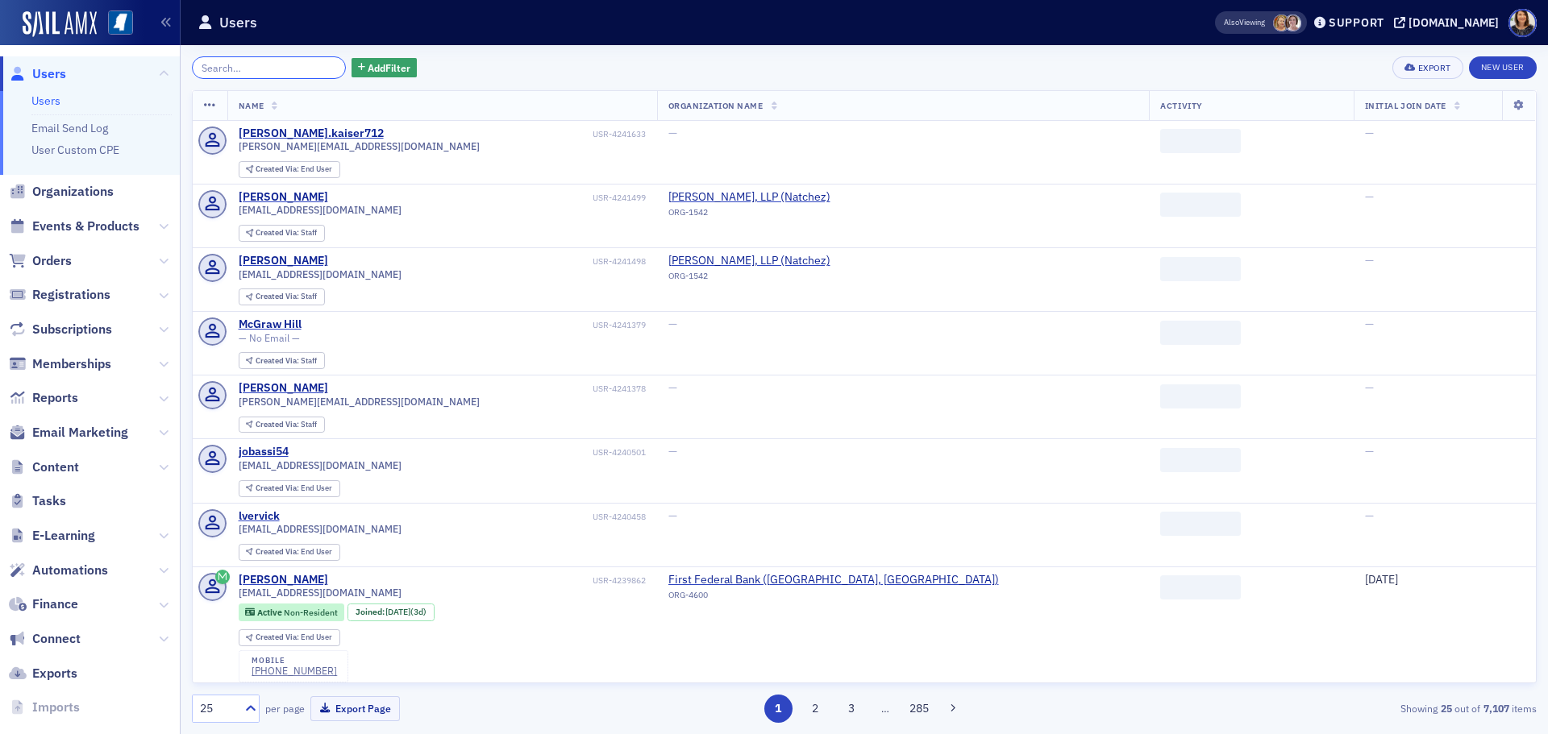
click at [292, 67] on input "search" at bounding box center [269, 67] width 154 height 23
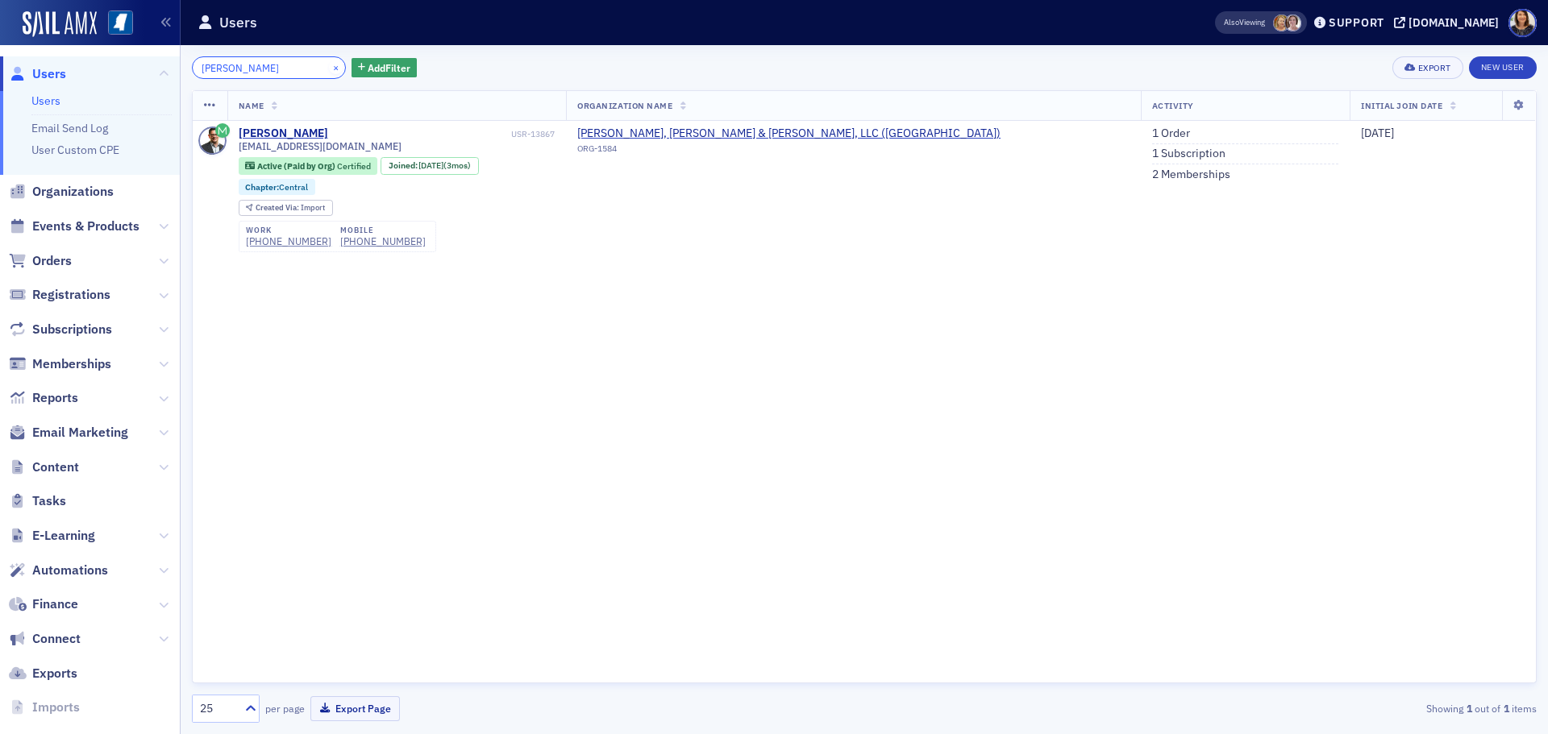
type input "Francois houde"
click at [329, 59] on div "×" at bounding box center [337, 67] width 17 height 20
click at [329, 61] on button "×" at bounding box center [336, 67] width 15 height 15
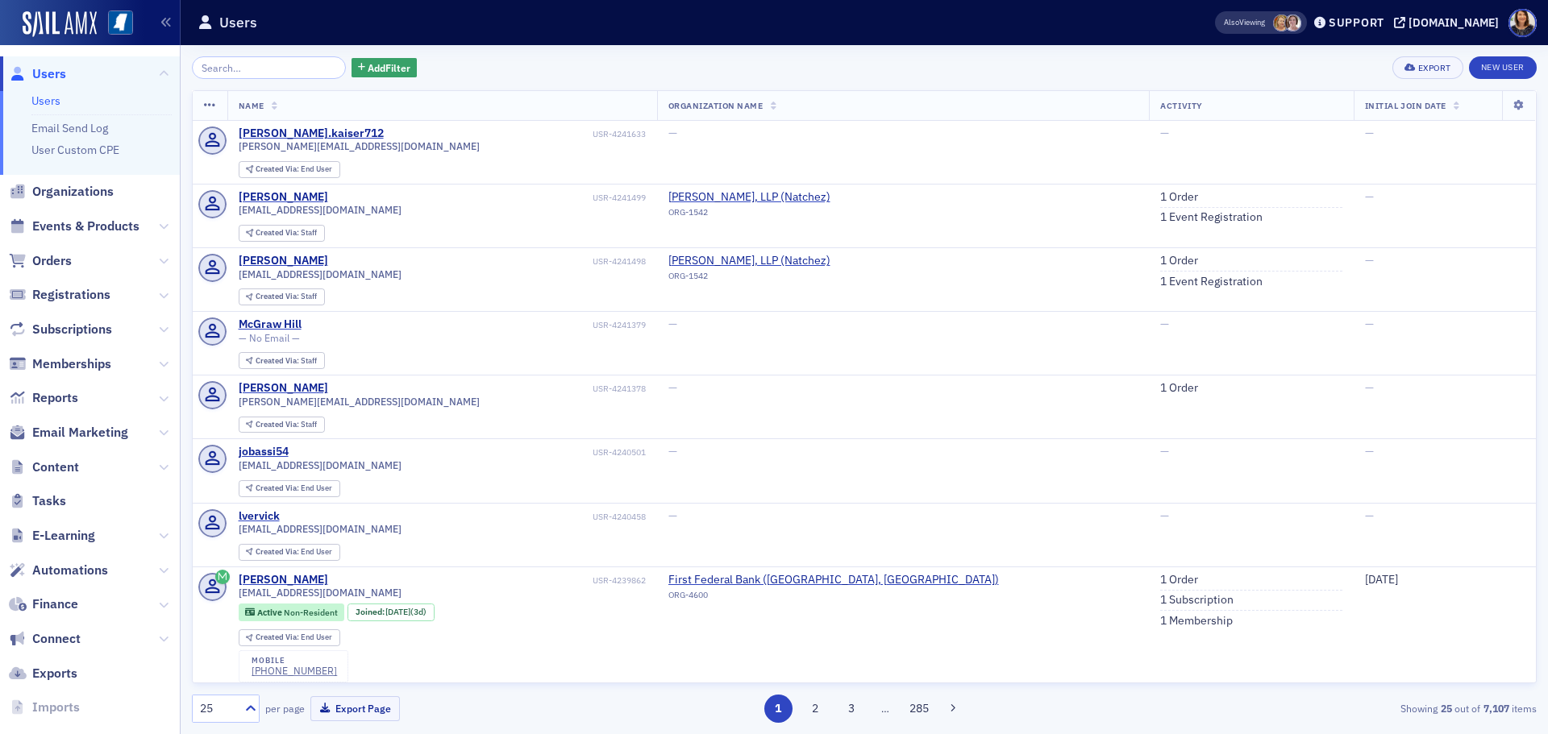
click at [242, 53] on div "Add Filter Export New User Name Organization Name Activity Initial Join Date ra…" at bounding box center [864, 389] width 1345 height 689
click at [241, 63] on input "search" at bounding box center [269, 67] width 154 height 23
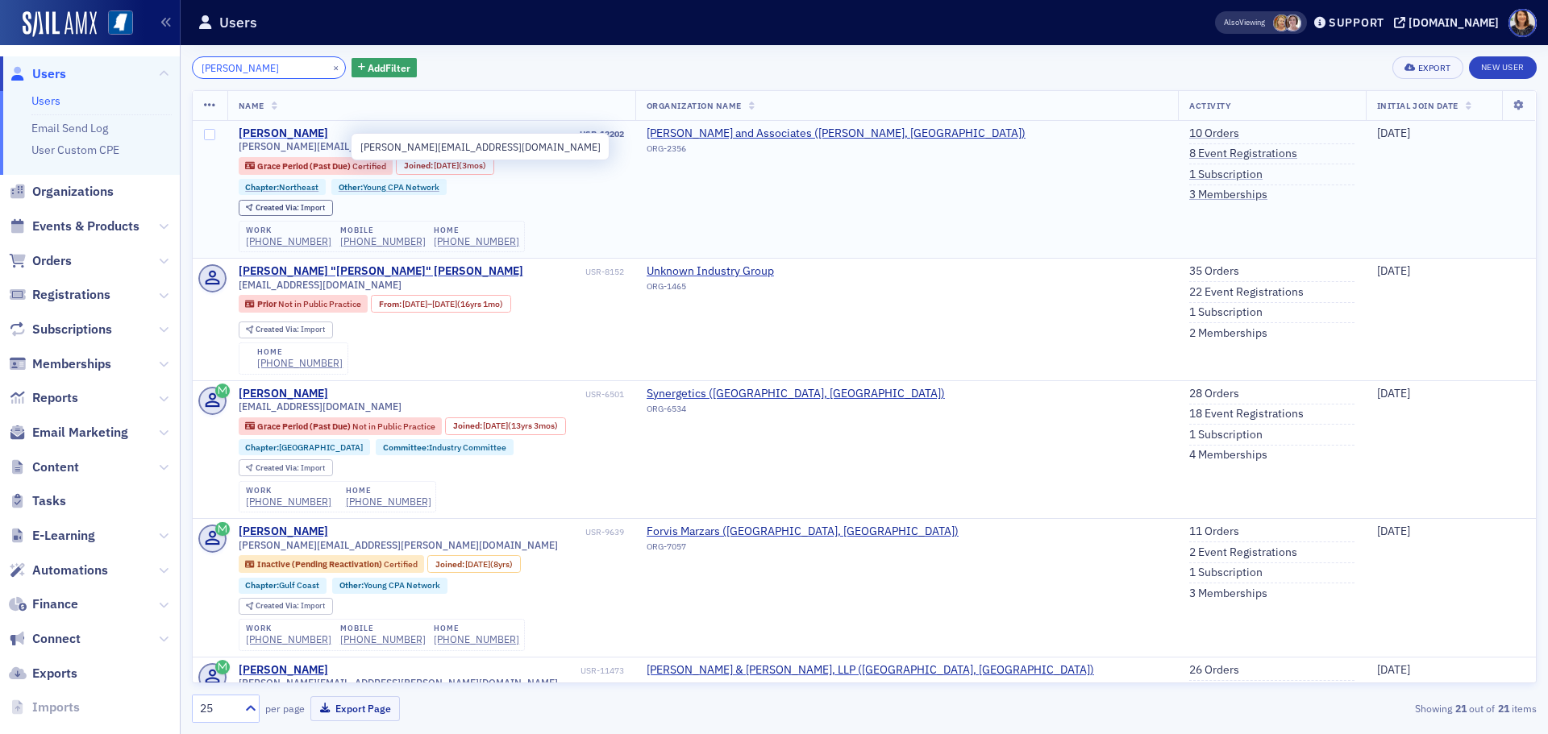
type input "Brandon Alldread"
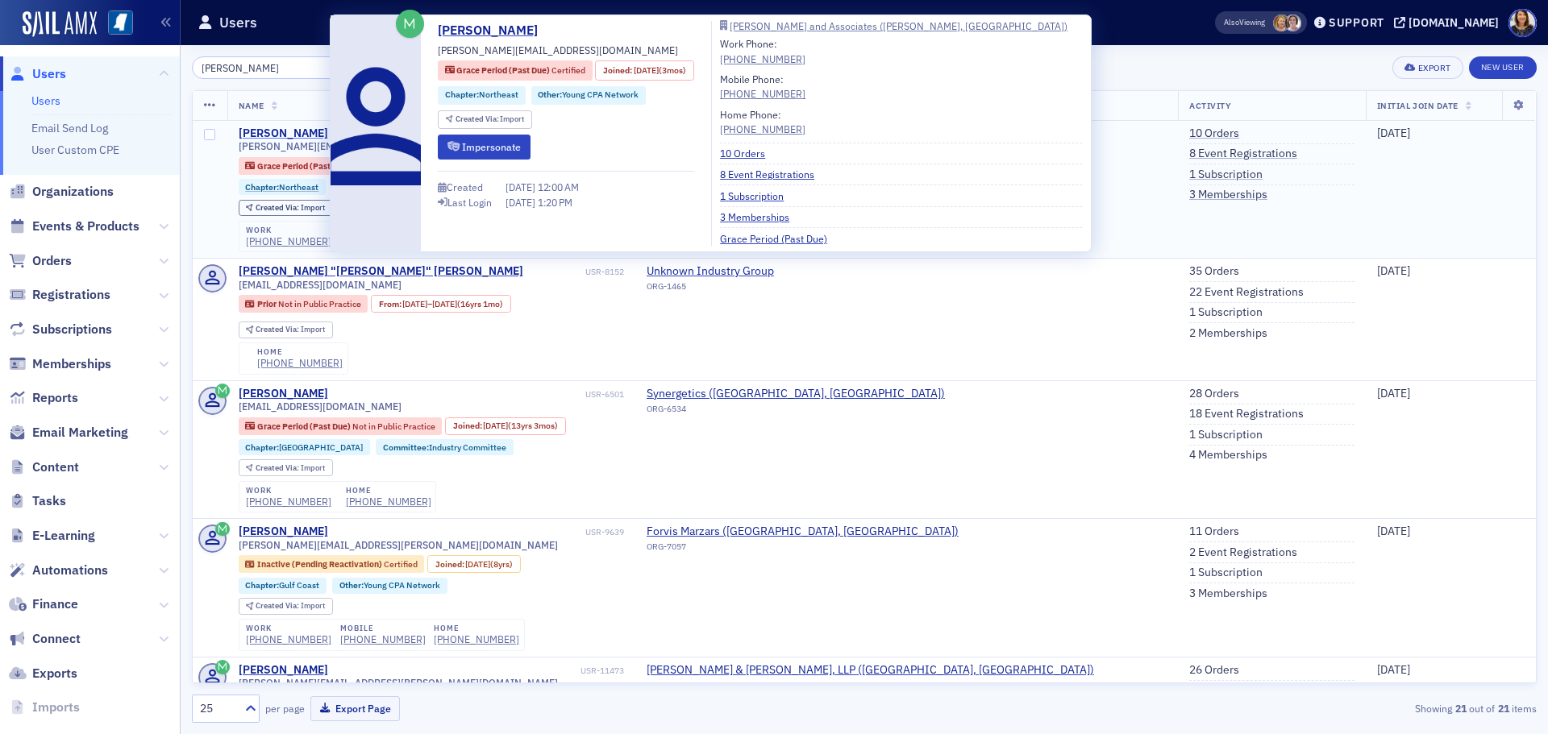
click at [272, 134] on div "Brandon Alldread" at bounding box center [283, 134] width 89 height 15
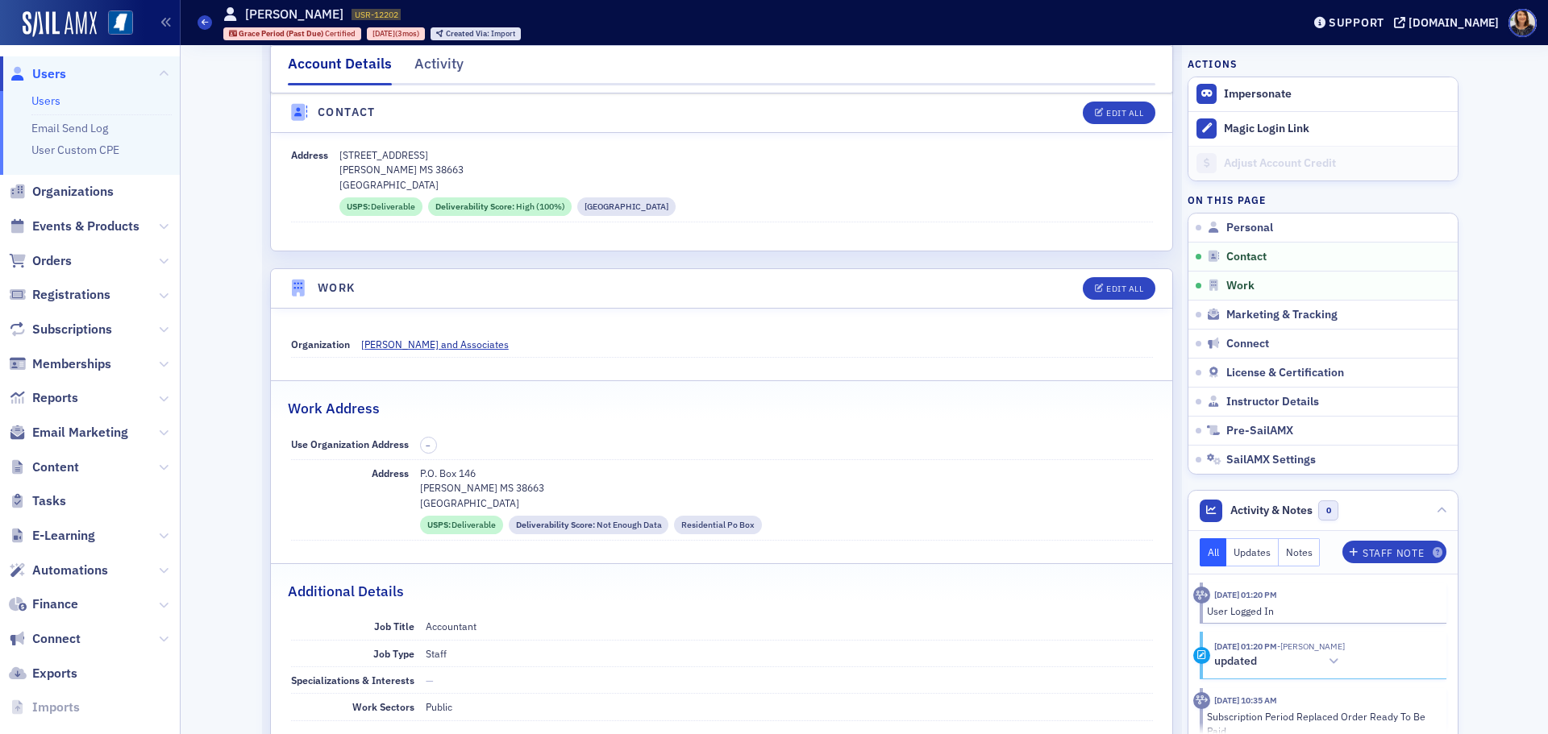
scroll to position [863, 0]
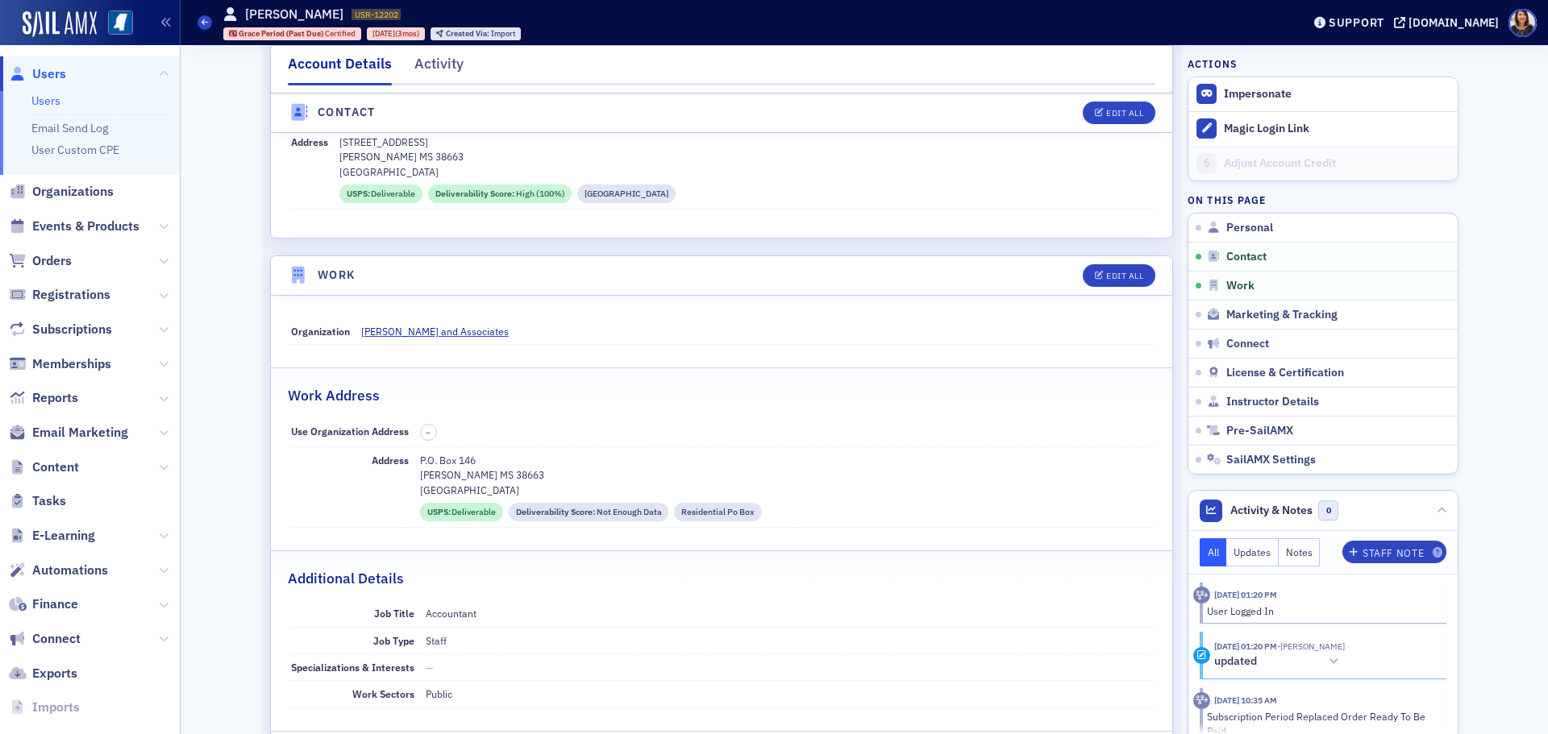
click at [40, 71] on span "Users" at bounding box center [49, 74] width 34 height 18
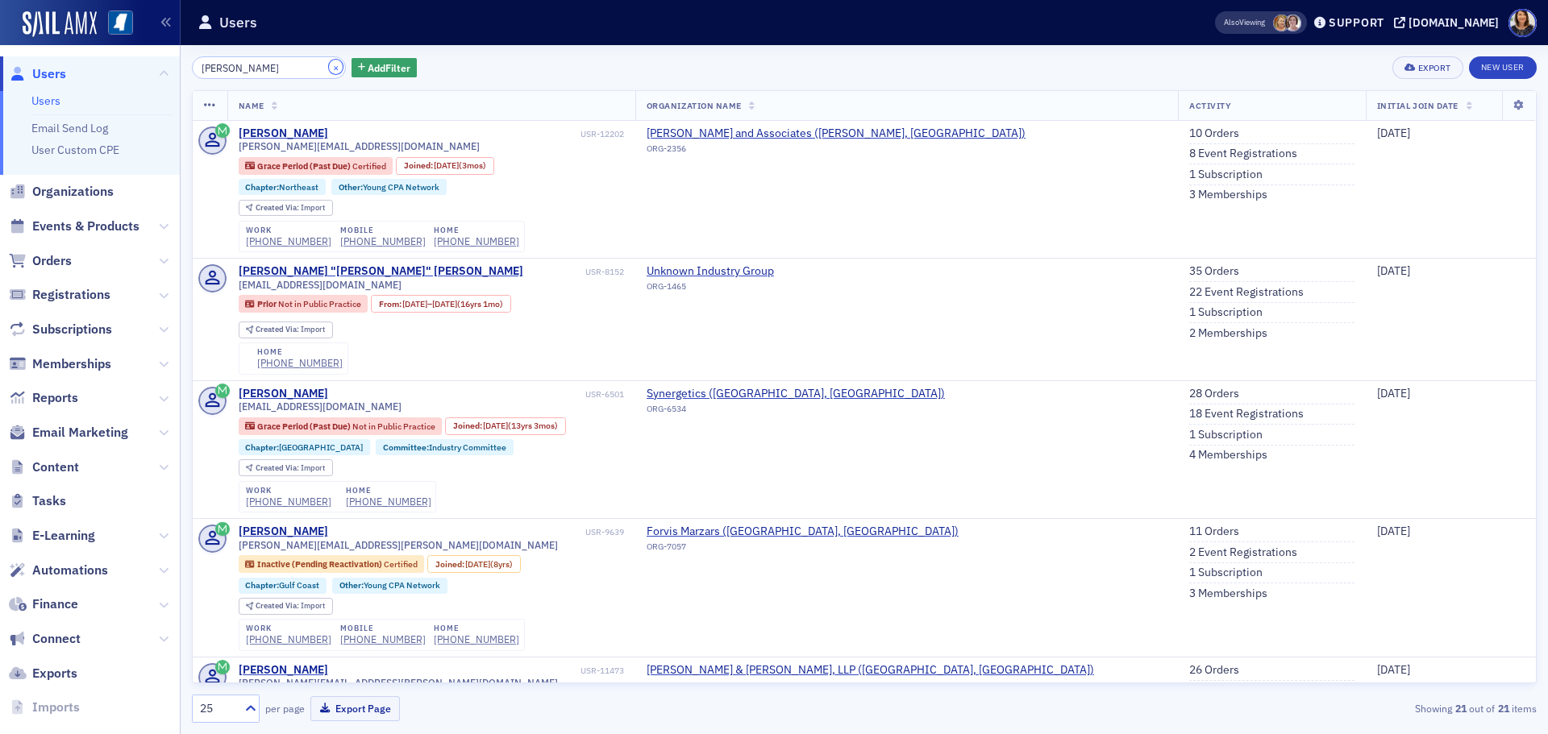
click at [329, 66] on button "×" at bounding box center [336, 67] width 15 height 15
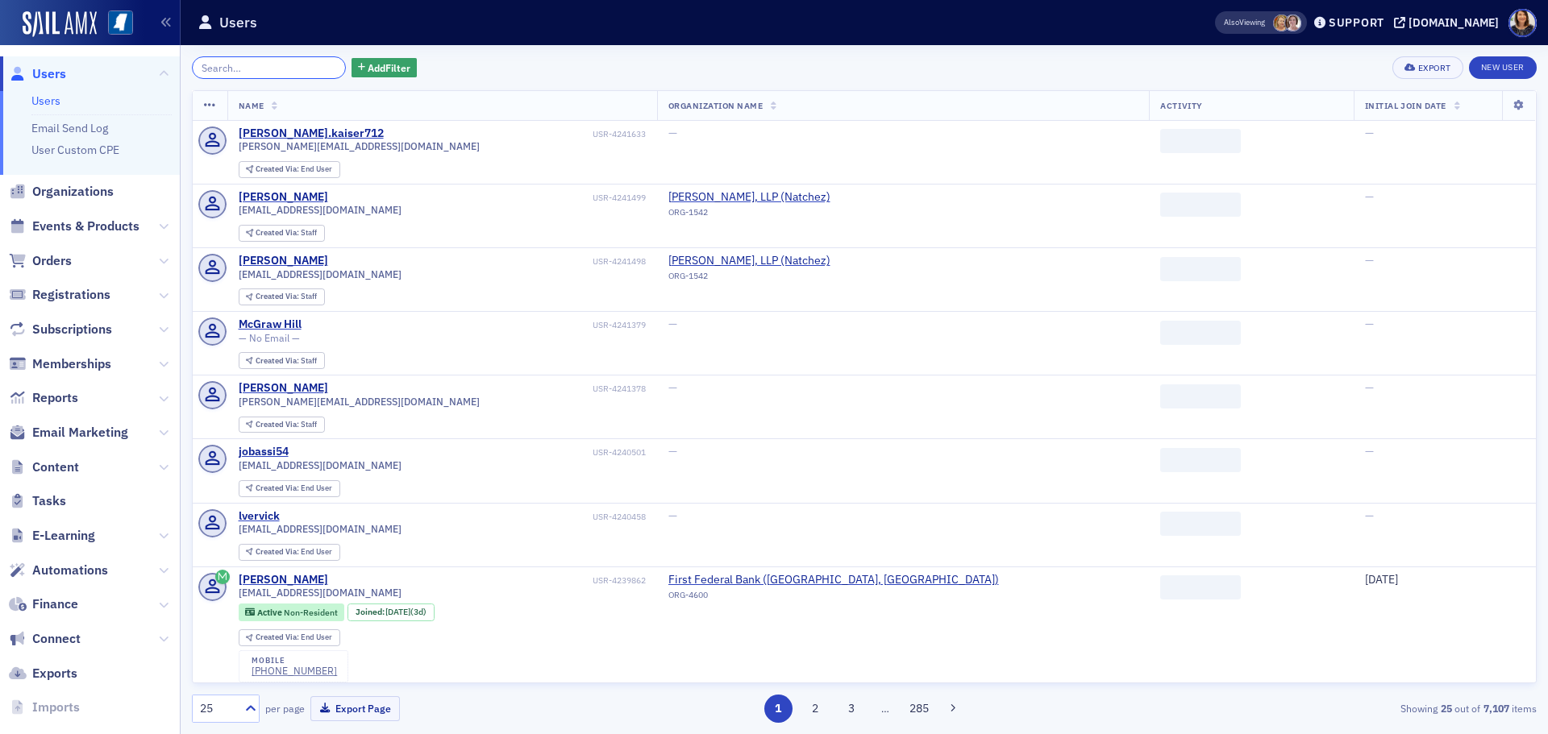
click at [302, 66] on input "search" at bounding box center [269, 67] width 154 height 23
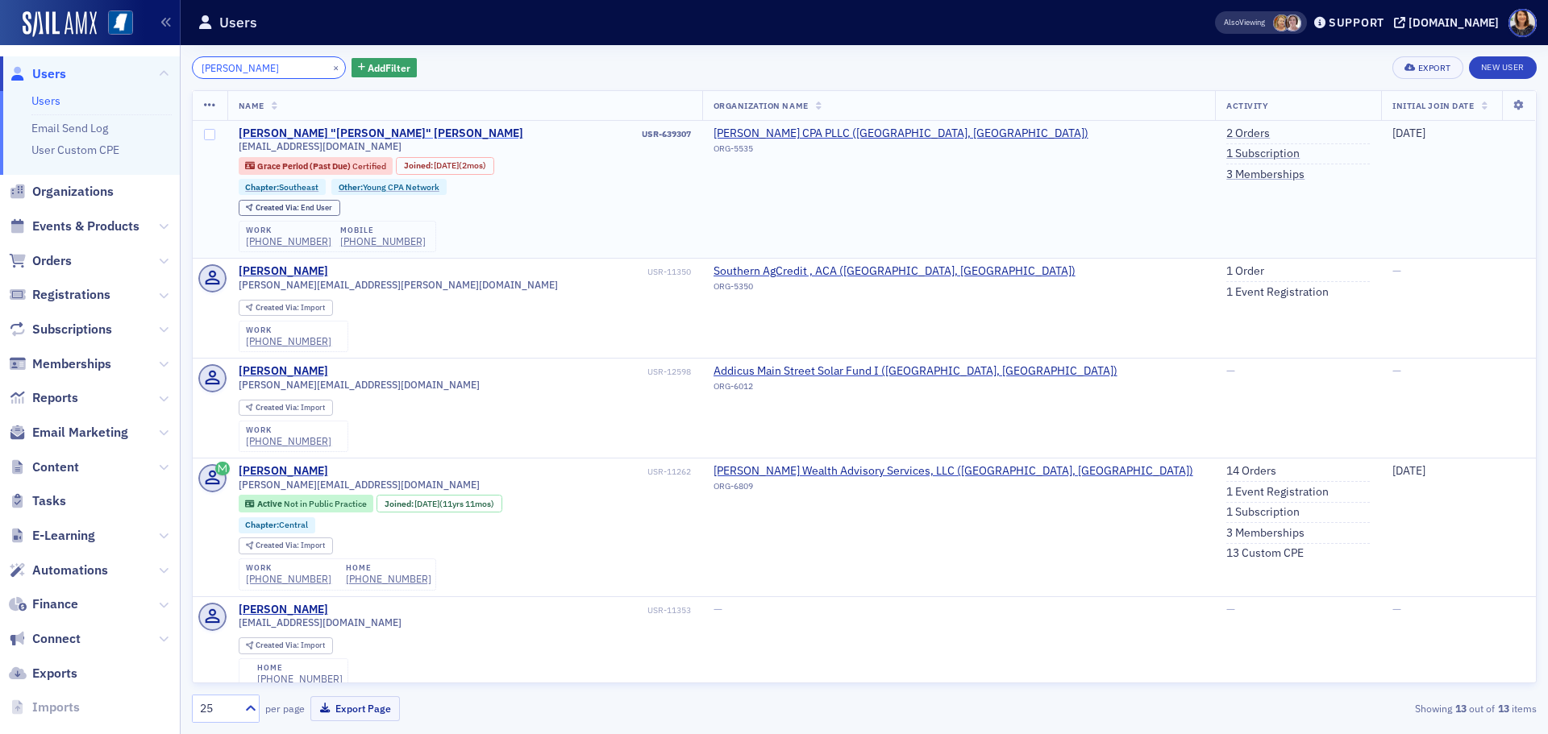
type input "Nicholas Chesser"
click at [309, 129] on div "Nicholas "Nick" Chesser" at bounding box center [381, 134] width 285 height 15
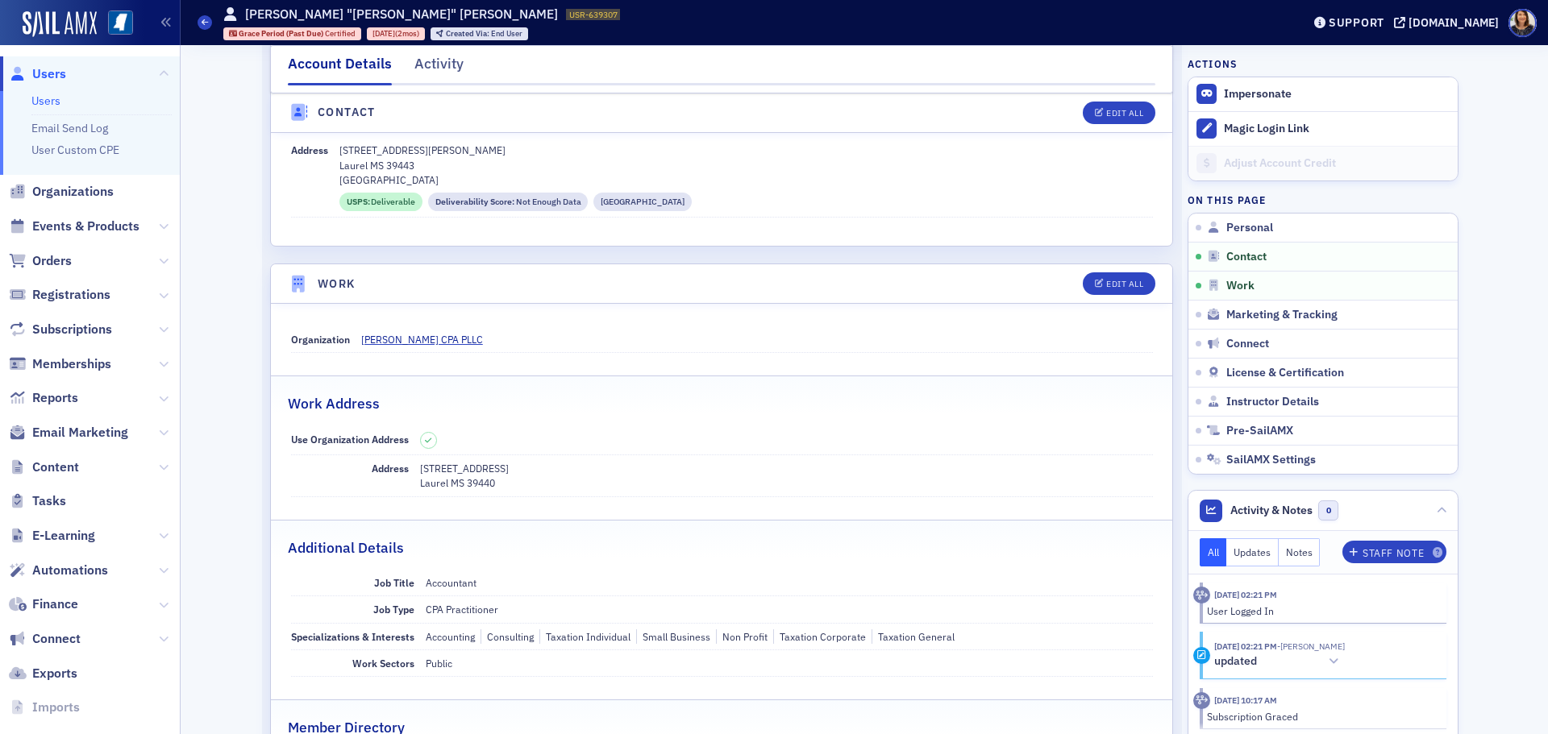
scroll to position [825, 0]
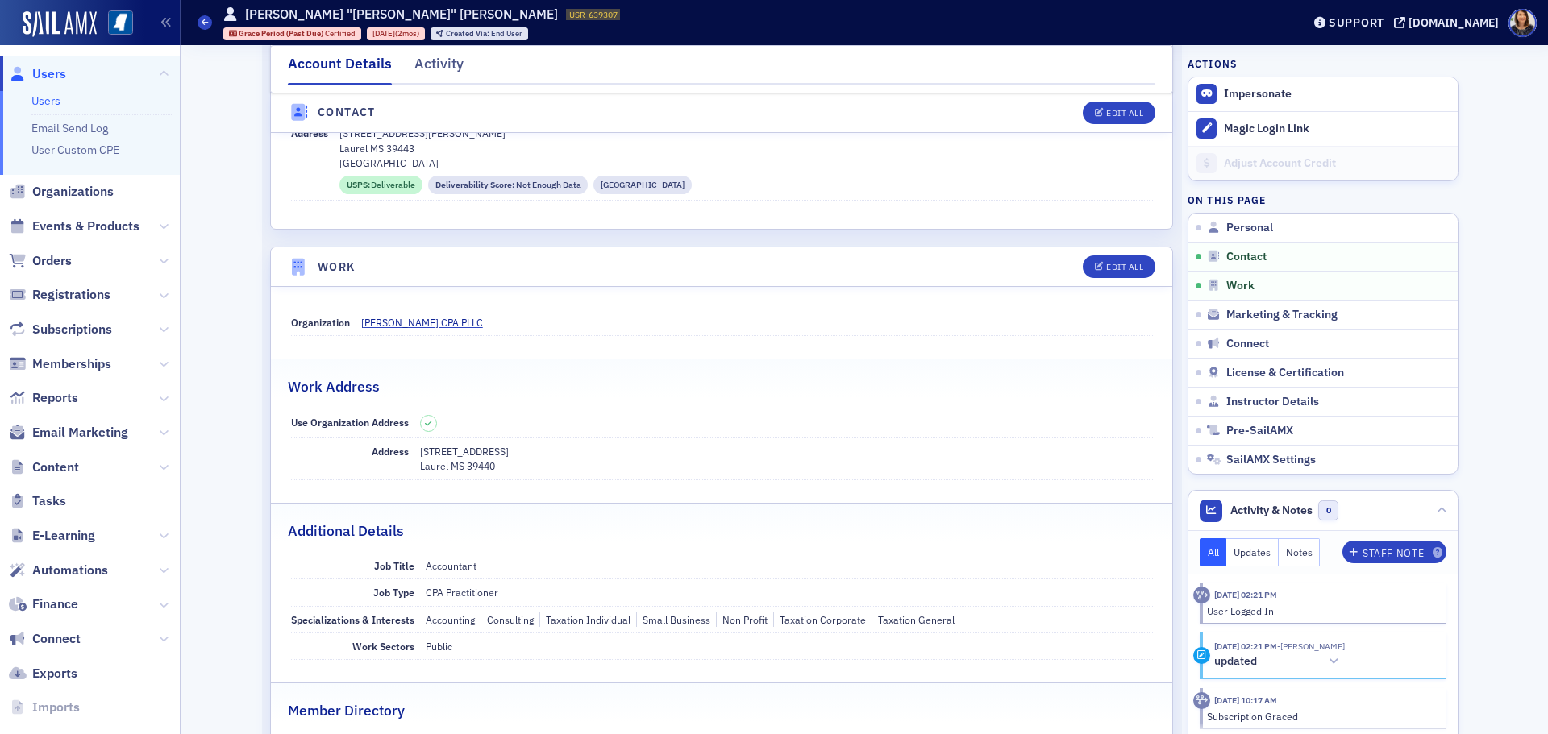
click at [49, 76] on span "Users" at bounding box center [49, 74] width 34 height 18
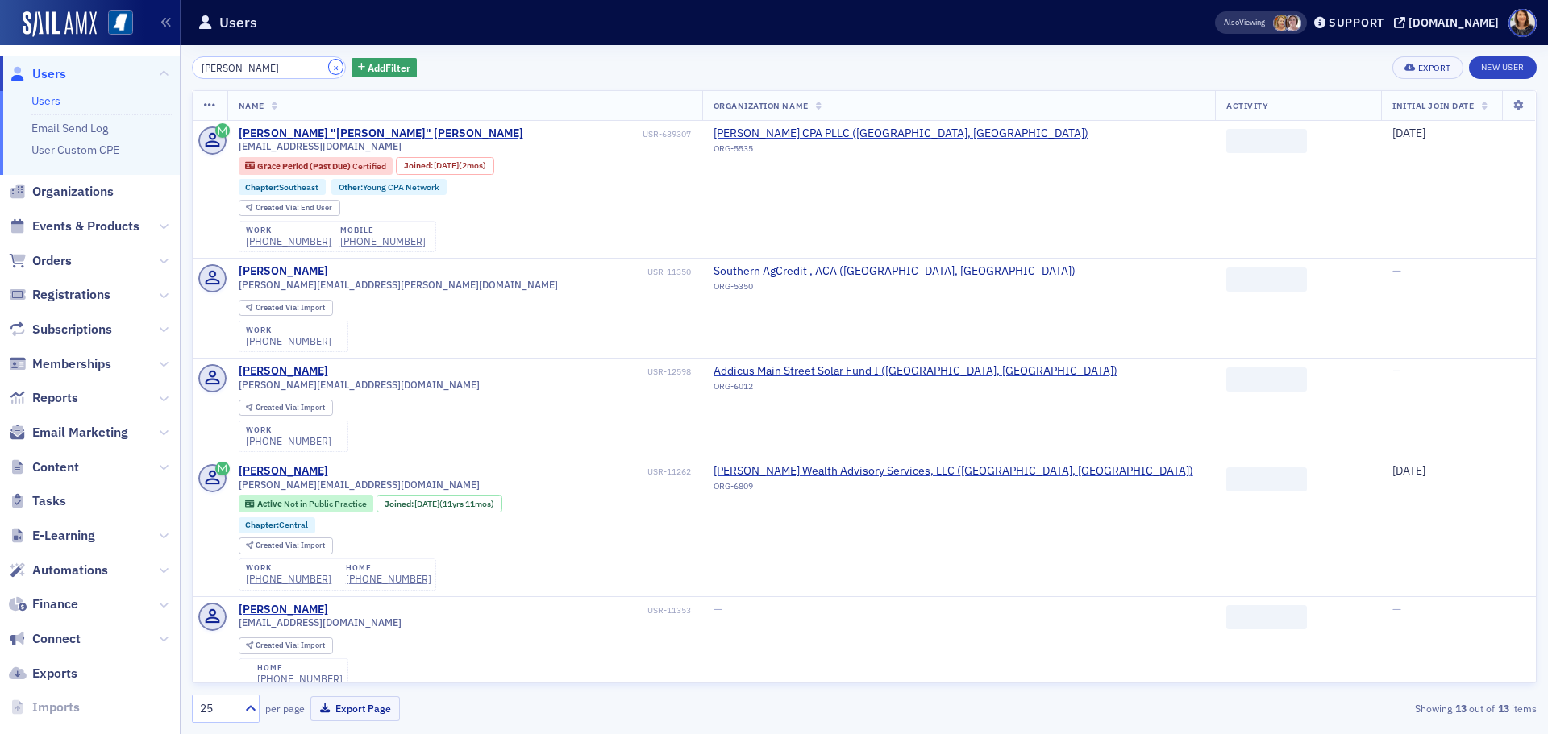
click at [329, 69] on button "×" at bounding box center [336, 67] width 15 height 15
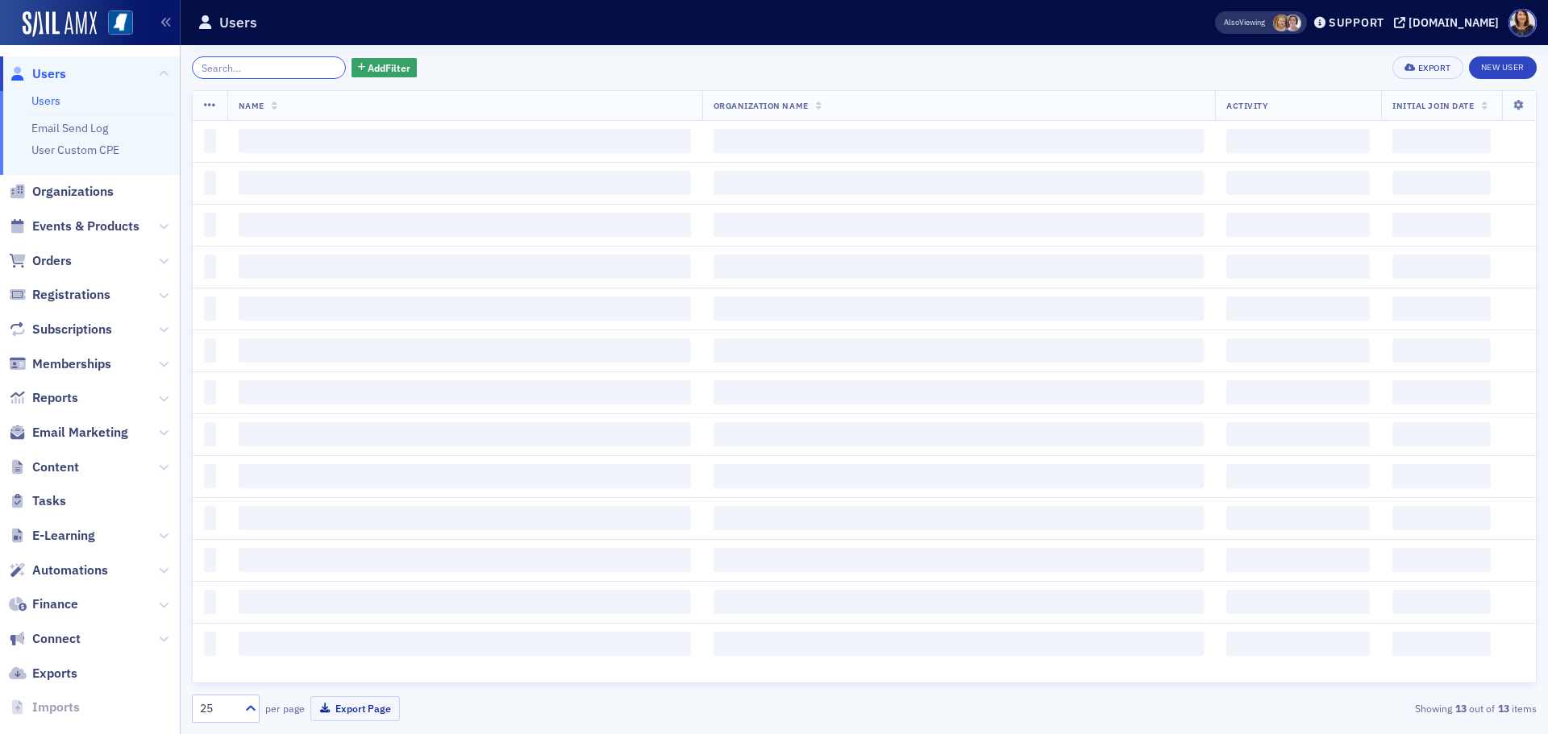
click at [289, 63] on input "search" at bounding box center [269, 67] width 154 height 23
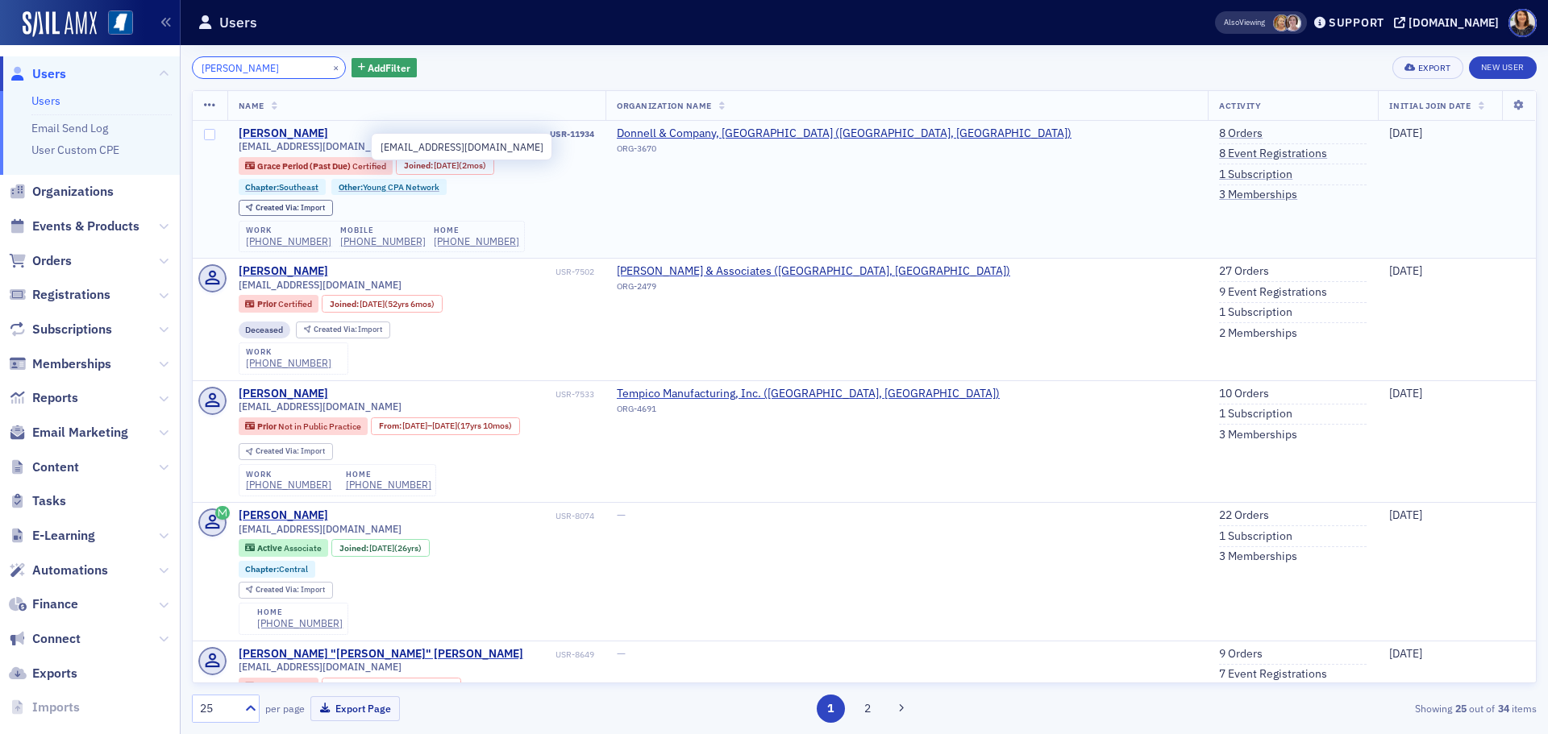
type input "morgan kuhn"
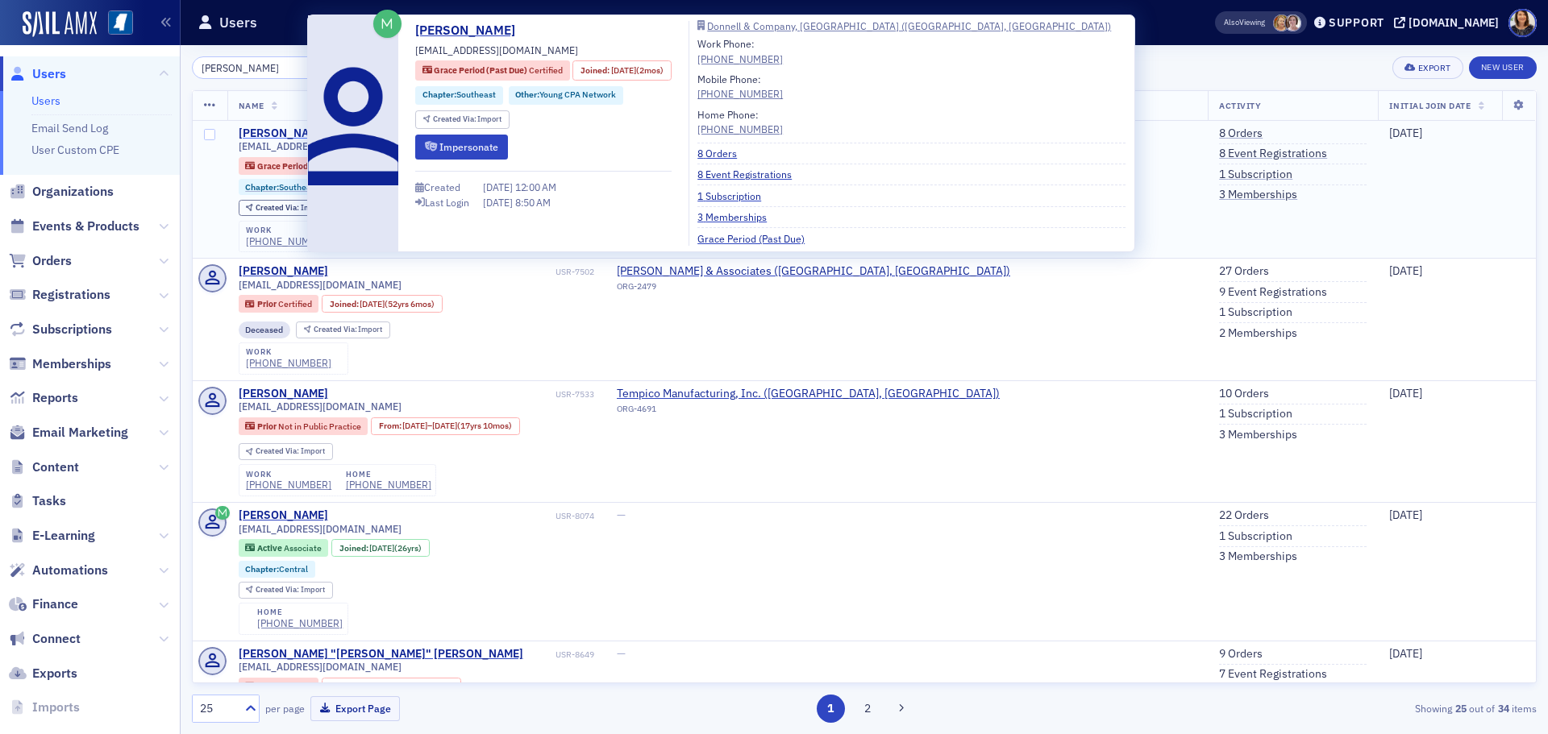
click at [285, 136] on div "Morgan Kuhn" at bounding box center [283, 134] width 89 height 15
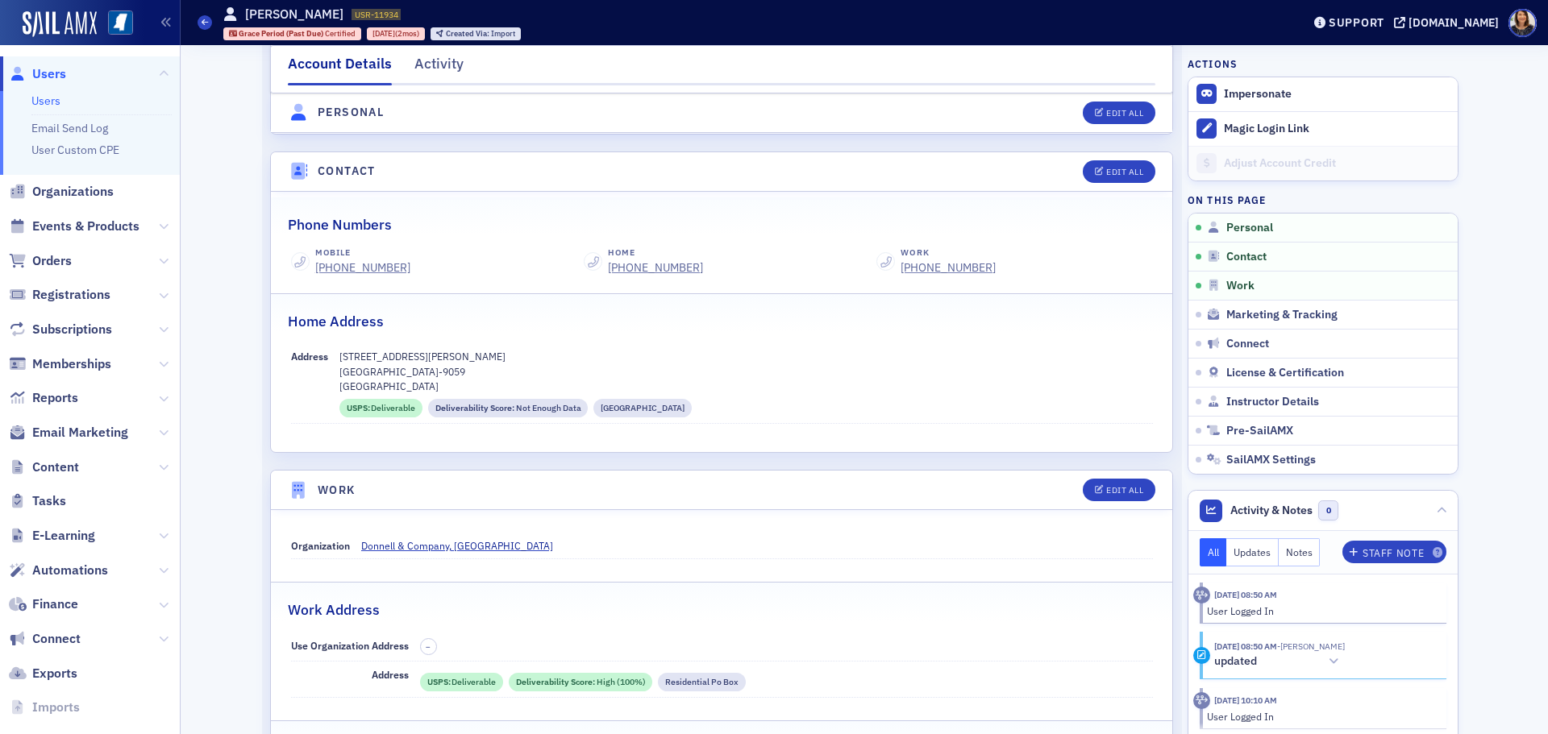
scroll to position [610, 0]
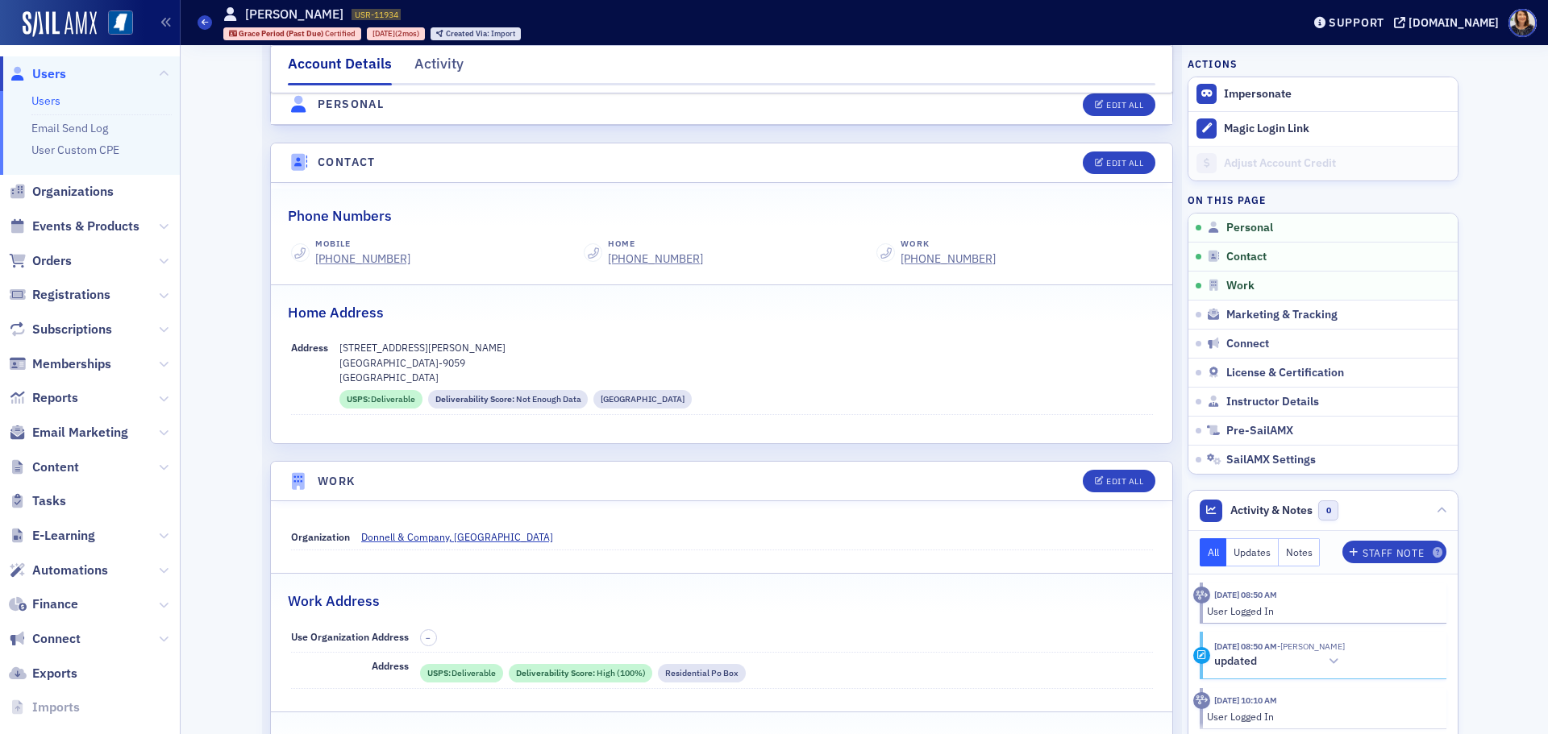
click at [51, 77] on span "Users" at bounding box center [49, 74] width 34 height 18
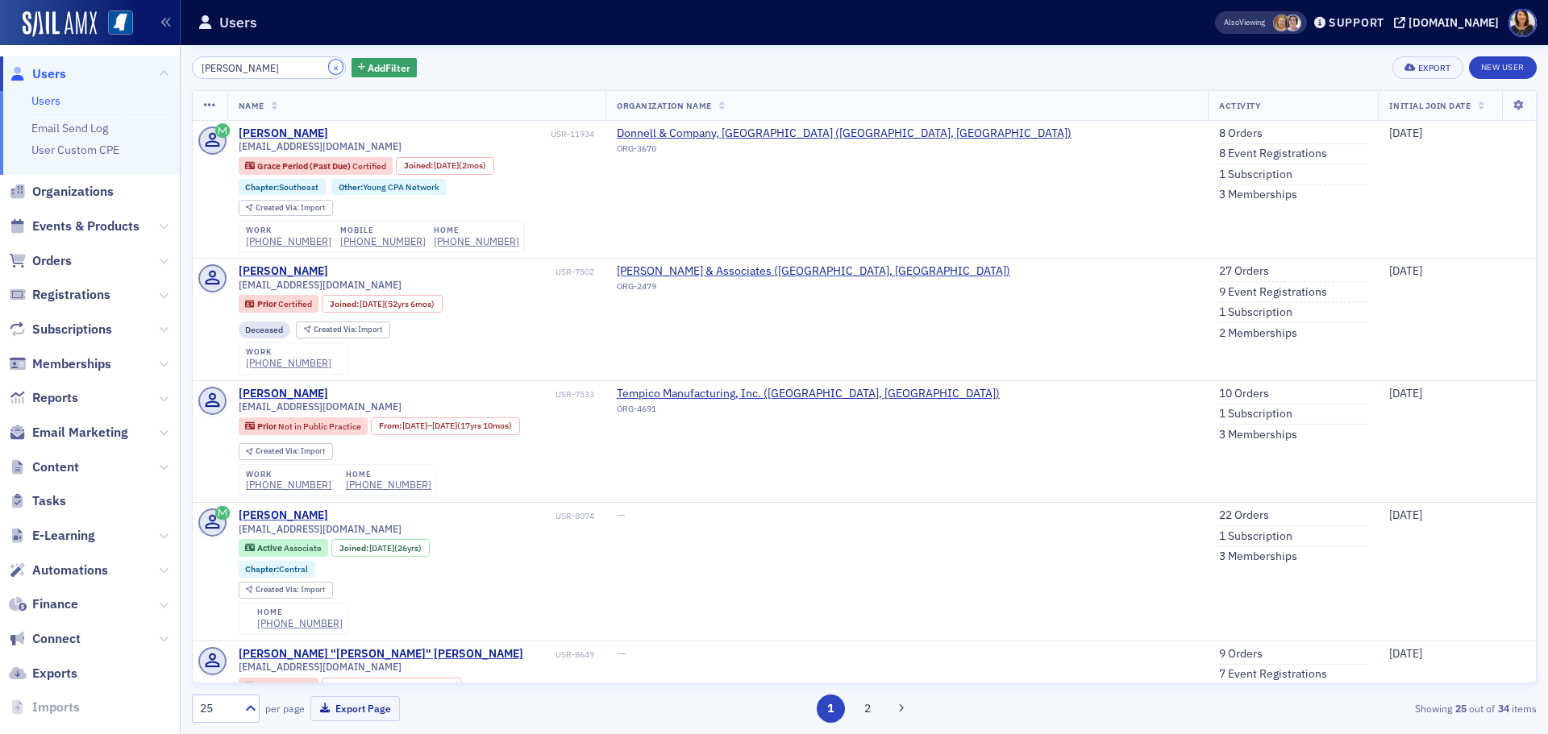
click at [329, 68] on button "×" at bounding box center [336, 67] width 15 height 15
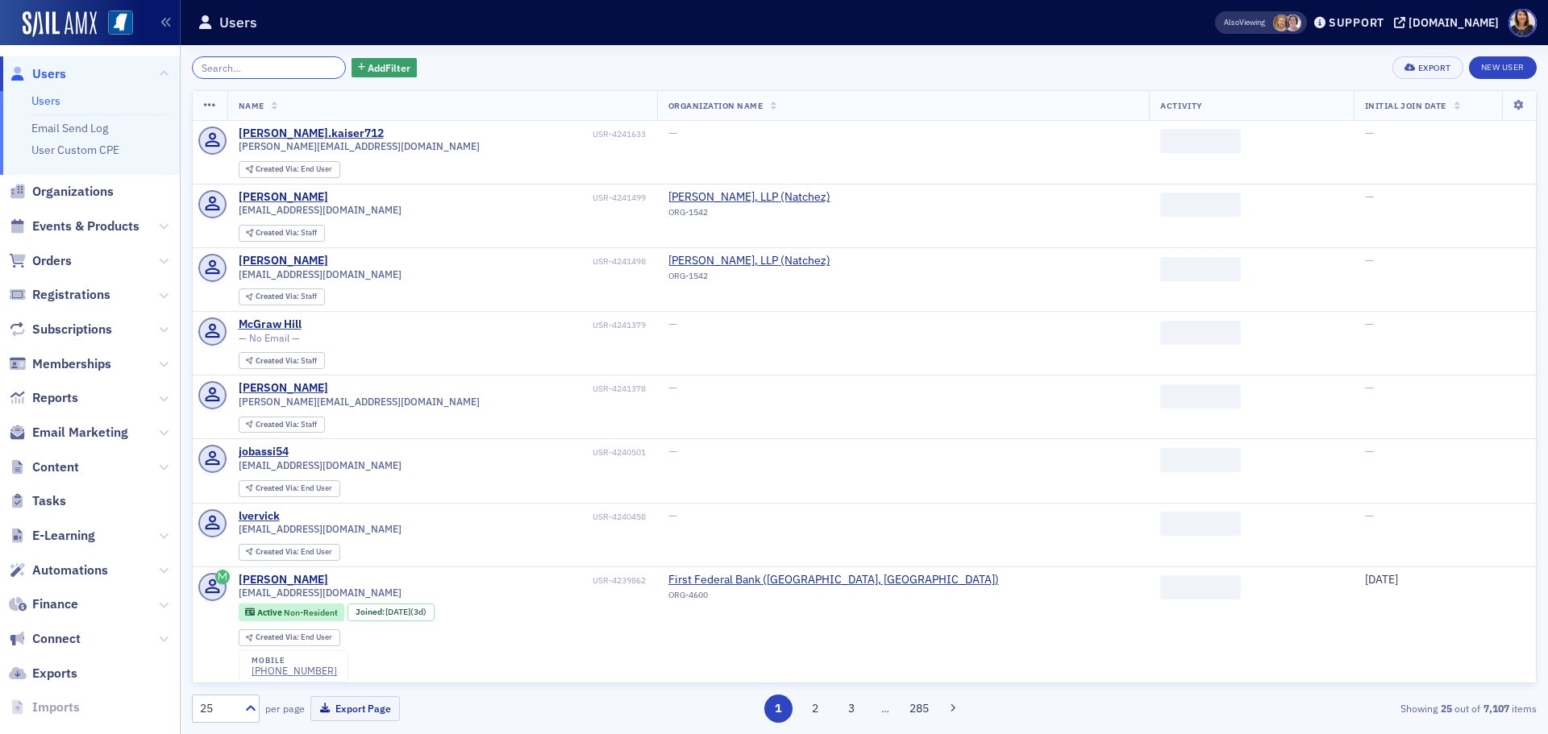
click at [303, 66] on input "search" at bounding box center [269, 67] width 154 height 23
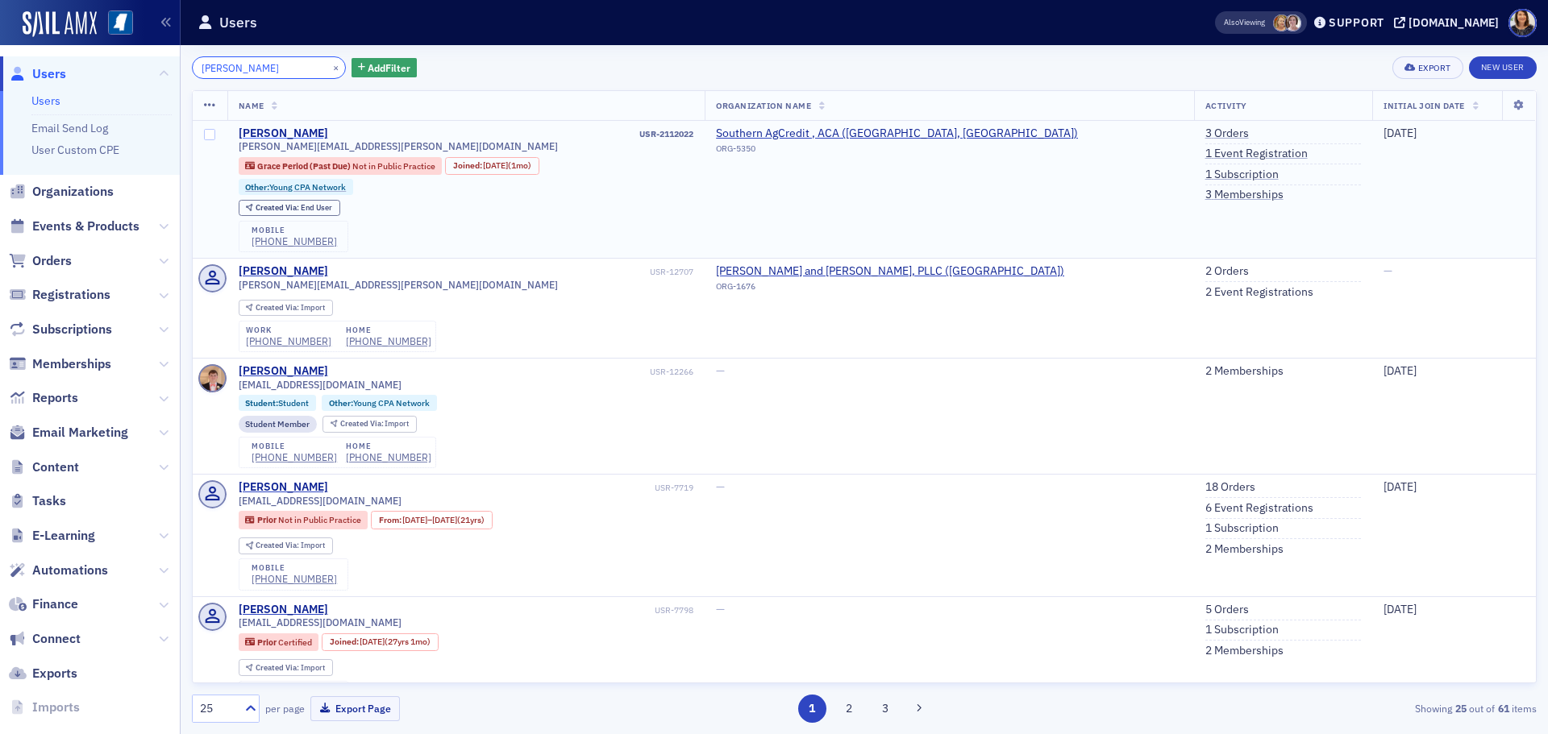
type input "daniel gilbert"
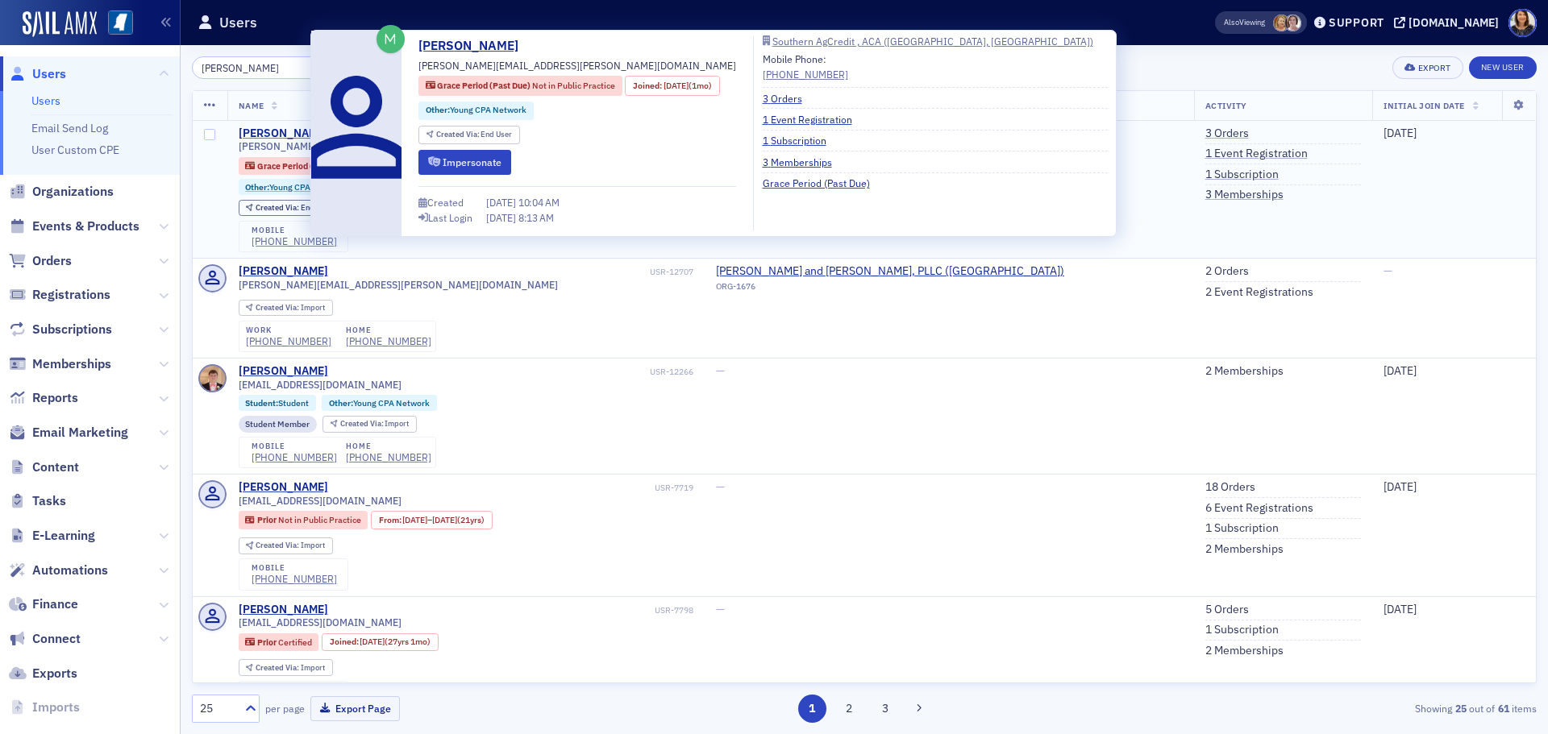
click at [283, 127] on div "Daniel Gilbert" at bounding box center [283, 134] width 89 height 15
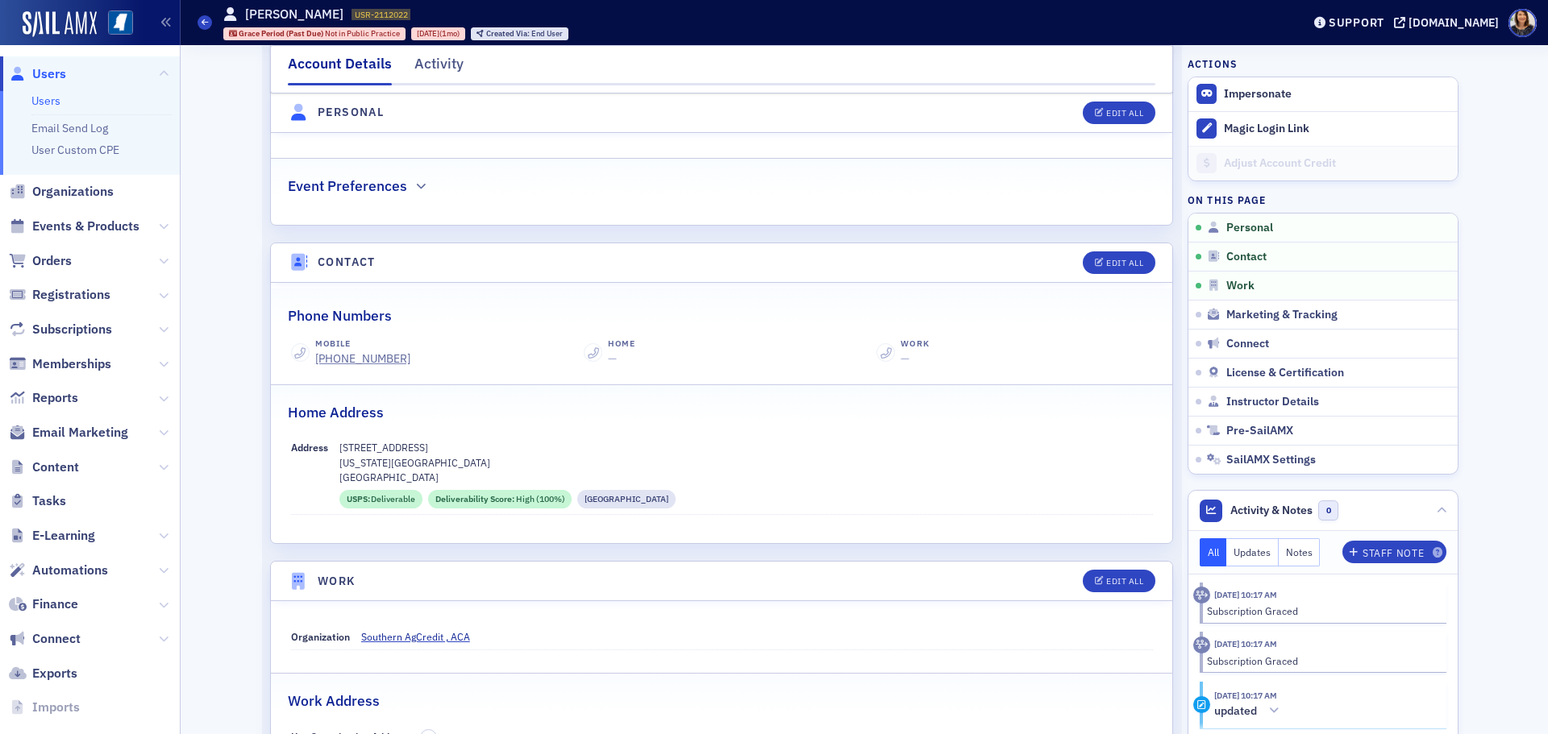
scroll to position [549, 0]
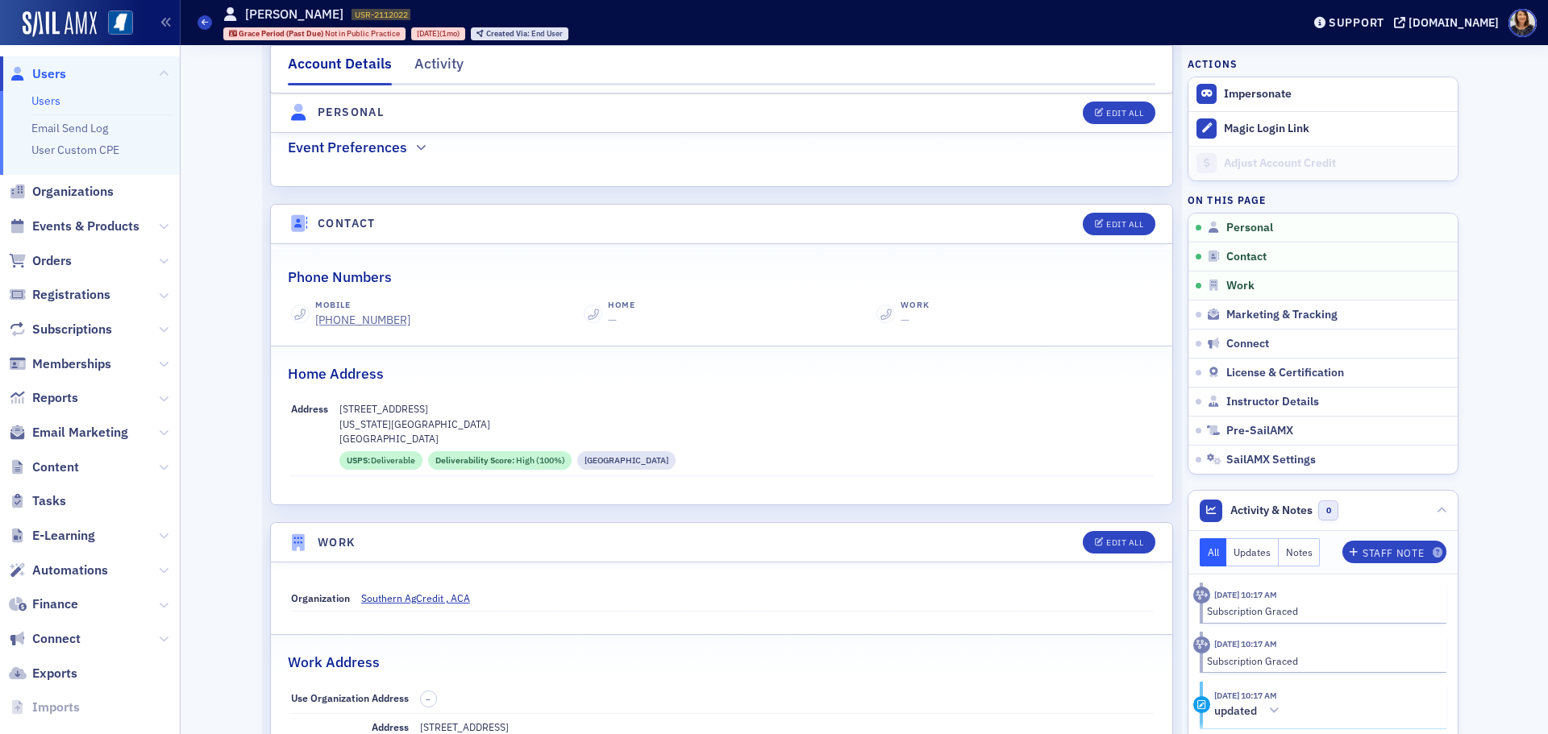
click at [49, 74] on span "Users" at bounding box center [49, 74] width 34 height 18
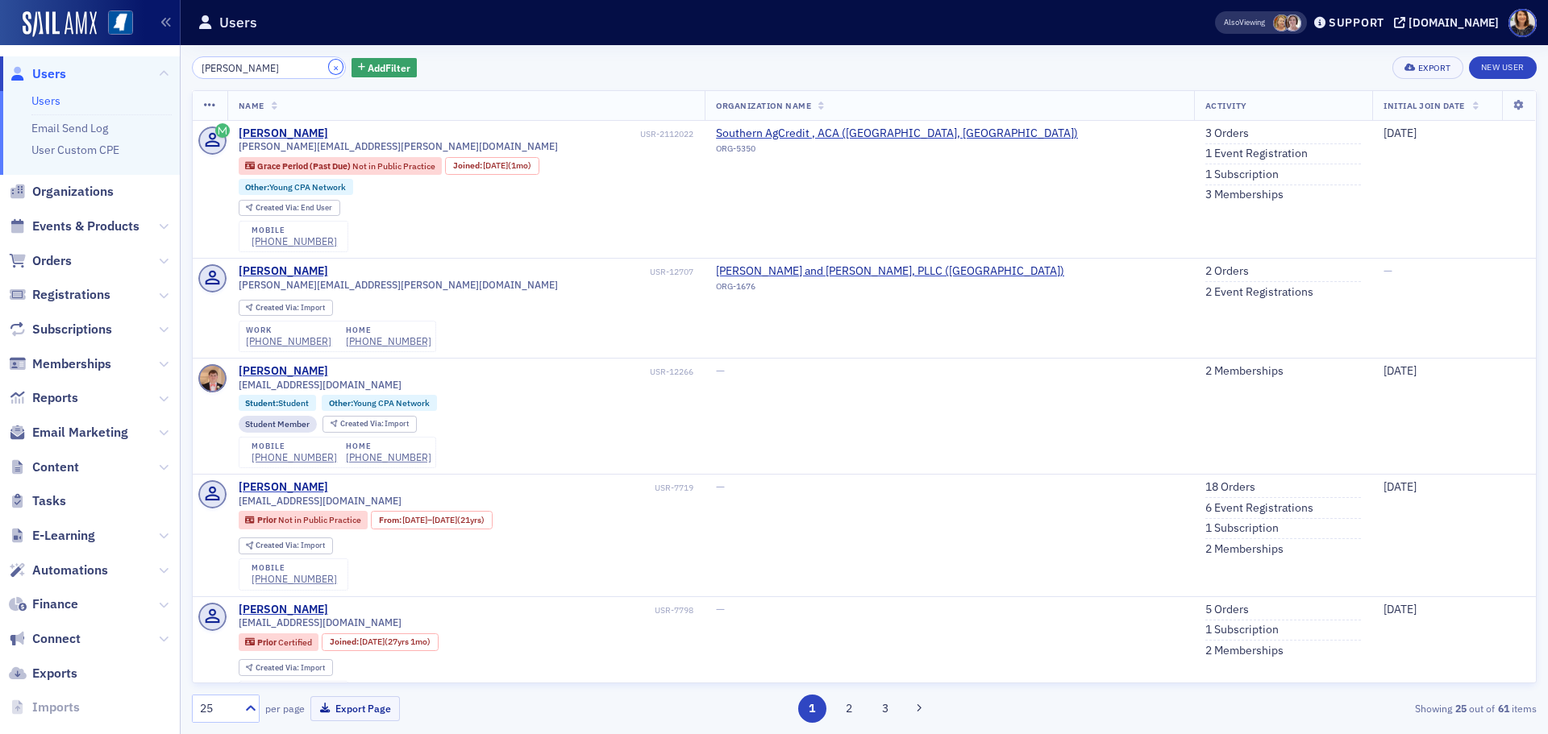
click at [329, 69] on button "×" at bounding box center [336, 67] width 15 height 15
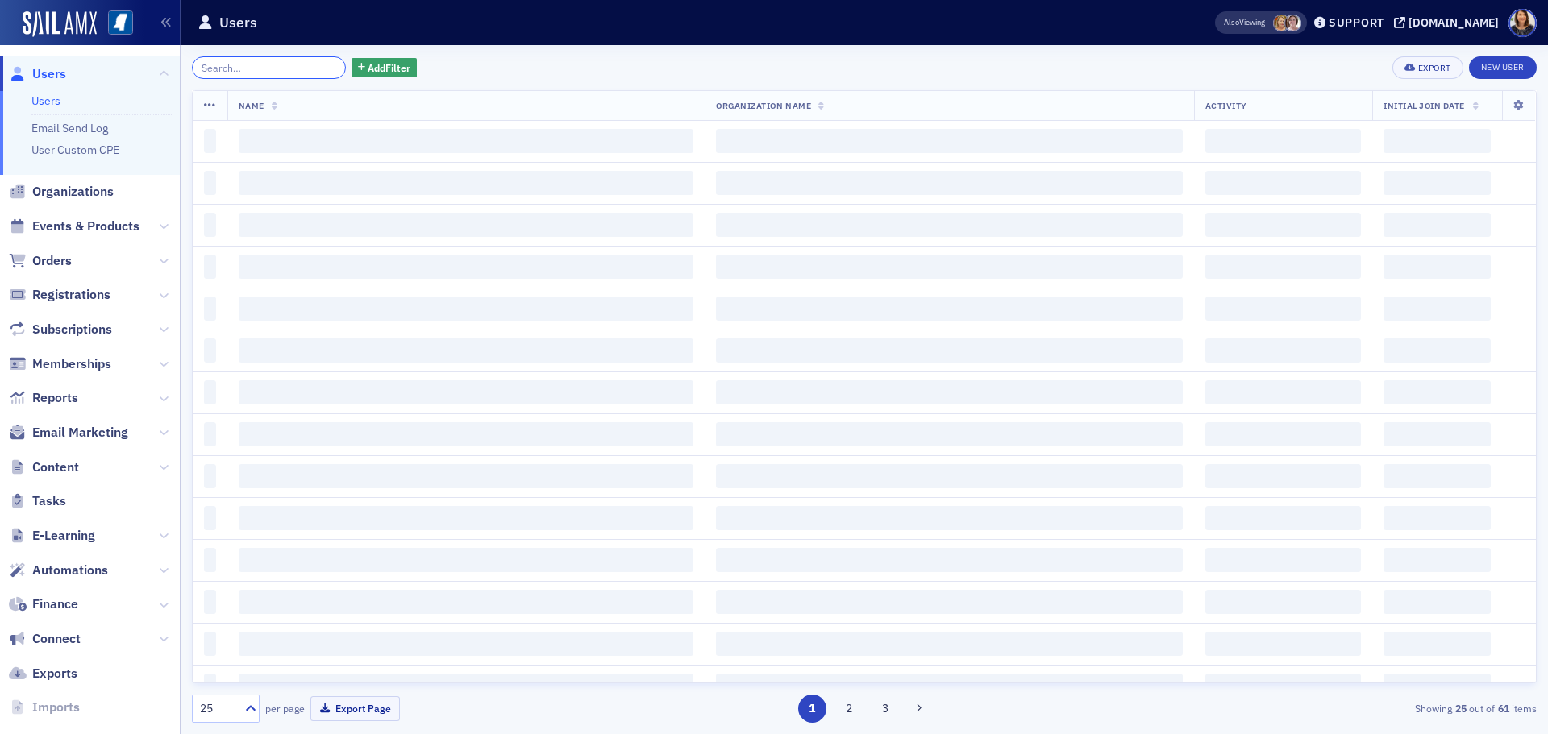
click at [310, 66] on input "search" at bounding box center [269, 67] width 154 height 23
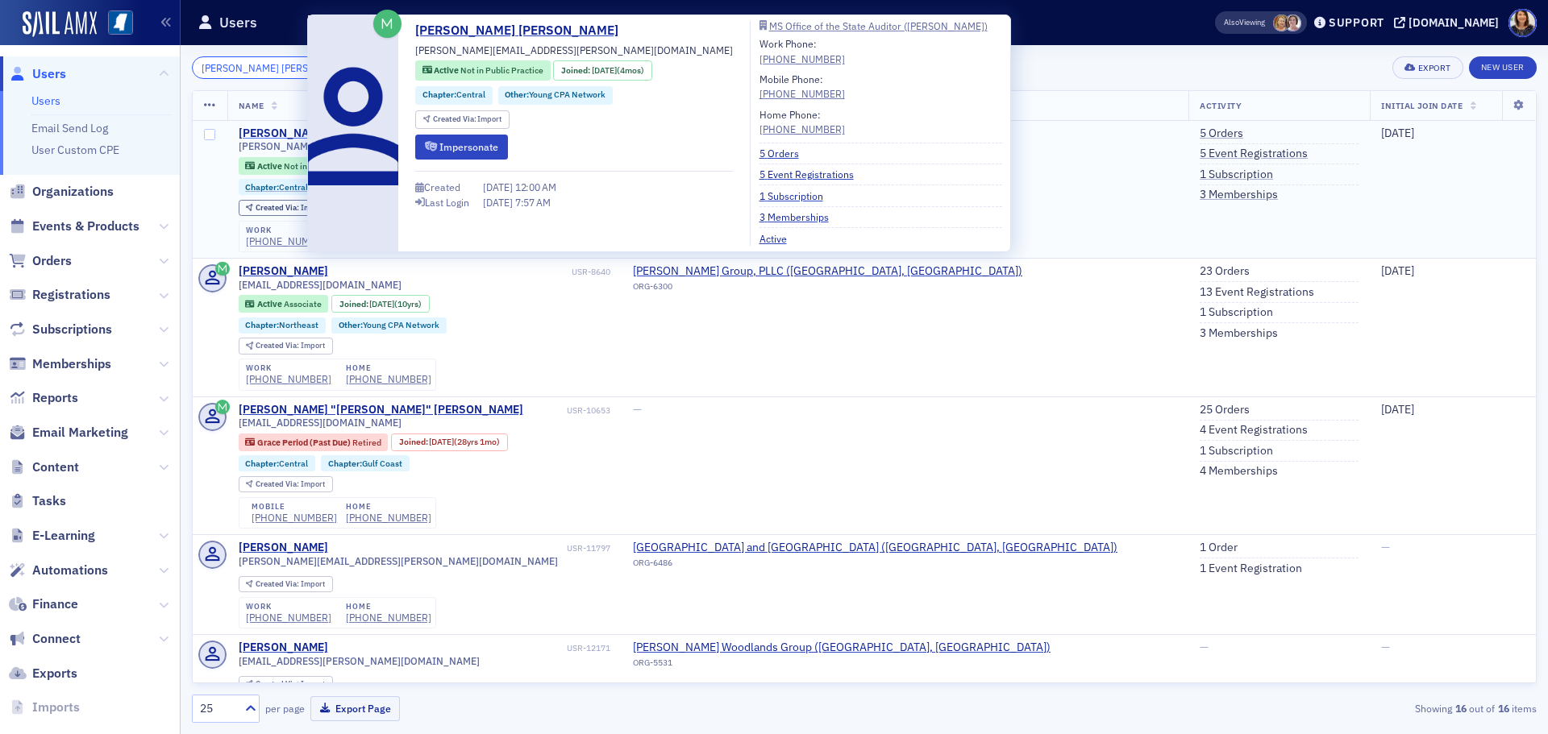
type input "cooper grafe"
click at [290, 127] on div "Cooper Grafe" at bounding box center [329, 134] width 181 height 15
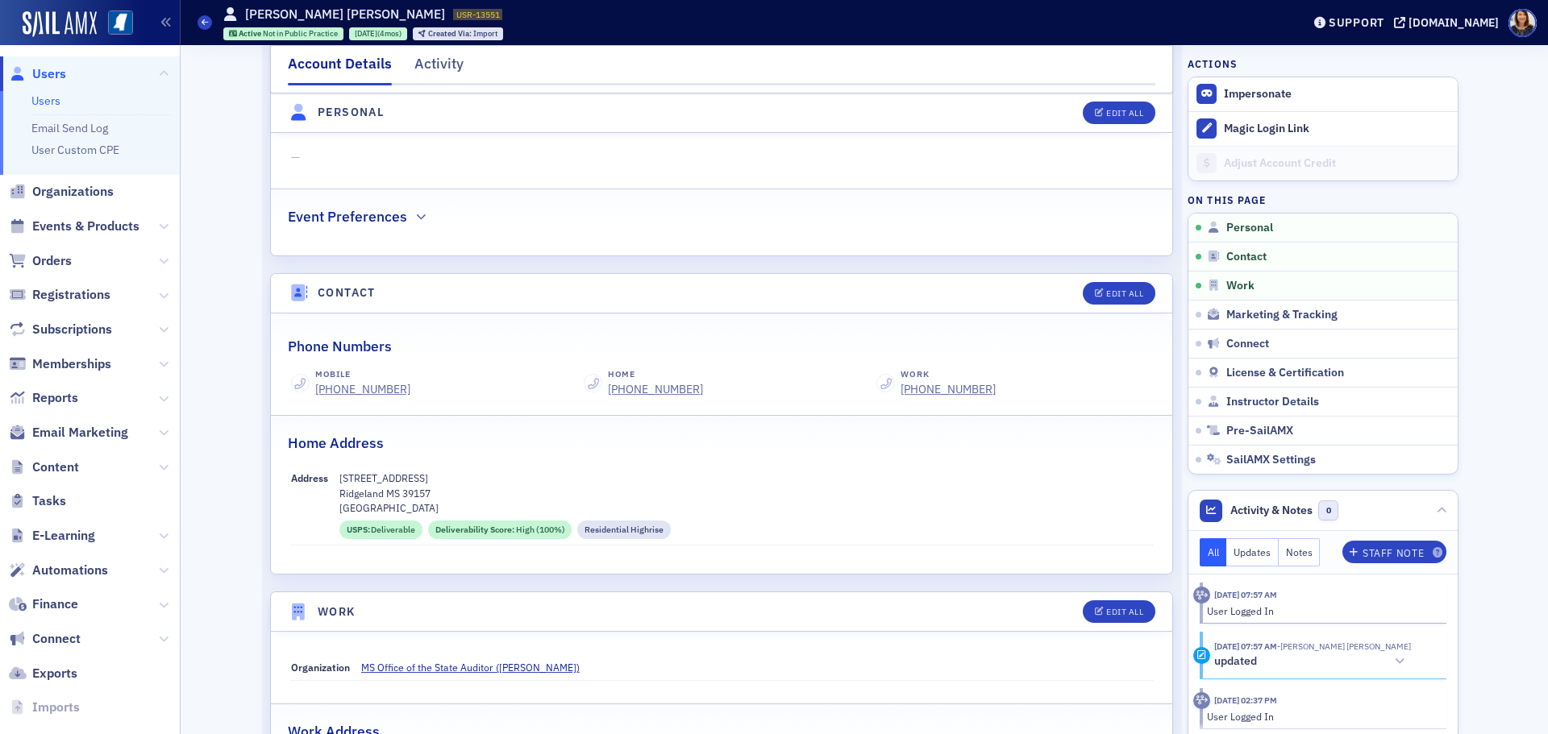
scroll to position [497, 0]
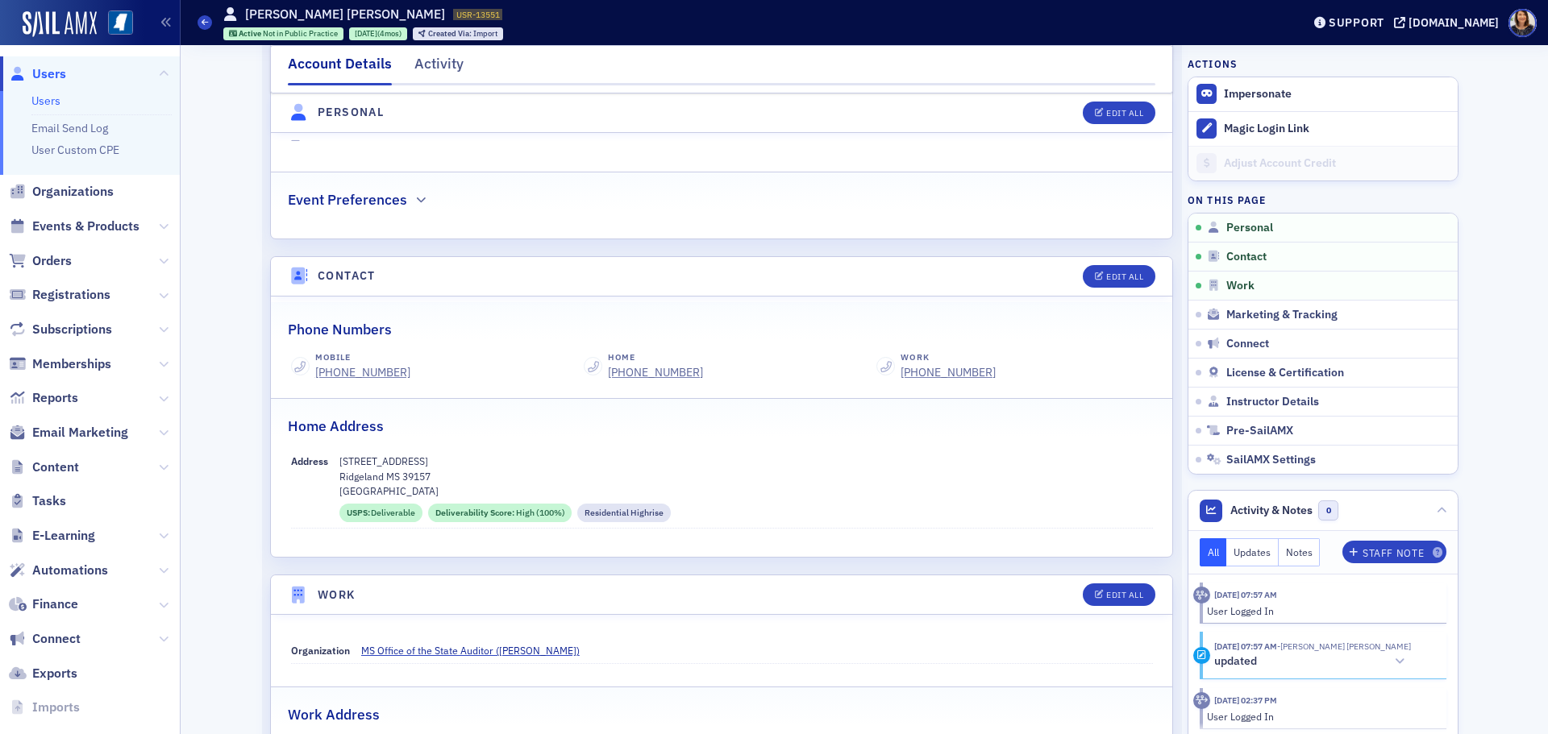
click at [48, 75] on span "Users" at bounding box center [49, 74] width 34 height 18
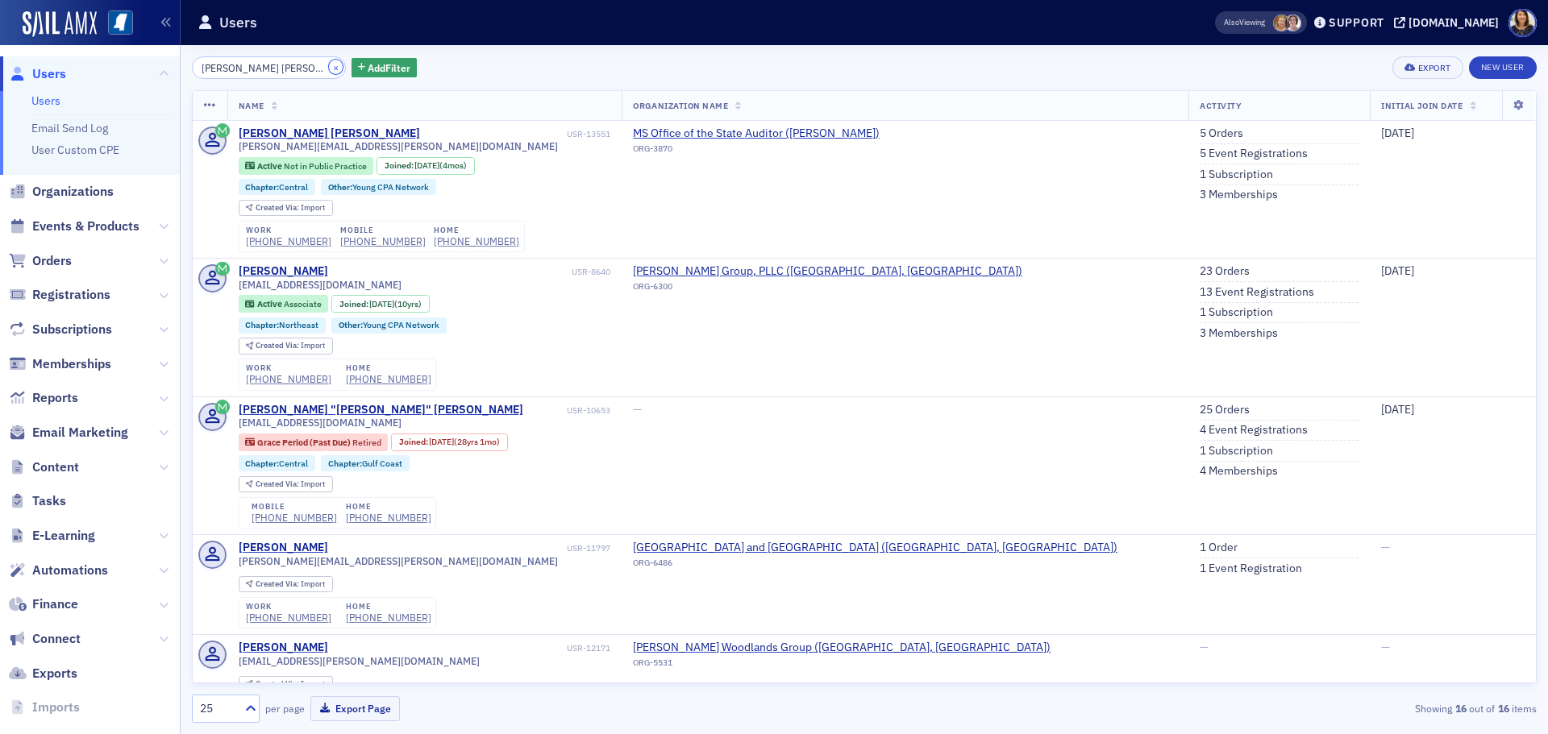
click at [329, 67] on button "×" at bounding box center [336, 67] width 15 height 15
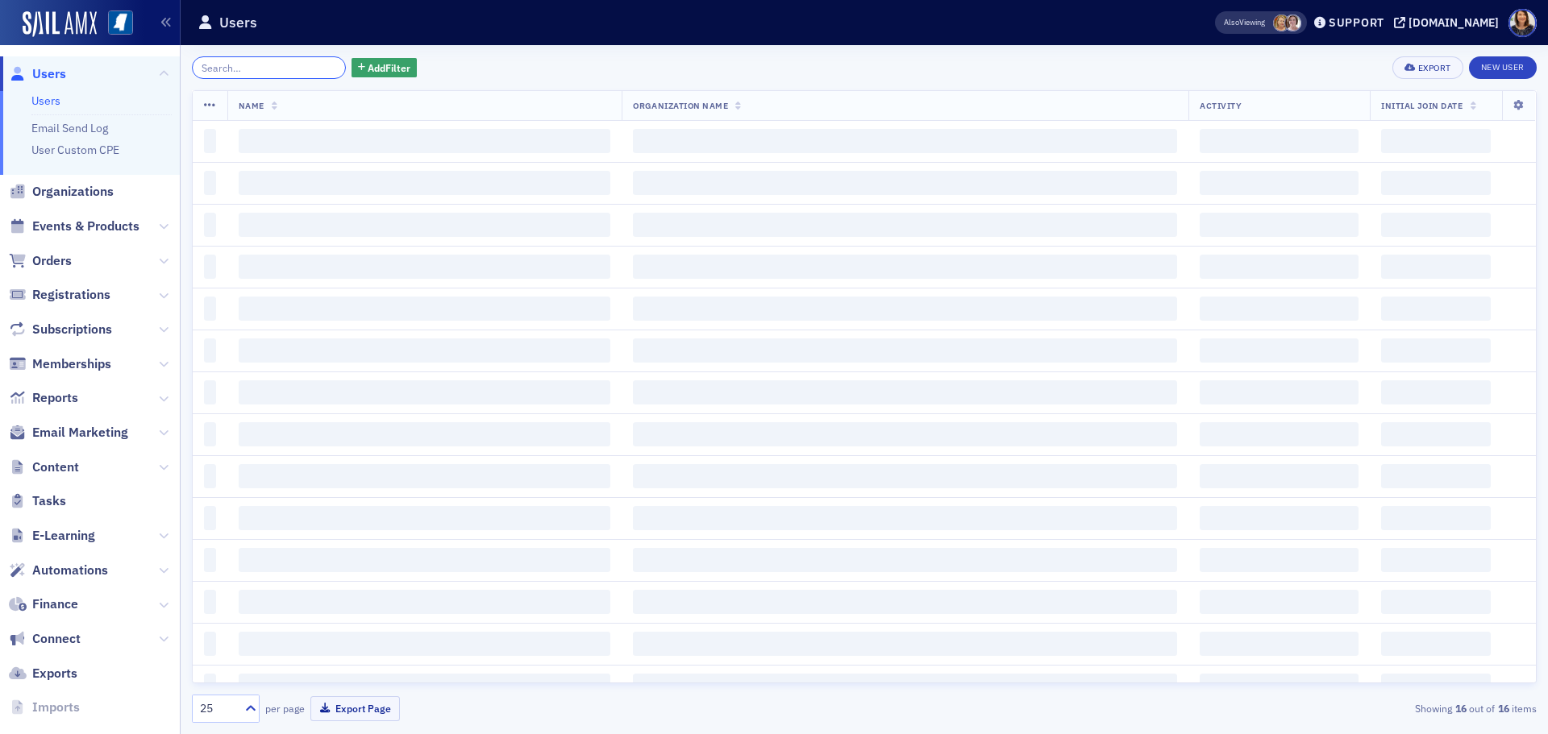
click at [270, 66] on input "search" at bounding box center [269, 67] width 154 height 23
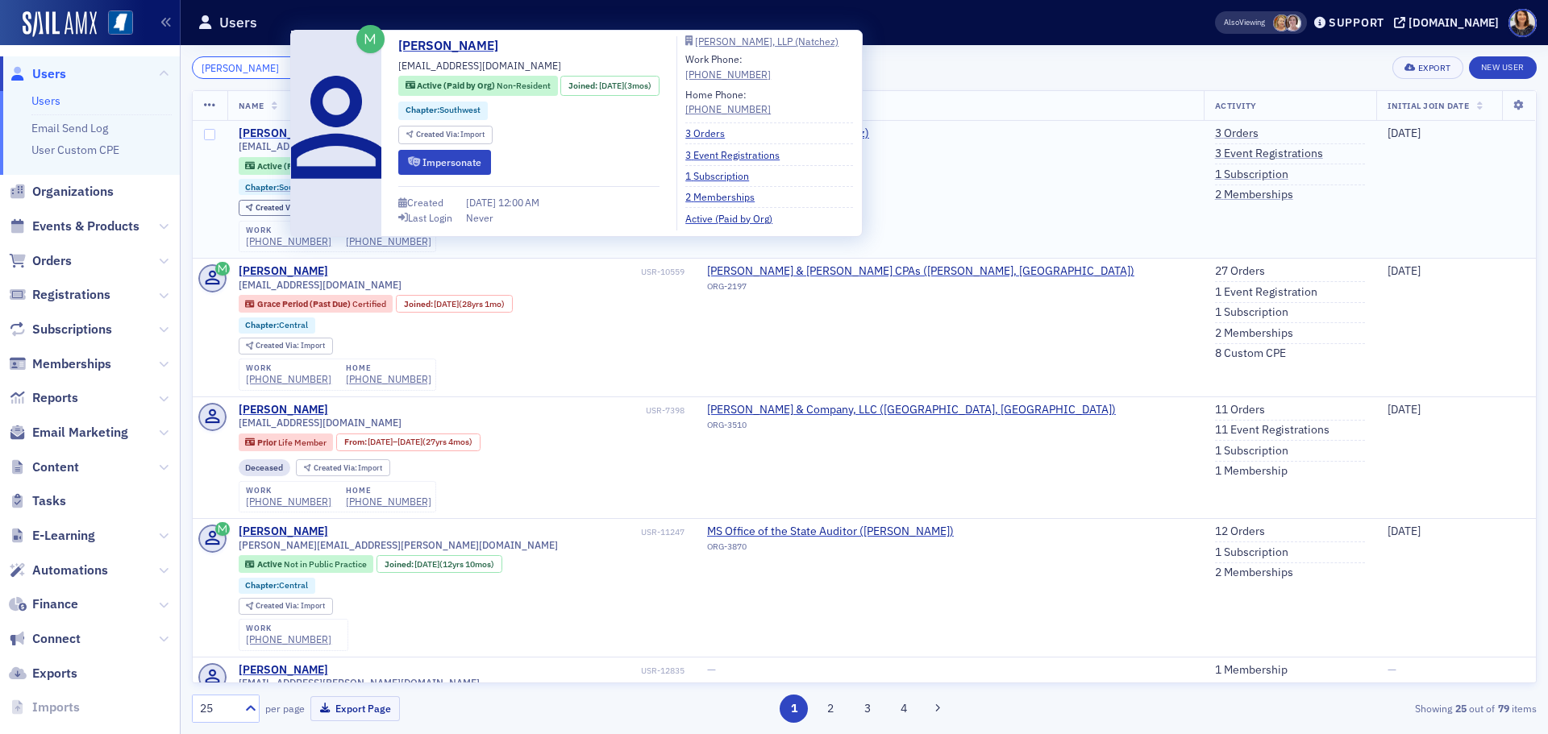
type input "kay miller"
click at [277, 131] on div "Kay Miller" at bounding box center [283, 134] width 89 height 15
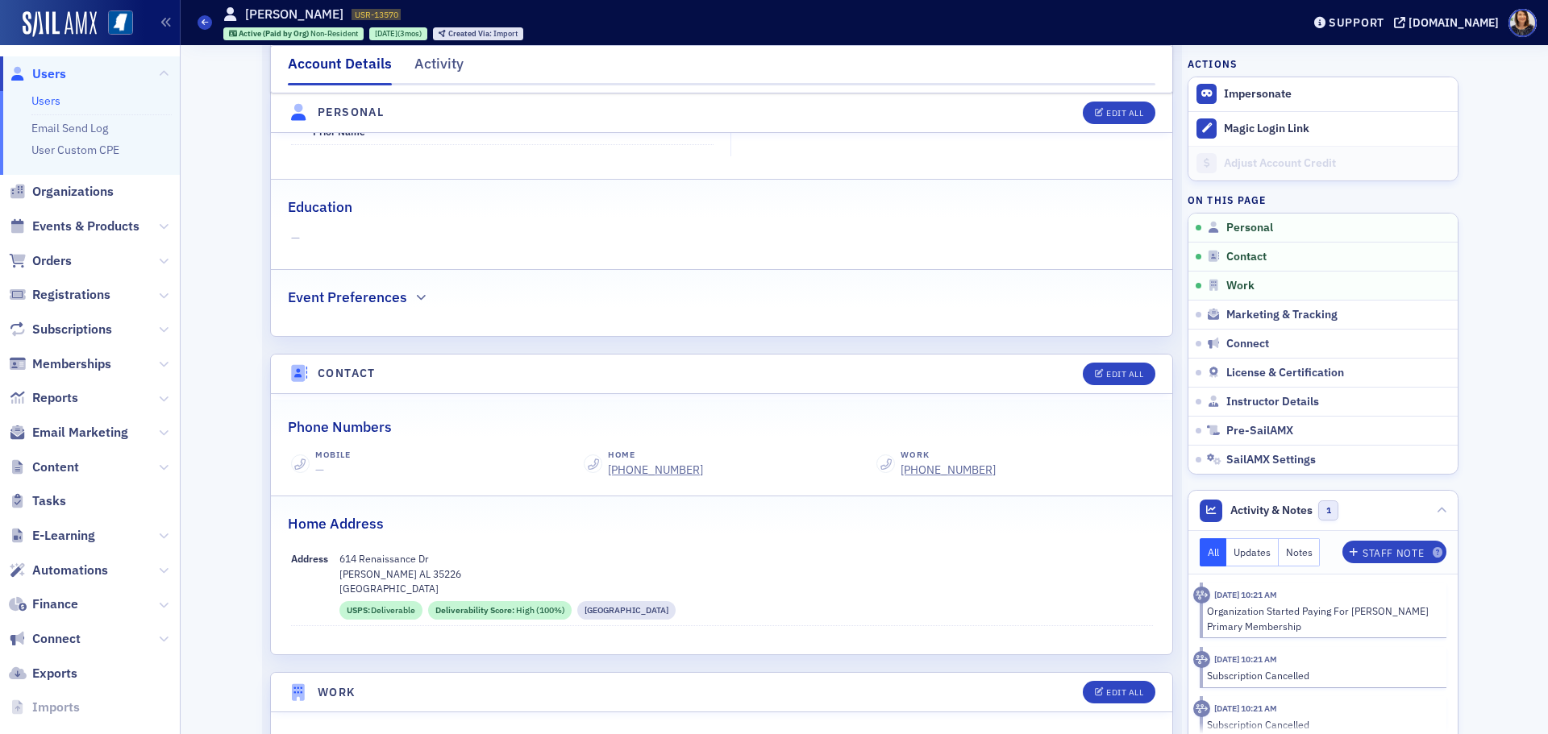
scroll to position [382, 0]
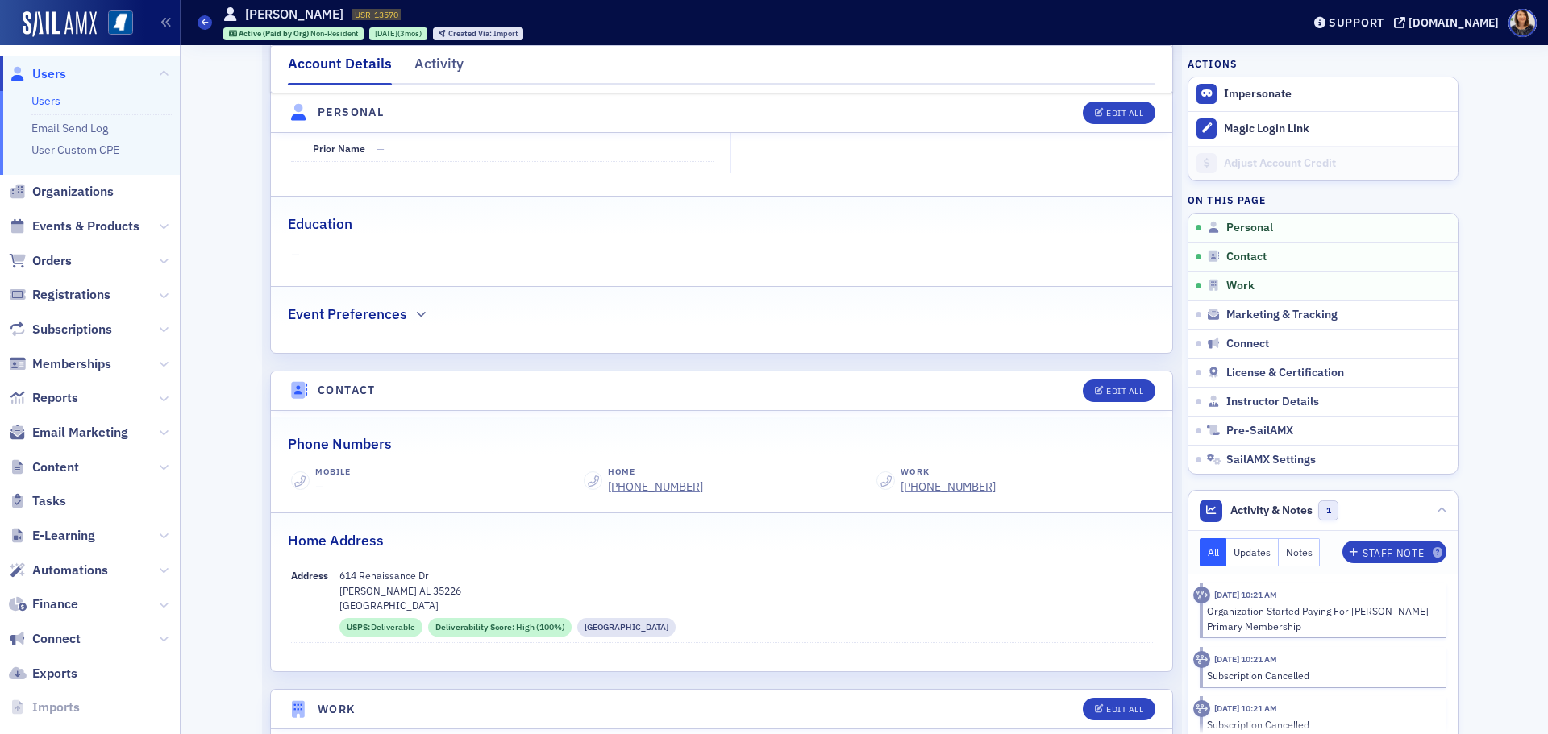
click at [52, 77] on span "Users" at bounding box center [49, 74] width 34 height 18
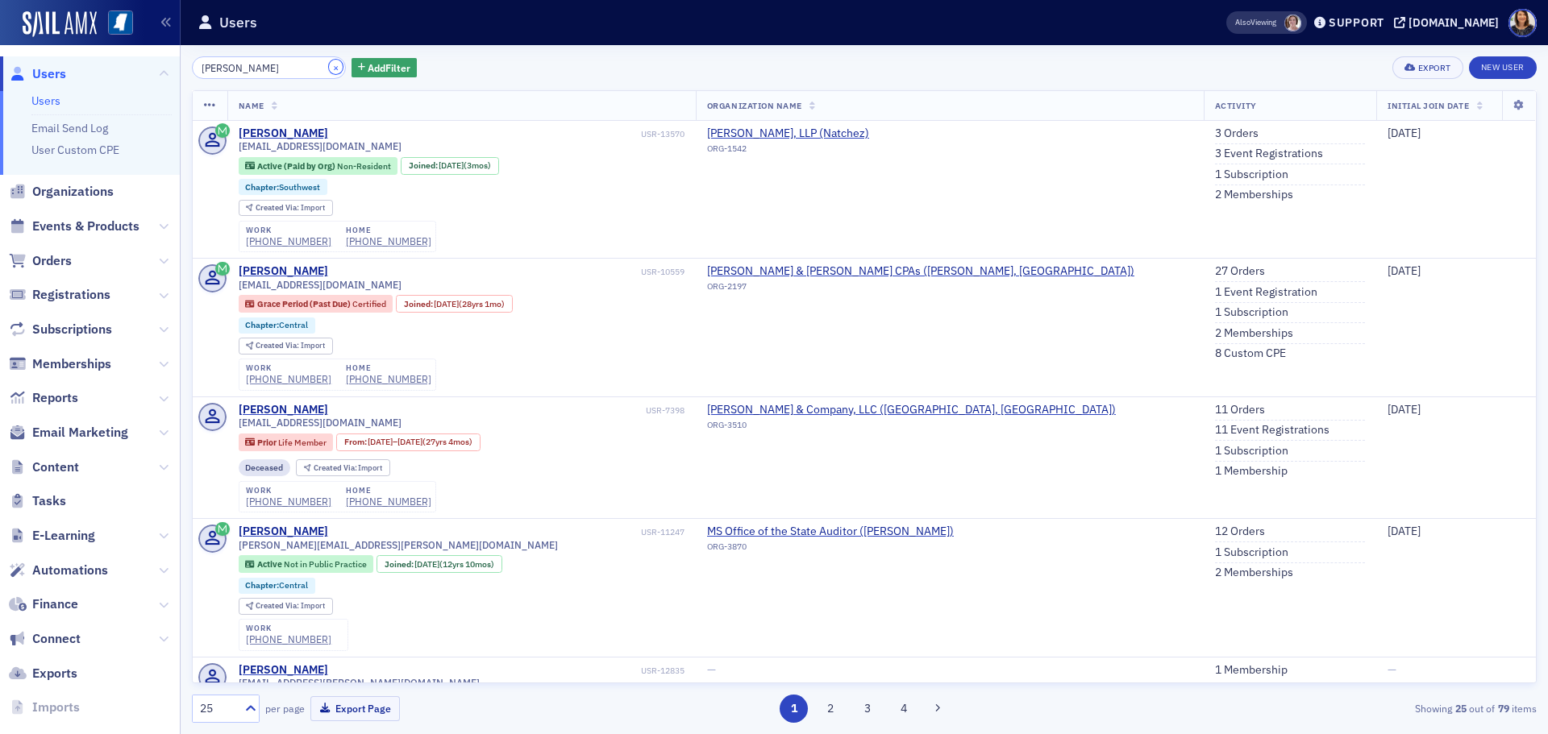
click at [329, 67] on button "×" at bounding box center [336, 67] width 15 height 15
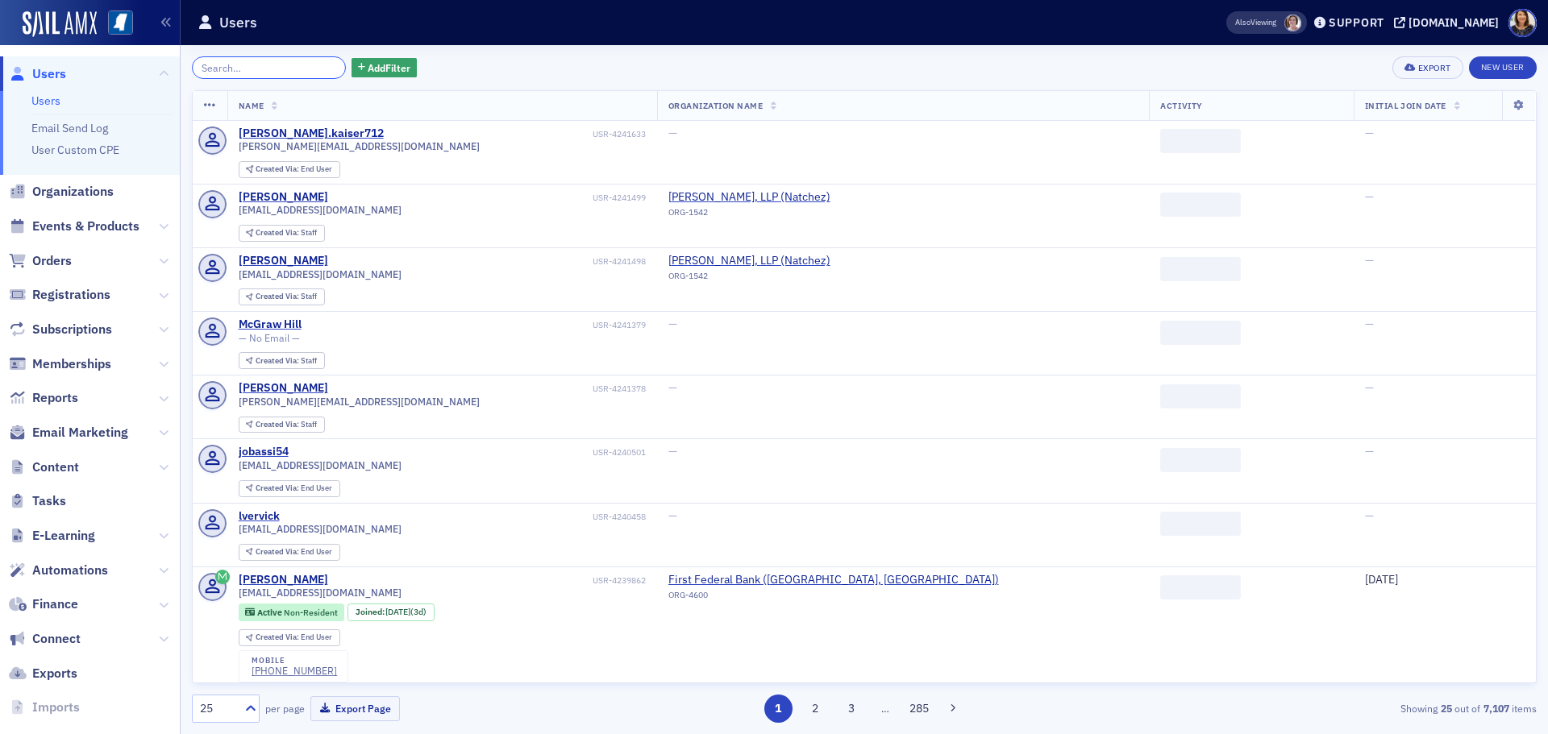
click at [301, 64] on input "search" at bounding box center [269, 67] width 154 height 23
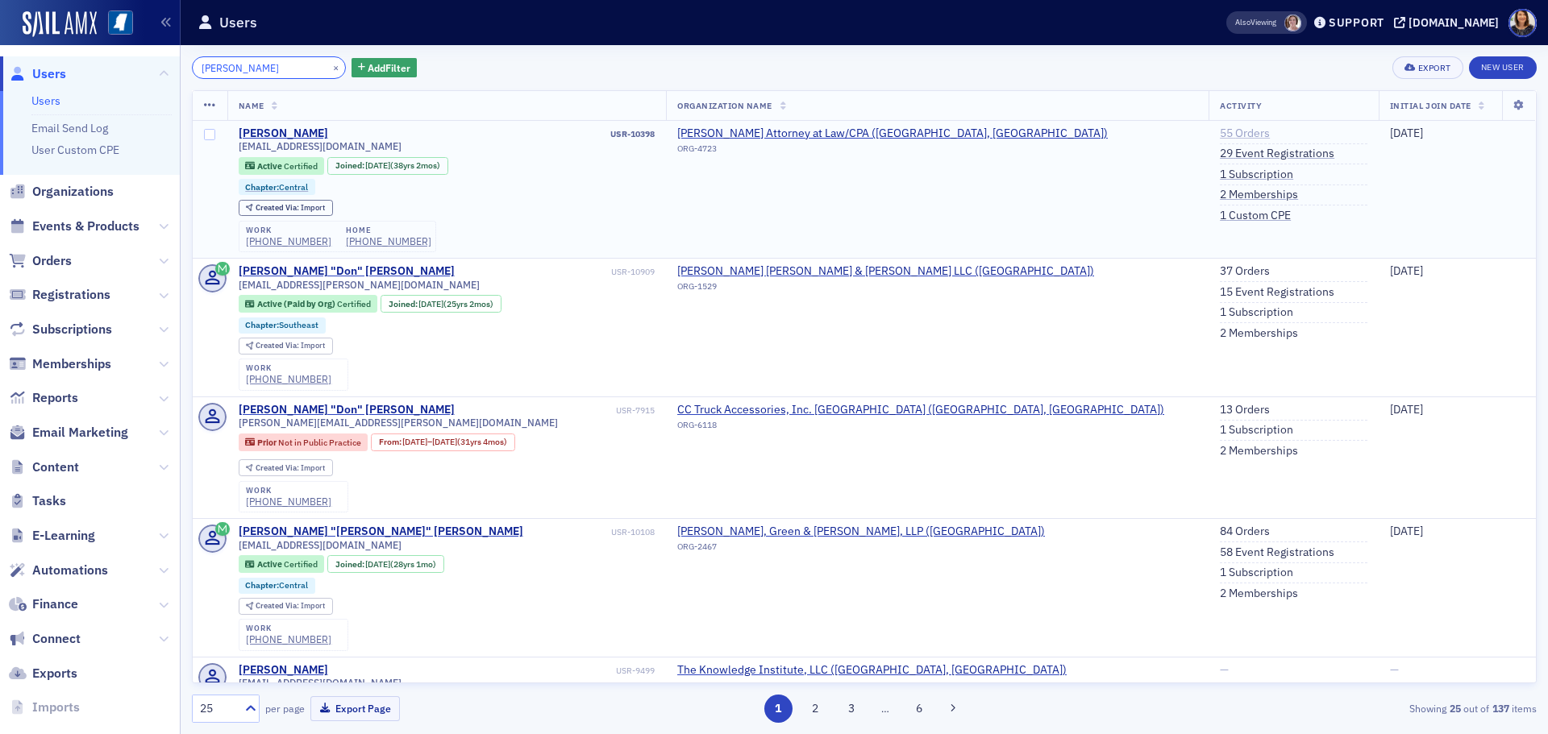
type input "don dongieux"
click at [1220, 132] on link "55 Orders" at bounding box center [1245, 134] width 50 height 15
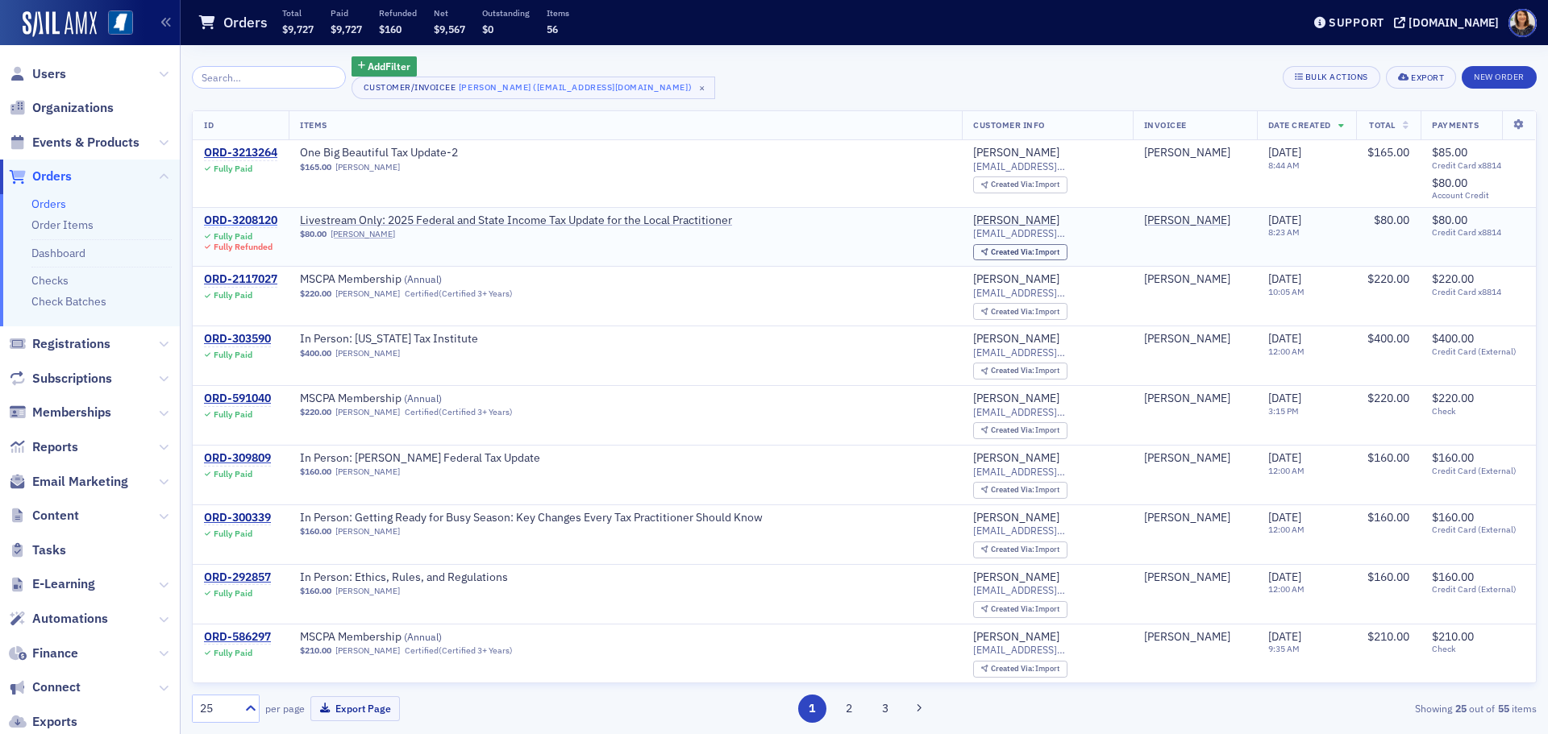
click at [252, 215] on div "ORD-3208120" at bounding box center [240, 221] width 73 height 15
click at [243, 155] on div "ORD-3213264" at bounding box center [240, 153] width 73 height 15
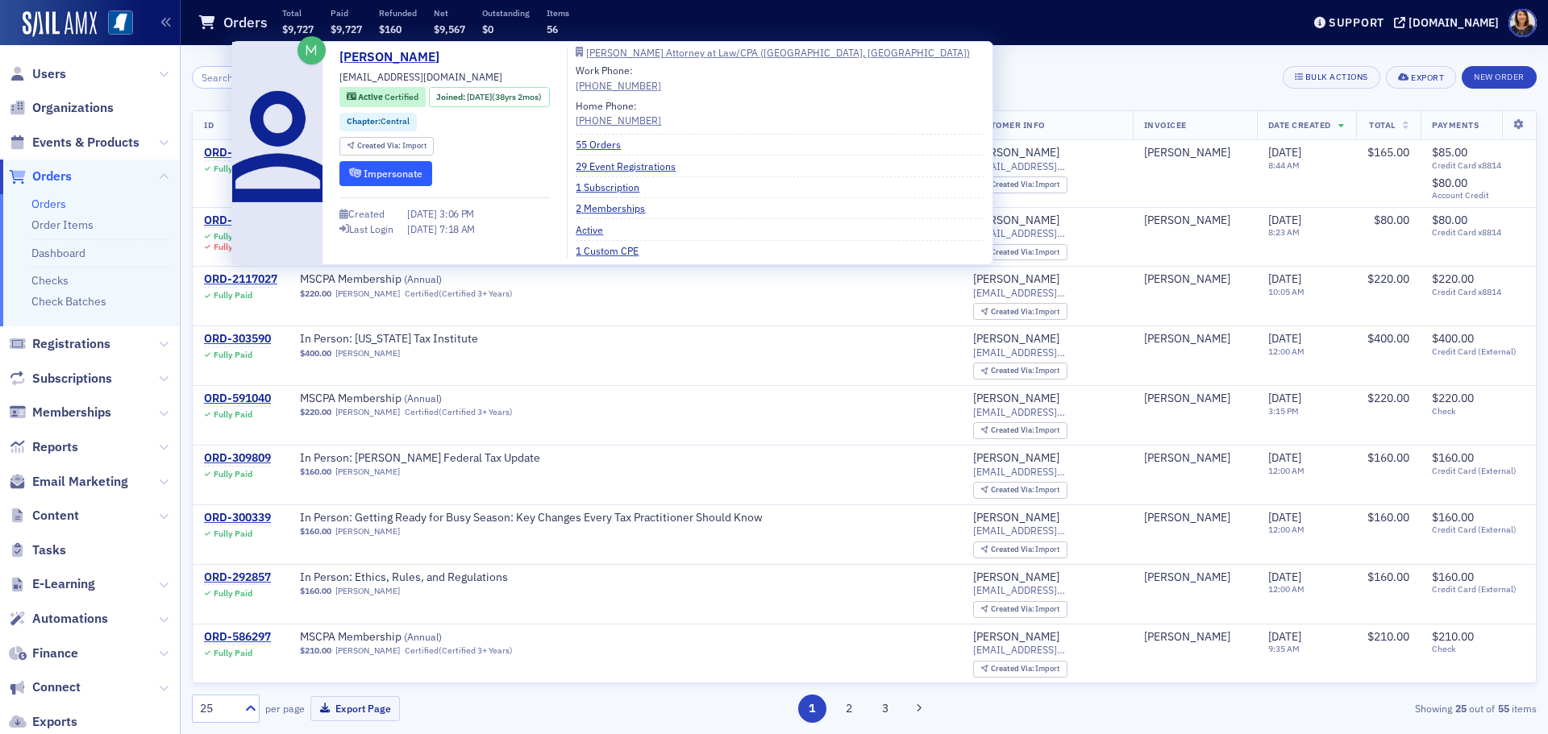
click at [432, 173] on button "Impersonate" at bounding box center [385, 173] width 93 height 25
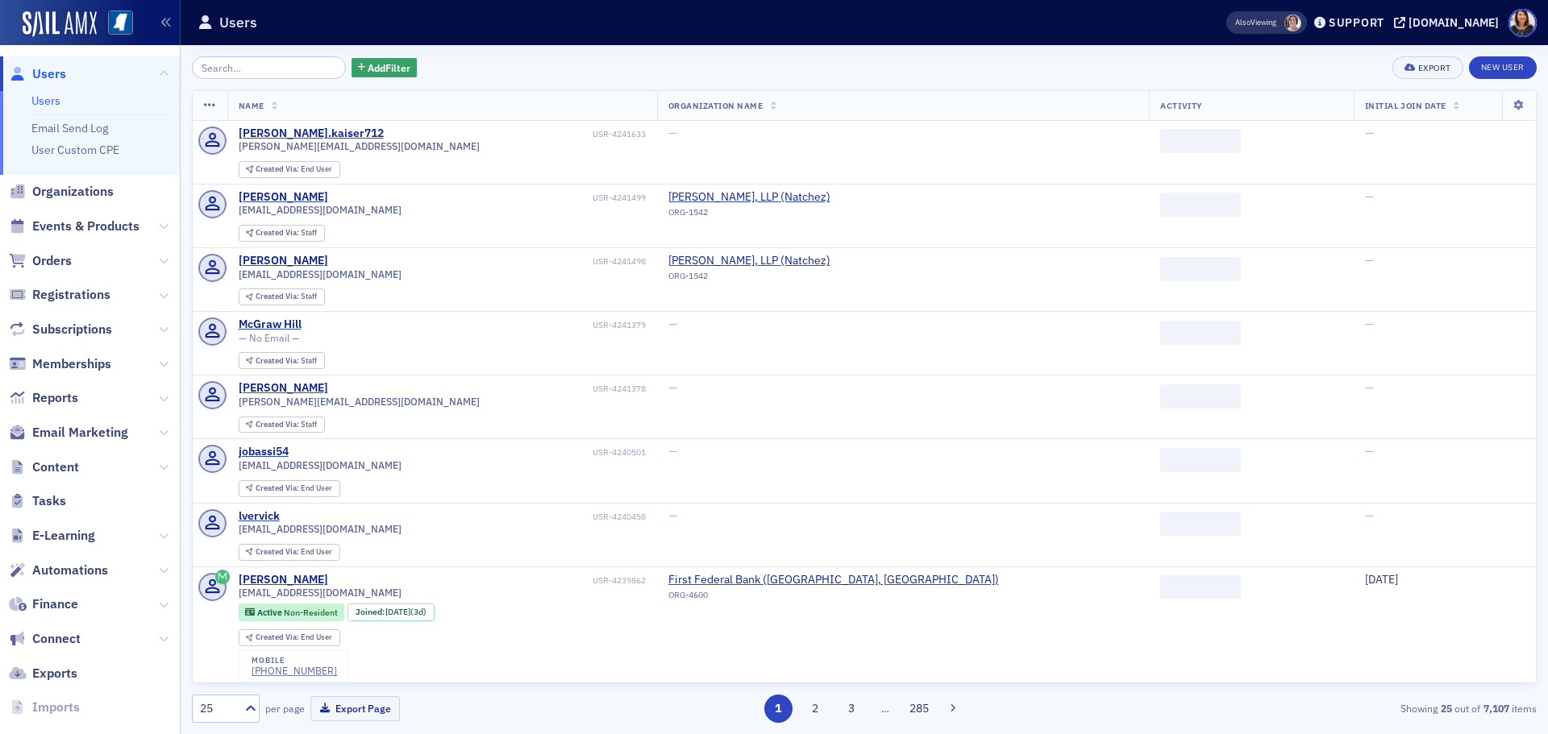
click at [301, 64] on input "search" at bounding box center [269, 67] width 154 height 23
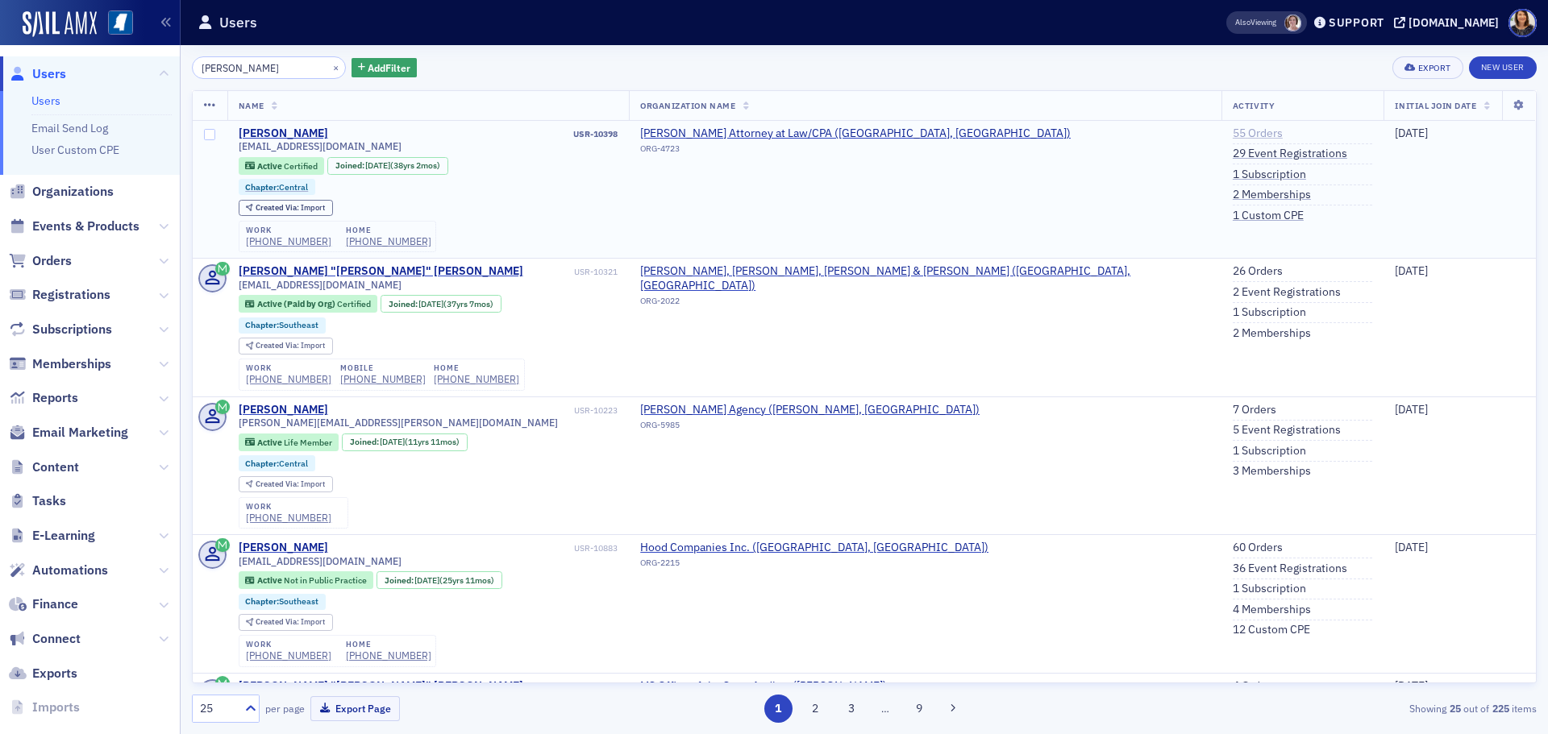
type input "john dongi"
click at [1233, 128] on link "55 Orders" at bounding box center [1258, 134] width 50 height 15
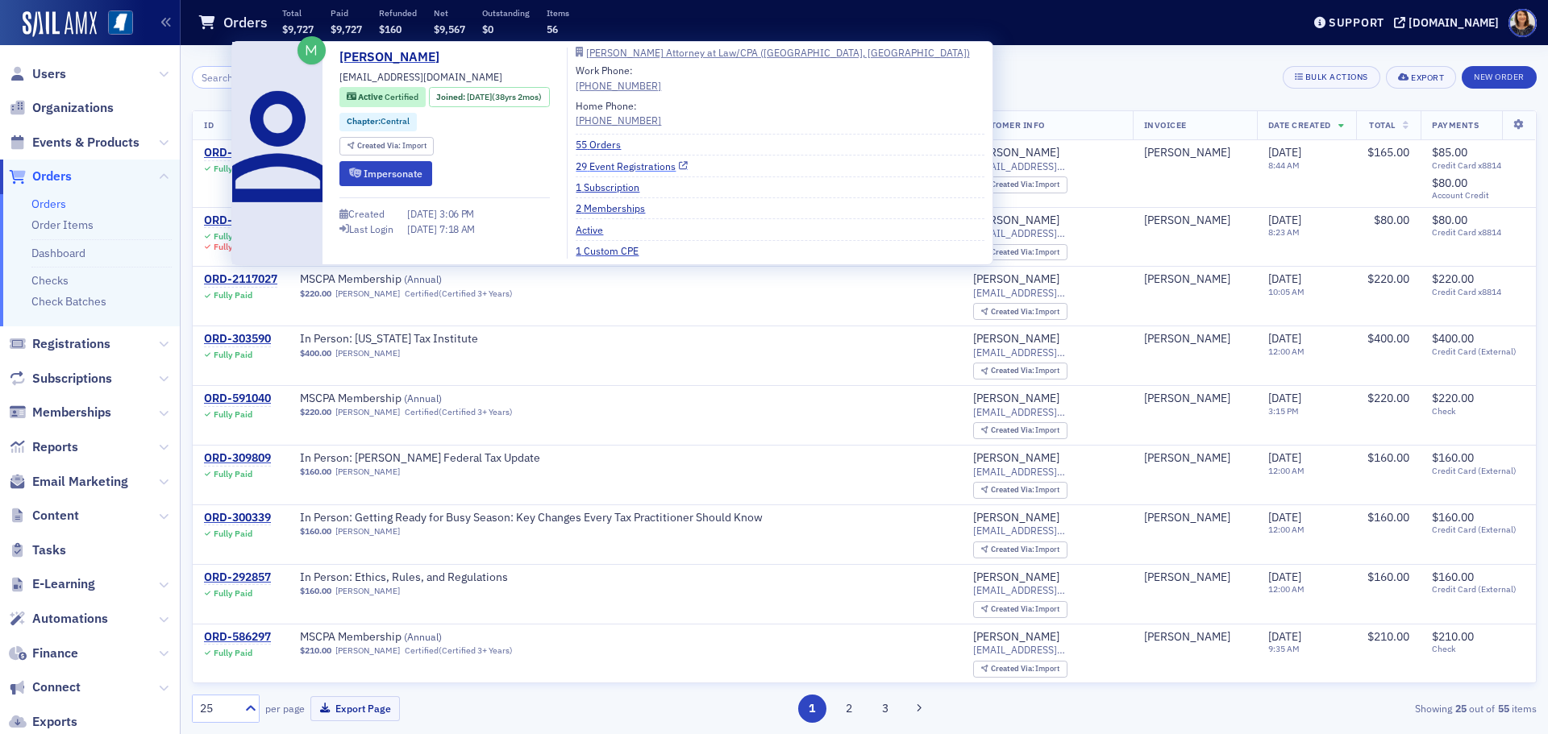
click at [688, 164] on link "29 Event Registrations" at bounding box center [632, 166] width 112 height 15
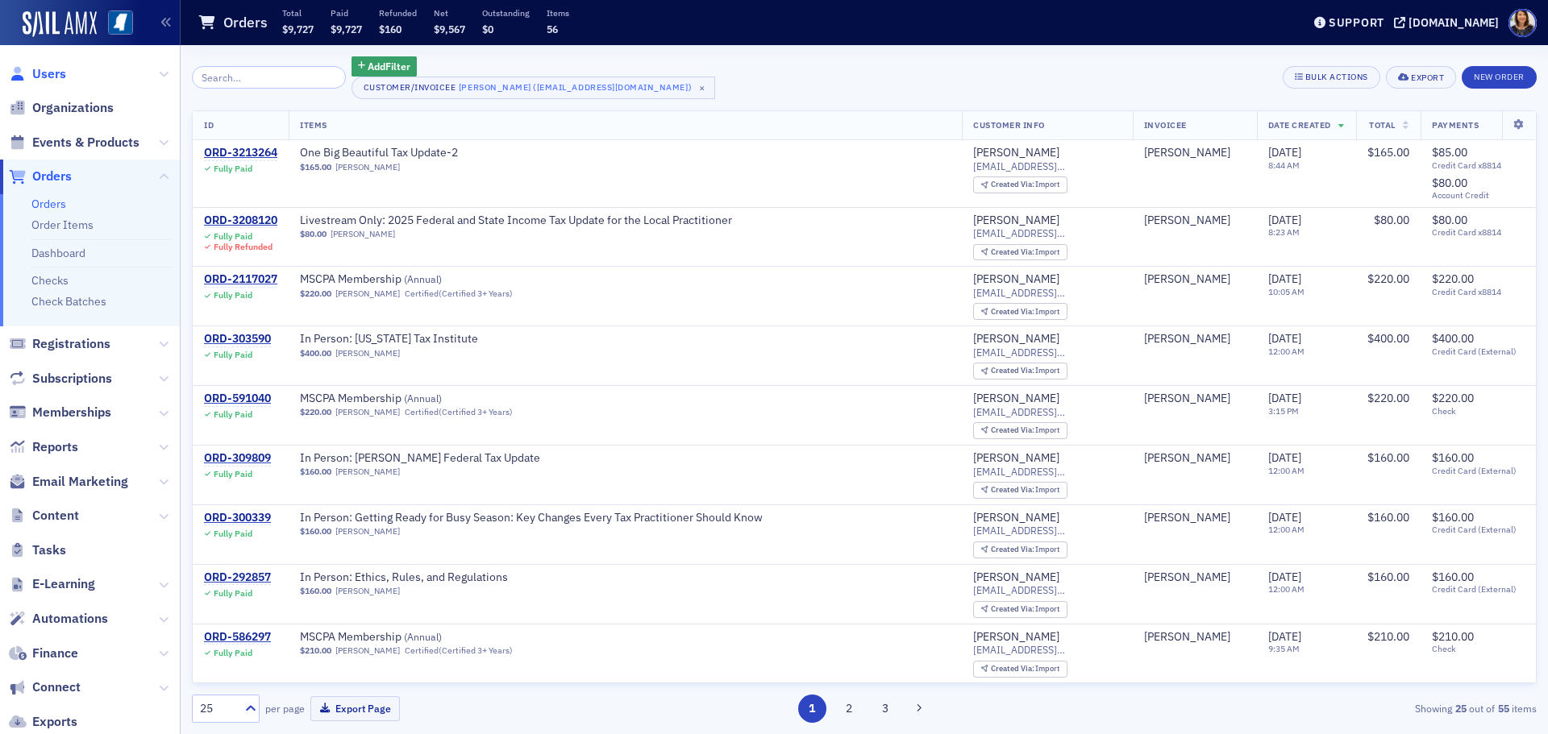
click at [45, 77] on span "Users" at bounding box center [49, 74] width 34 height 18
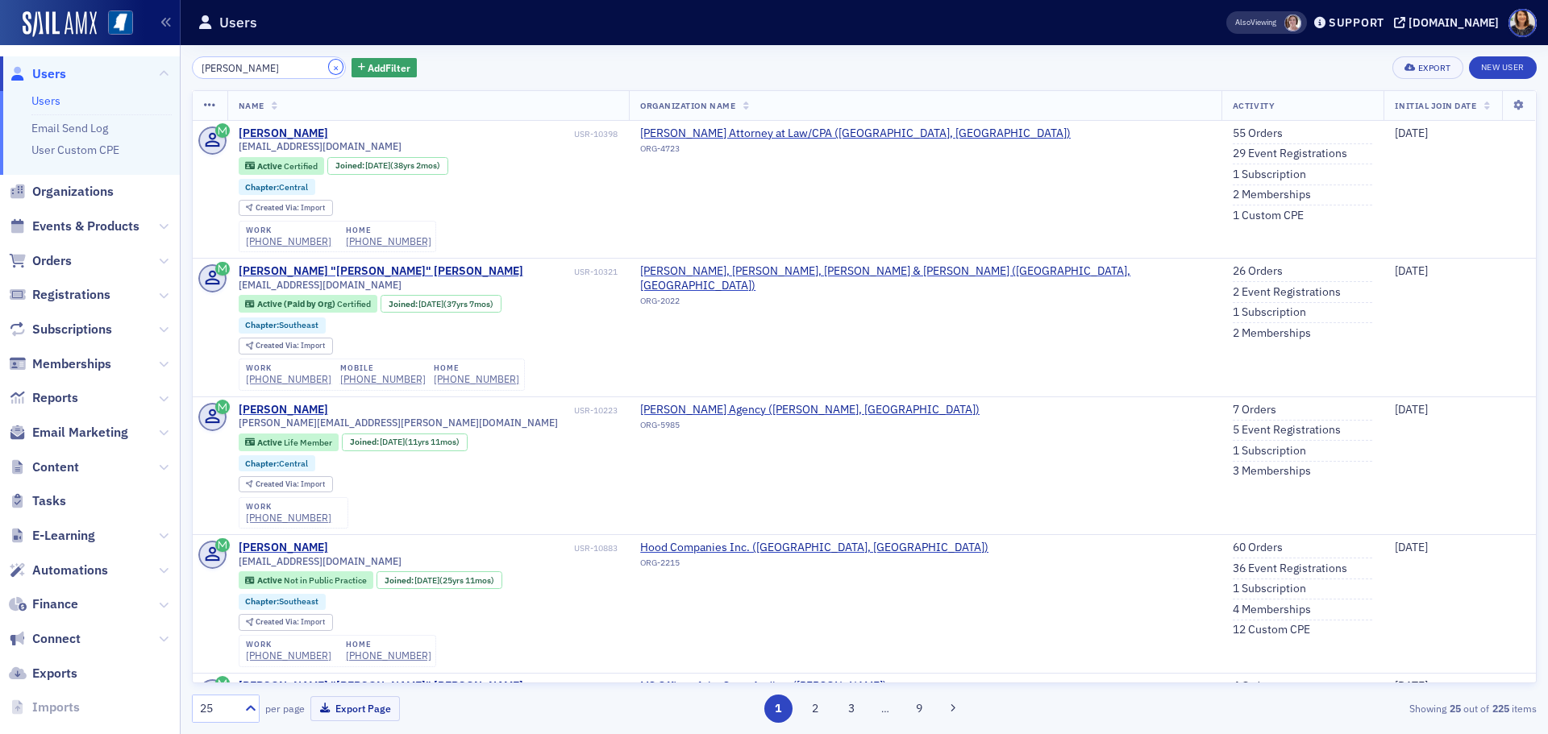
click at [329, 68] on button "×" at bounding box center [336, 67] width 15 height 15
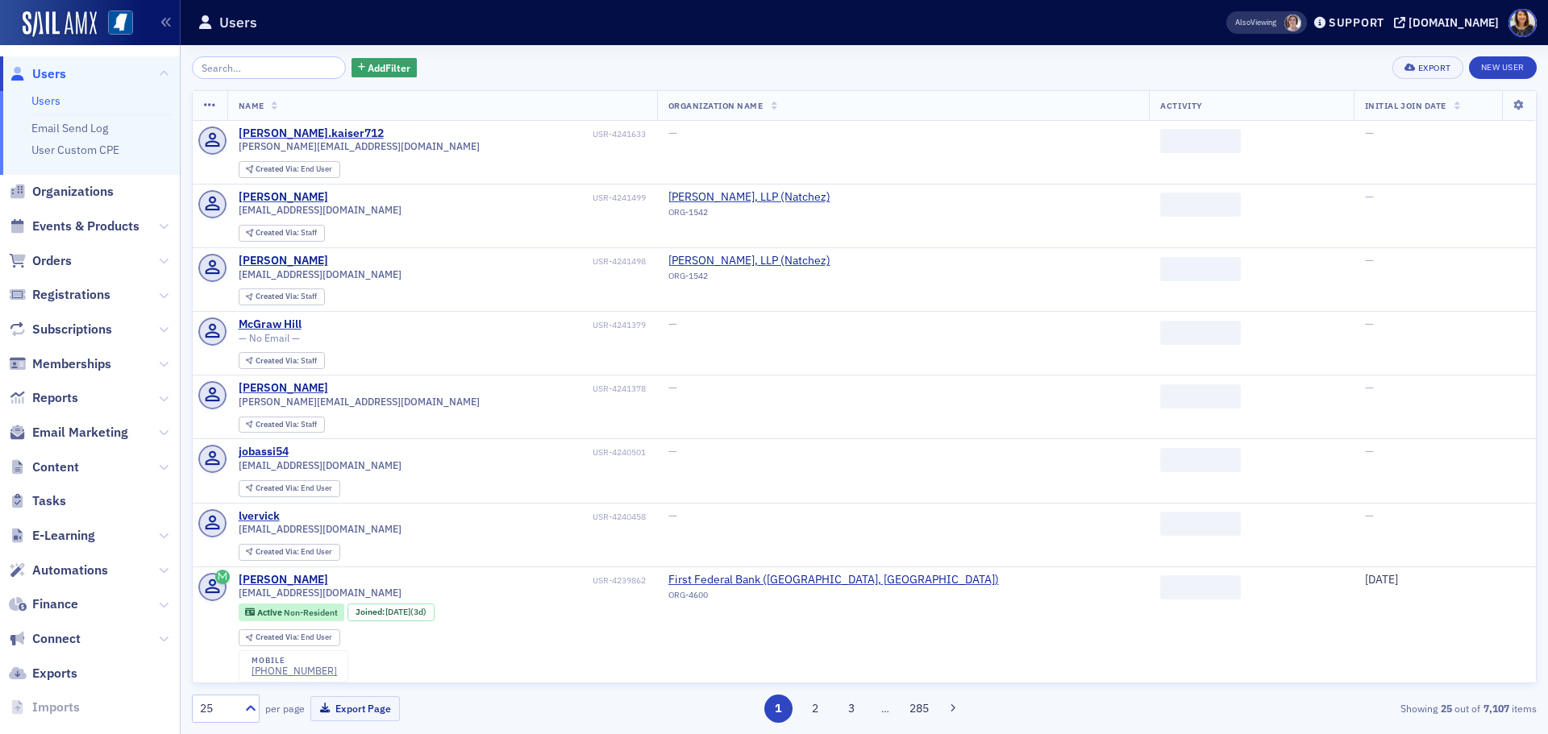
click at [497, 64] on div "Add Filter Export New User" at bounding box center [864, 67] width 1345 height 23
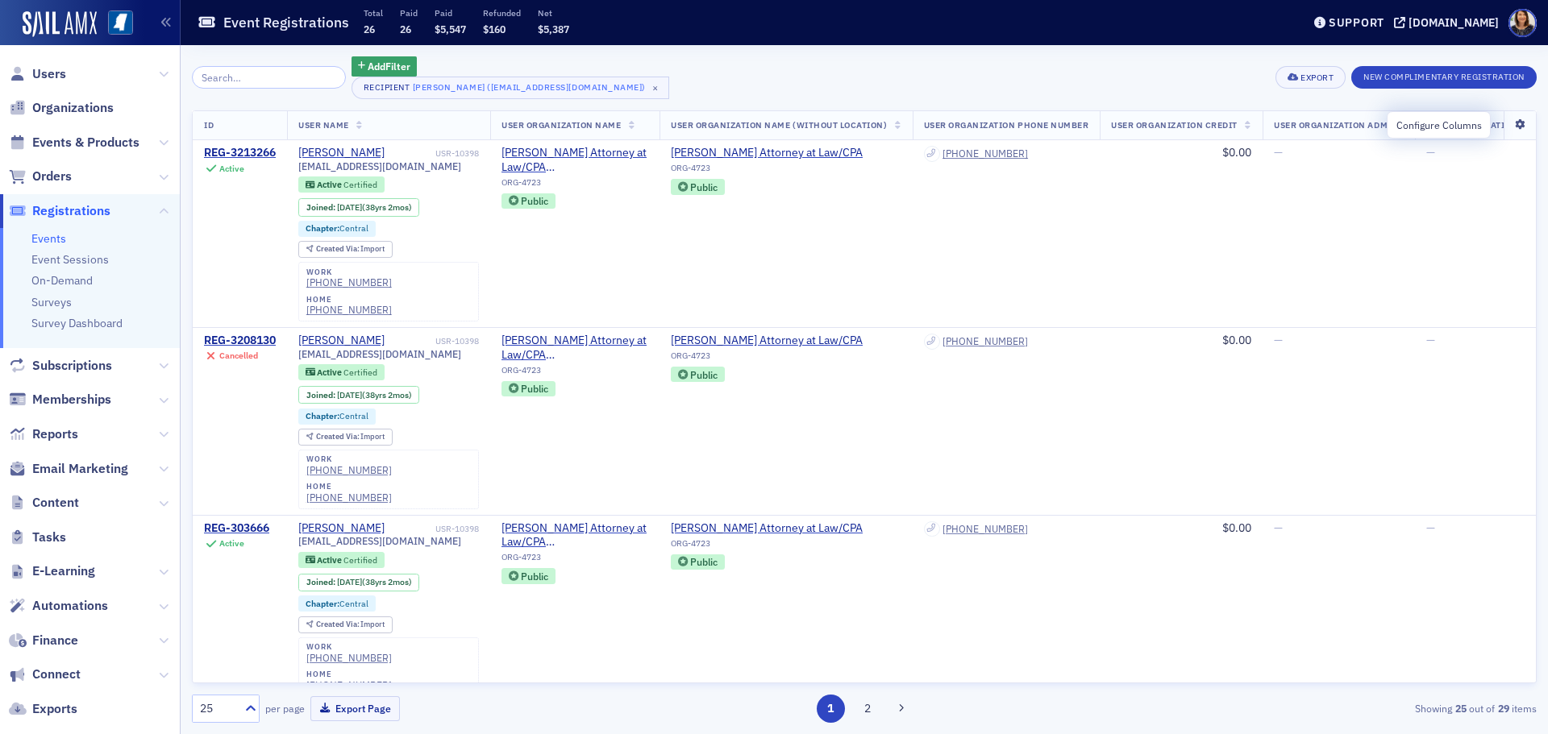
click at [1508, 124] on icon at bounding box center [1519, 125] width 33 height 10
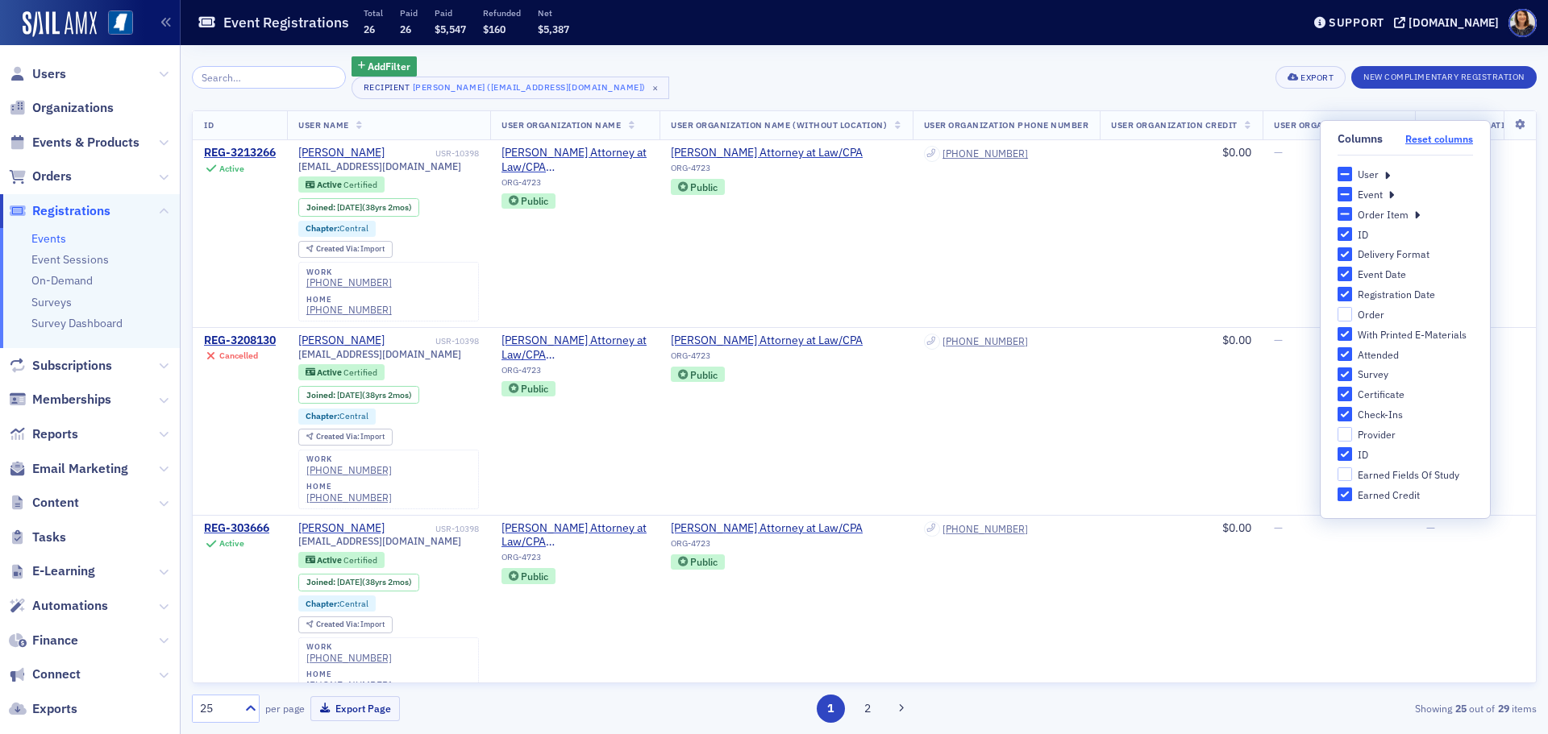
click at [1413, 141] on button "Reset columns" at bounding box center [1439, 139] width 68 height 12
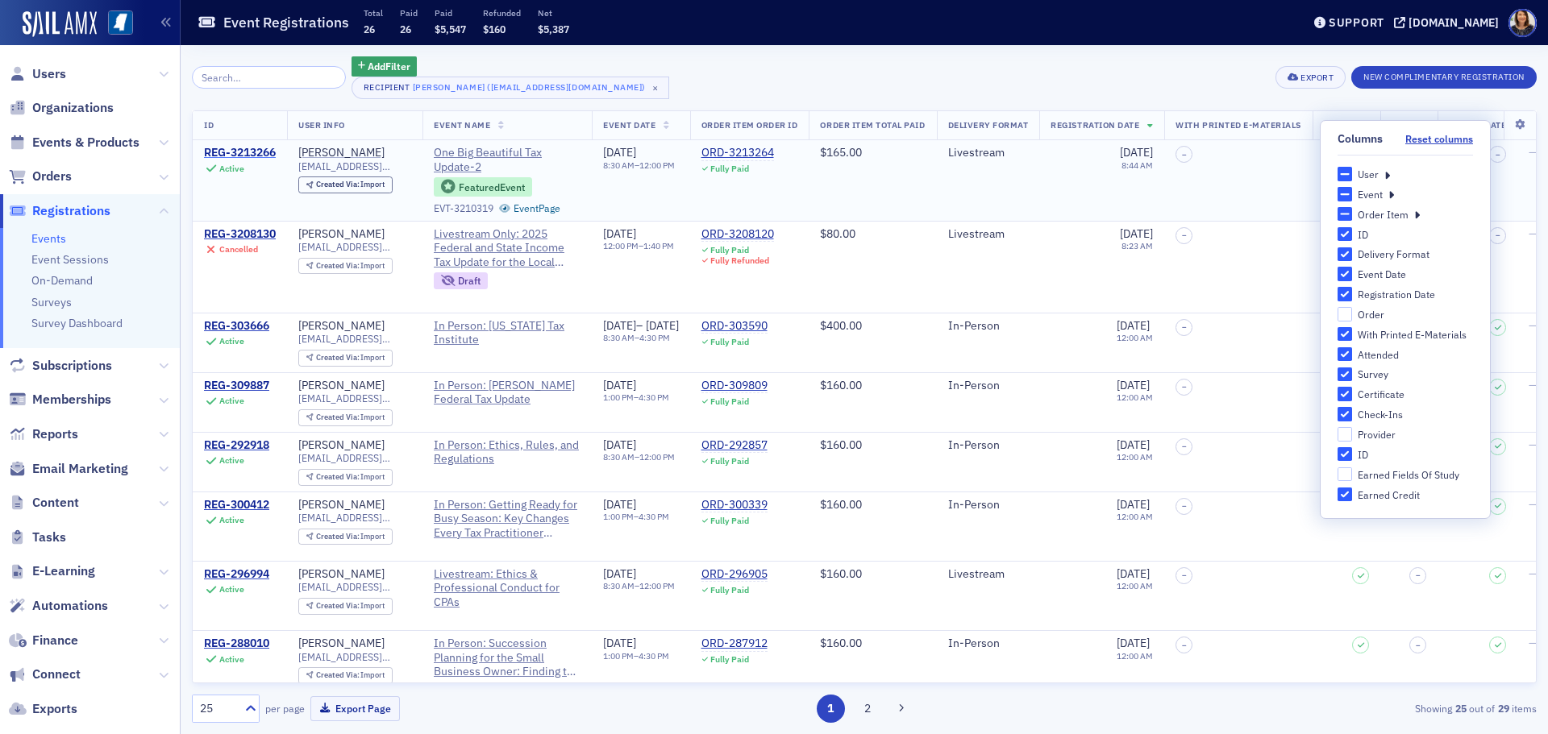
click at [241, 151] on div "REG-3213266" at bounding box center [240, 153] width 72 height 15
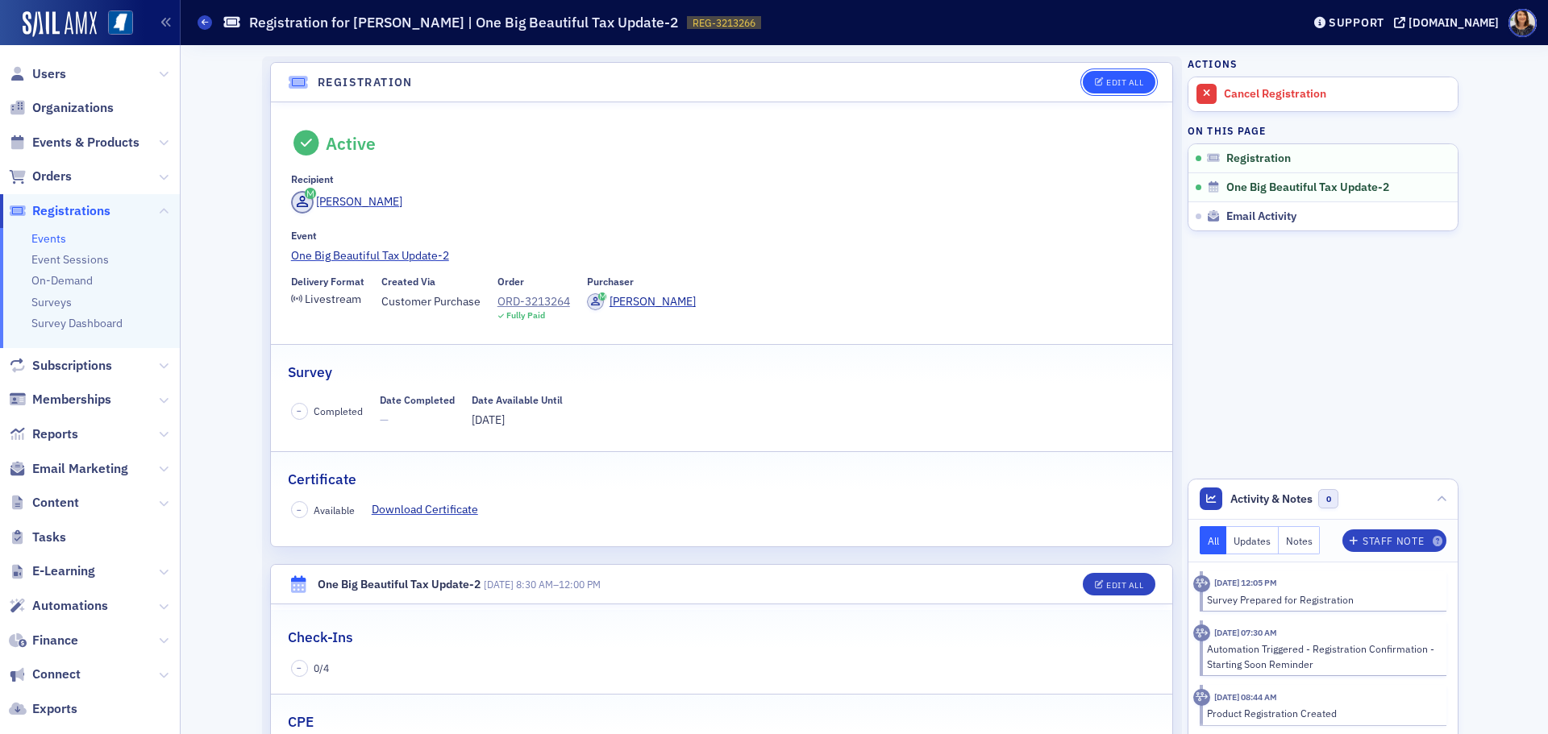
click at [1149, 84] on button "Edit All" at bounding box center [1119, 82] width 73 height 23
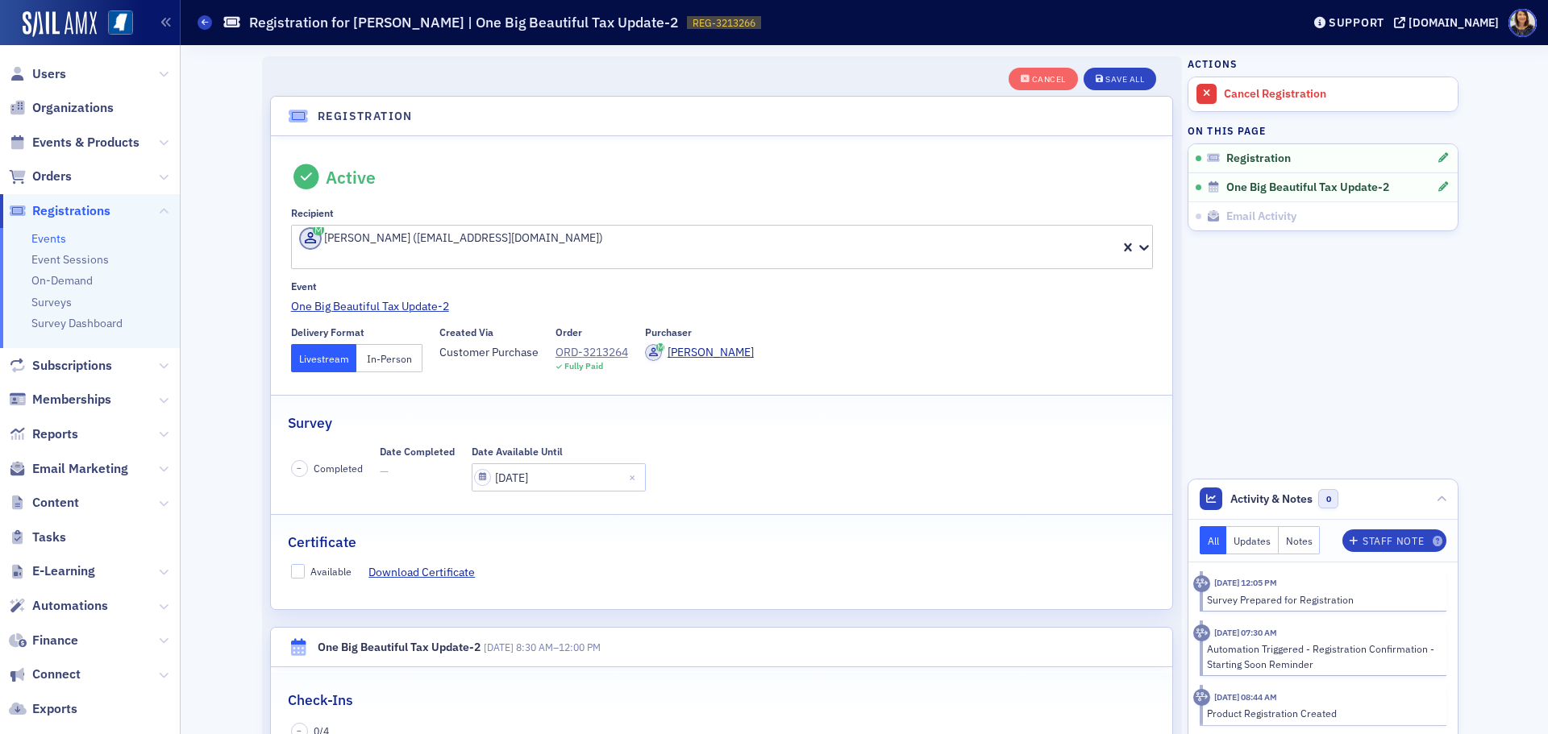
scroll to position [43, 0]
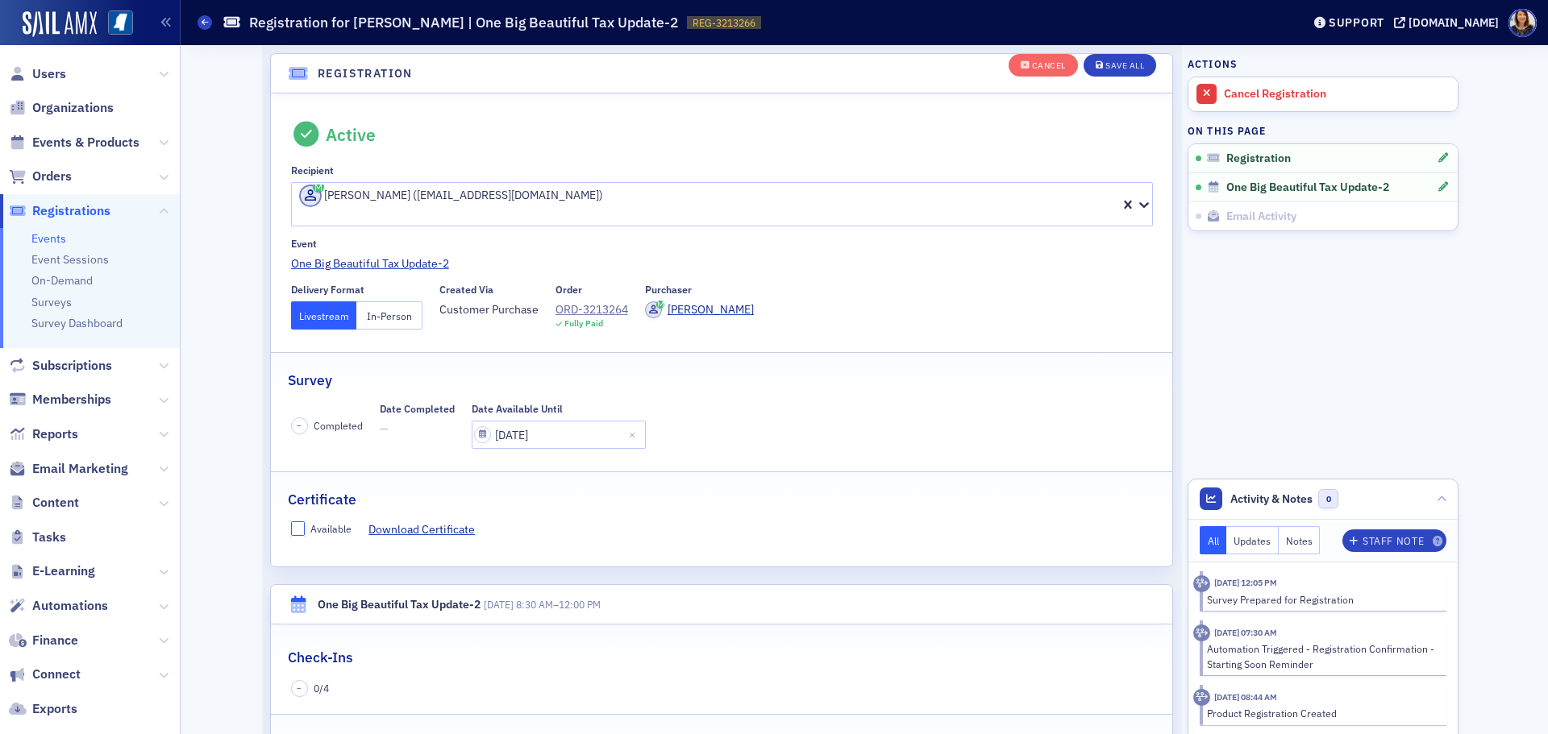
click at [293, 522] on input "Available" at bounding box center [298, 529] width 15 height 15
checkbox input "true"
click at [397, 256] on link "One Big Beautiful Tax Update-2" at bounding box center [722, 264] width 862 height 17
